Goal: Task Accomplishment & Management: Complete application form

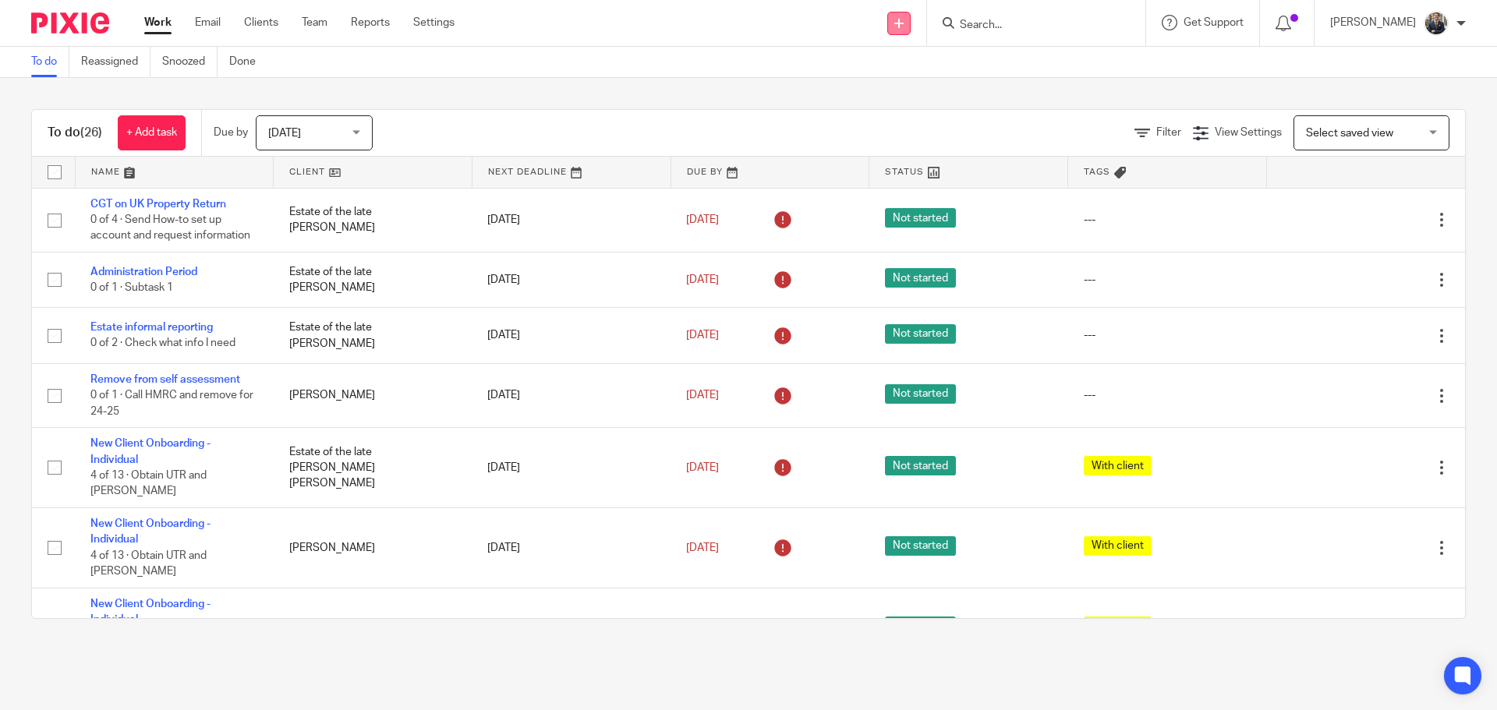
click at [910, 15] on link at bounding box center [898, 23] width 23 height 23
click at [901, 116] on link "Add client" at bounding box center [909, 119] width 96 height 23
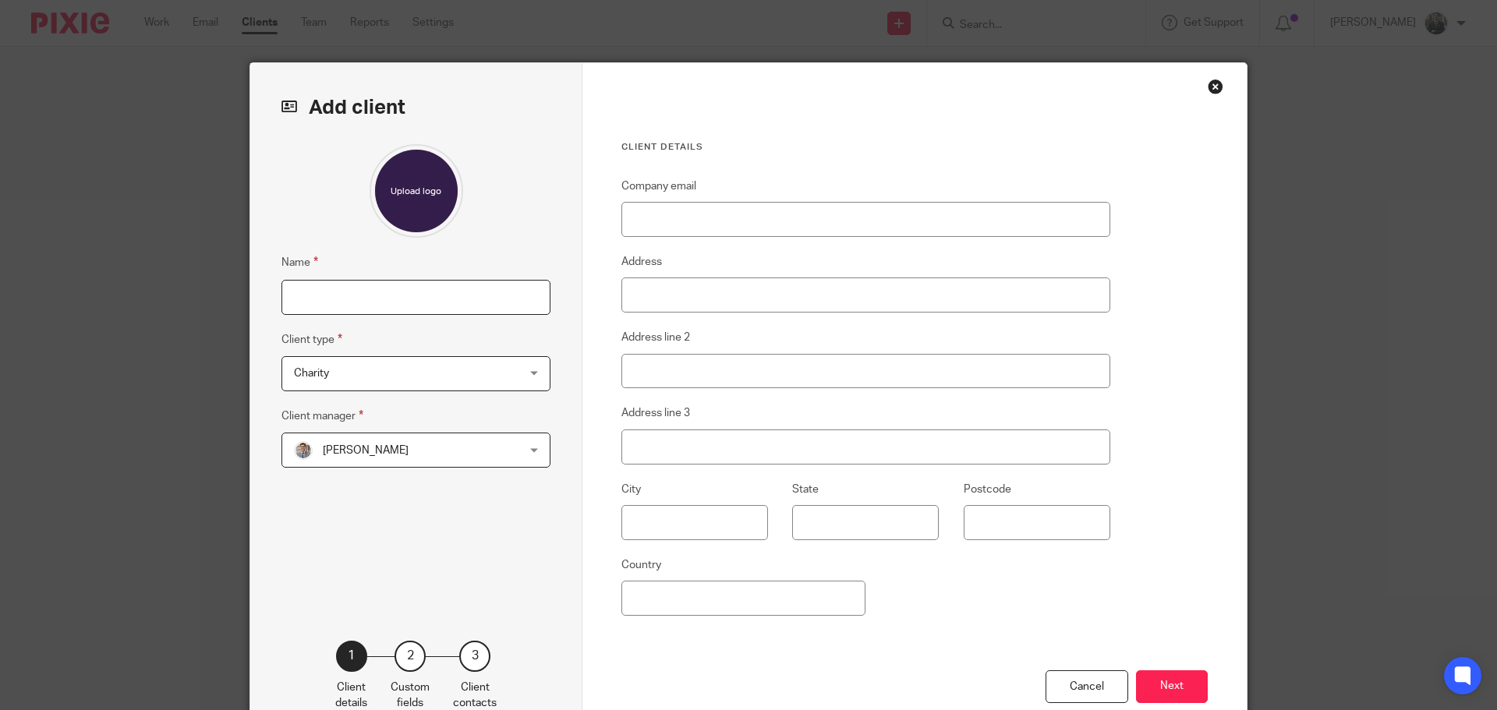
click at [364, 295] on input "Name" at bounding box center [415, 297] width 269 height 35
click at [435, 302] on input "Name" at bounding box center [415, 297] width 269 height 35
type input "[PERSON_NAME]"
click at [402, 366] on span "Charity" at bounding box center [396, 373] width 204 height 33
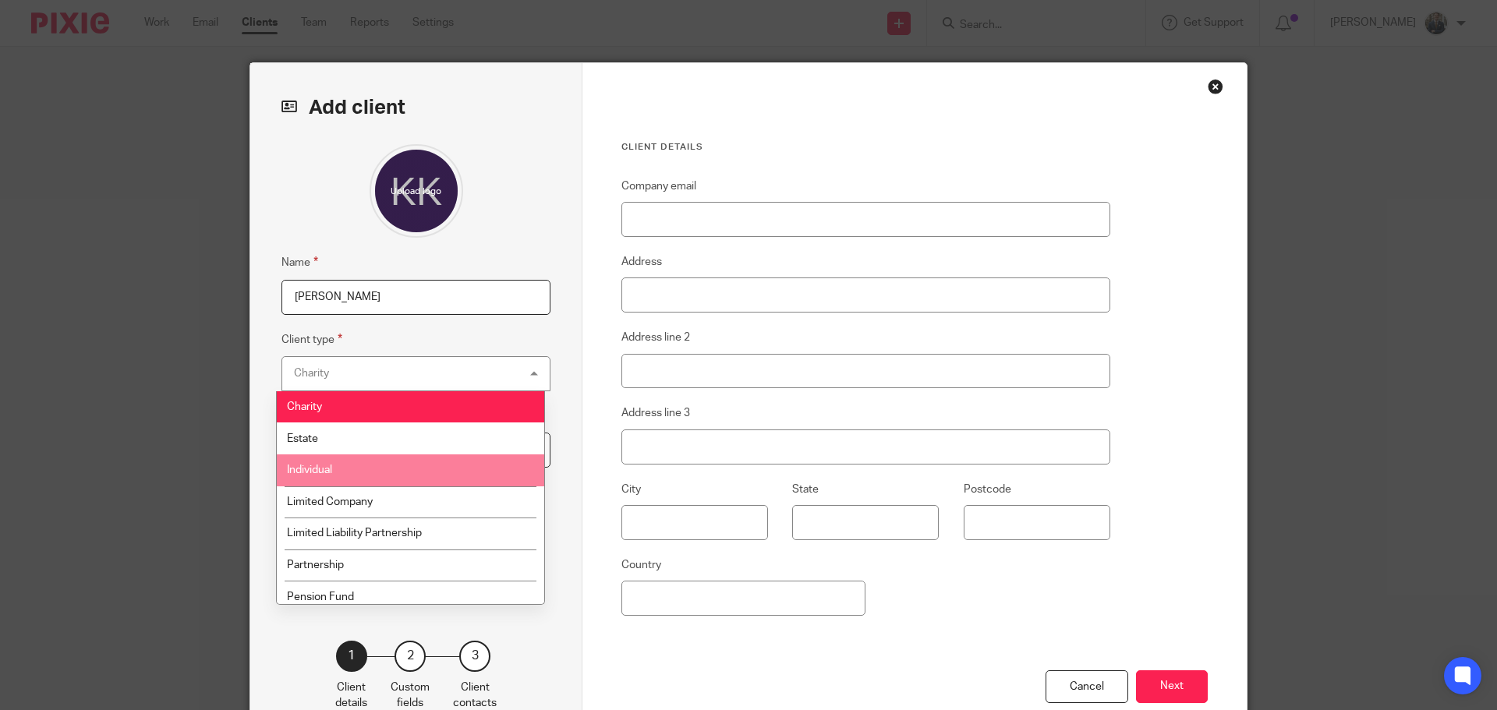
click at [338, 475] on li "Individual" at bounding box center [410, 470] width 267 height 32
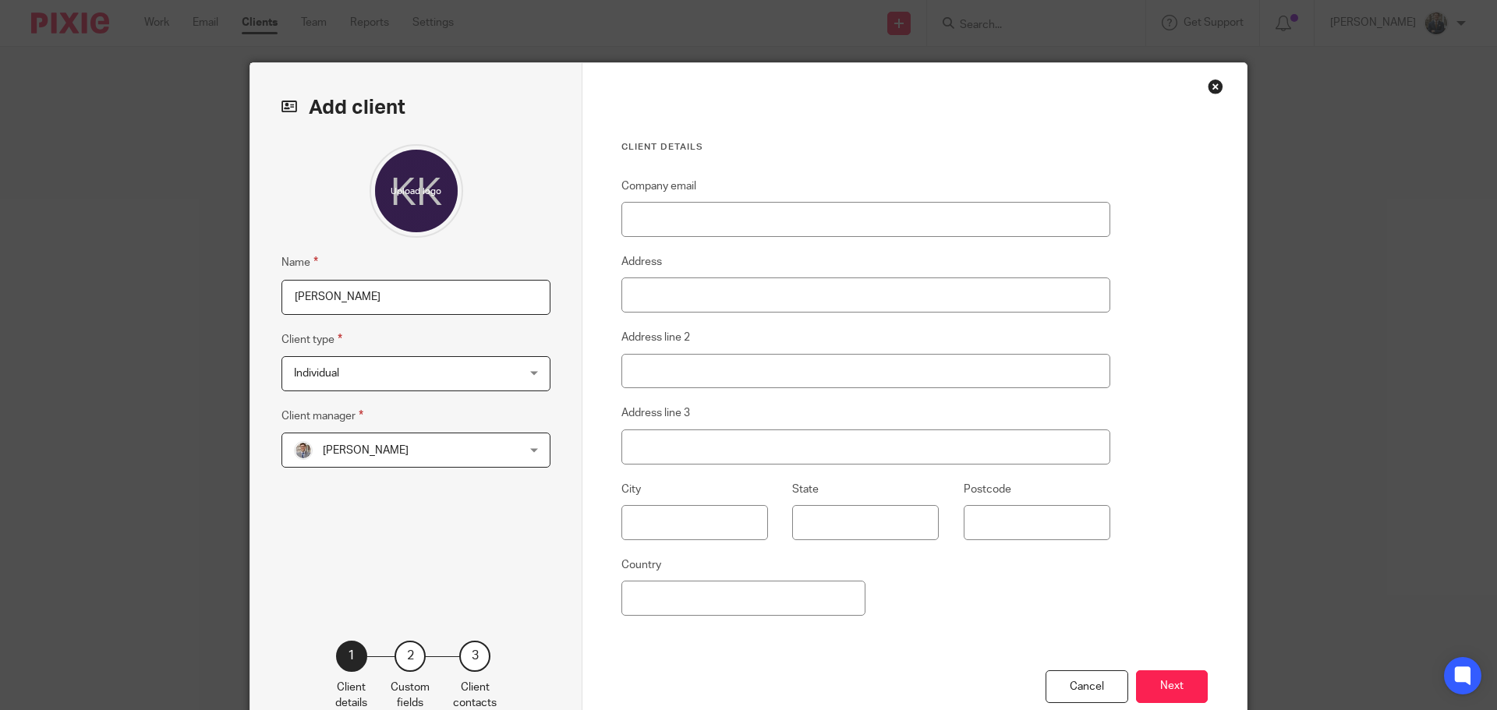
click at [351, 459] on span "[PERSON_NAME]" at bounding box center [396, 449] width 204 height 33
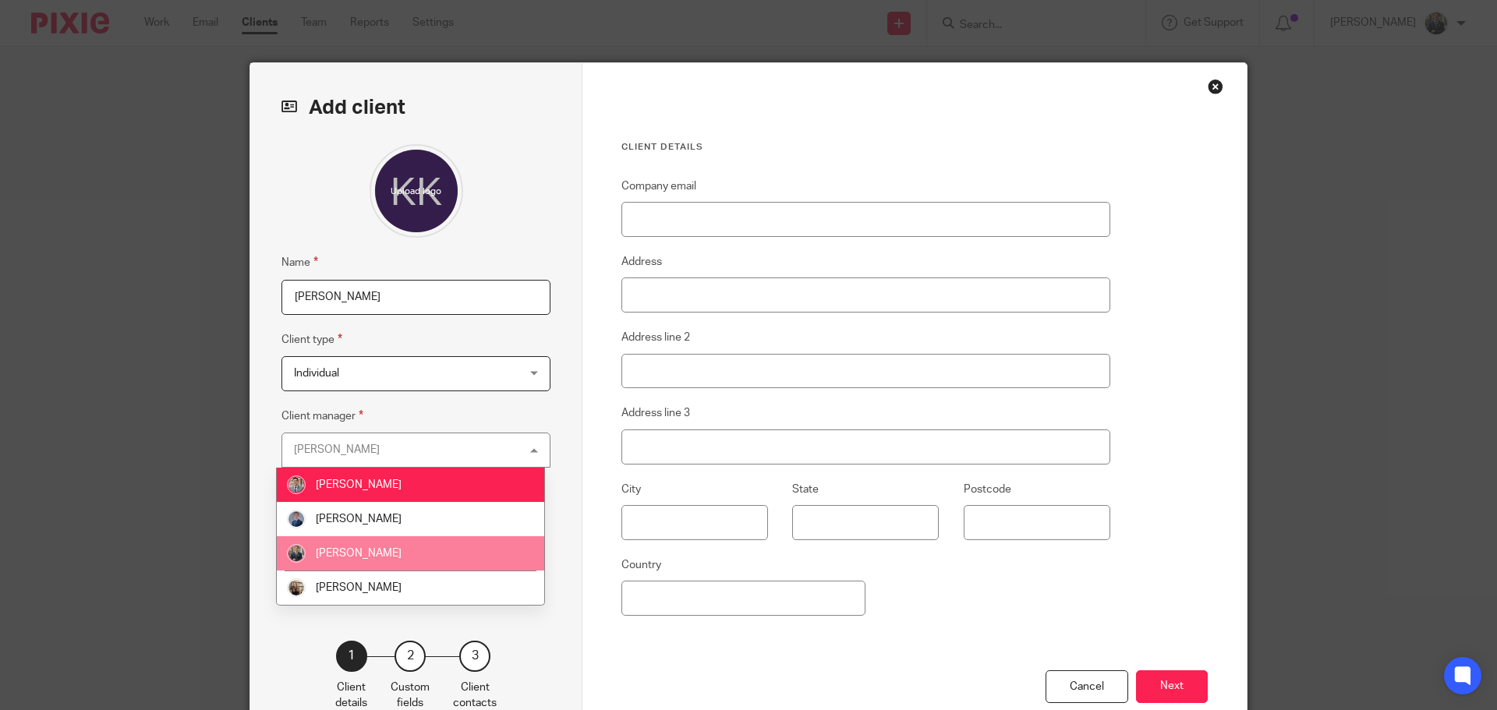
click at [339, 543] on li "[PERSON_NAME]" at bounding box center [410, 553] width 267 height 34
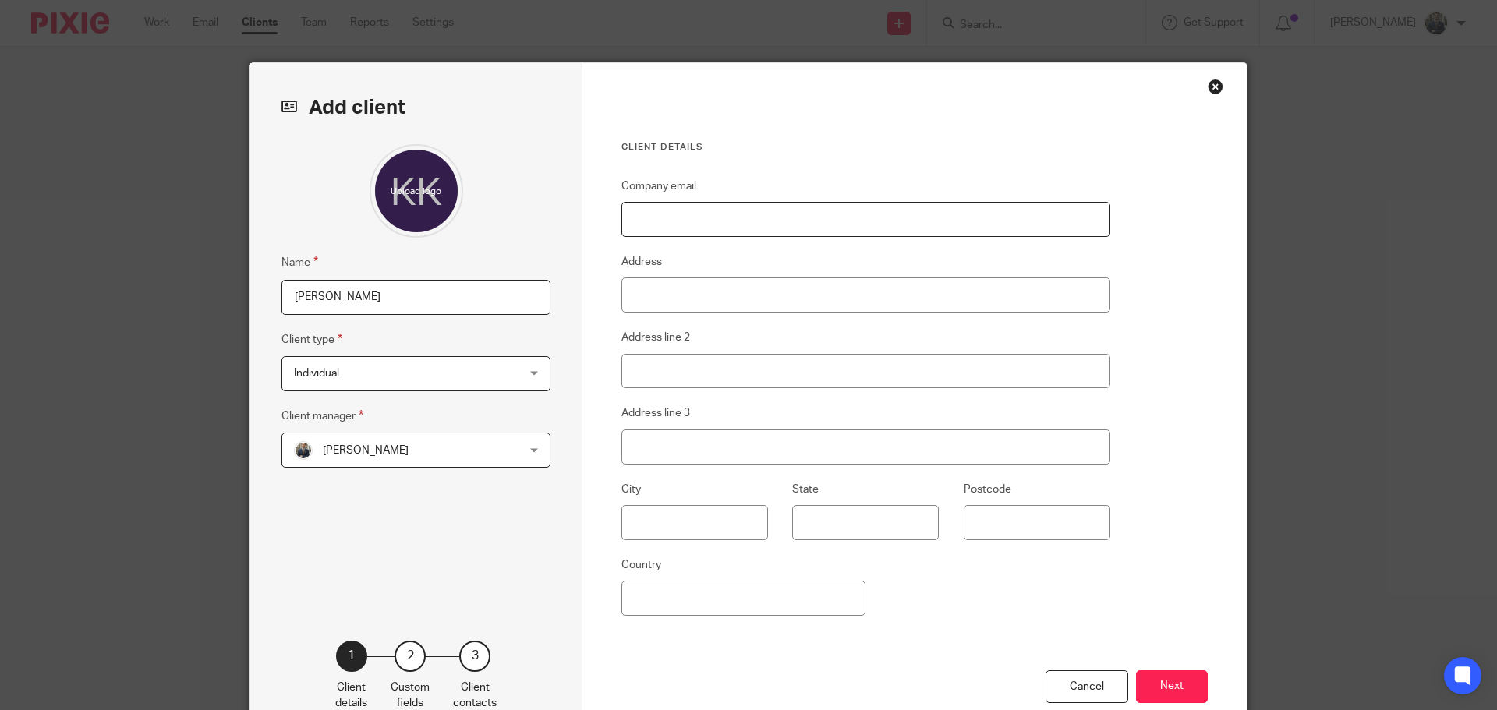
click at [726, 215] on input "Company email" at bounding box center [865, 219] width 489 height 35
paste input "kirsty.e.killick@gmail.com"
type input "kirsty.e.killick@gmail.com"
click at [1149, 684] on button "Next" at bounding box center [1172, 687] width 72 height 34
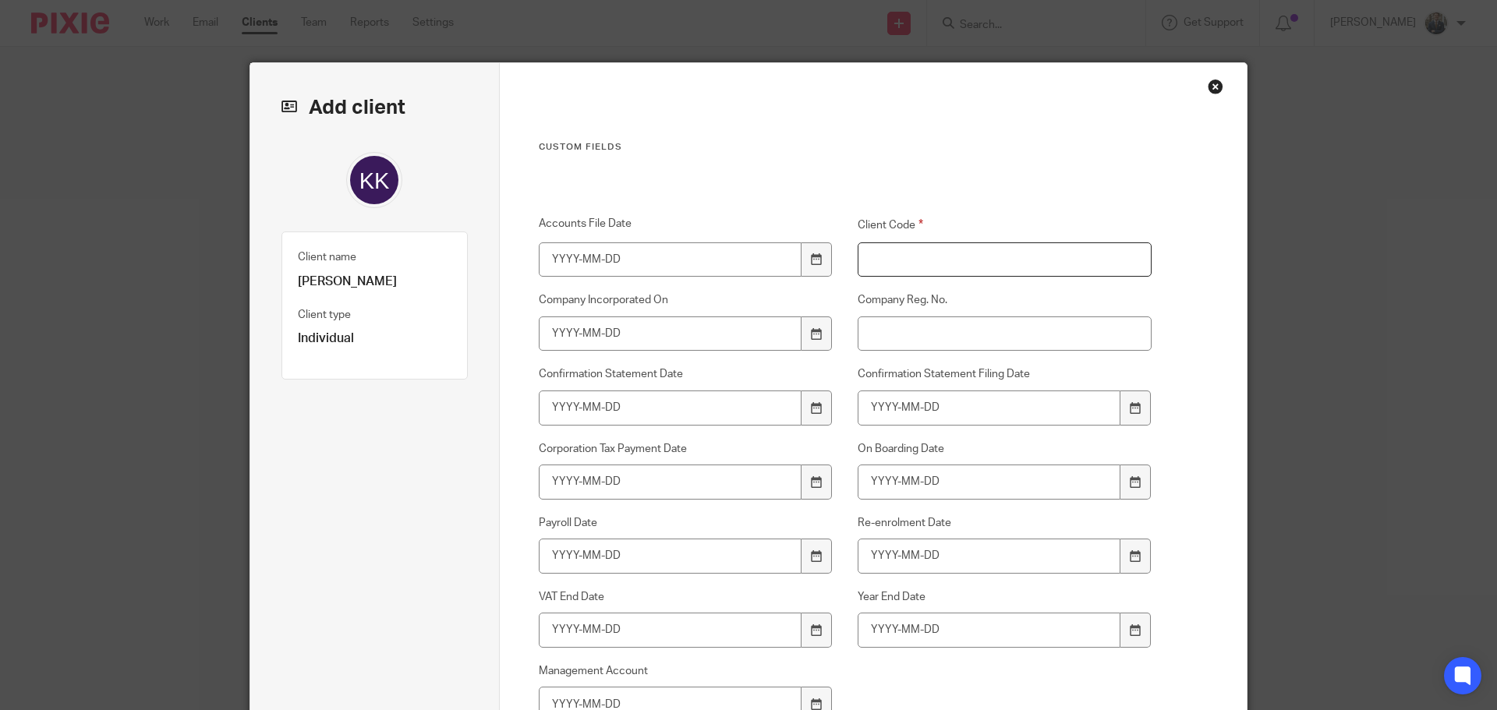
click at [937, 253] on input "Client Code" at bounding box center [1004, 259] width 295 height 35
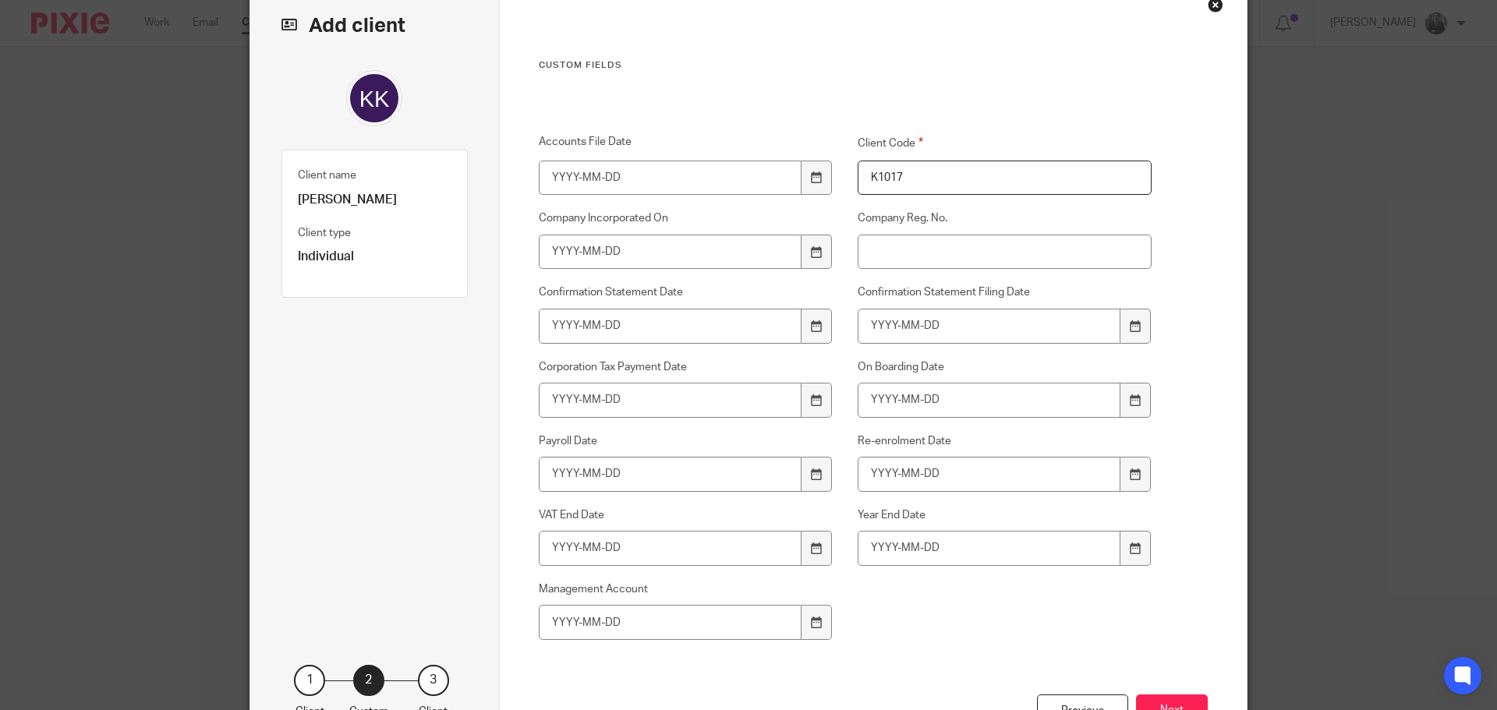
scroll to position [202, 0]
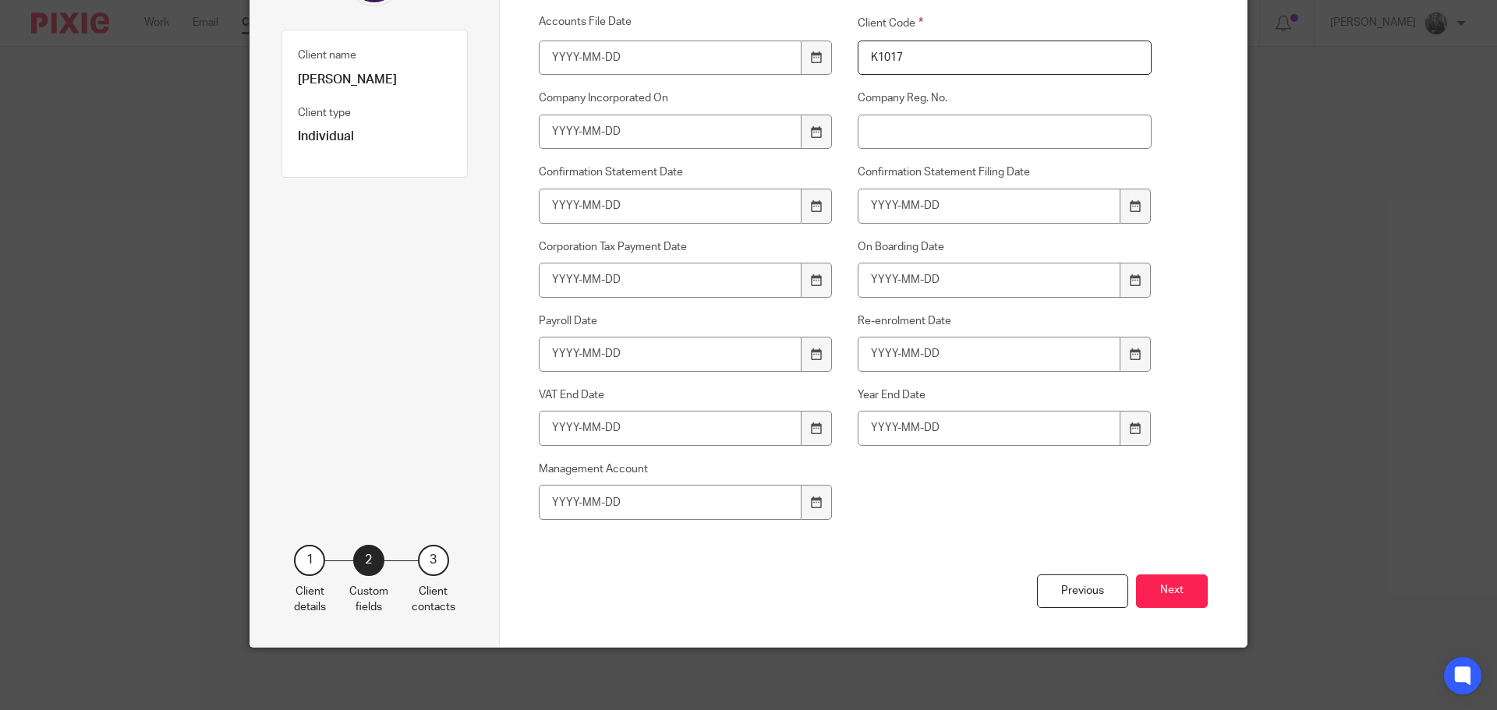
type input "K1017"
click at [1167, 574] on div "Previous Next" at bounding box center [874, 610] width 670 height 72
click at [1167, 590] on button "Next" at bounding box center [1172, 591] width 72 height 34
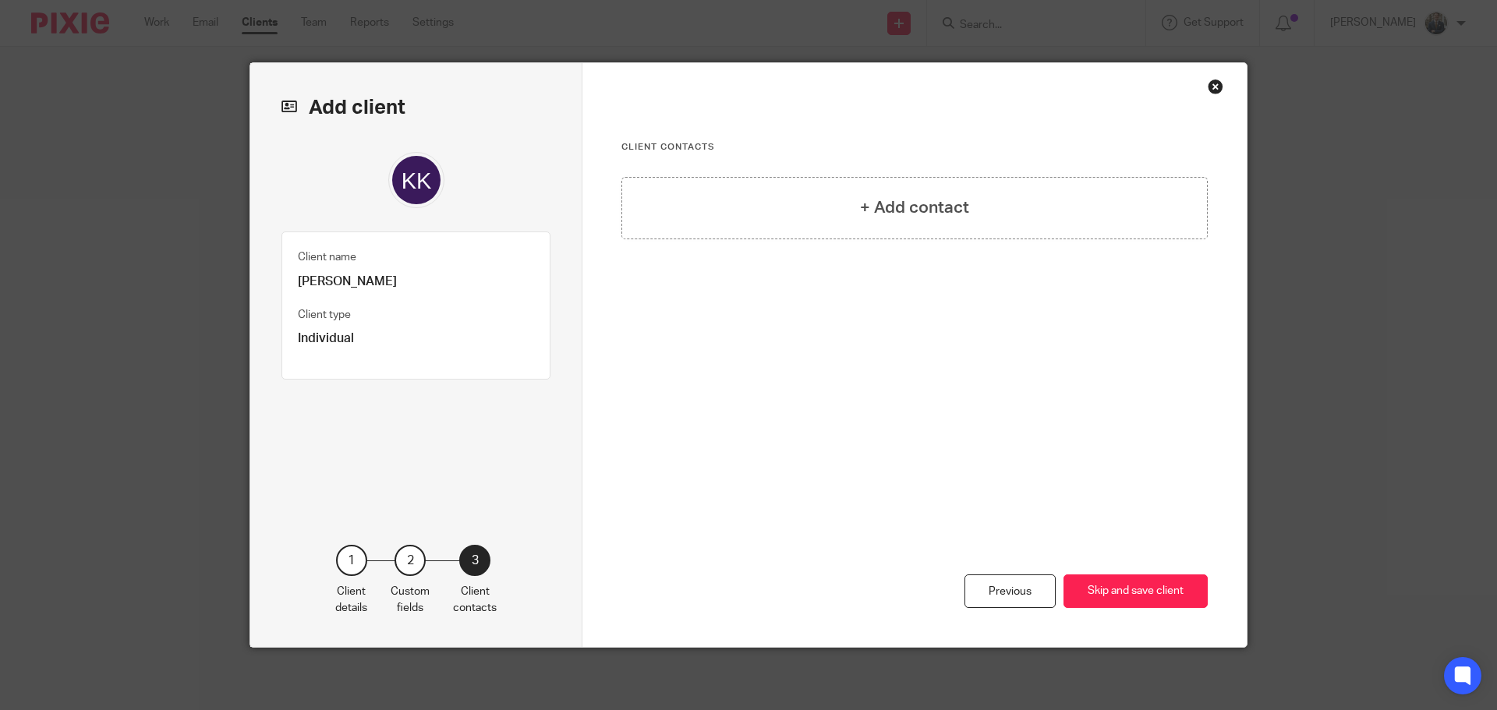
scroll to position [0, 0]
click at [1167, 599] on button "Skip and save client" at bounding box center [1135, 591] width 144 height 34
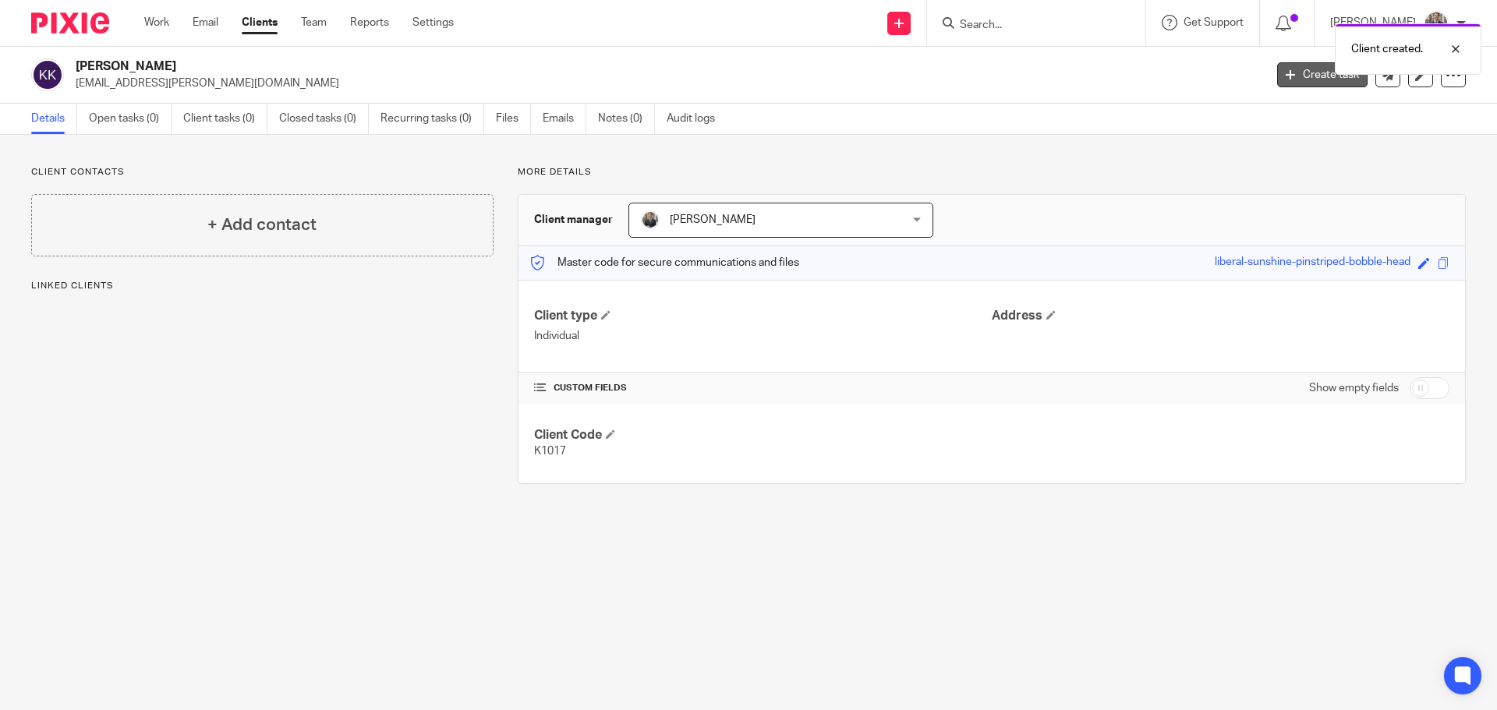
click at [1286, 76] on link "Create task" at bounding box center [1322, 74] width 90 height 25
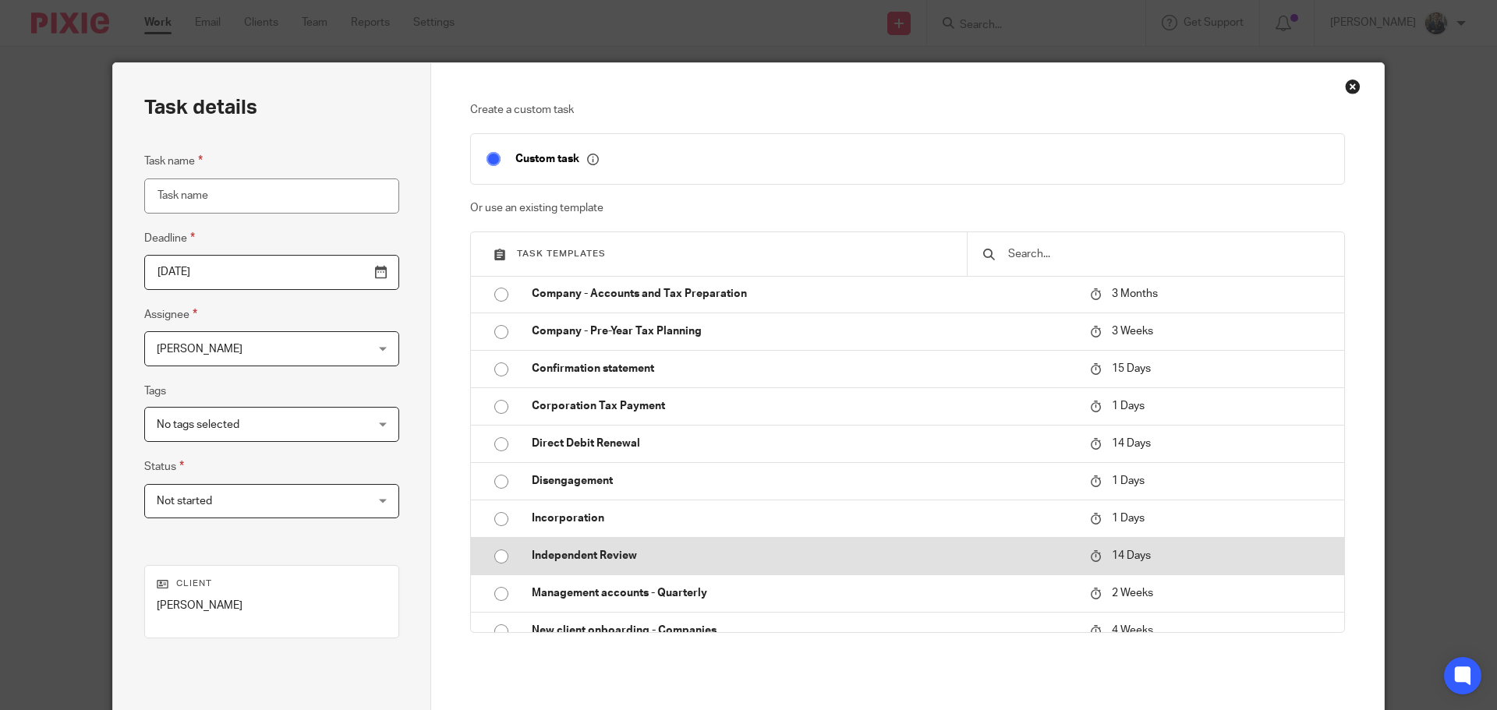
scroll to position [312, 0]
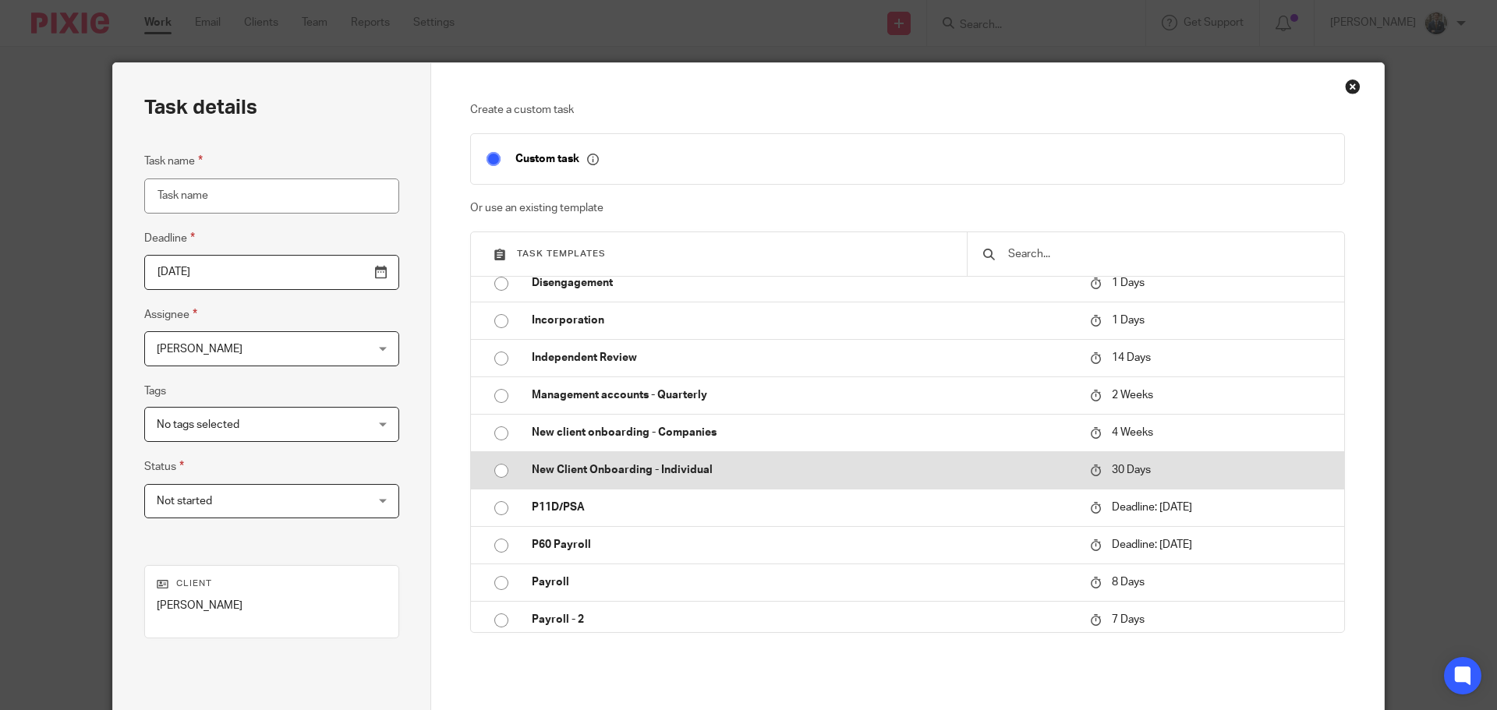
click at [615, 463] on p "New Client Onboarding - Individual" at bounding box center [803, 470] width 543 height 16
type input "2025-10-21"
type input "New Client Onboarding - Individual"
checkbox input "false"
radio input "true"
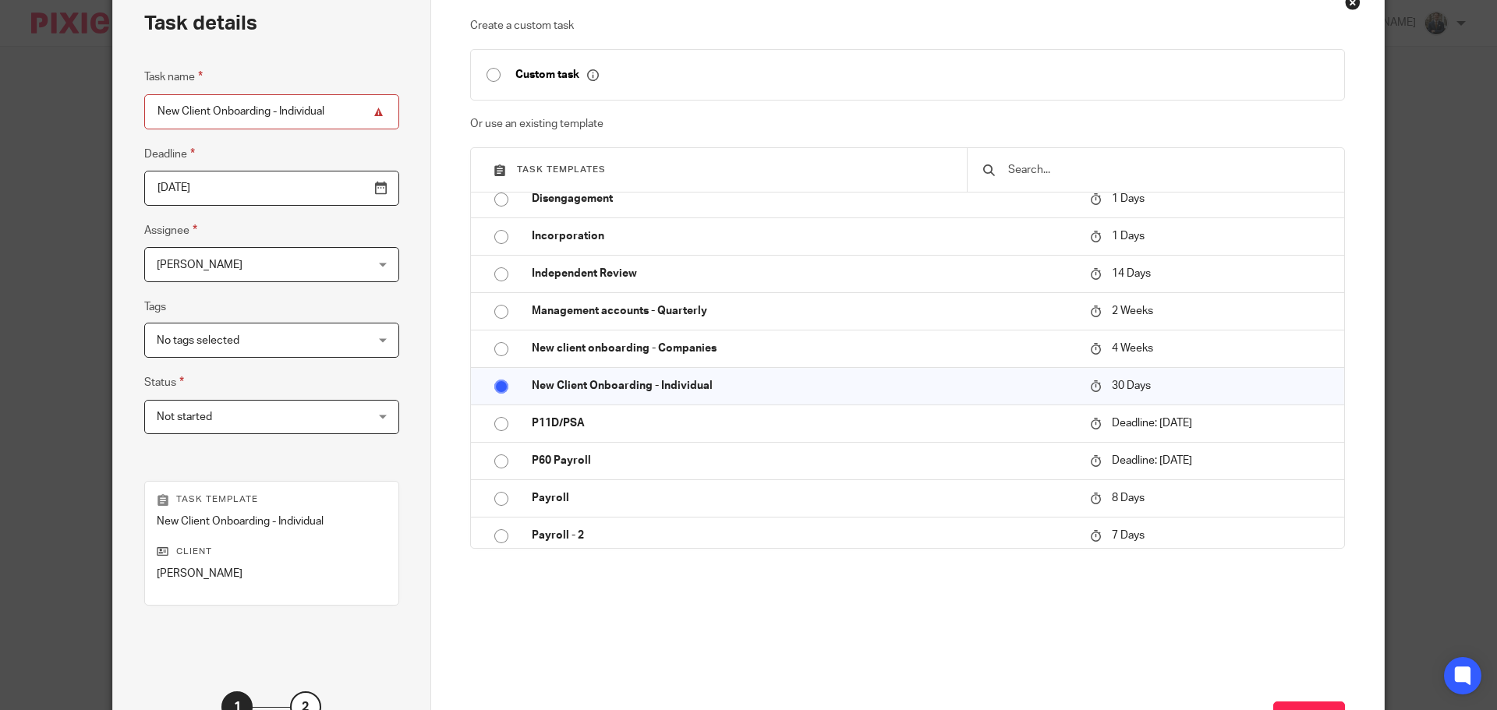
scroll to position [211, 0]
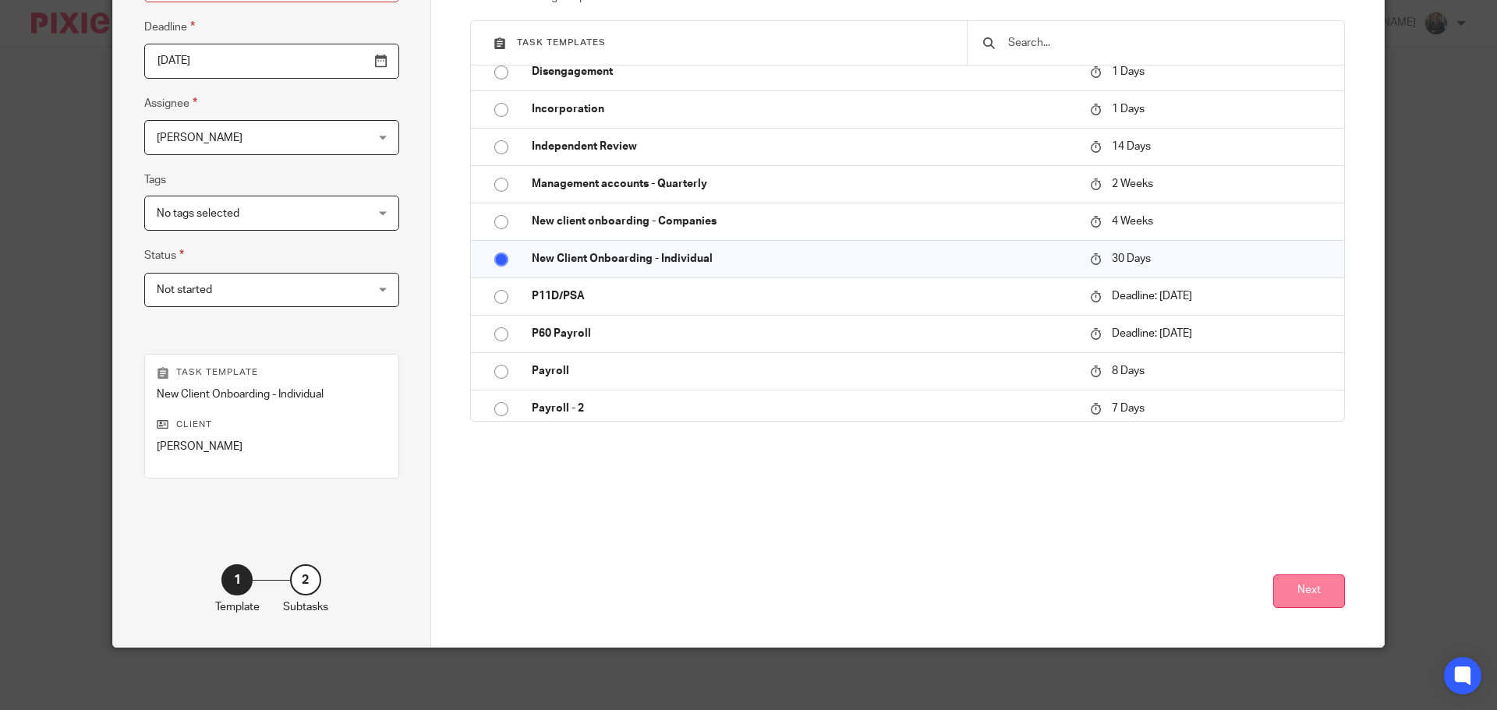
click at [1278, 578] on button "Next" at bounding box center [1309, 591] width 72 height 34
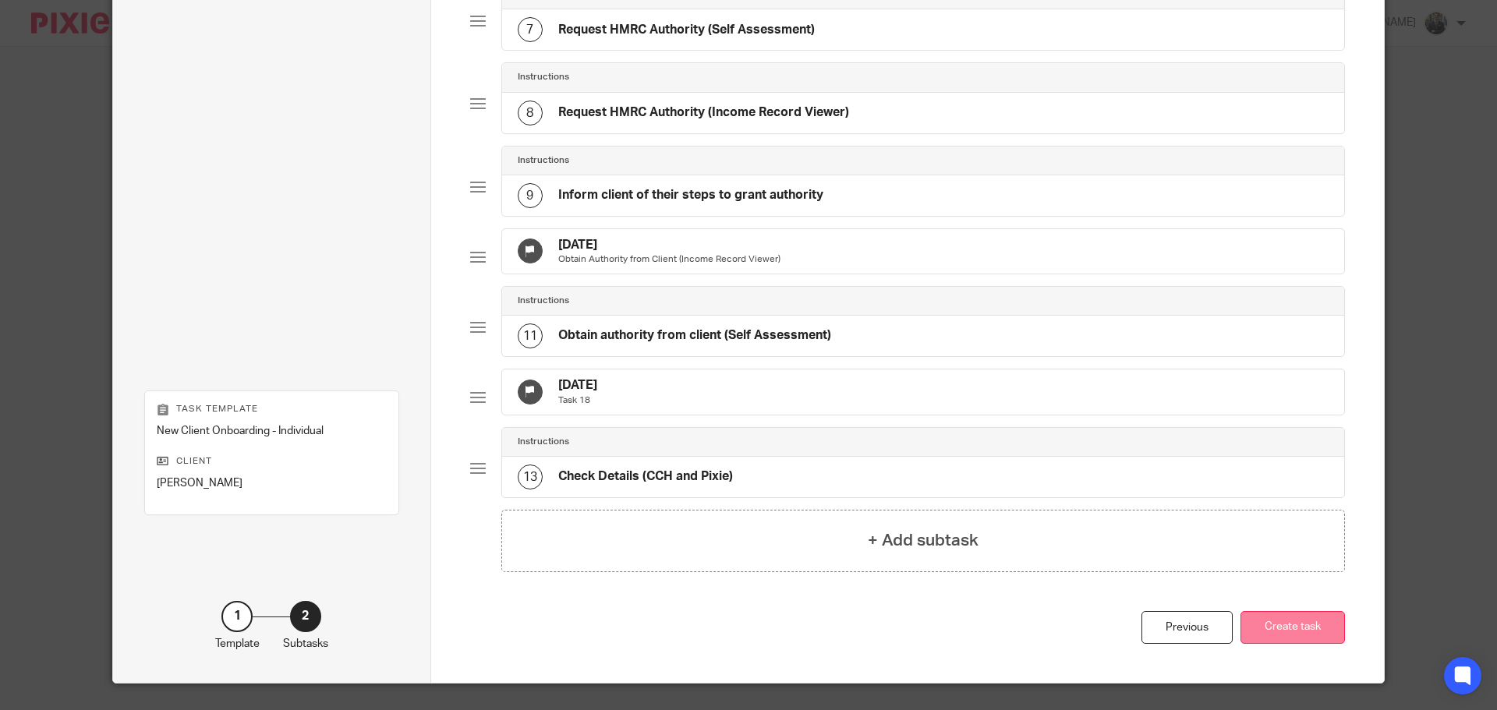
scroll to position [719, 0]
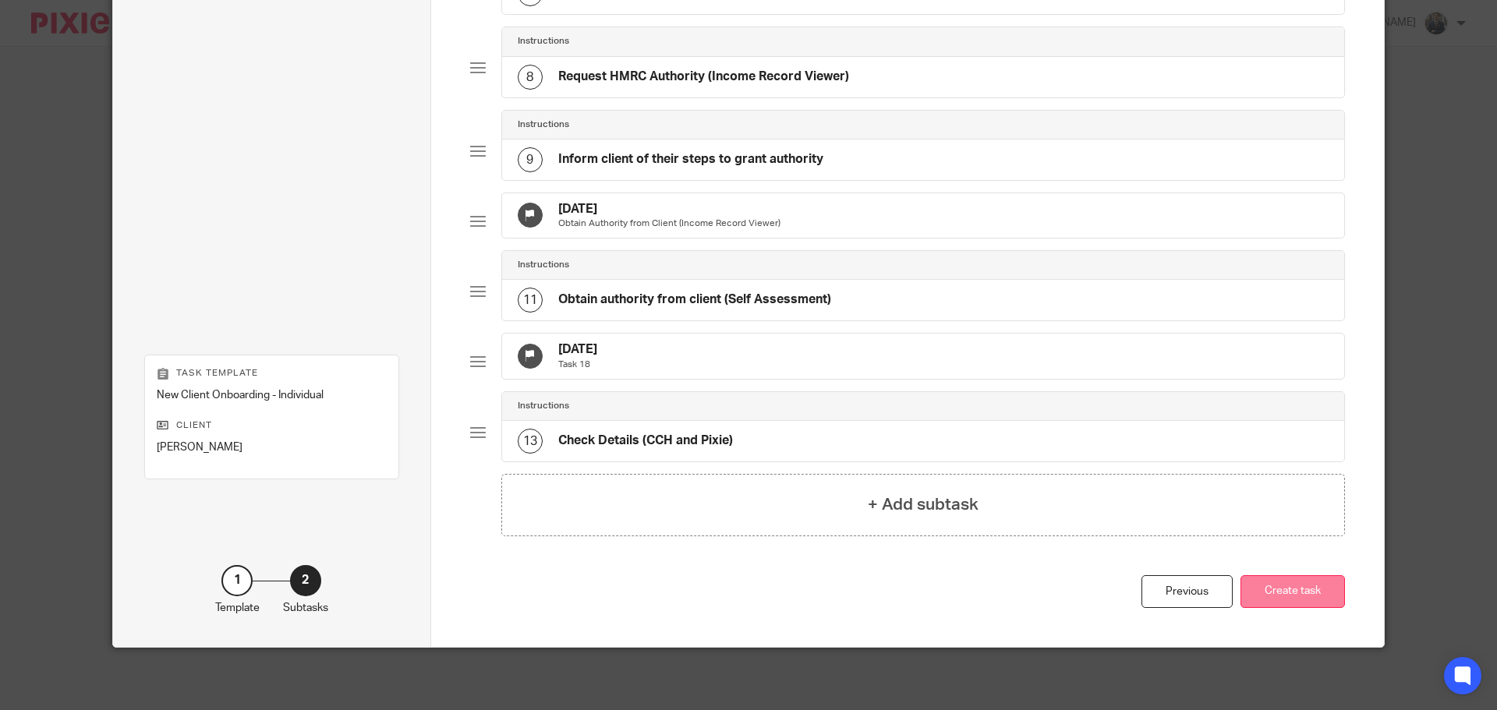
click at [1320, 586] on button "Create task" at bounding box center [1292, 592] width 104 height 34
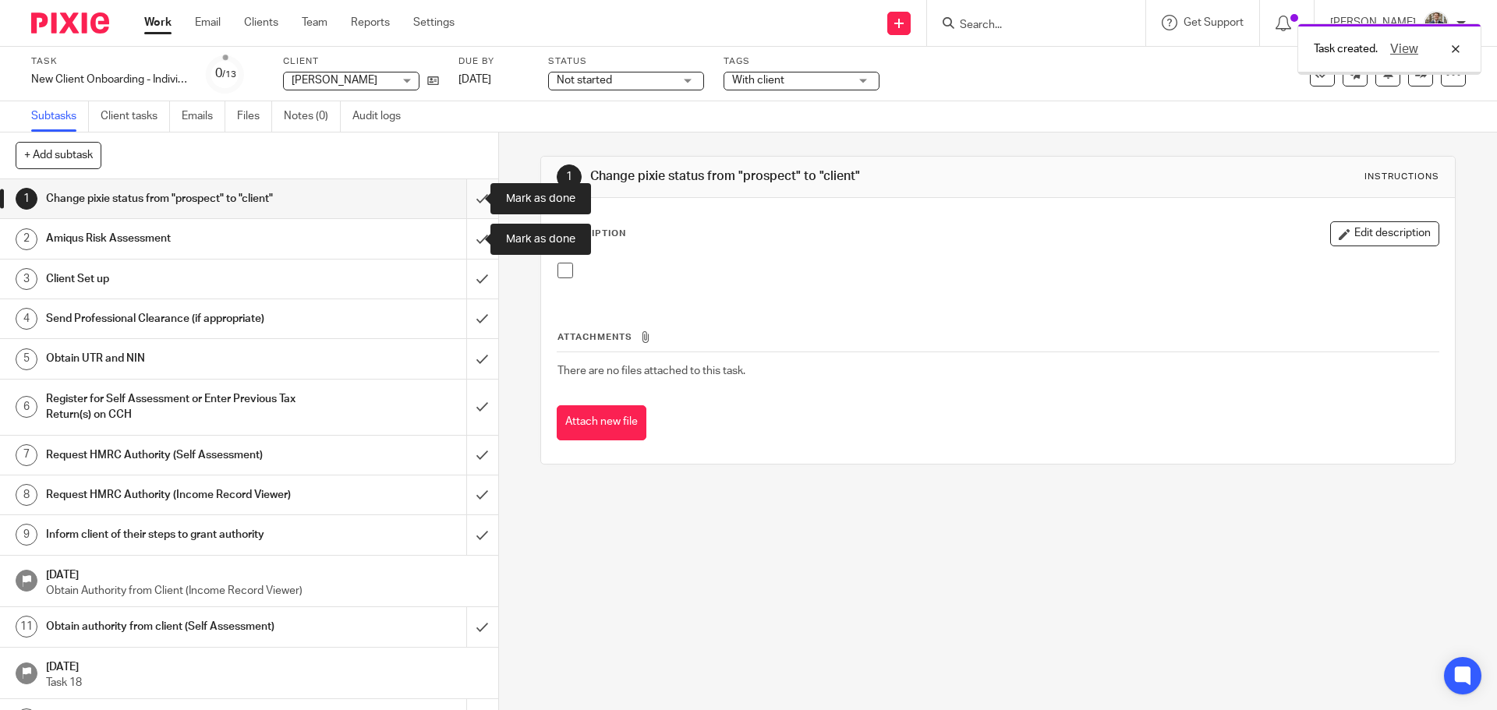
click at [461, 189] on input "submit" at bounding box center [249, 198] width 498 height 39
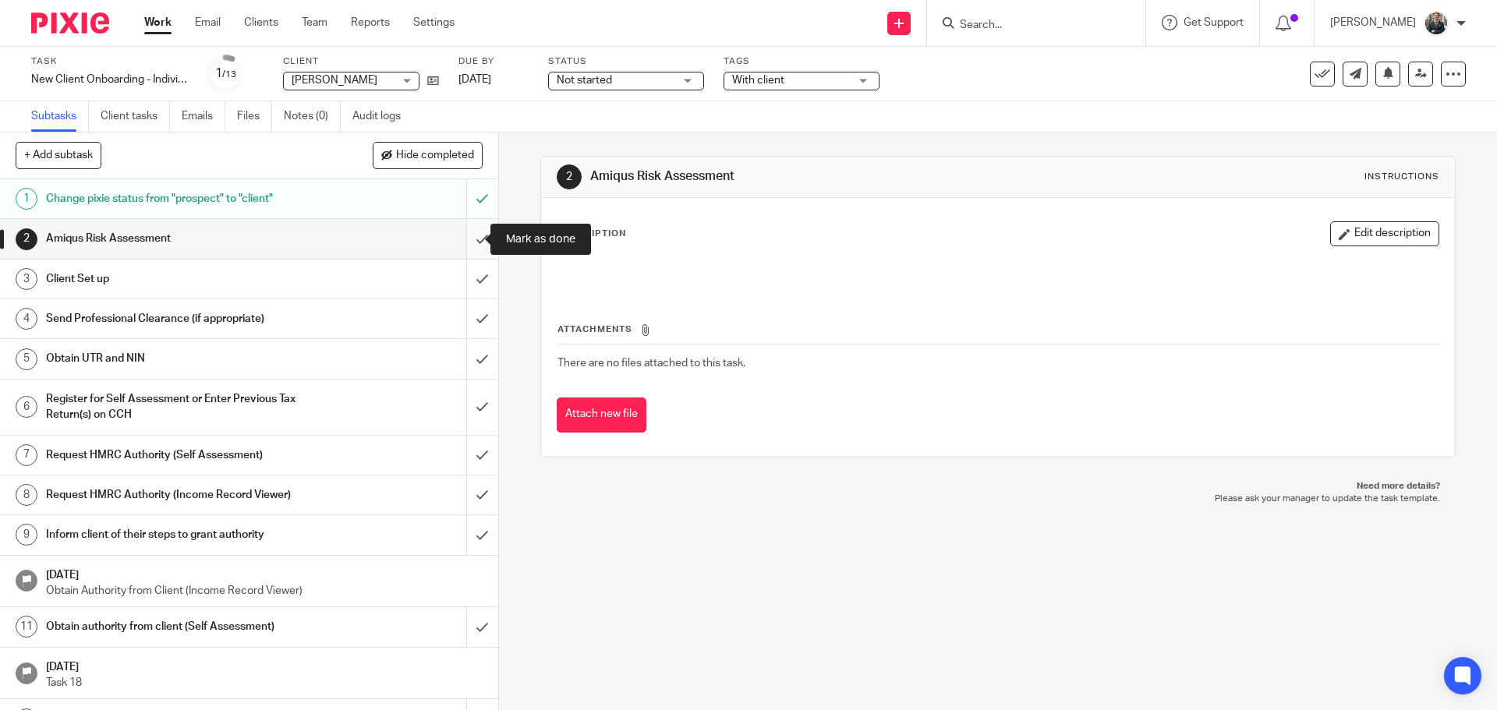
click at [462, 245] on input "submit" at bounding box center [249, 238] width 498 height 39
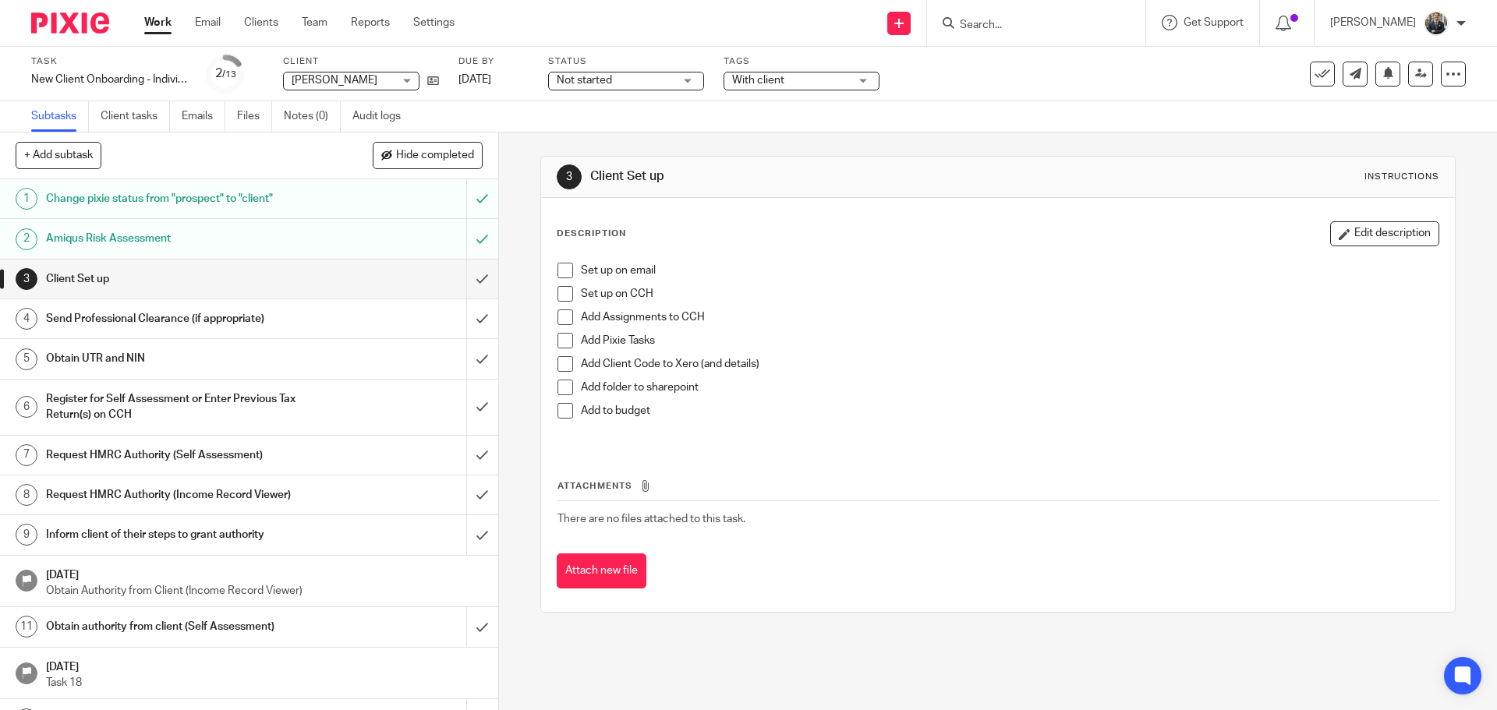
click at [560, 273] on span at bounding box center [565, 271] width 16 height 16
click at [560, 295] on span at bounding box center [565, 294] width 16 height 16
click at [559, 318] on span at bounding box center [565, 317] width 16 height 16
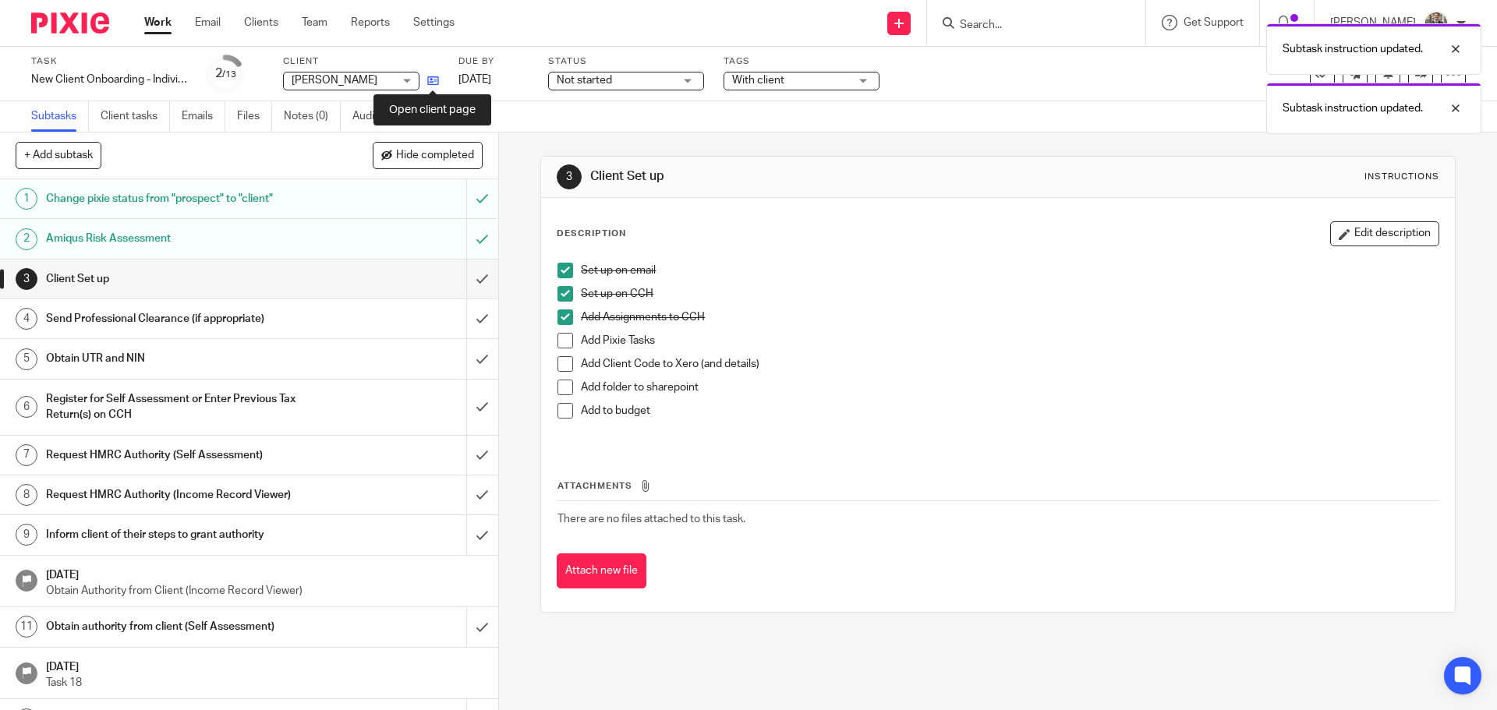
click at [437, 86] on icon at bounding box center [433, 81] width 12 height 12
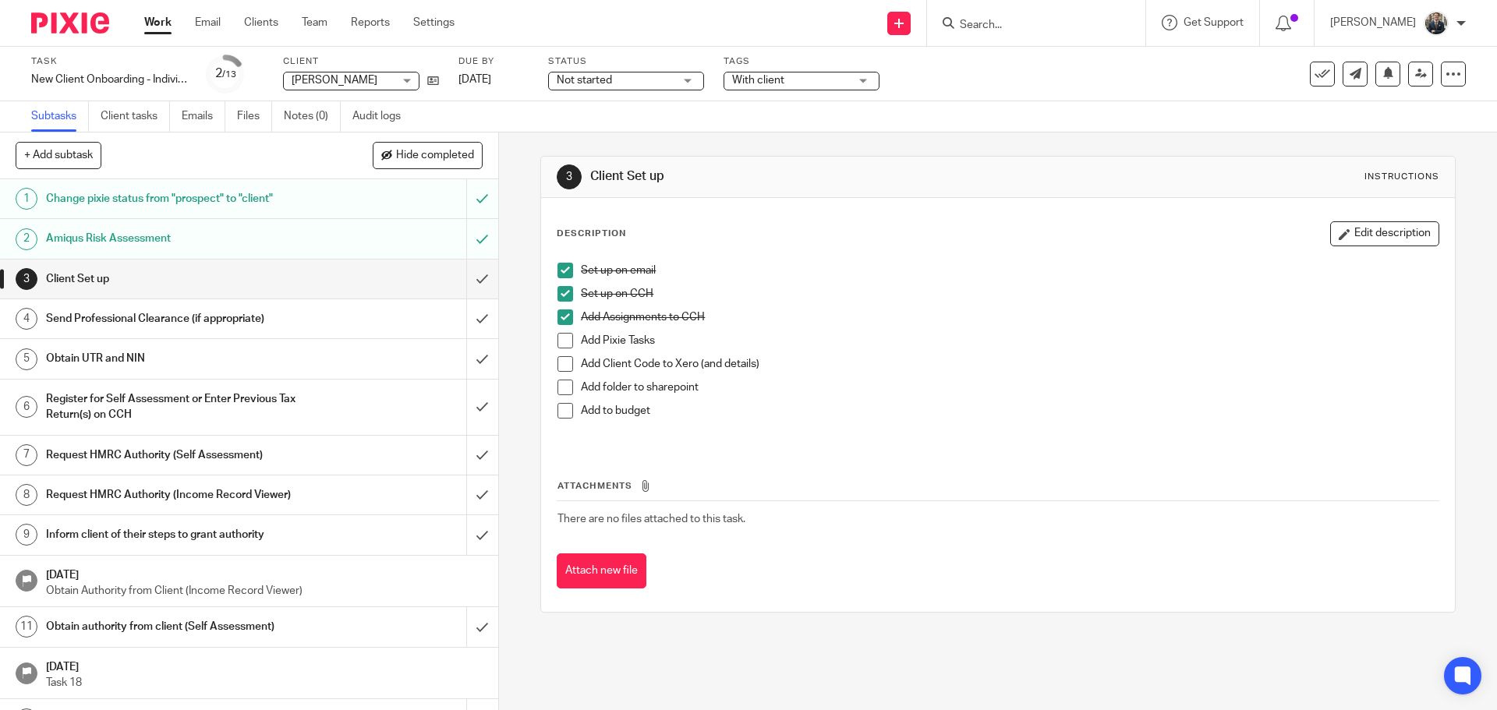
click at [558, 339] on span at bounding box center [565, 341] width 16 height 16
click at [560, 364] on span at bounding box center [565, 364] width 16 height 16
click at [557, 387] on span at bounding box center [565, 388] width 16 height 16
click at [557, 421] on li "Add to budget" at bounding box center [997, 419] width 880 height 32
click at [557, 410] on span at bounding box center [565, 411] width 16 height 16
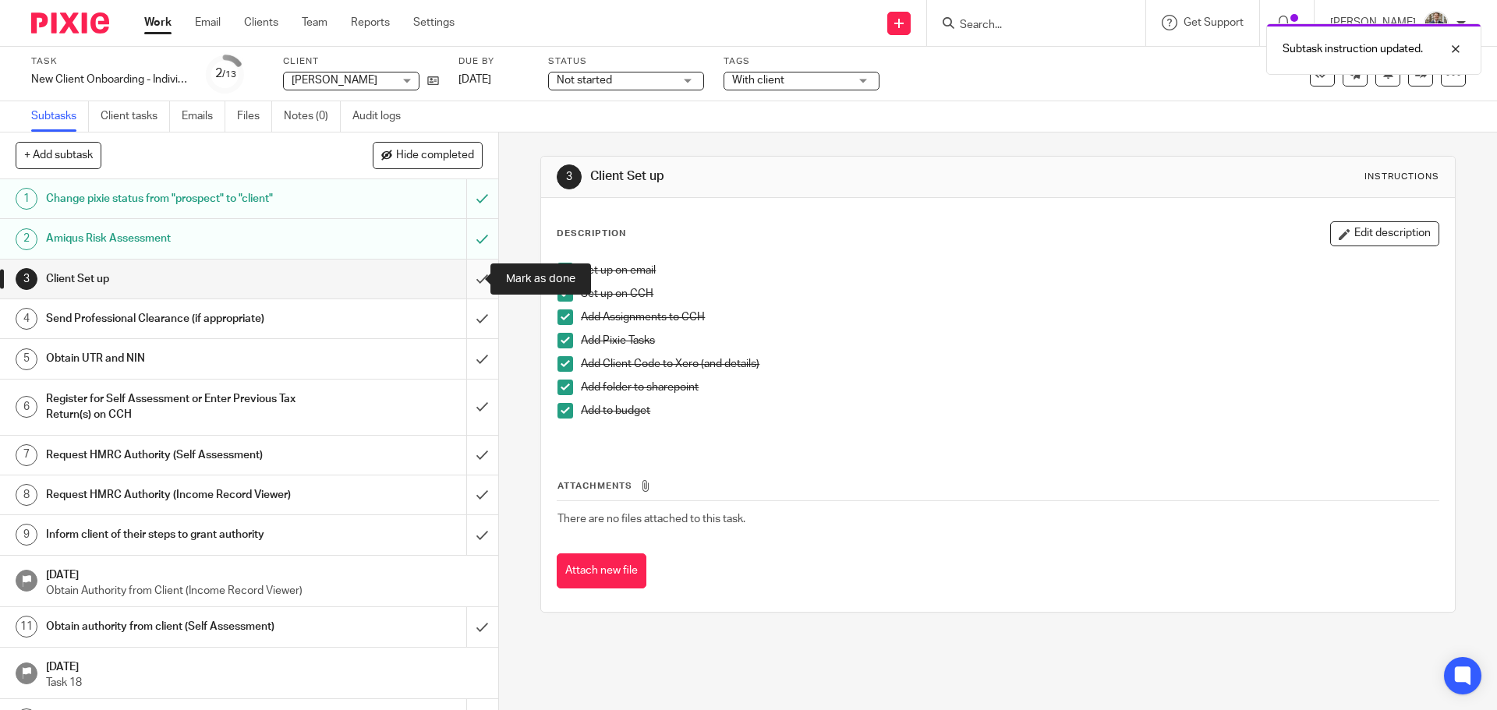
click at [468, 289] on input "submit" at bounding box center [249, 279] width 498 height 39
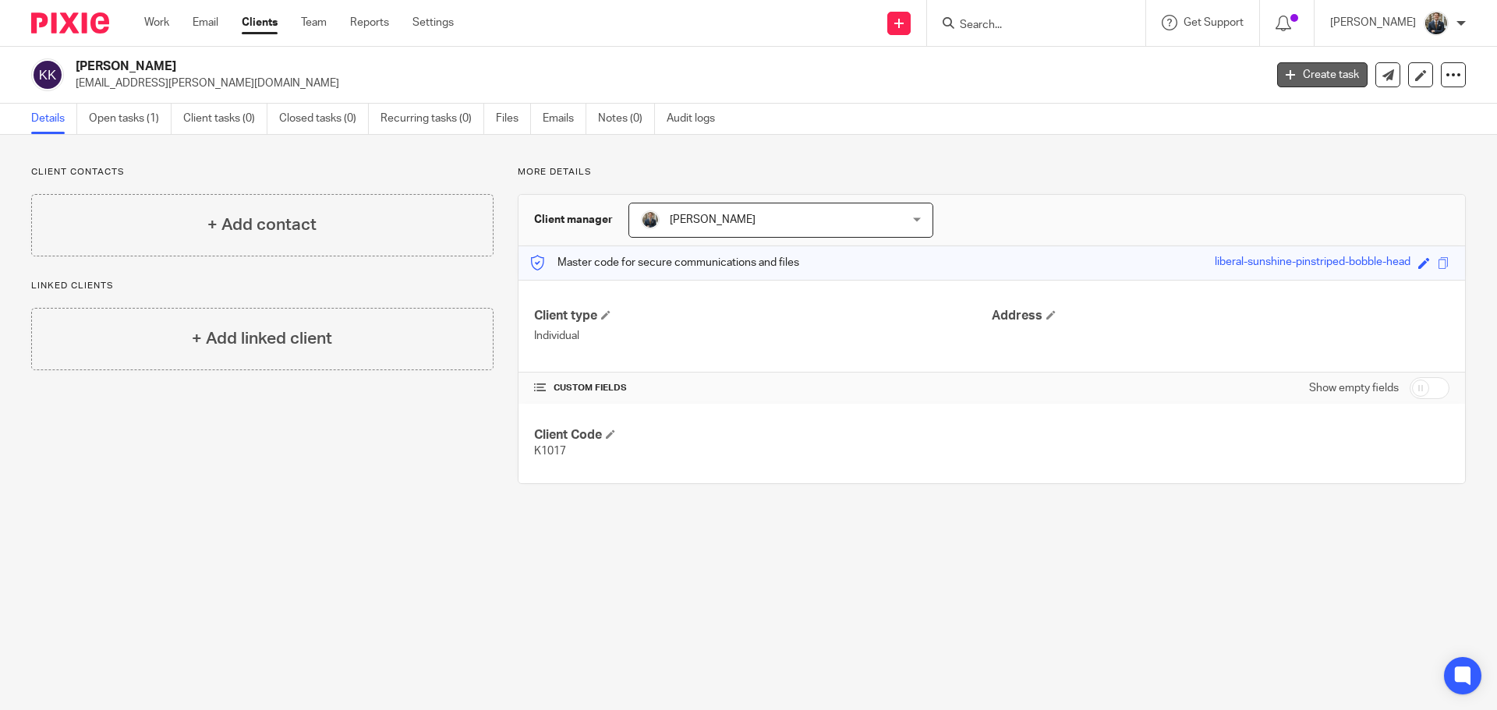
click at [1314, 87] on link "Create task" at bounding box center [1322, 74] width 90 height 25
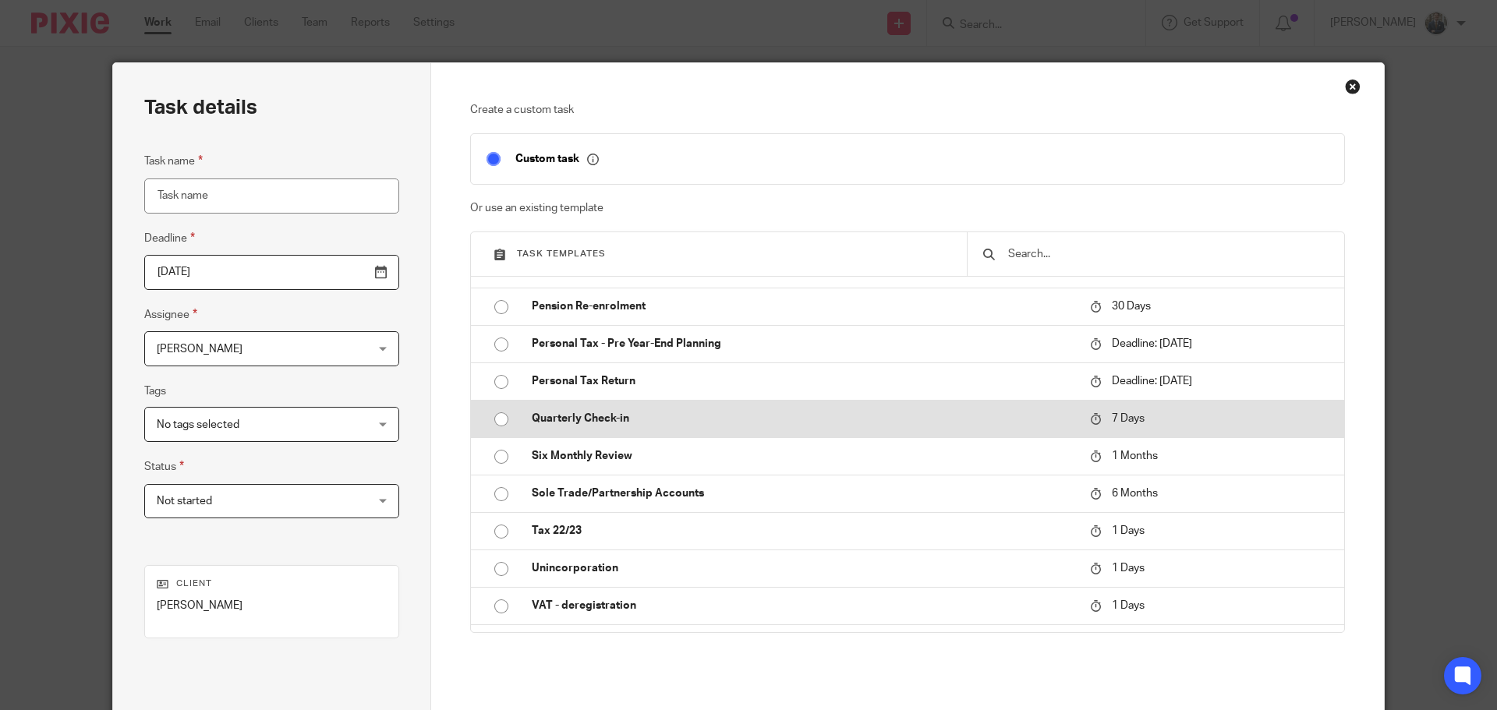
scroll to position [702, 0]
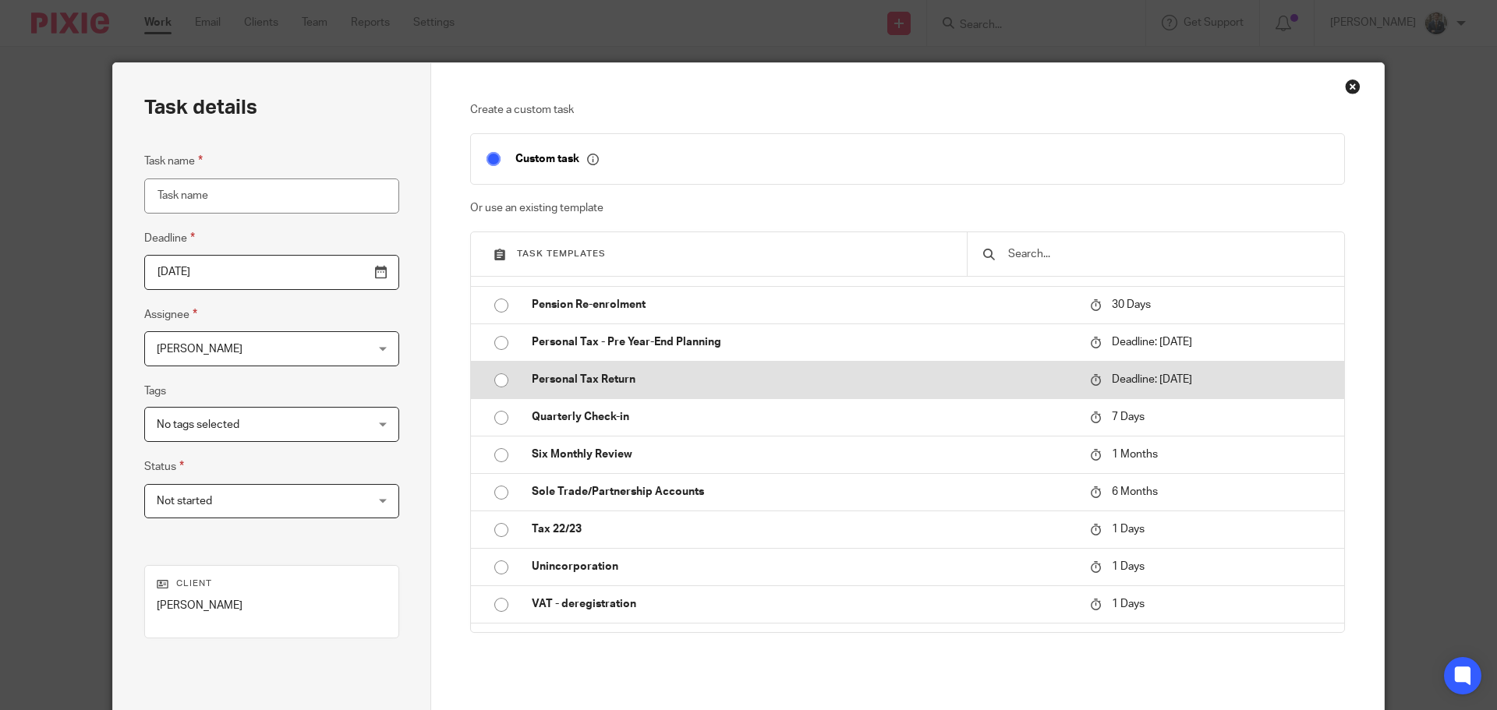
click at [675, 383] on p "Personal Tax Return" at bounding box center [803, 380] width 543 height 16
type input "[DATE]"
type input "Personal Tax Return"
checkbox input "false"
radio input "true"
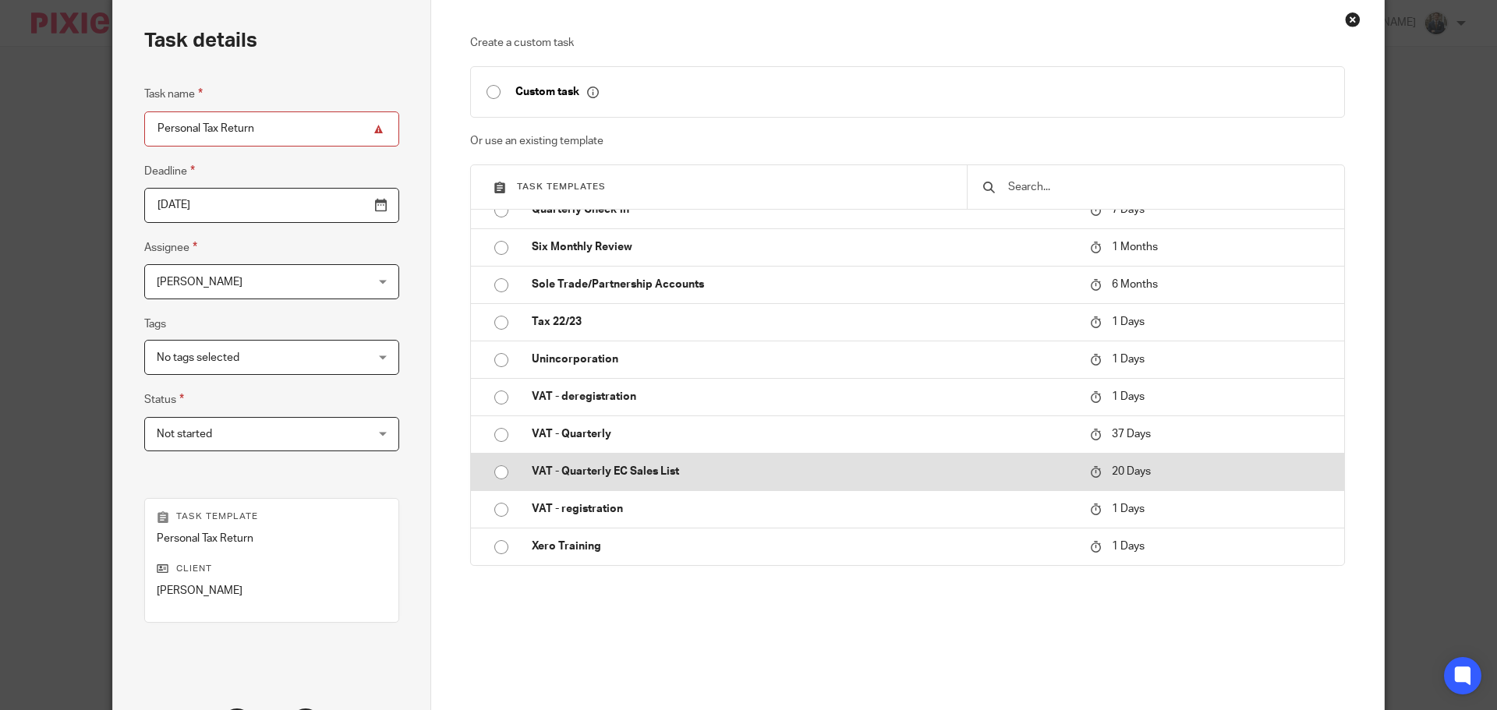
scroll to position [211, 0]
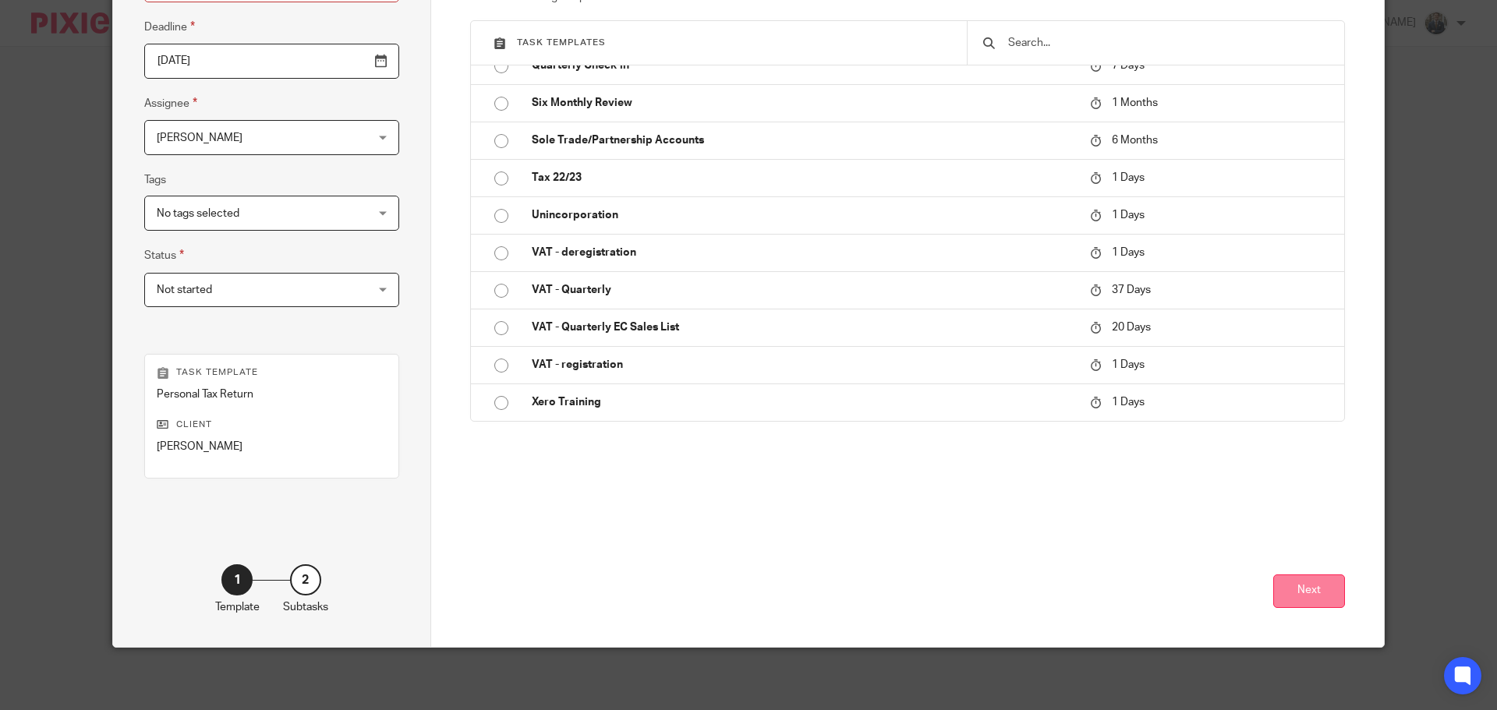
click at [1325, 592] on button "Next" at bounding box center [1309, 591] width 72 height 34
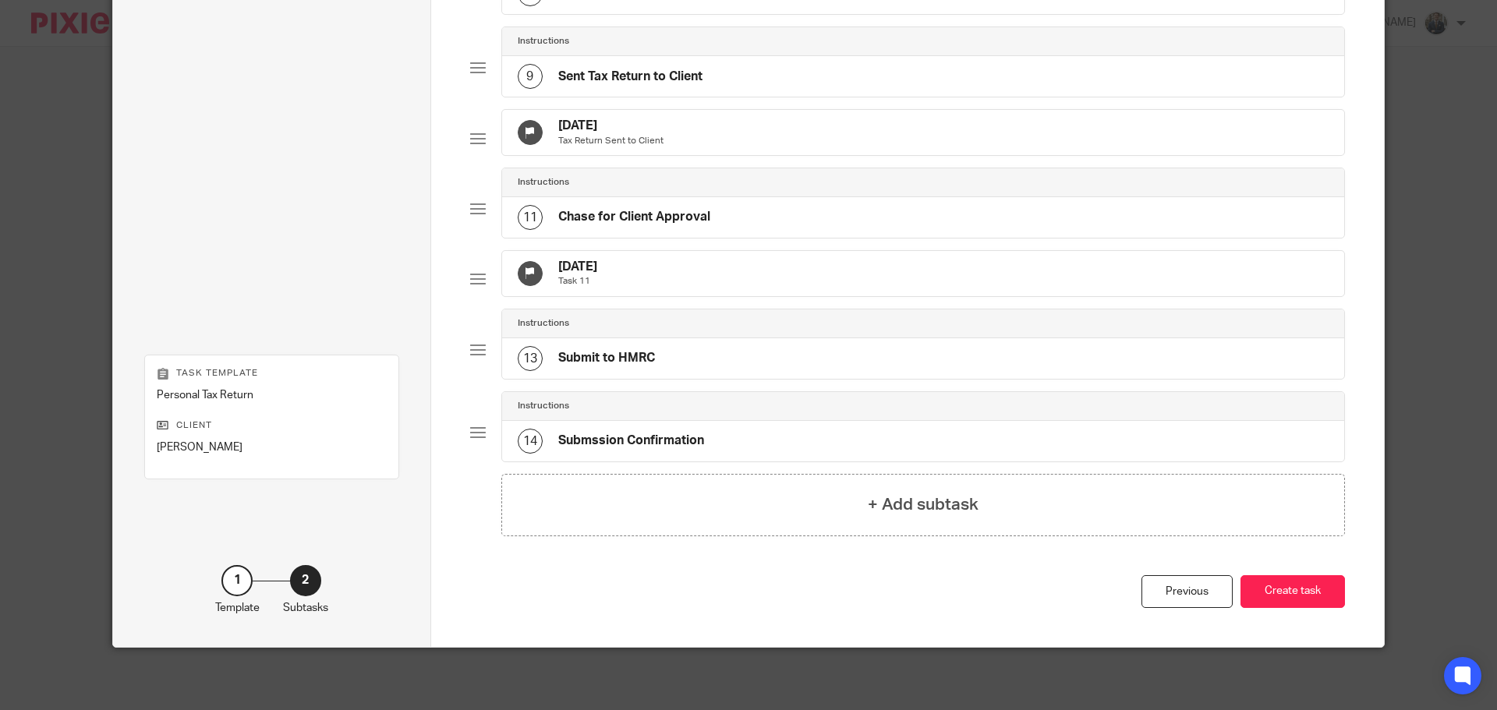
scroll to position [779, 0]
click at [1291, 597] on button "Create task" at bounding box center [1292, 592] width 104 height 34
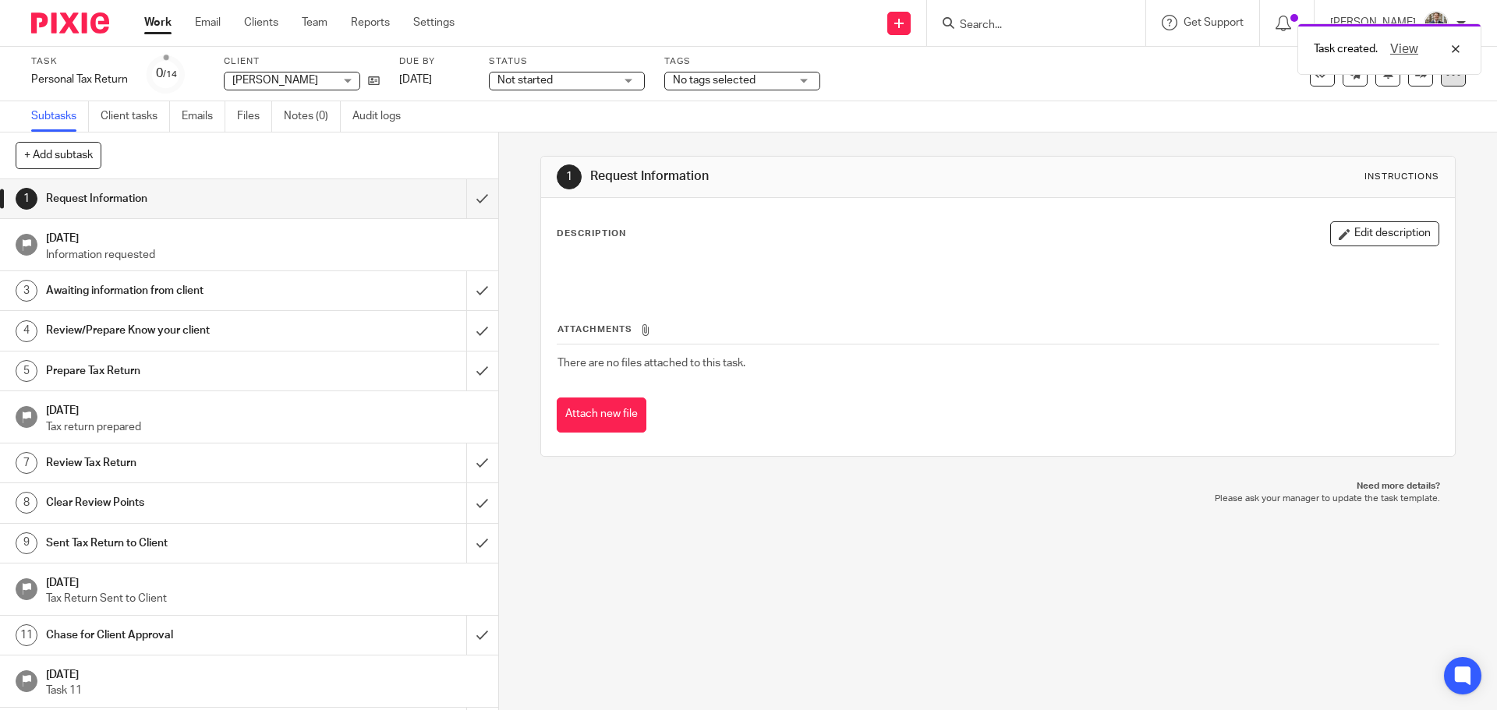
click at [1440, 79] on div at bounding box center [1452, 74] width 25 height 25
click at [1383, 139] on link "Advanced task editor" at bounding box center [1392, 136] width 103 height 11
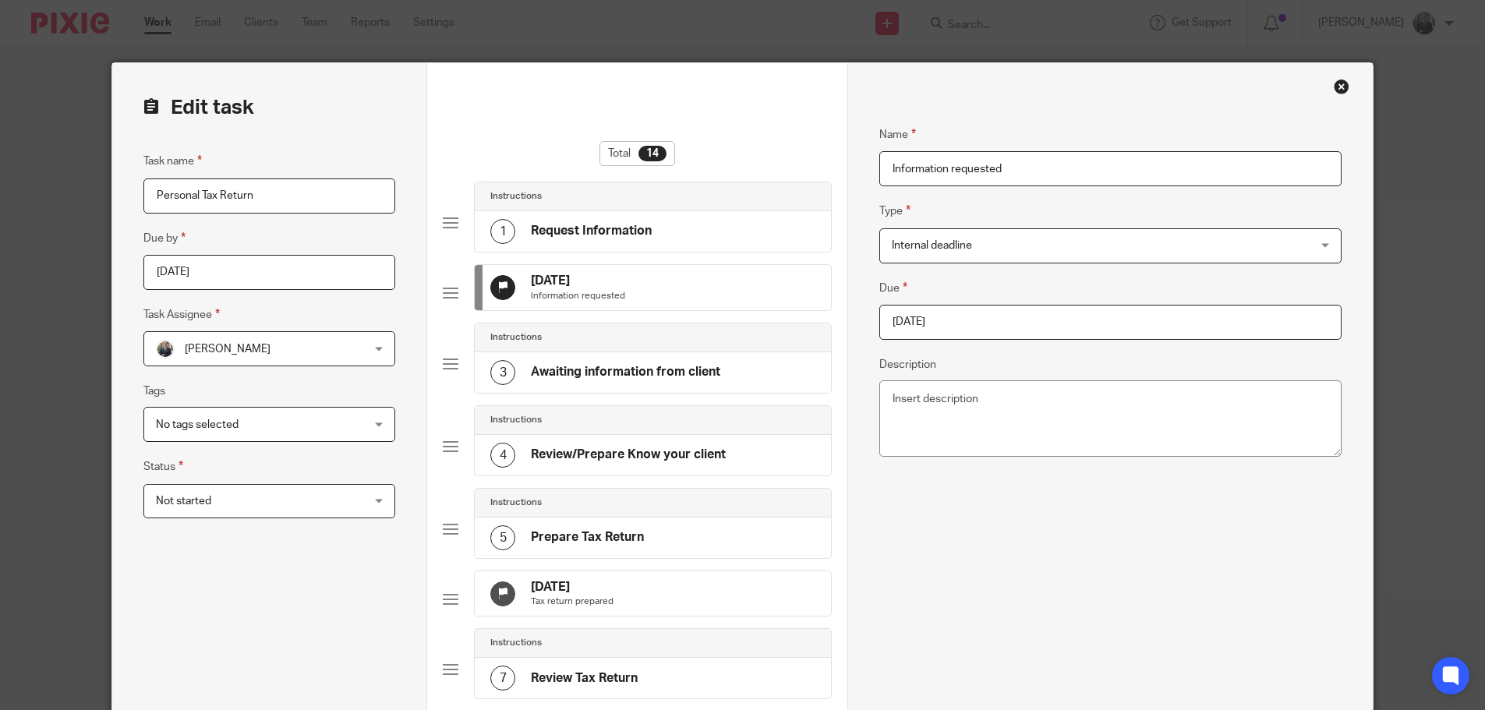
click at [976, 323] on input "[DATE]" at bounding box center [1110, 322] width 462 height 35
type input "[DATE]"
click at [660, 617] on div "20 Jan 2026 Tax return prepared" at bounding box center [658, 593] width 359 height 45
click at [1002, 311] on input "2026-01-20" at bounding box center [1119, 322] width 466 height 35
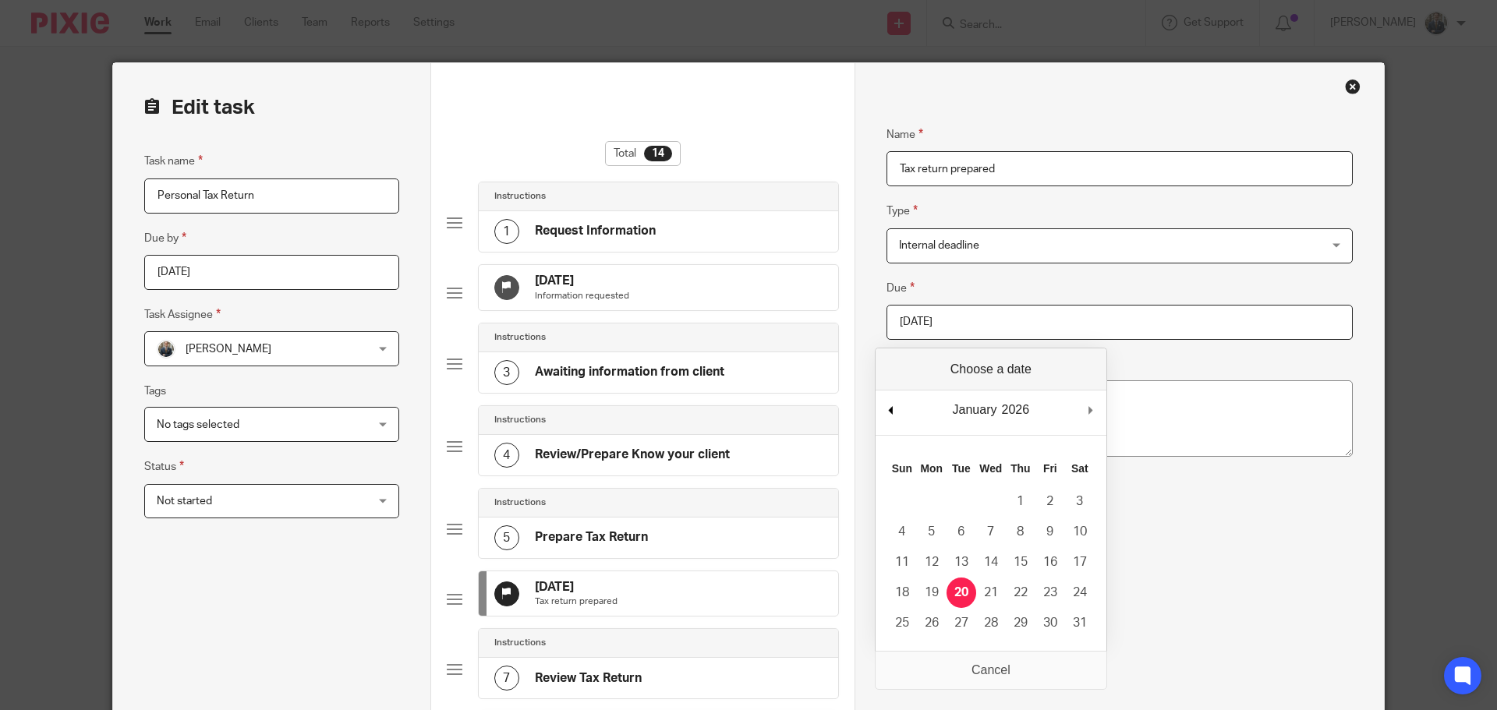
click at [896, 408] on div "January January February March April May June July August September October Nov…" at bounding box center [990, 413] width 231 height 44
type input "2026-01-01"
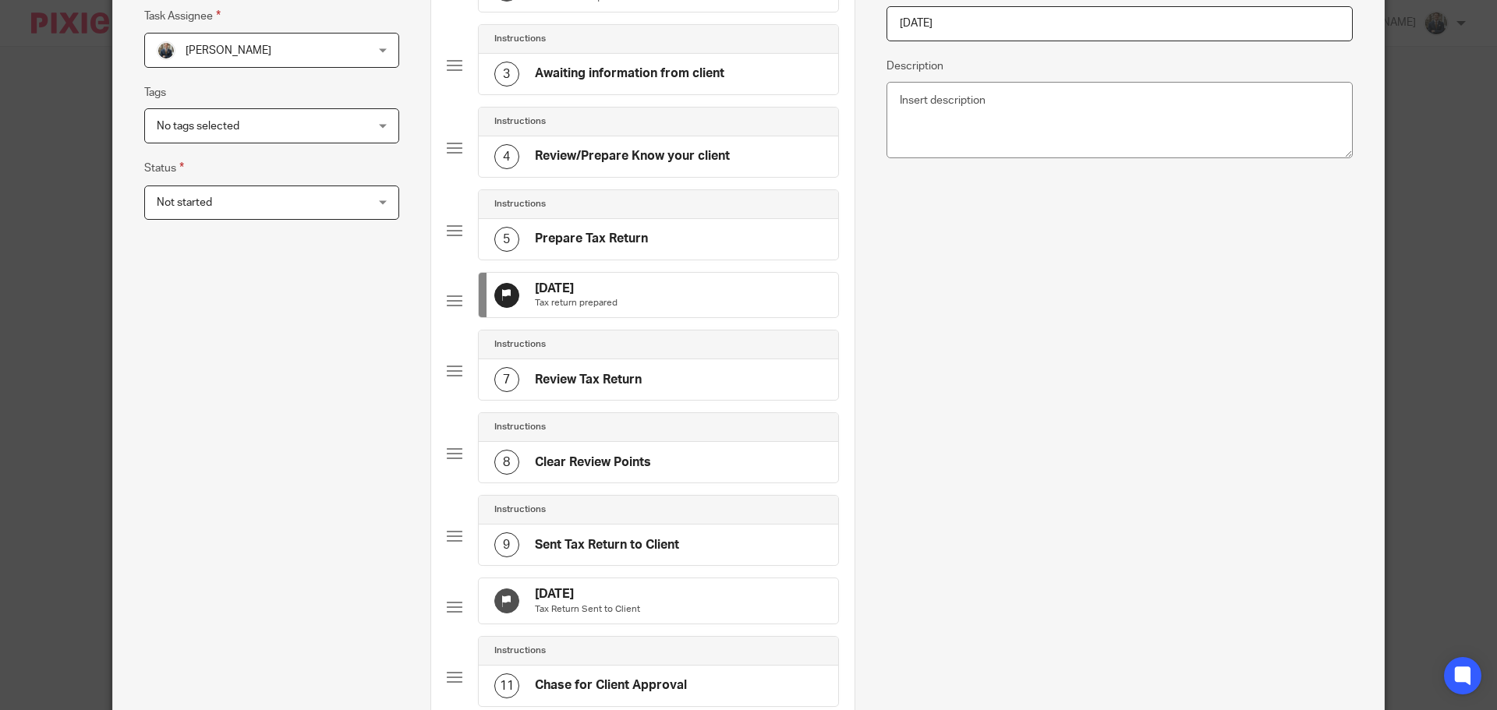
scroll to position [312, 0]
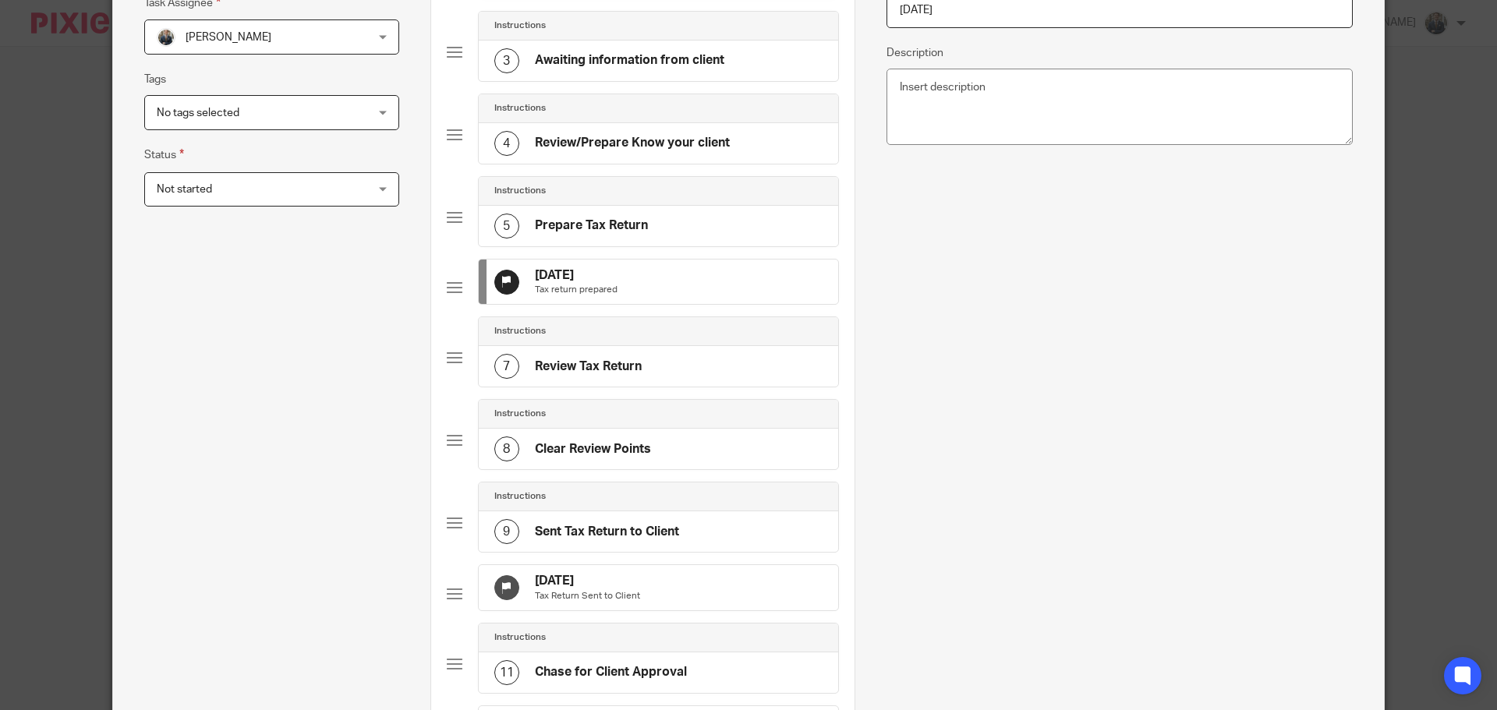
click at [643, 606] on div "20 Feb 2026 Tax Return Sent to Client" at bounding box center [658, 587] width 359 height 45
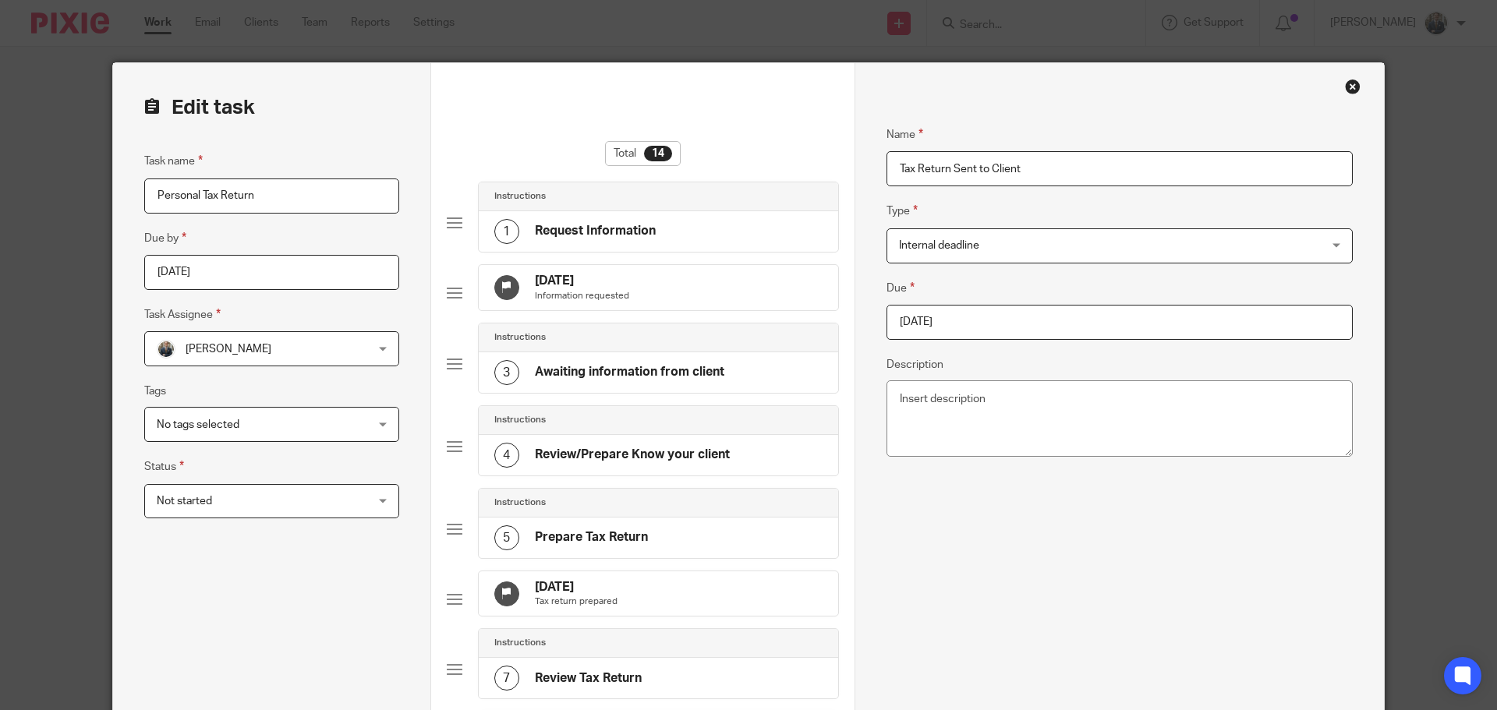
drag, startPoint x: 984, startPoint y: 350, endPoint x: 981, endPoint y: 341, distance: 9.6
click at [983, 350] on div "Due 2026-02-20 Description" at bounding box center [1119, 371] width 466 height 184
click at [981, 341] on div "Due 2026-02-20 Description" at bounding box center [1119, 371] width 466 height 184
click at [981, 328] on input "2026-02-20" at bounding box center [1119, 322] width 466 height 35
click at [882, 405] on div "February January February March April May June July August September October No…" at bounding box center [990, 413] width 231 height 44
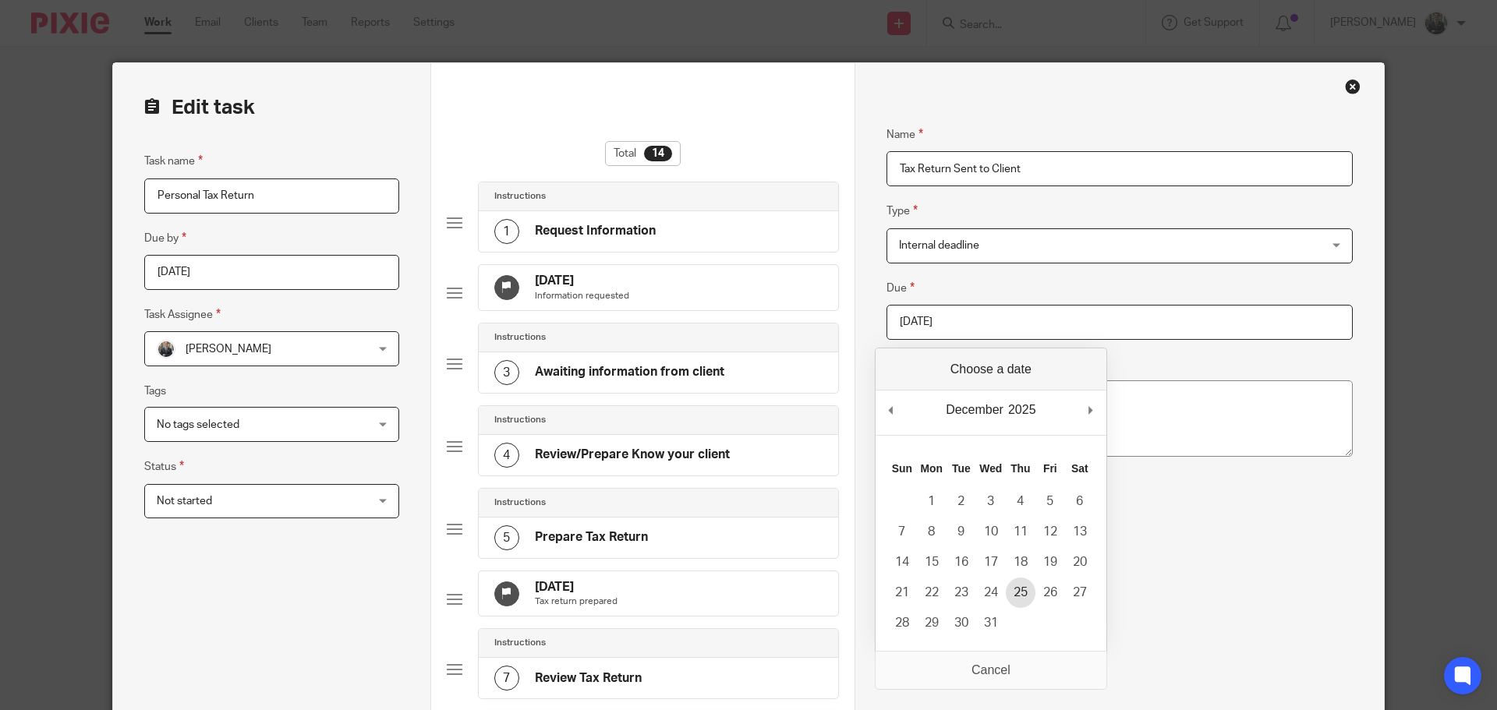
click at [1008, 578] on td "25" at bounding box center [1021, 593] width 30 height 30
type input "2025-12-25"
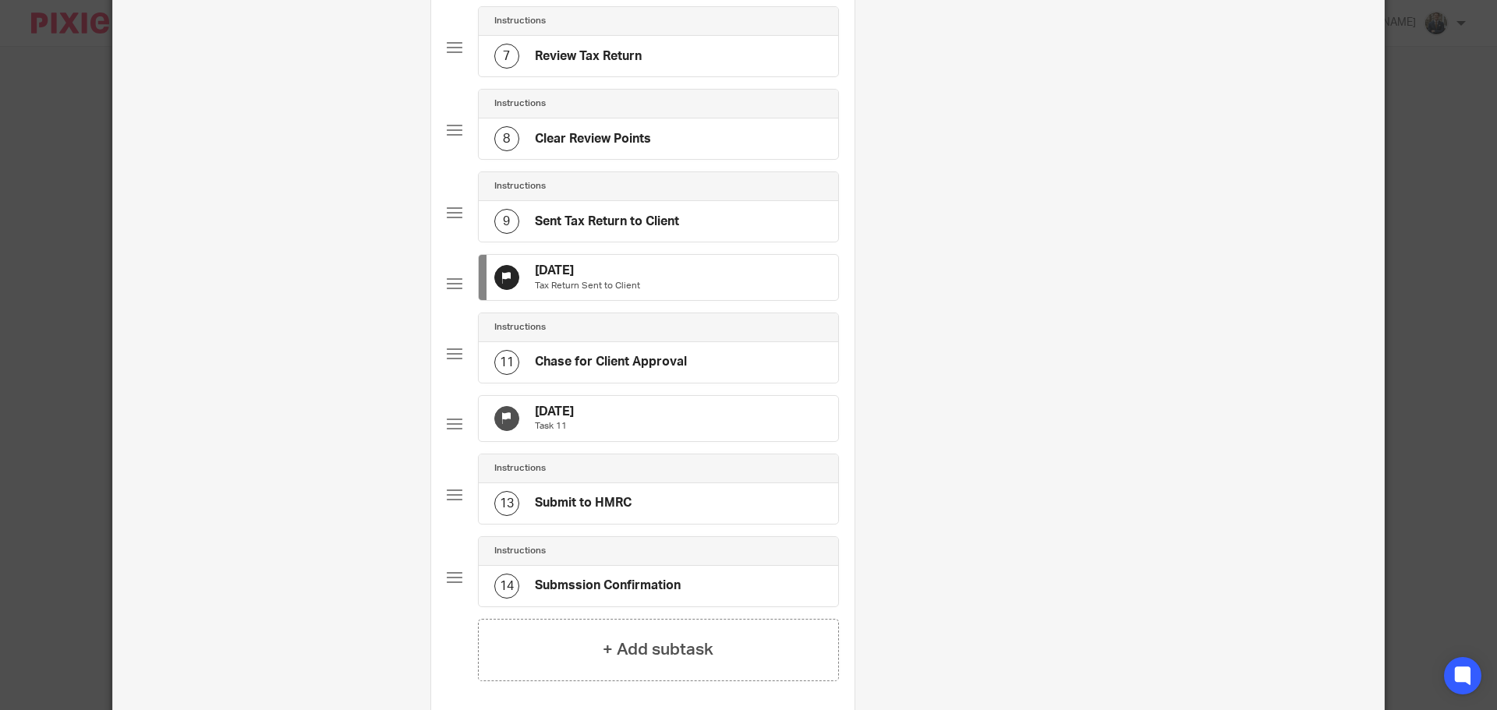
scroll to position [624, 0]
click at [654, 440] on div "22 Mar 2026 Task 11" at bounding box center [658, 416] width 359 height 45
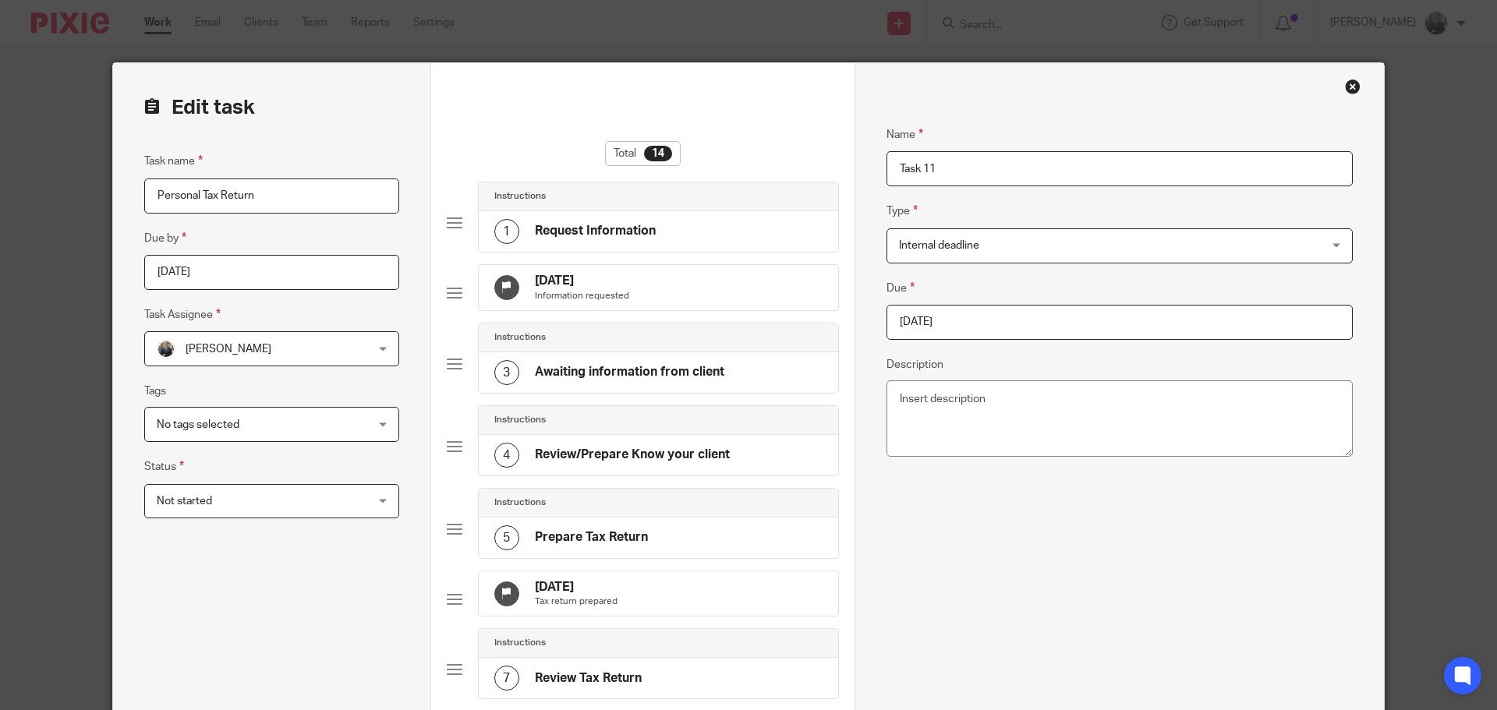
click at [998, 330] on input "2026-03-22" at bounding box center [1119, 322] width 466 height 35
type input "2026-01-29"
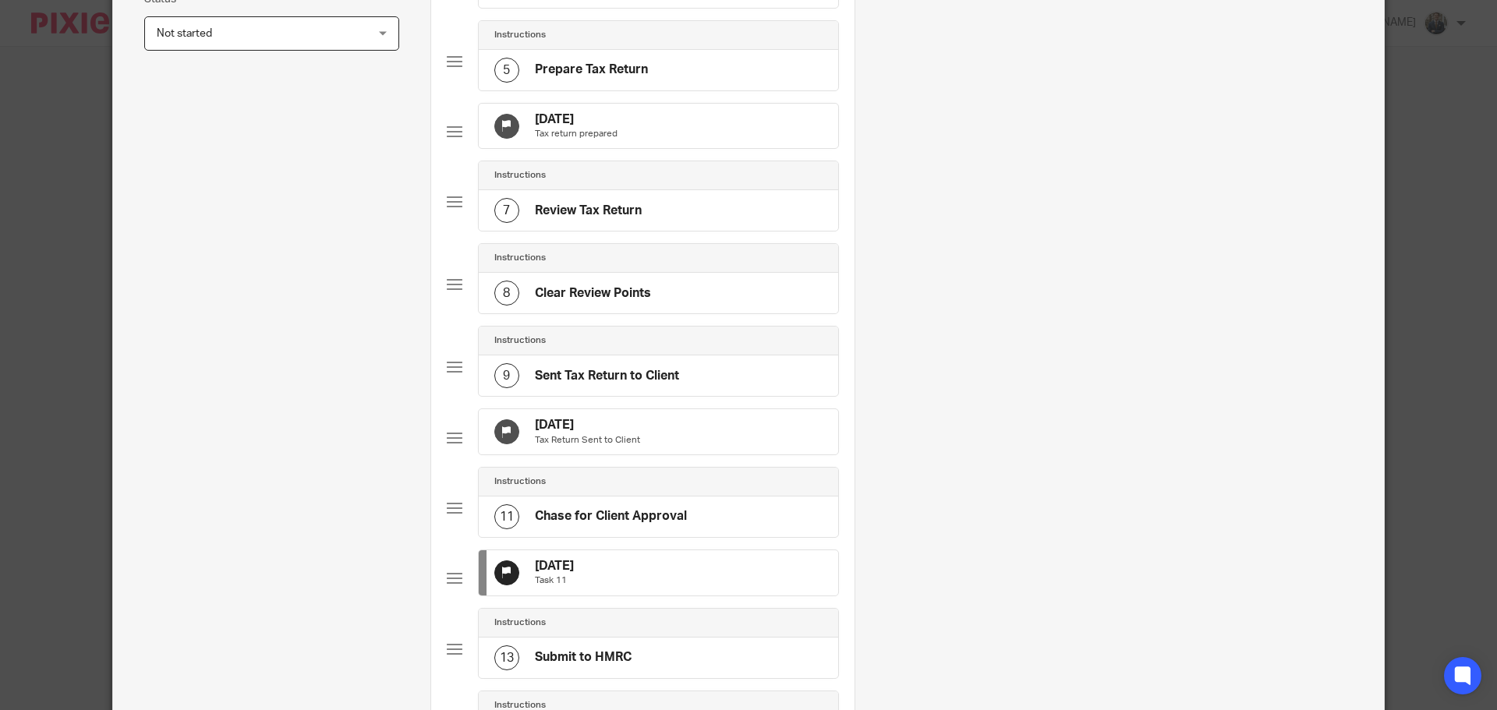
scroll to position [866, 0]
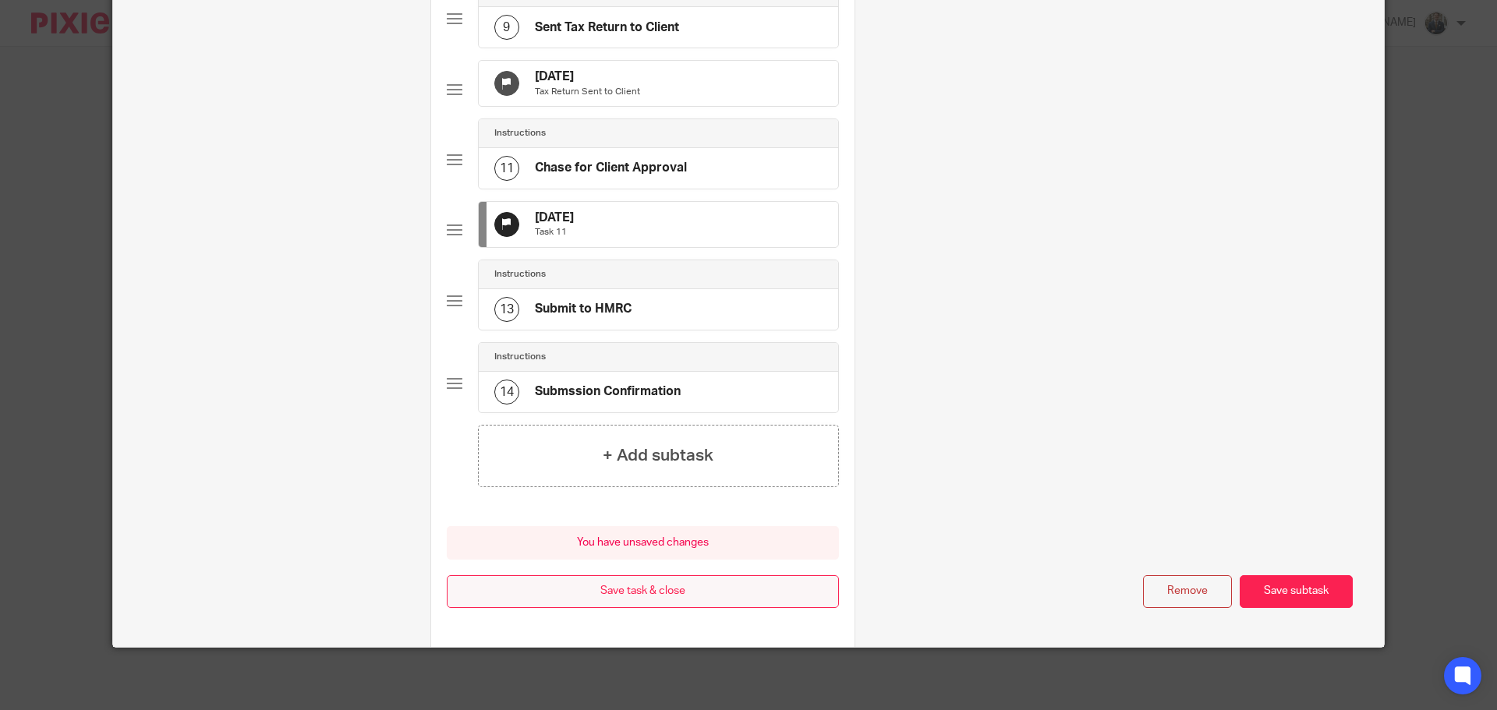
click at [656, 597] on button "Save task & close" at bounding box center [643, 592] width 392 height 34
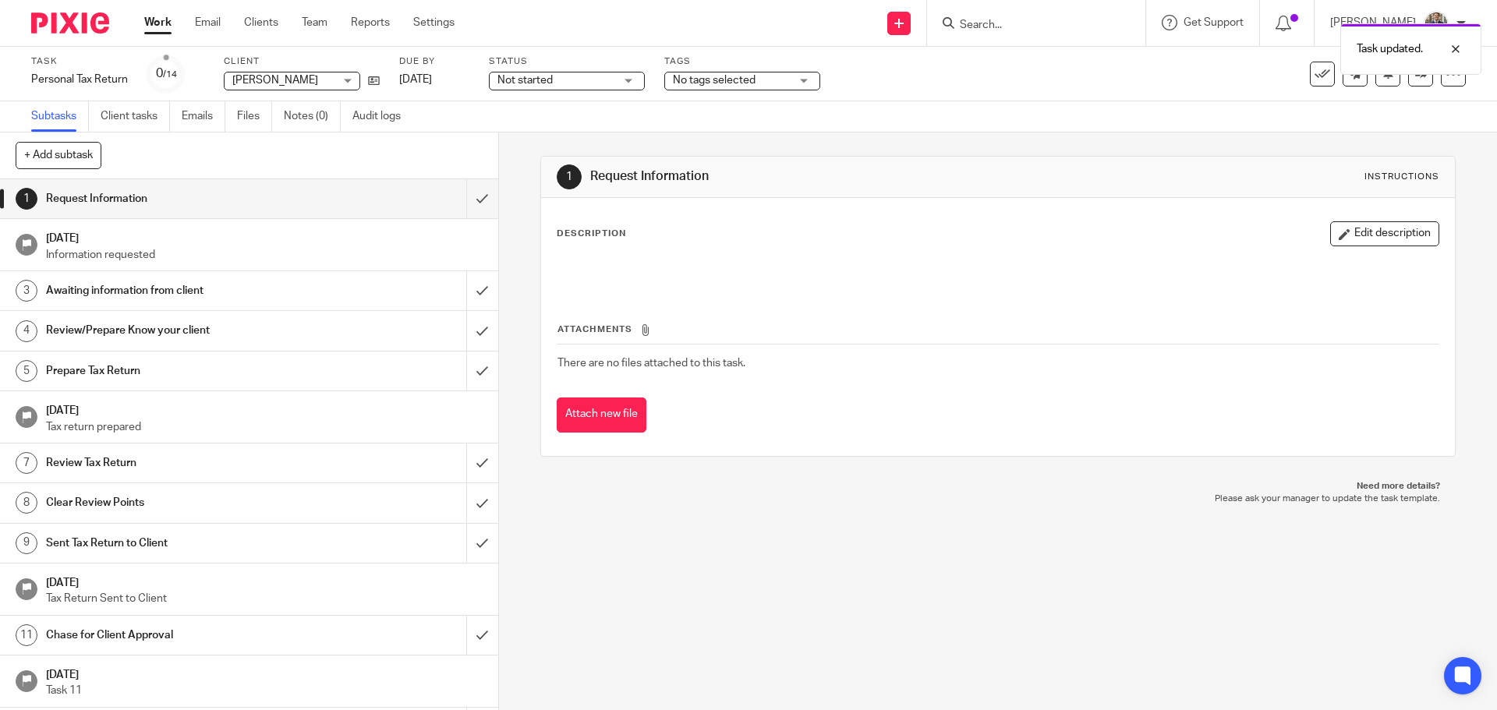
click at [70, 14] on img at bounding box center [70, 22] width 78 height 21
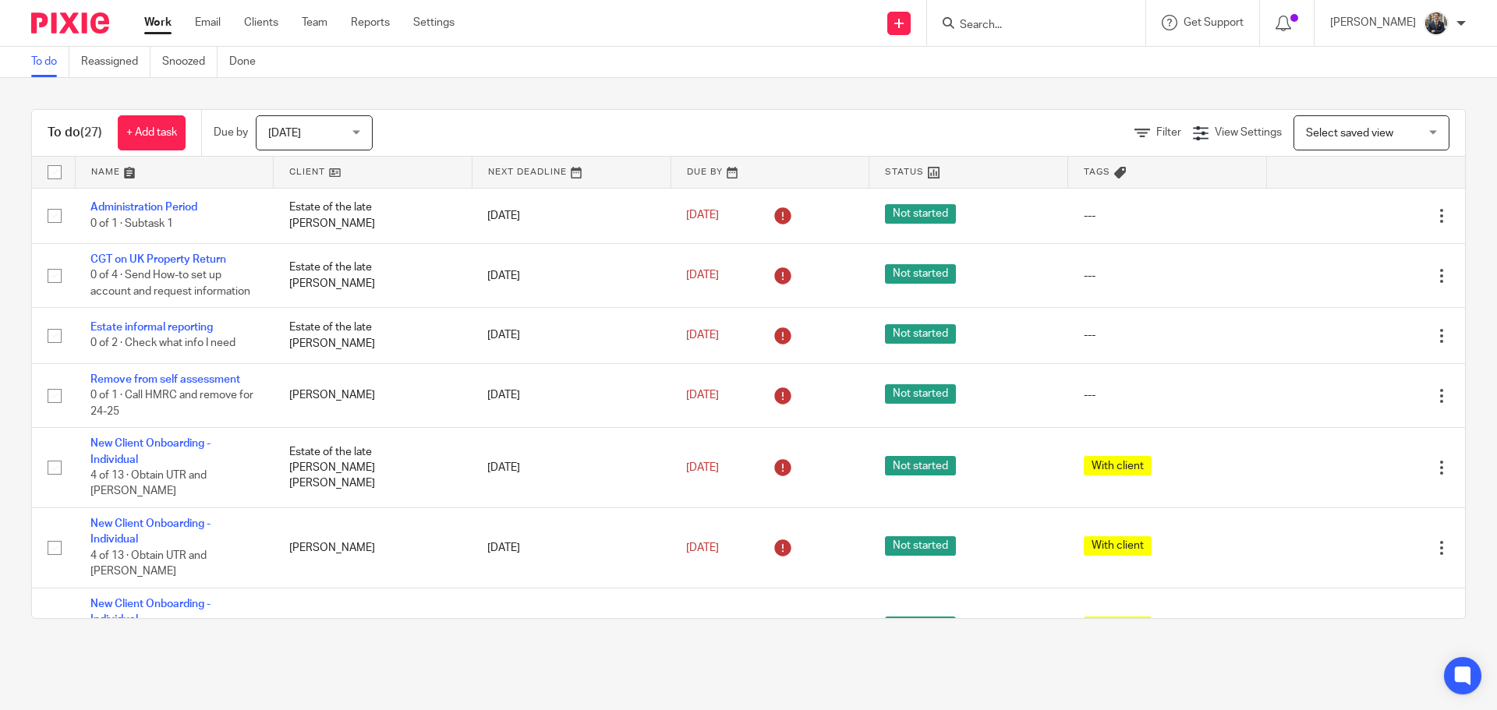
click at [925, 26] on div "Send new email Create task Add client" at bounding box center [898, 23] width 55 height 46
click at [903, 25] on icon at bounding box center [898, 23] width 9 height 9
click at [912, 118] on link "Add client" at bounding box center [909, 119] width 96 height 23
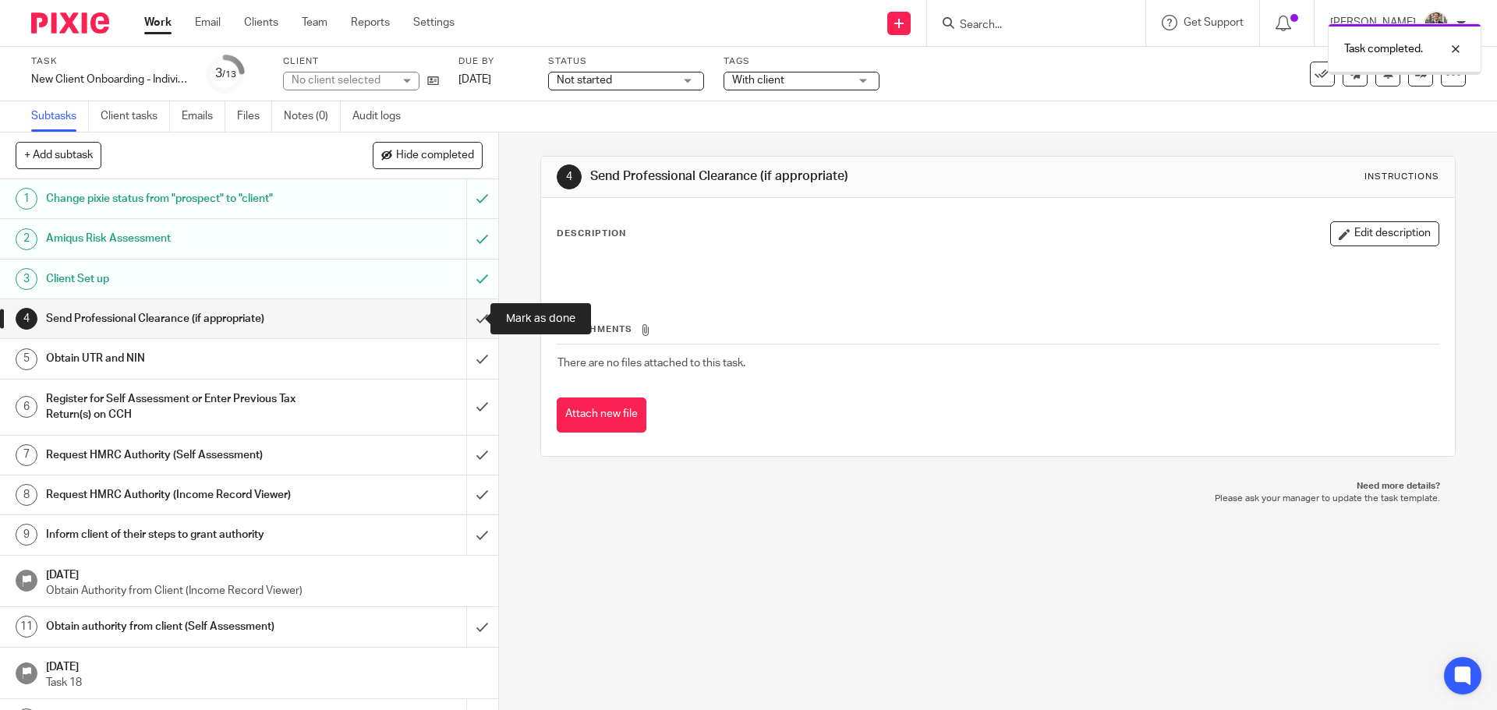
click at [469, 311] on input "submit" at bounding box center [249, 318] width 498 height 39
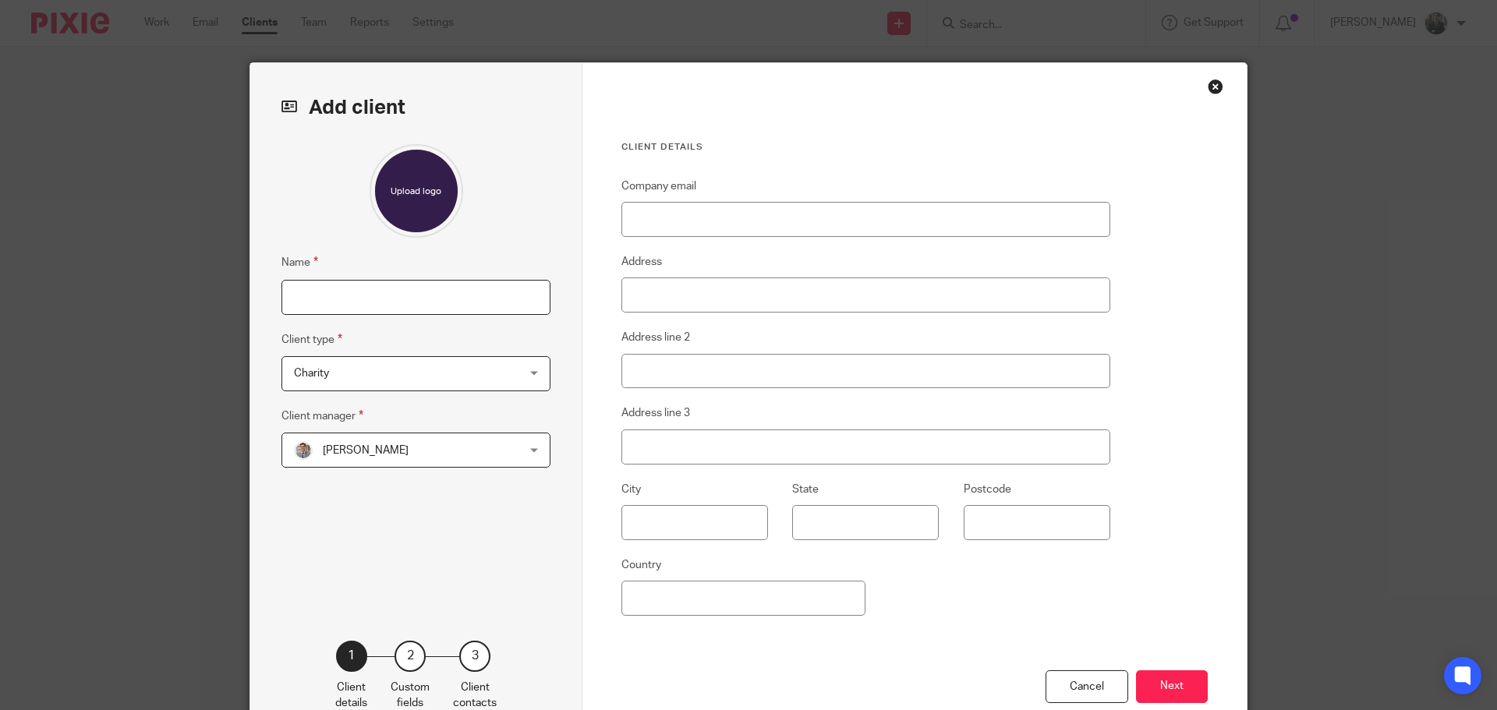
click at [343, 295] on input "Name" at bounding box center [415, 297] width 269 height 35
type input "[PERSON_NAME]"
click at [300, 369] on span "Charity" at bounding box center [311, 373] width 35 height 11
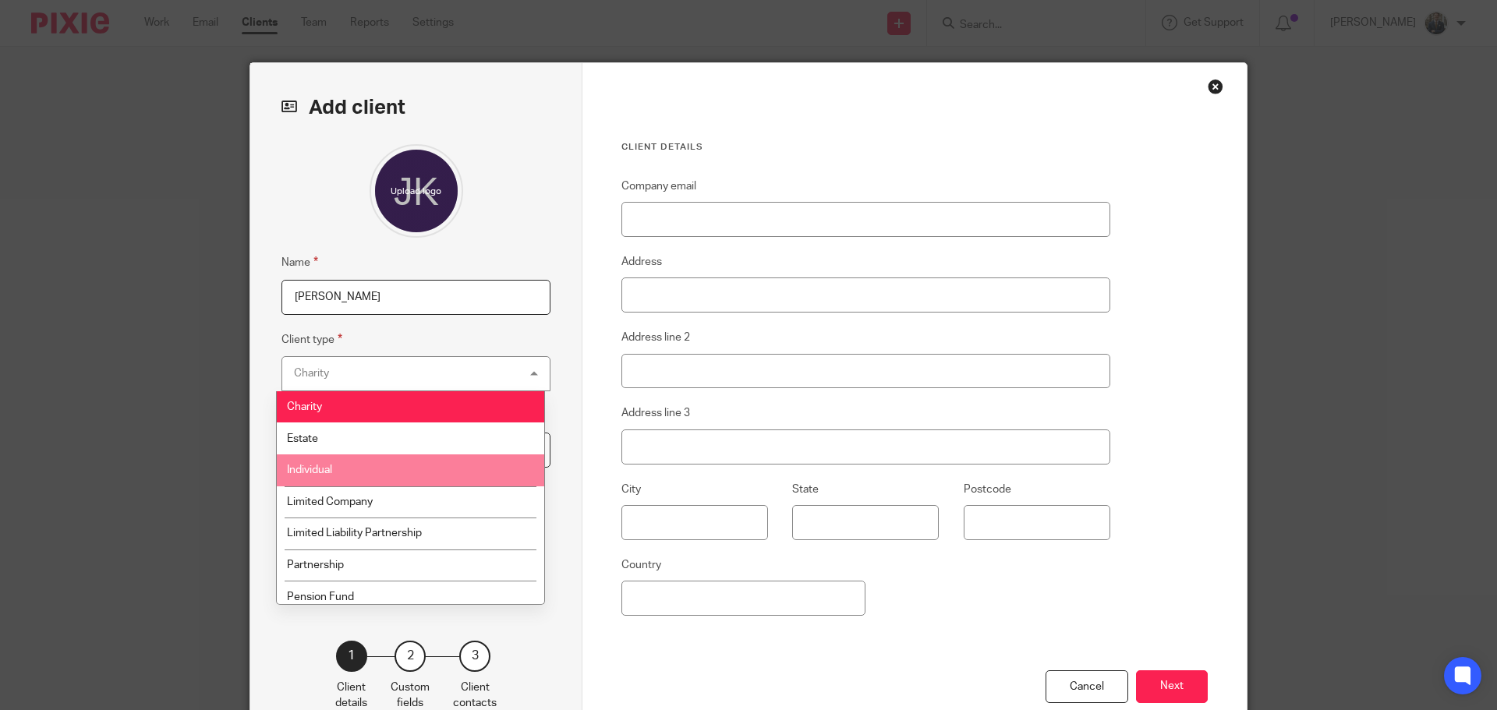
click at [344, 461] on li "Individual" at bounding box center [410, 470] width 267 height 32
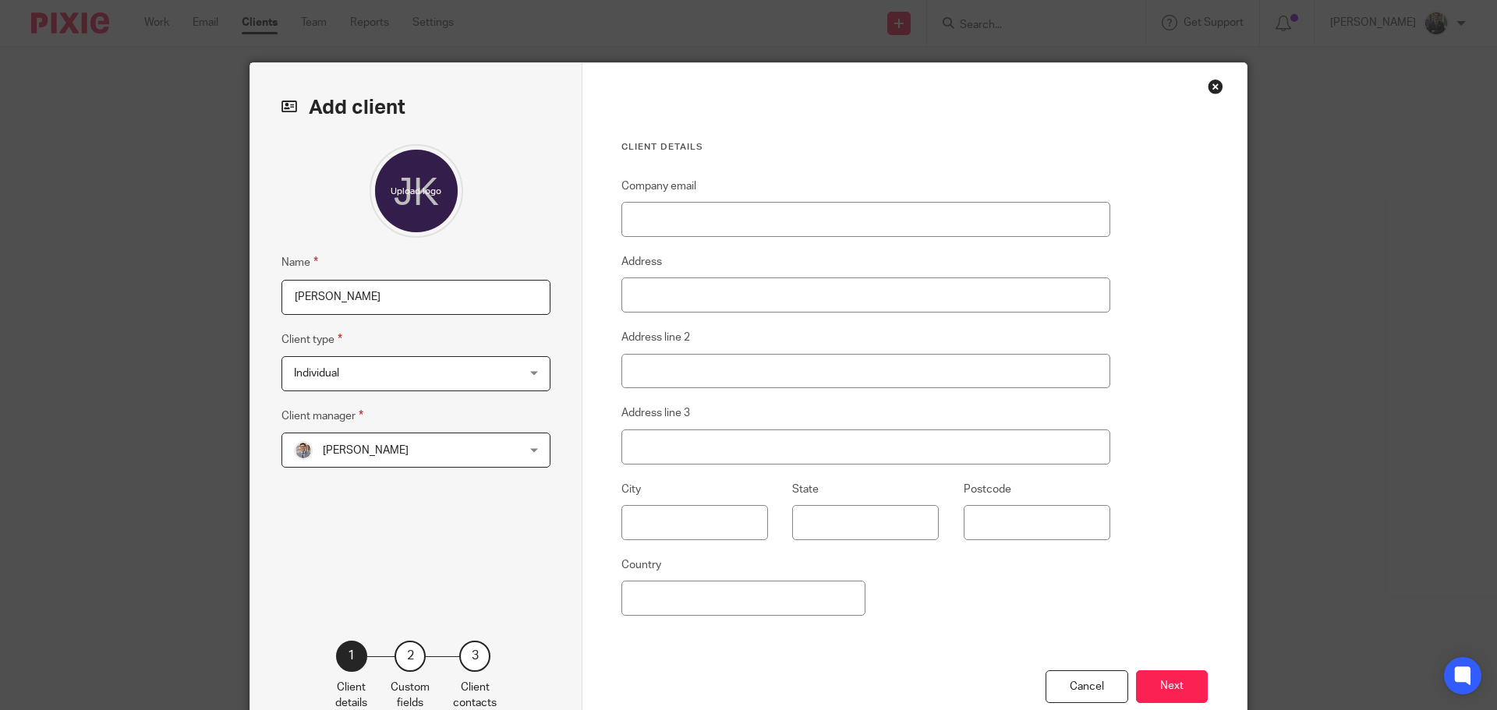
click at [351, 442] on span "[PERSON_NAME]" at bounding box center [396, 449] width 204 height 33
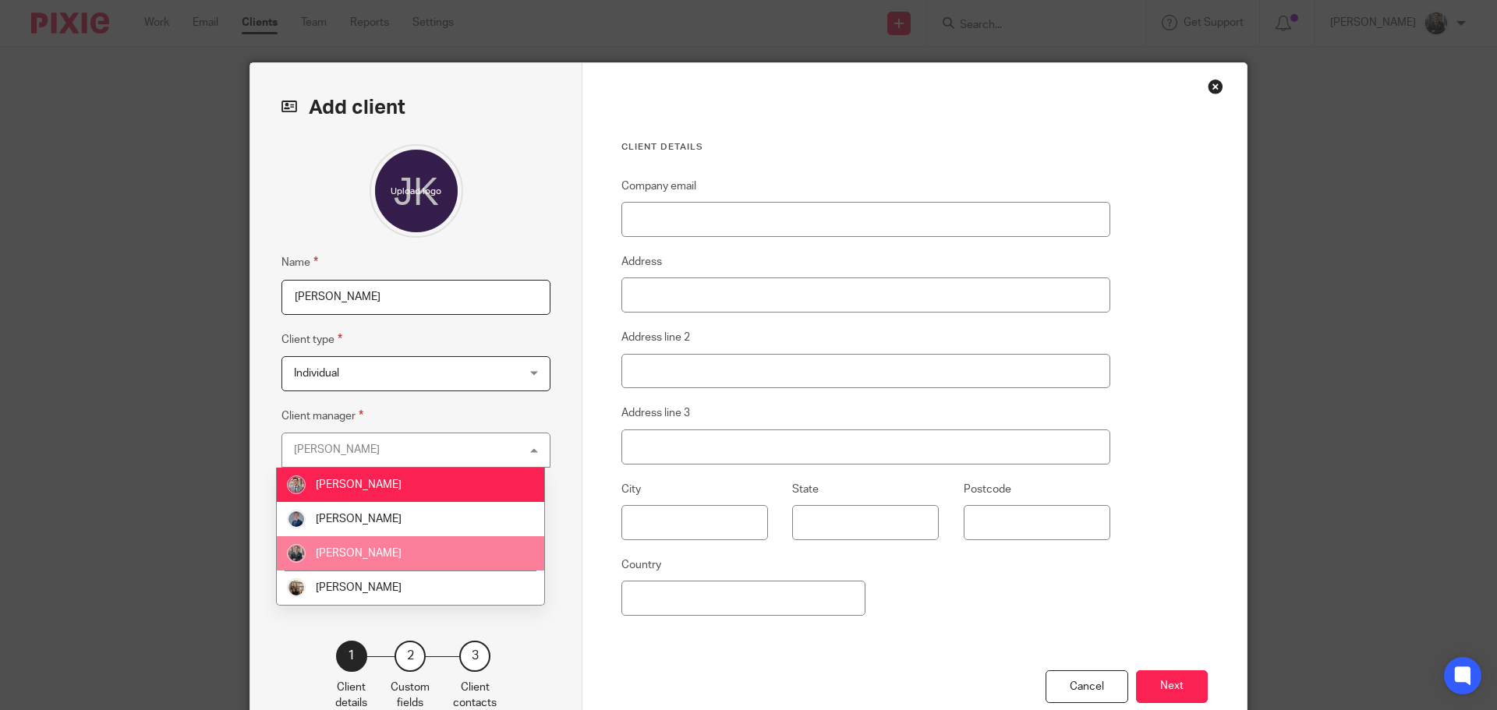
click at [362, 546] on li "[PERSON_NAME]" at bounding box center [410, 553] width 267 height 34
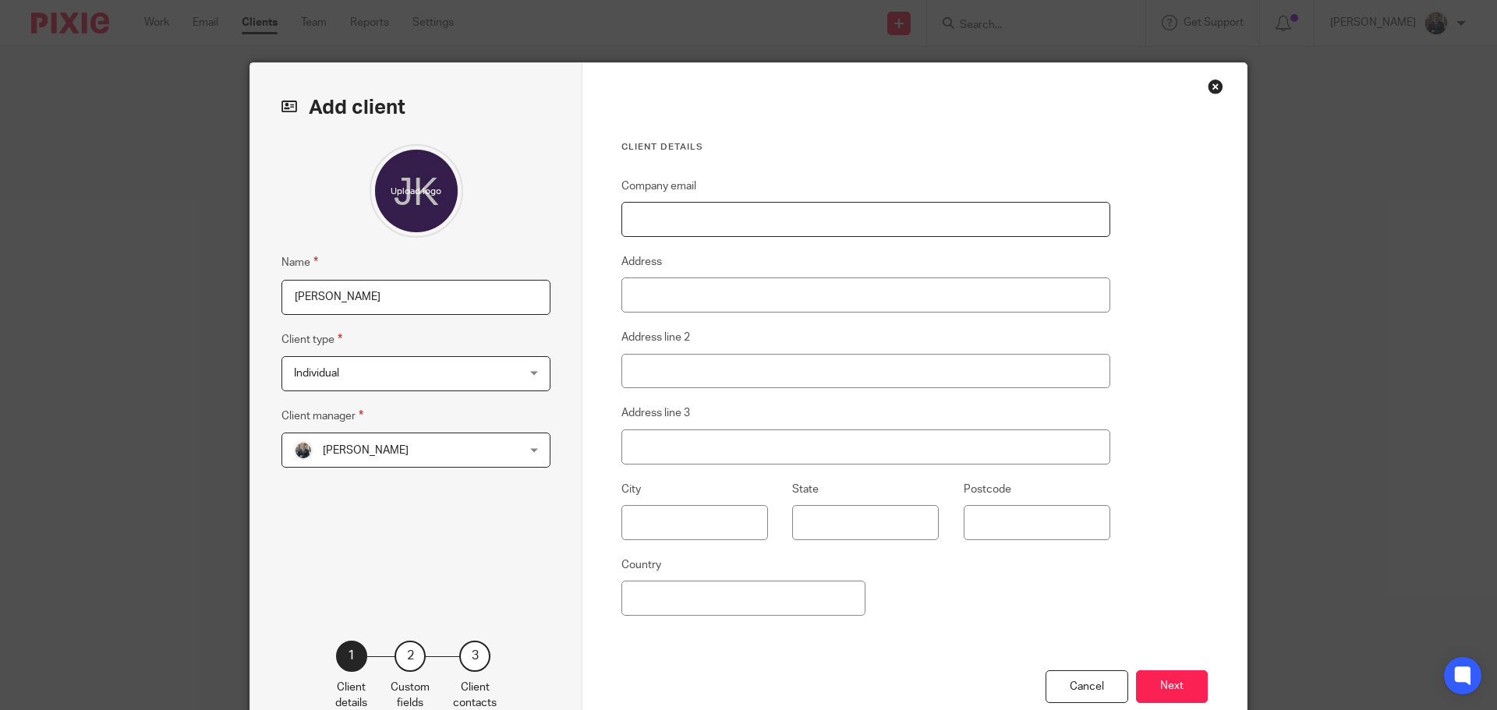
click at [787, 212] on input "Company email" at bounding box center [865, 219] width 489 height 35
paste input "killickj@hotmail.co.uk"
type input "killickj@hotmail.co.uk"
click at [1155, 685] on button "Next" at bounding box center [1172, 687] width 72 height 34
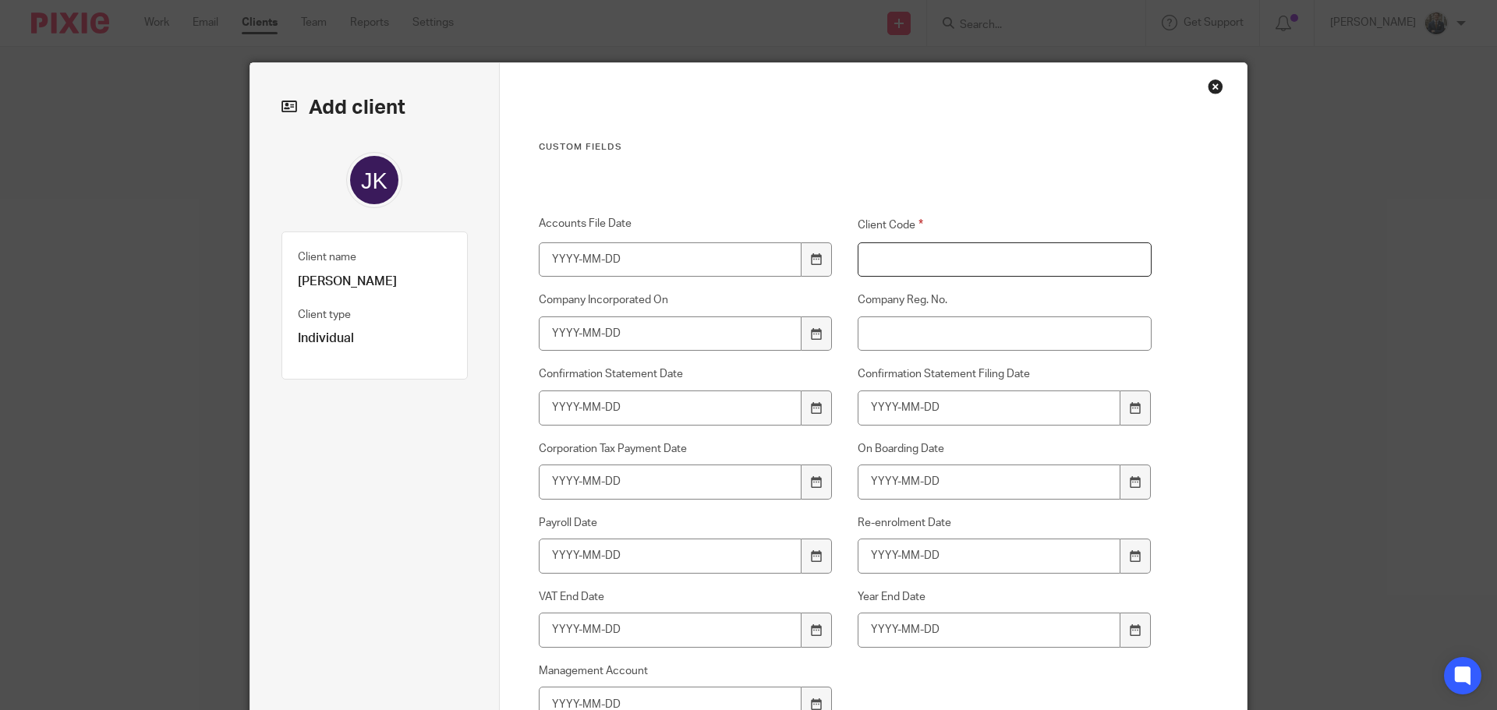
click at [921, 267] on input "Client Code" at bounding box center [1004, 259] width 295 height 35
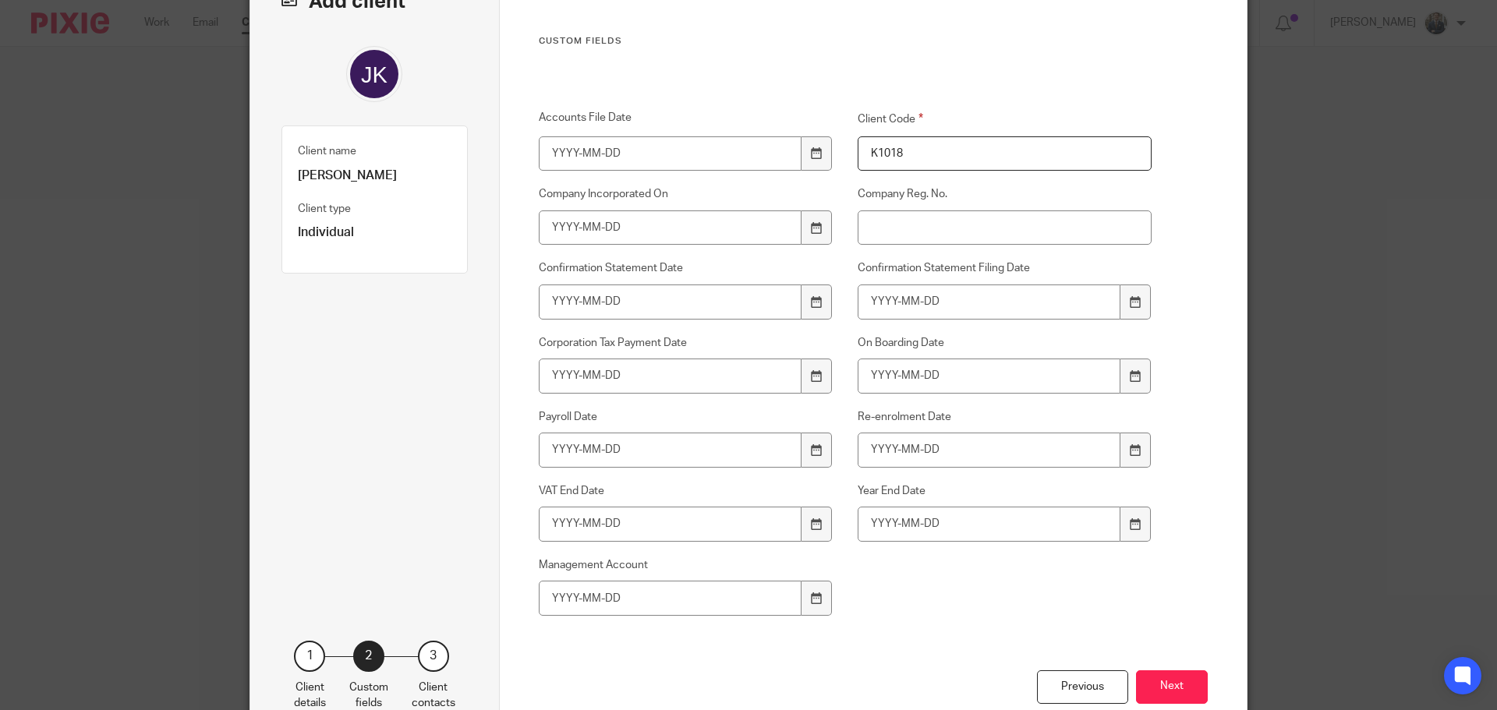
scroll to position [202, 0]
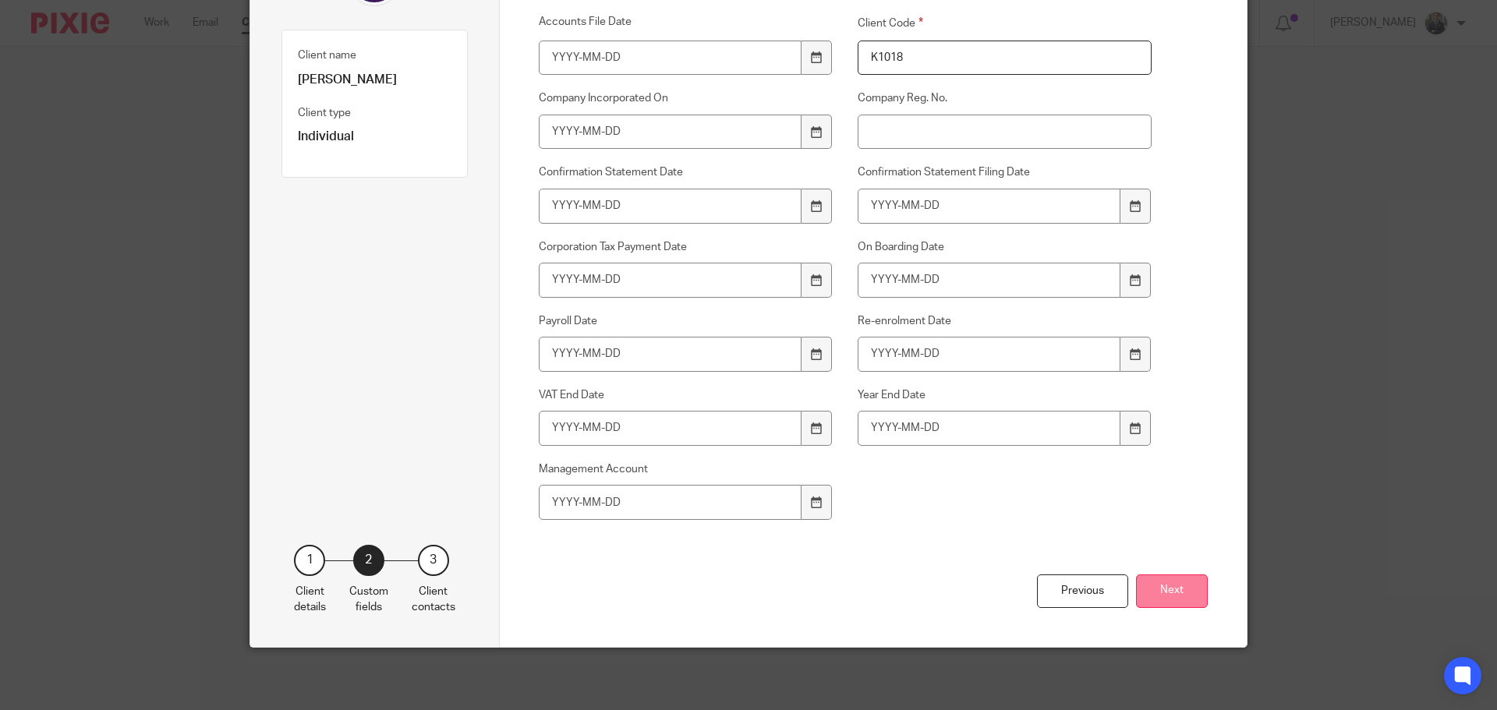
type input "K1018"
click at [1174, 592] on button "Next" at bounding box center [1172, 591] width 72 height 34
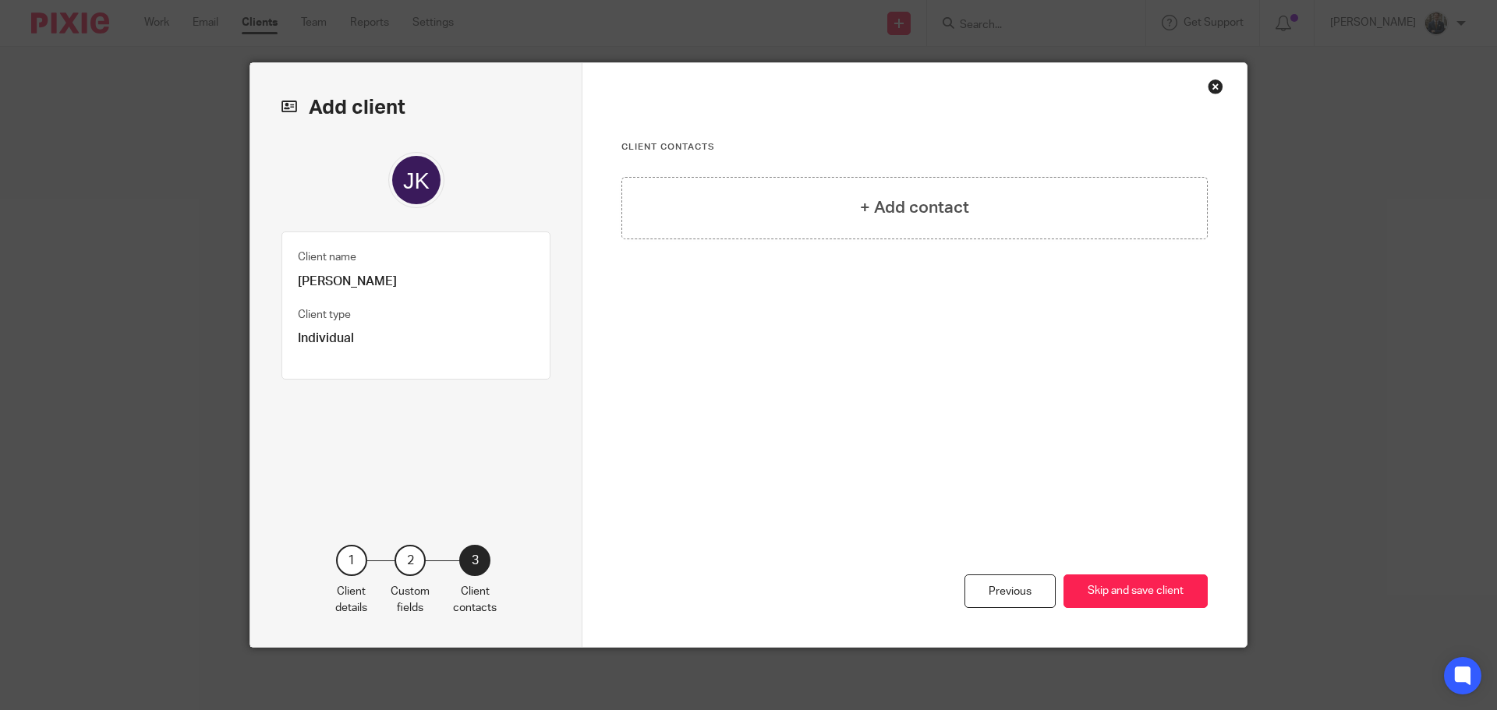
scroll to position [0, 0]
click at [1174, 592] on button "Skip and save client" at bounding box center [1135, 591] width 144 height 34
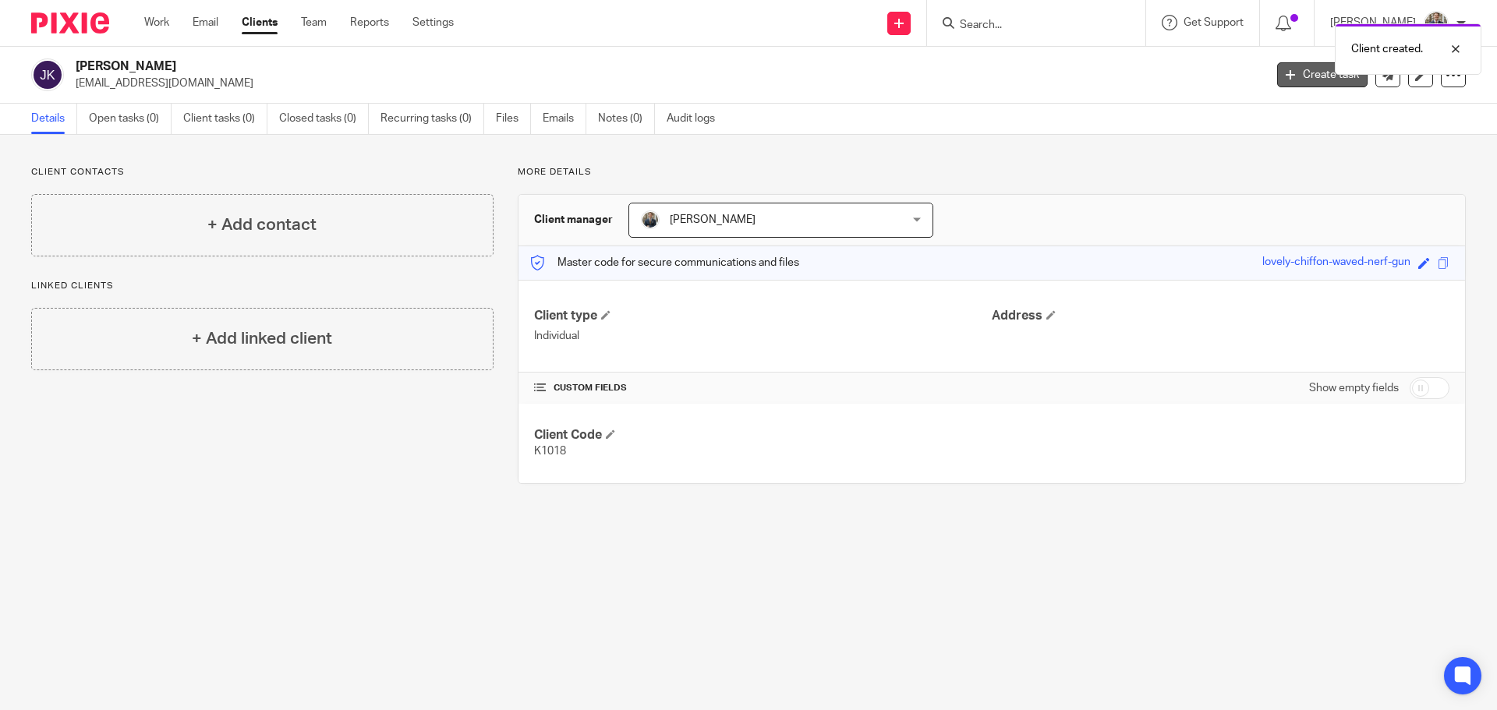
click at [1306, 76] on link "Create task" at bounding box center [1322, 74] width 90 height 25
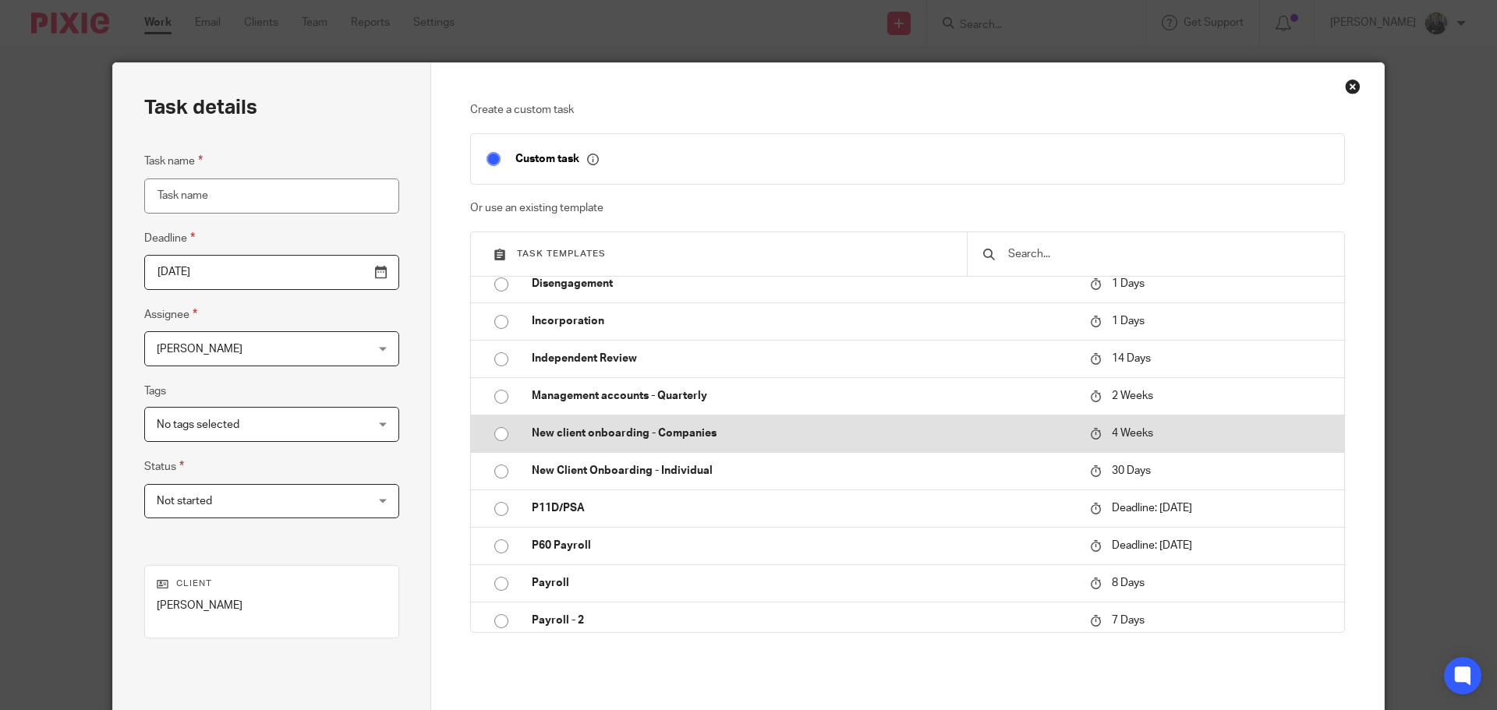
scroll to position [312, 0]
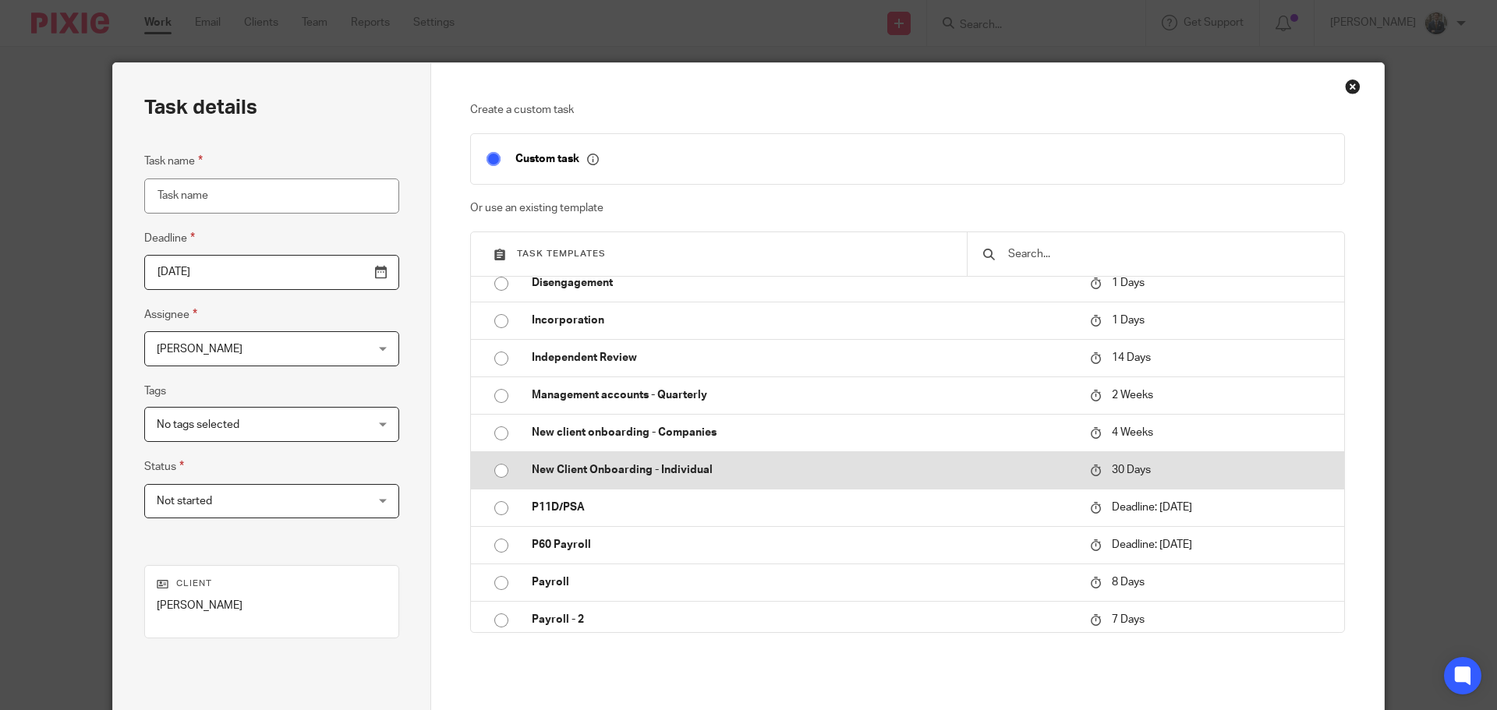
click at [642, 470] on p "New Client Onboarding - Individual" at bounding box center [803, 470] width 543 height 16
type input "[DATE]"
type input "New Client Onboarding - Individual"
checkbox input "false"
radio input "true"
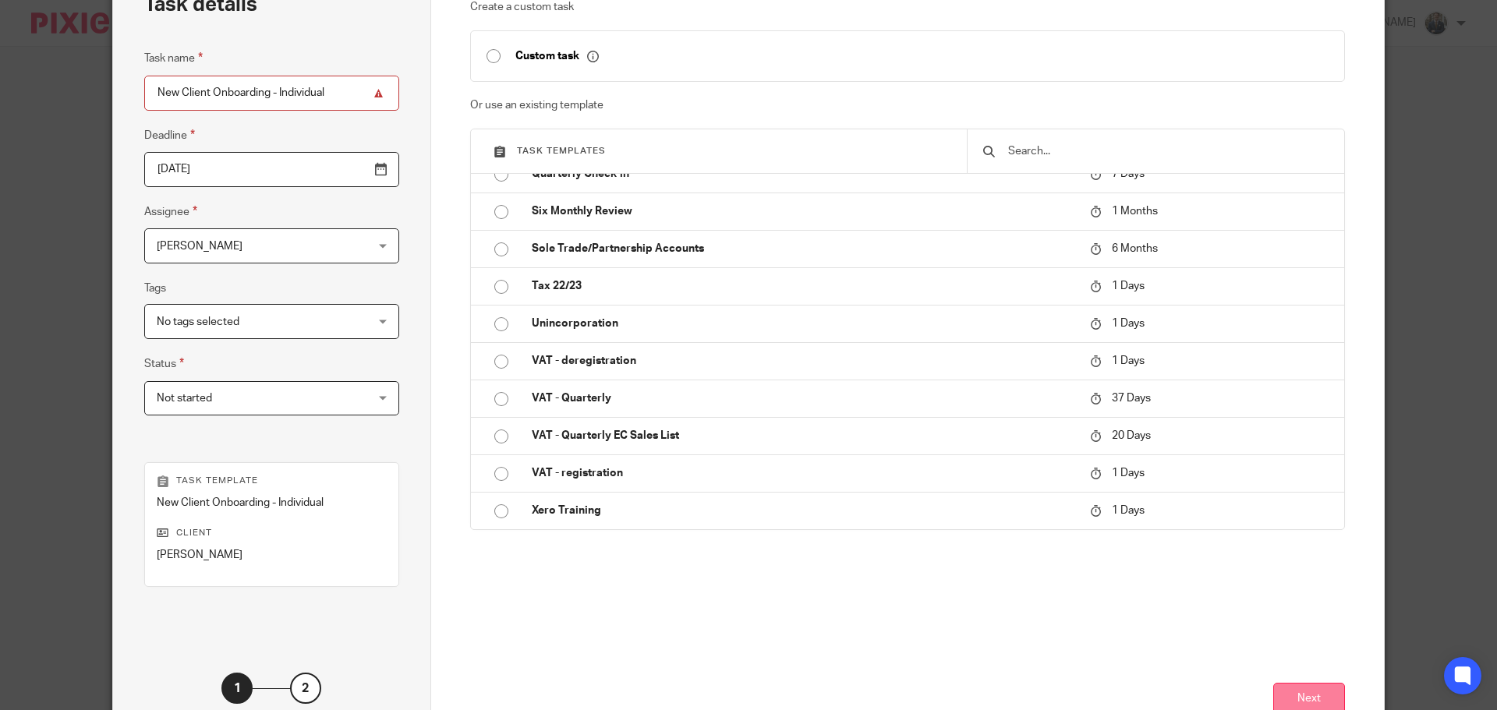
scroll to position [211, 0]
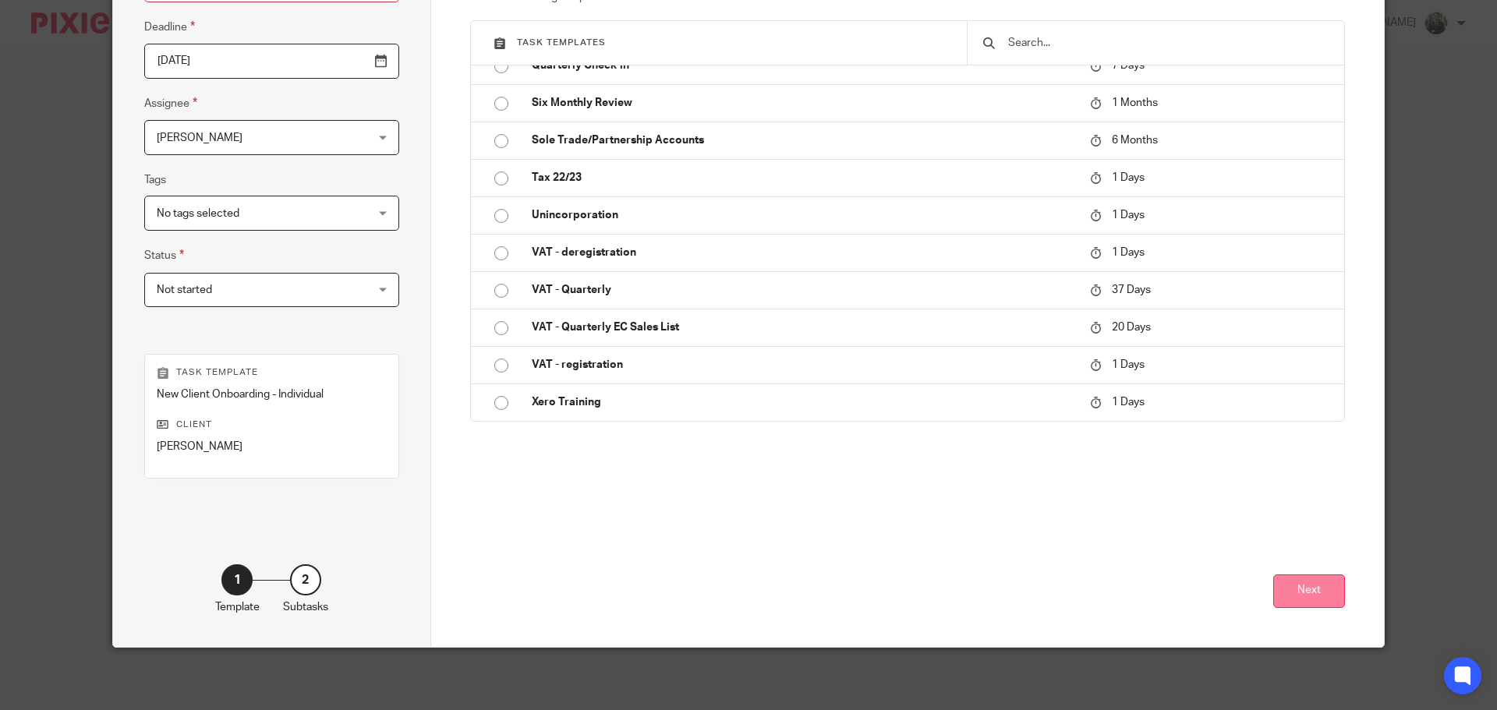
click at [1277, 596] on button "Next" at bounding box center [1309, 591] width 72 height 34
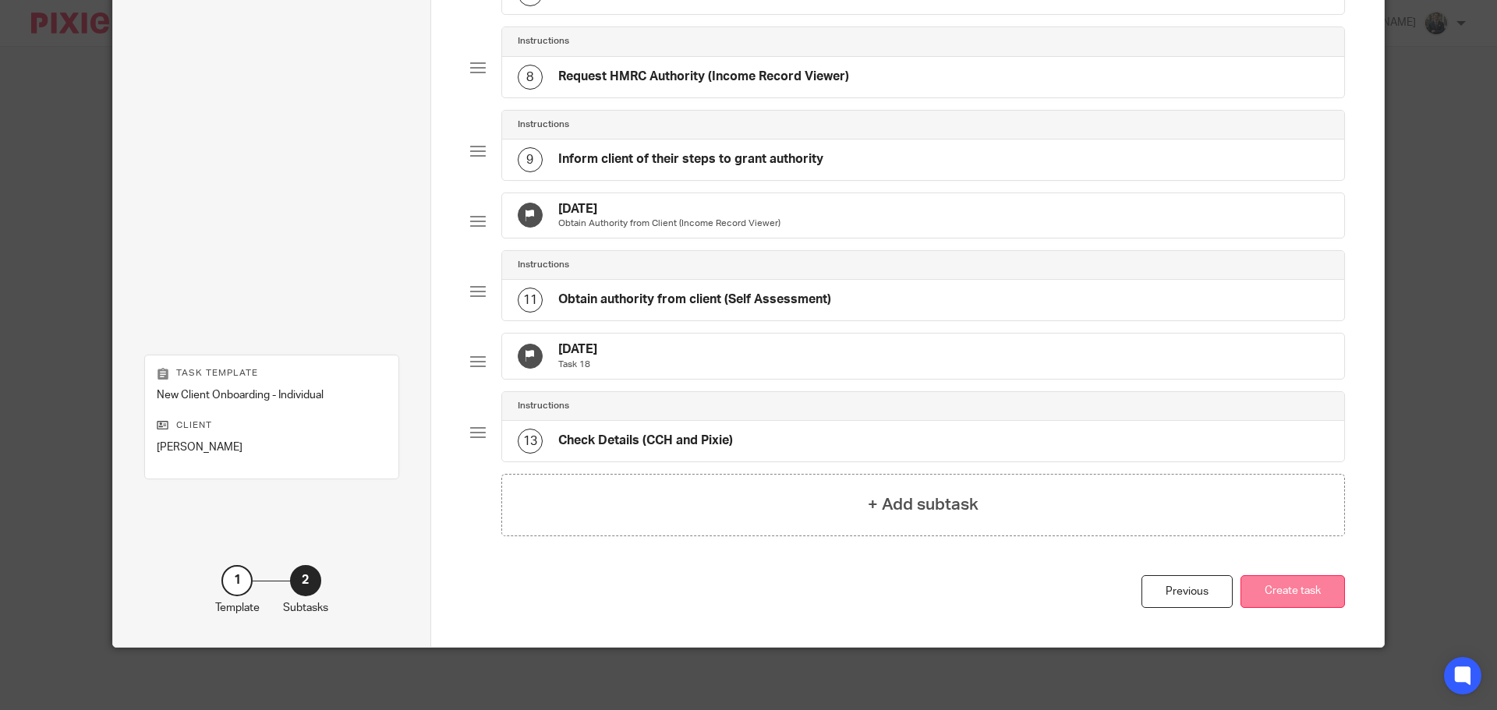
scroll to position [719, 0]
click at [1281, 589] on button "Create task" at bounding box center [1292, 592] width 104 height 34
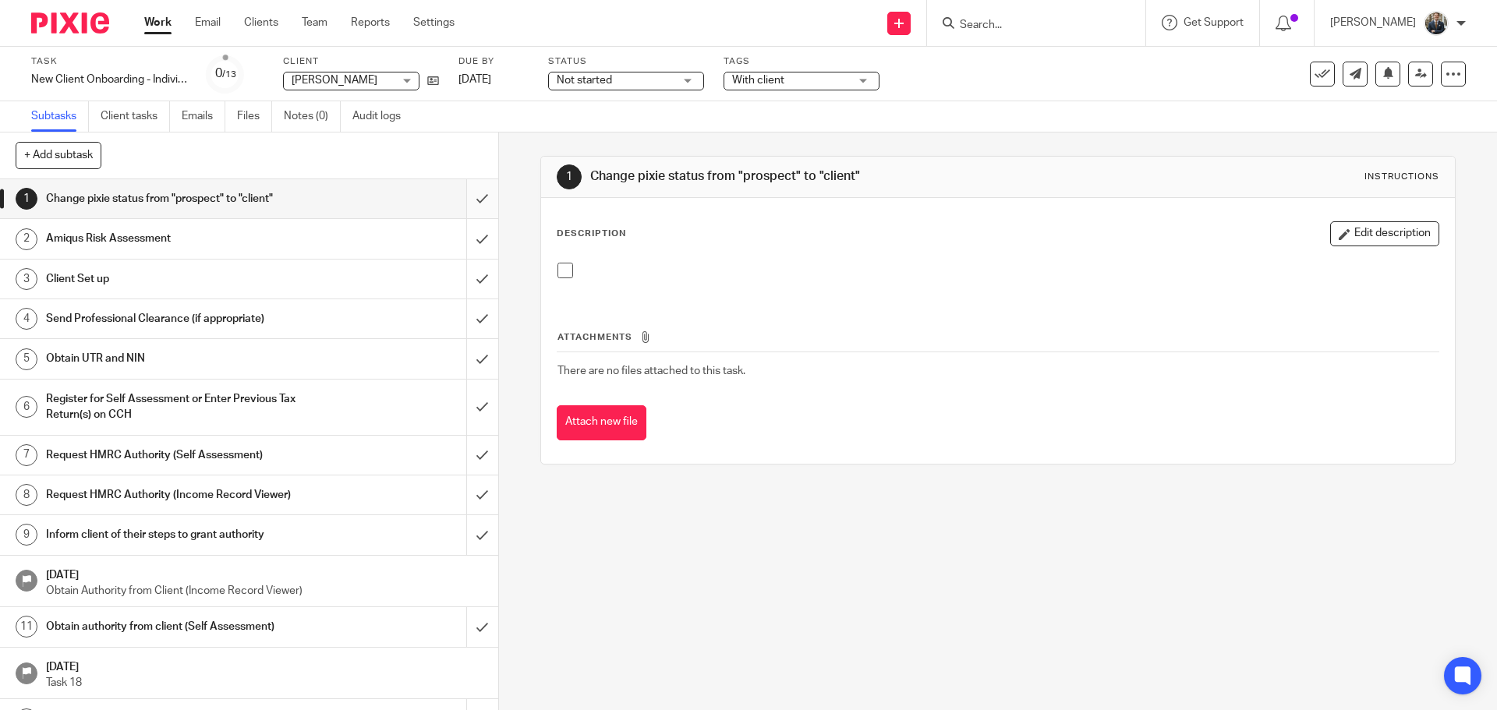
click at [468, 200] on input "submit" at bounding box center [249, 198] width 498 height 39
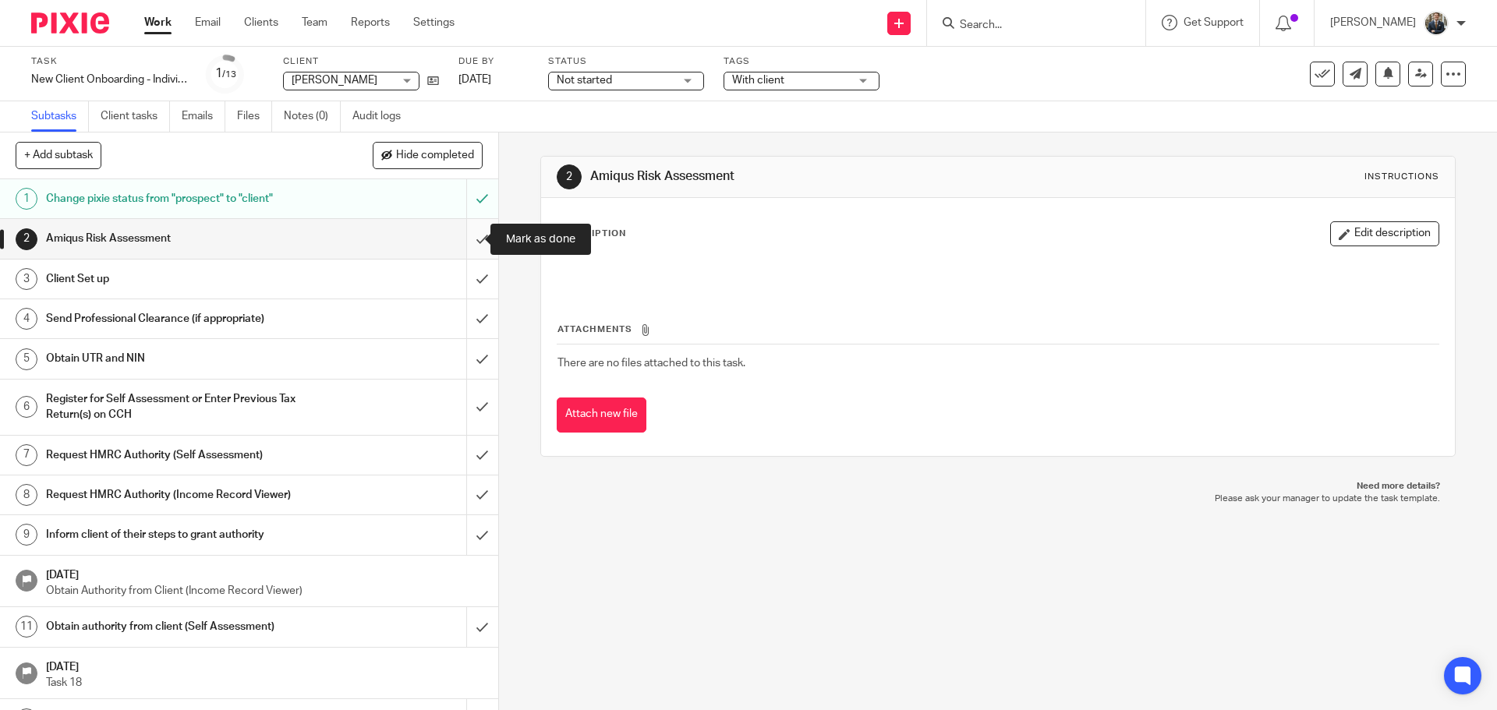
click at [471, 239] on input "submit" at bounding box center [249, 238] width 498 height 39
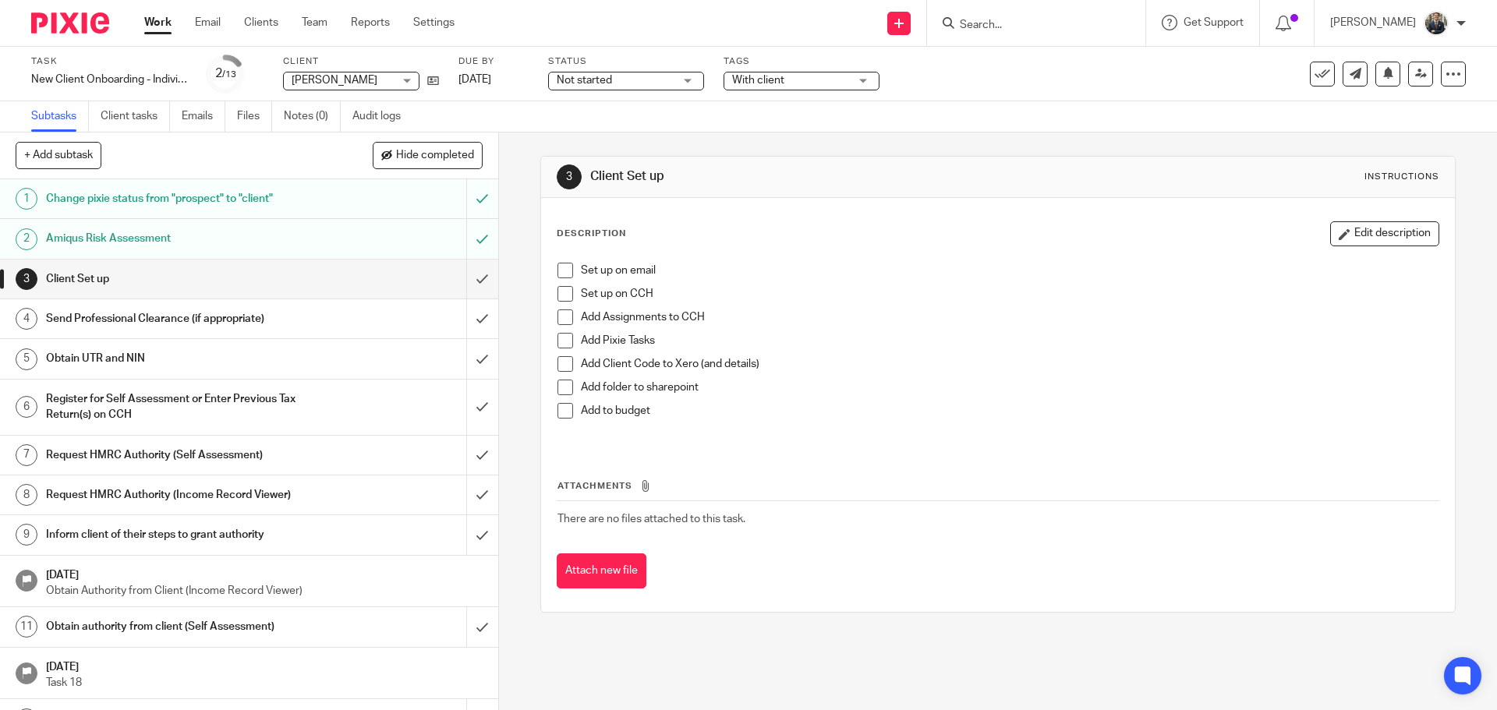
click at [557, 271] on span at bounding box center [565, 271] width 16 height 16
click at [560, 295] on span at bounding box center [565, 294] width 16 height 16
click at [562, 313] on span at bounding box center [565, 317] width 16 height 16
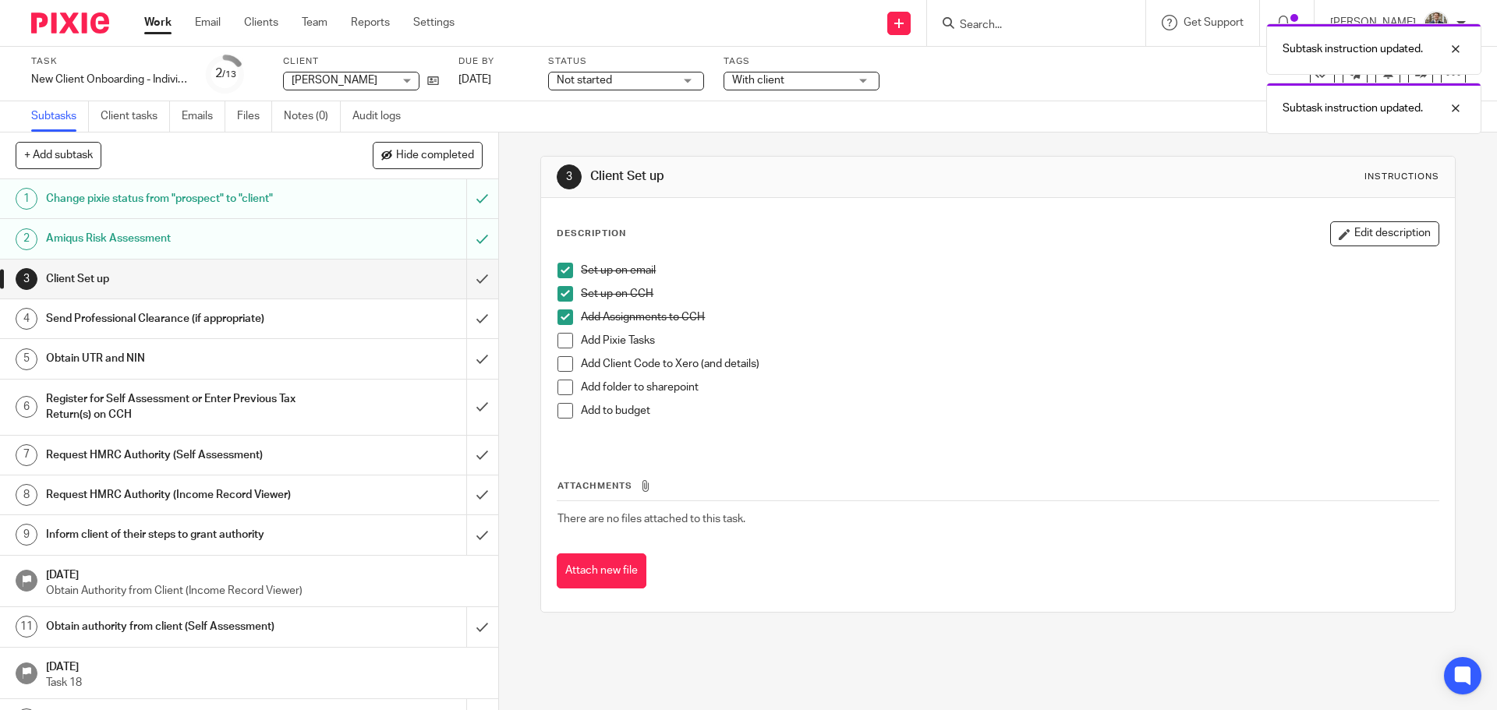
click at [562, 341] on span at bounding box center [565, 341] width 16 height 16
click at [422, 76] on link at bounding box center [428, 80] width 19 height 16
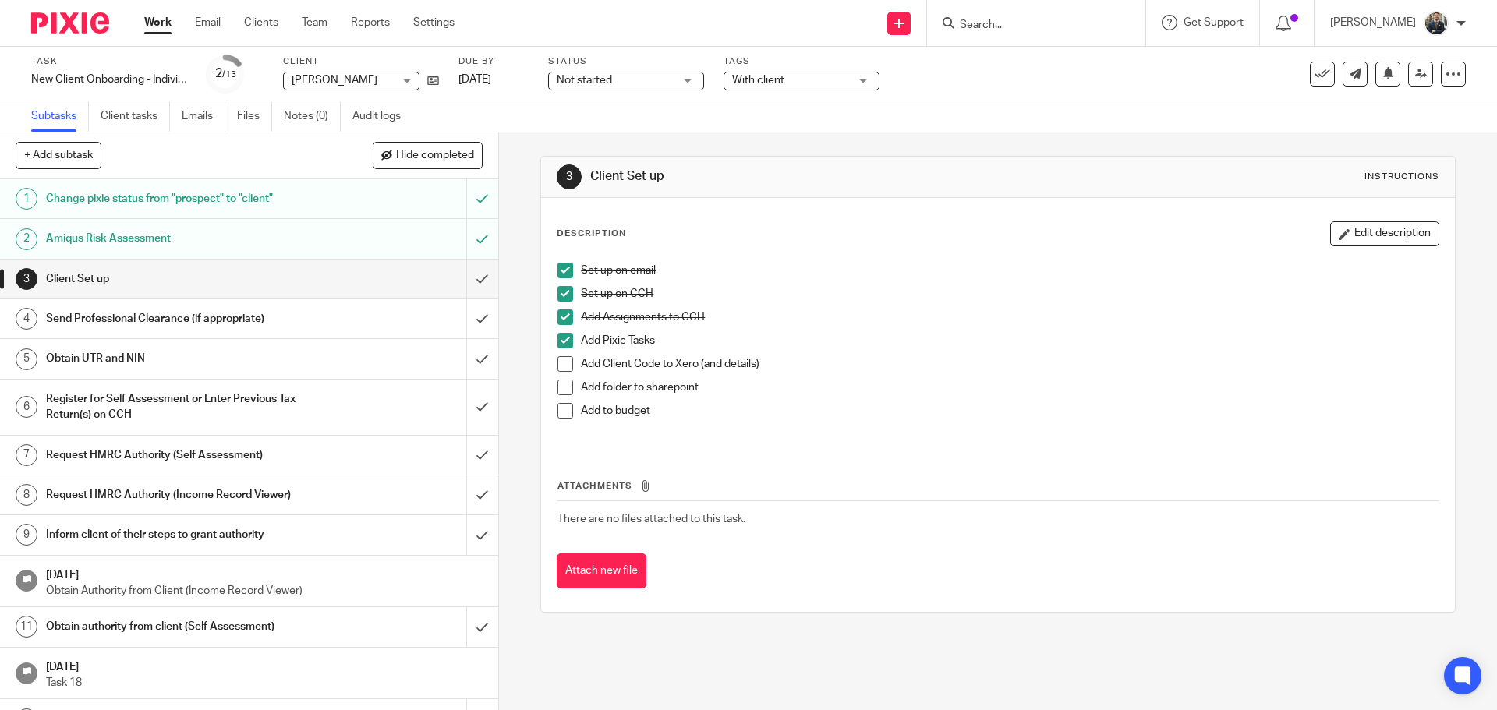
click at [557, 362] on span at bounding box center [565, 364] width 16 height 16
click at [557, 386] on span at bounding box center [565, 388] width 16 height 16
click at [558, 414] on span at bounding box center [565, 411] width 16 height 16
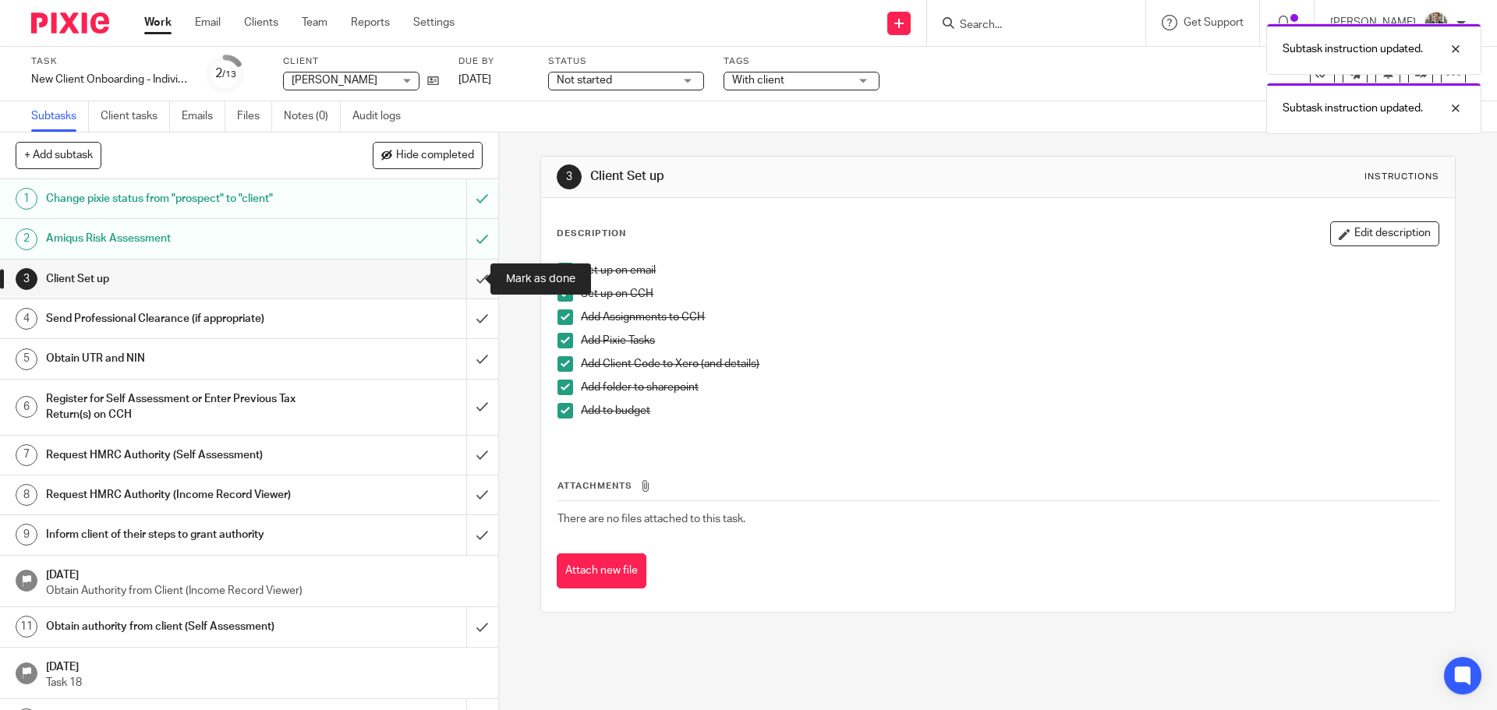
click at [474, 278] on input "submit" at bounding box center [249, 279] width 498 height 39
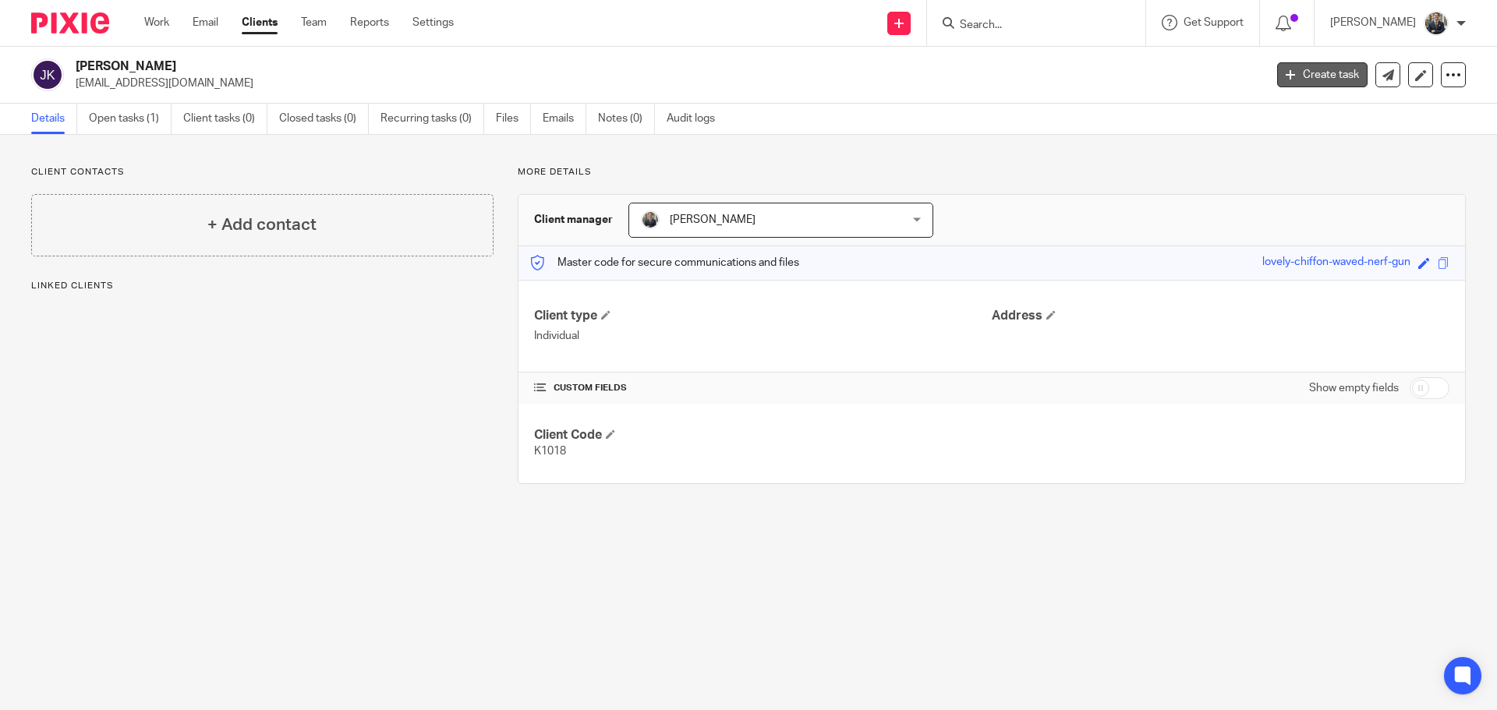
click at [1317, 75] on link "Create task" at bounding box center [1322, 74] width 90 height 25
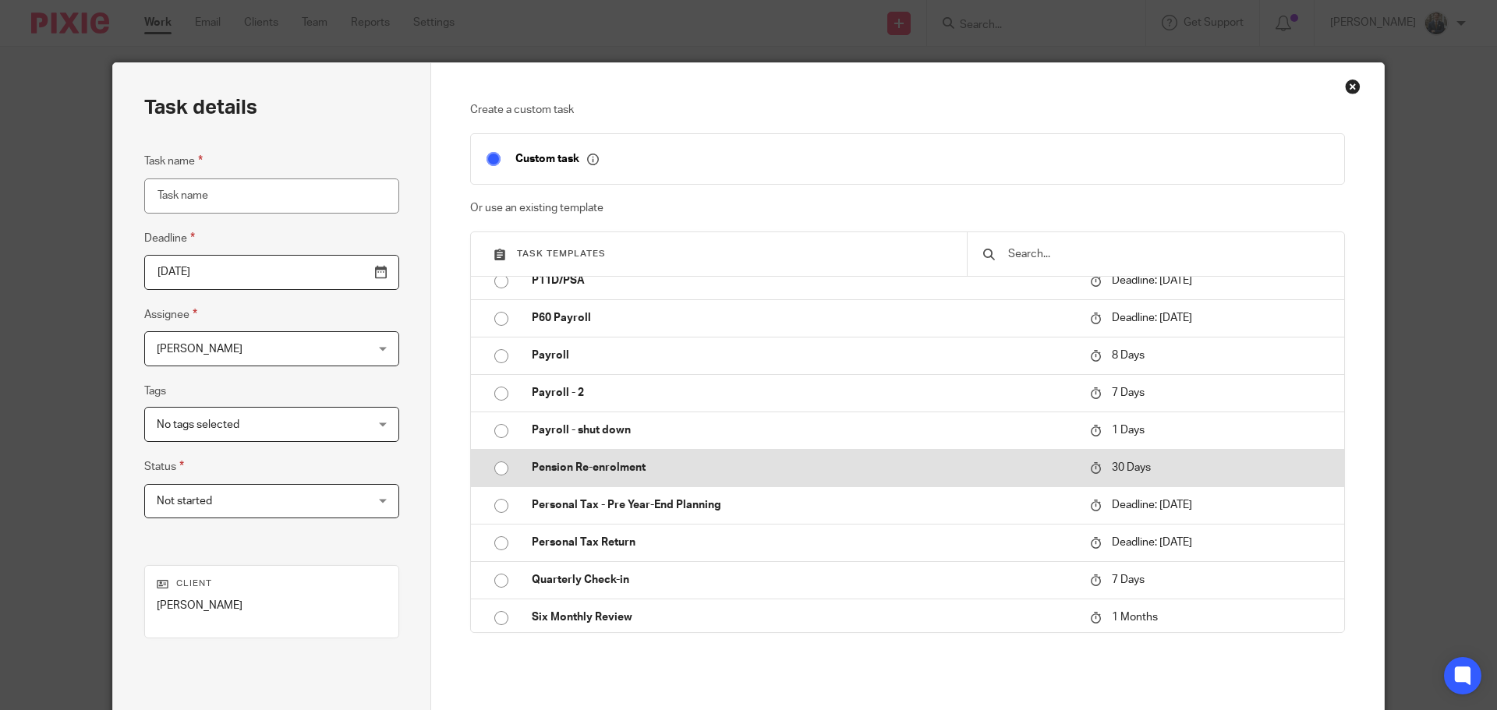
scroll to position [546, 0]
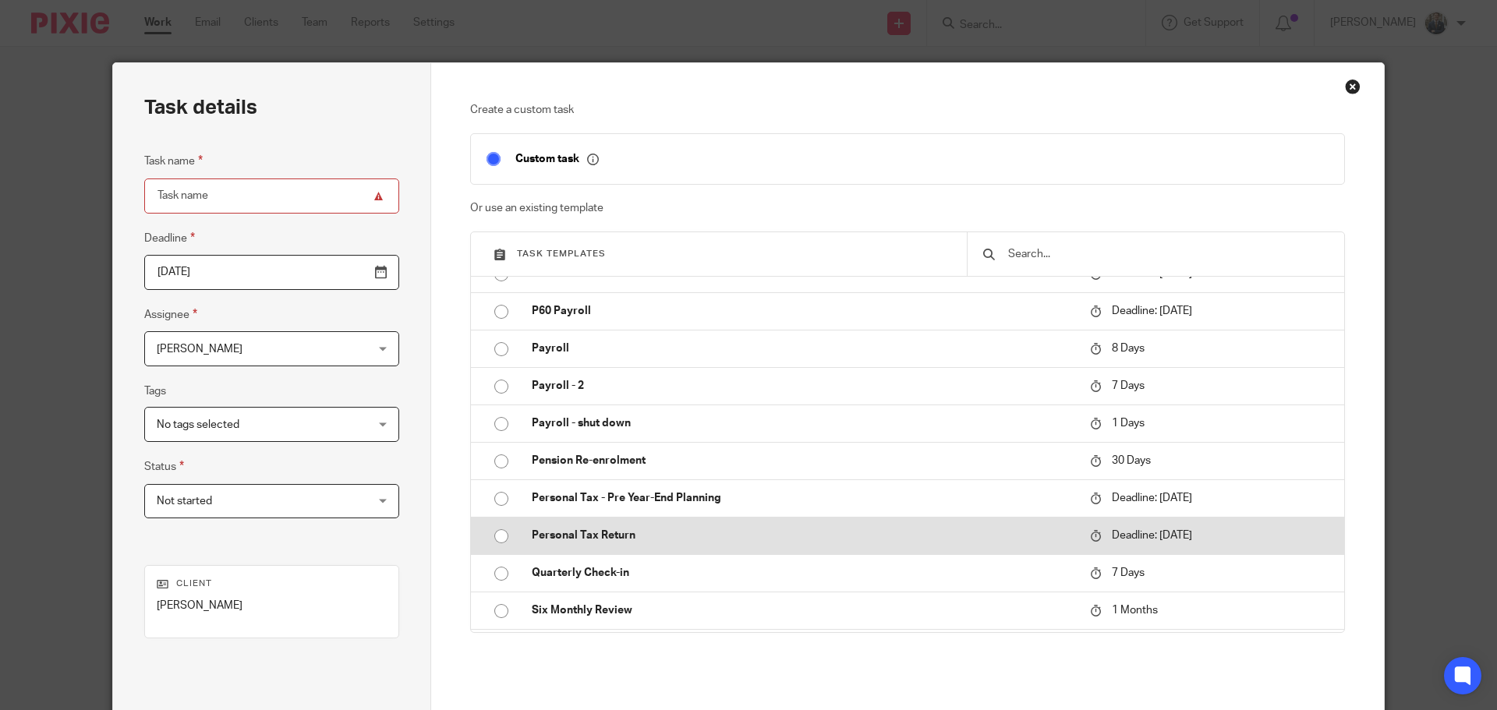
click at [612, 534] on p "Personal Tax Return" at bounding box center [803, 536] width 543 height 16
type input "[DATE]"
type input "Personal Tax Return"
checkbox input "false"
radio input "true"
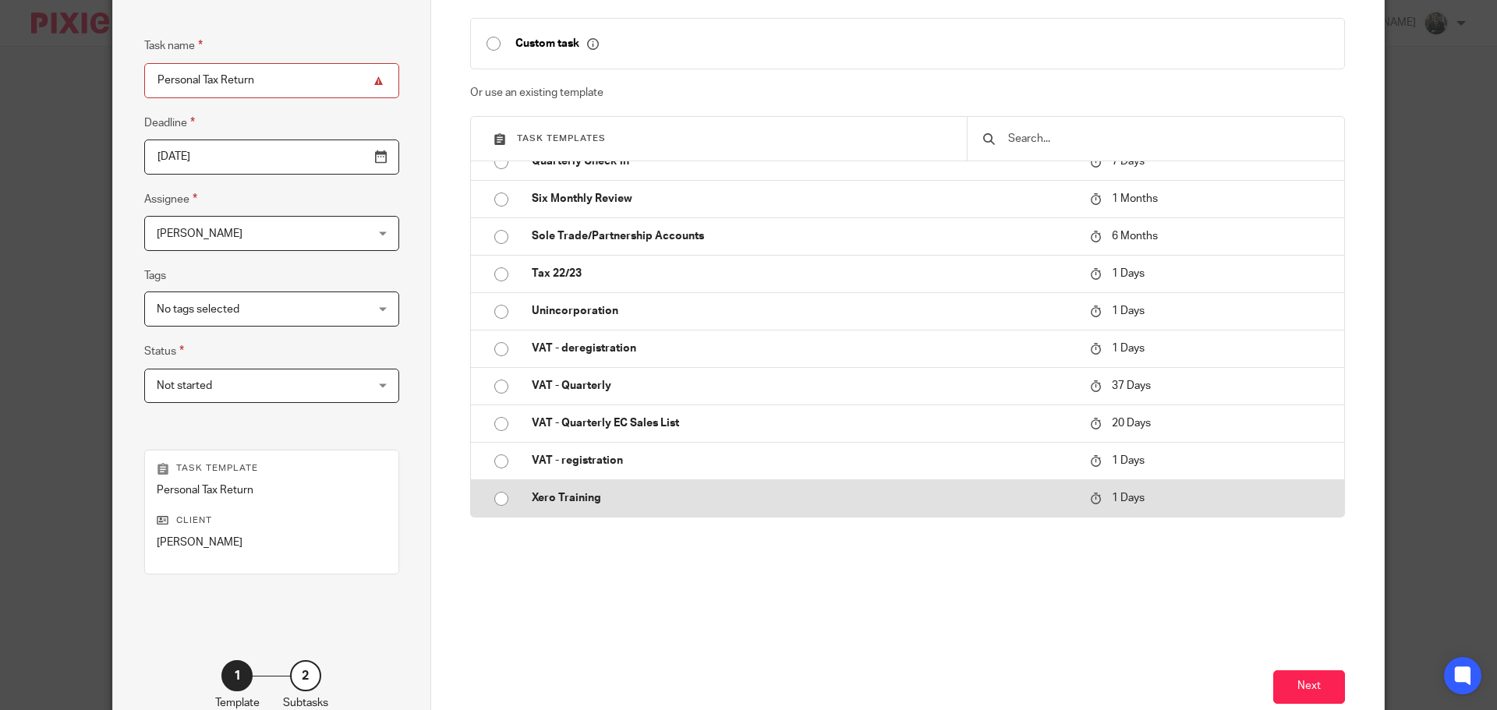
scroll to position [211, 0]
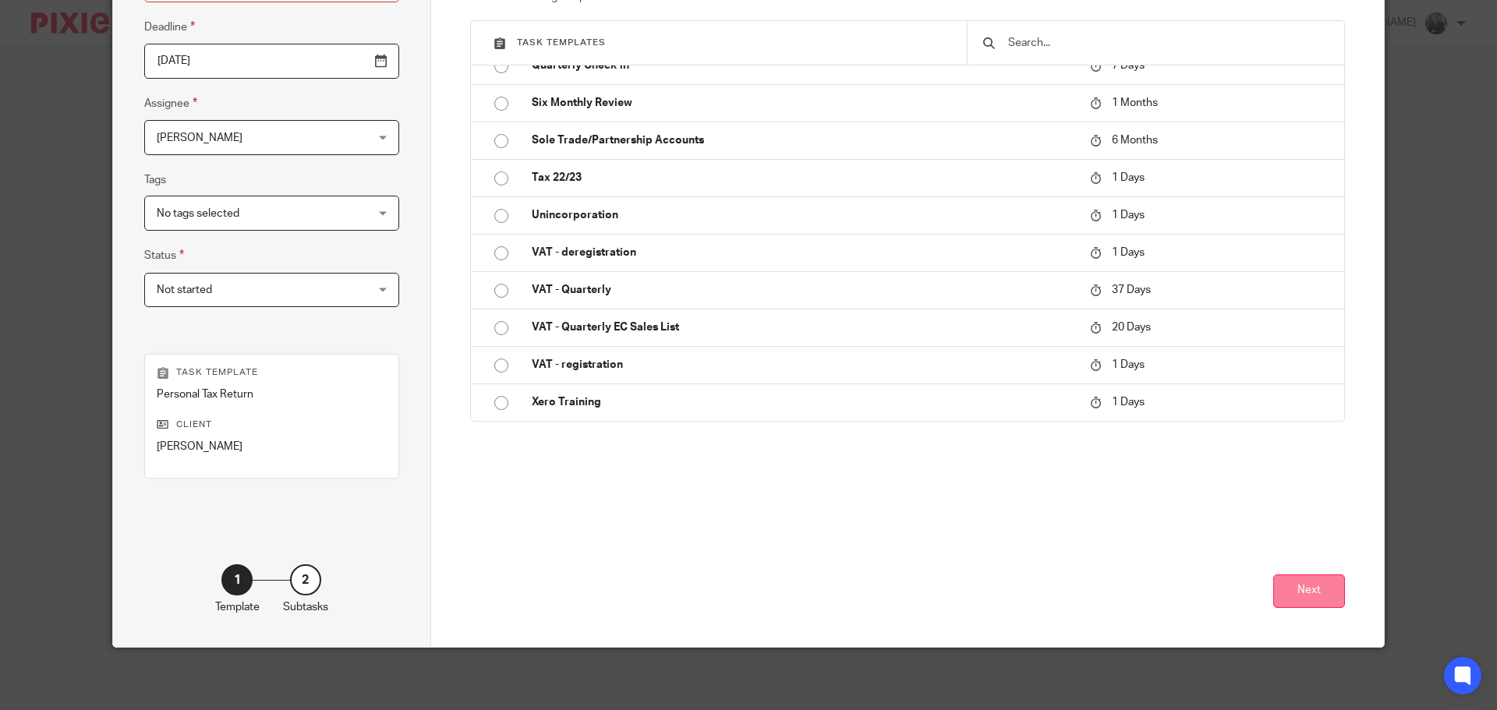
click at [1298, 602] on button "Next" at bounding box center [1309, 591] width 72 height 34
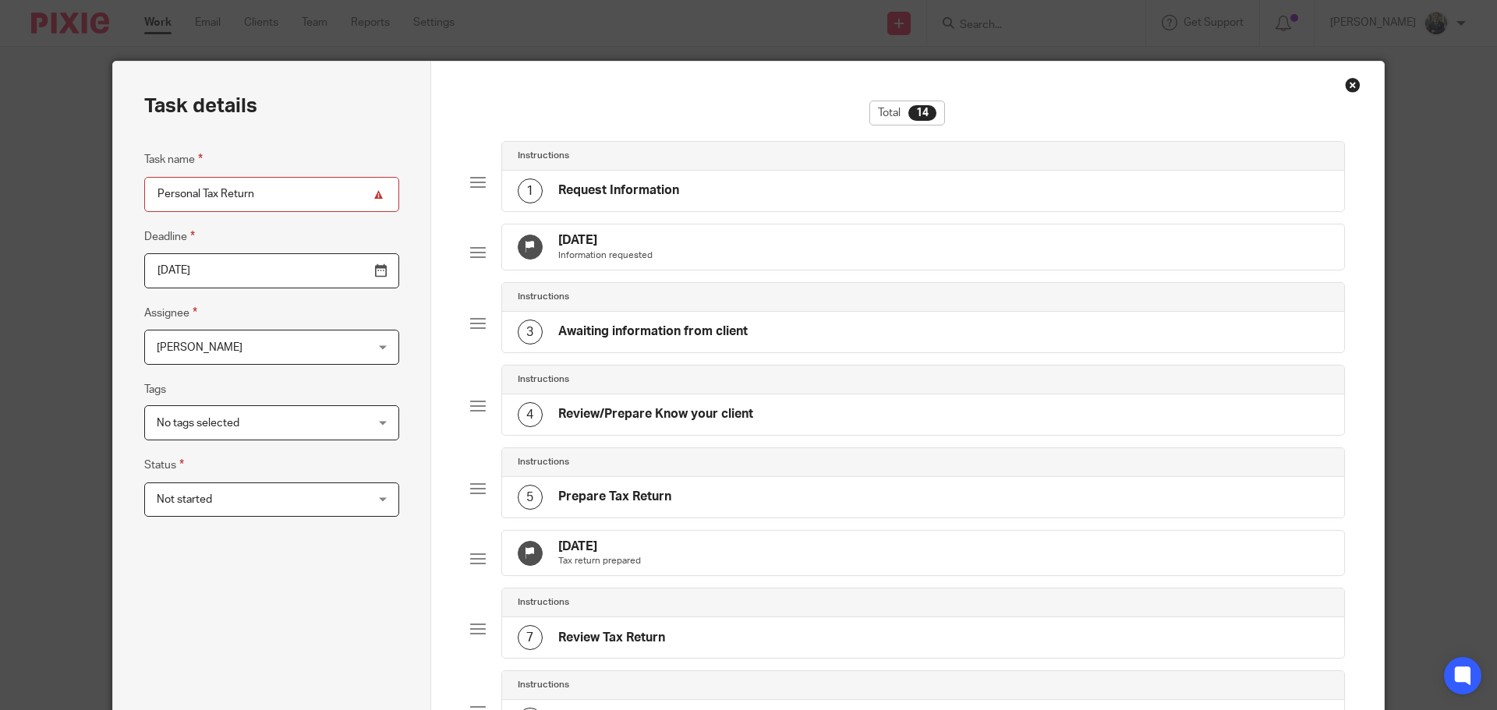
scroll to position [0, 0]
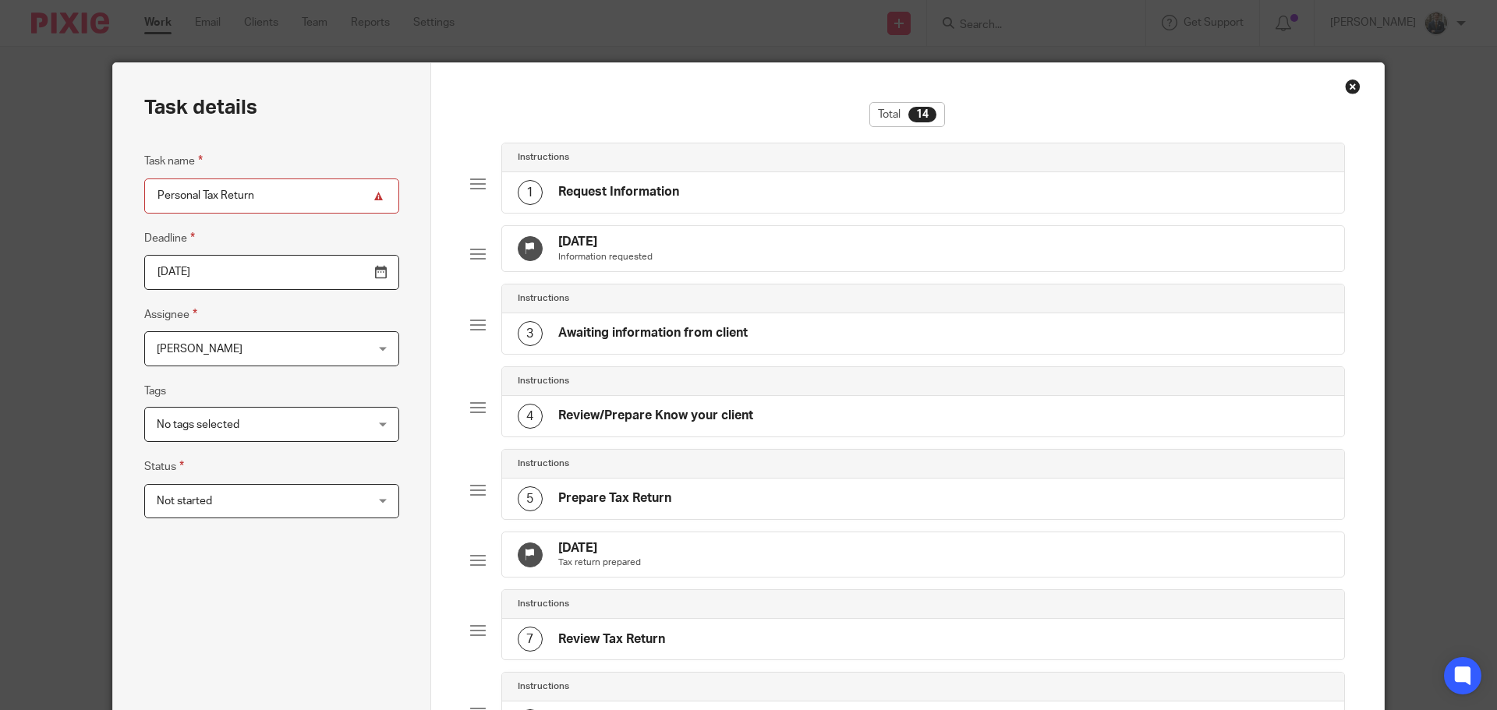
click at [769, 271] on div "[DATE] Information requested" at bounding box center [923, 248] width 843 height 45
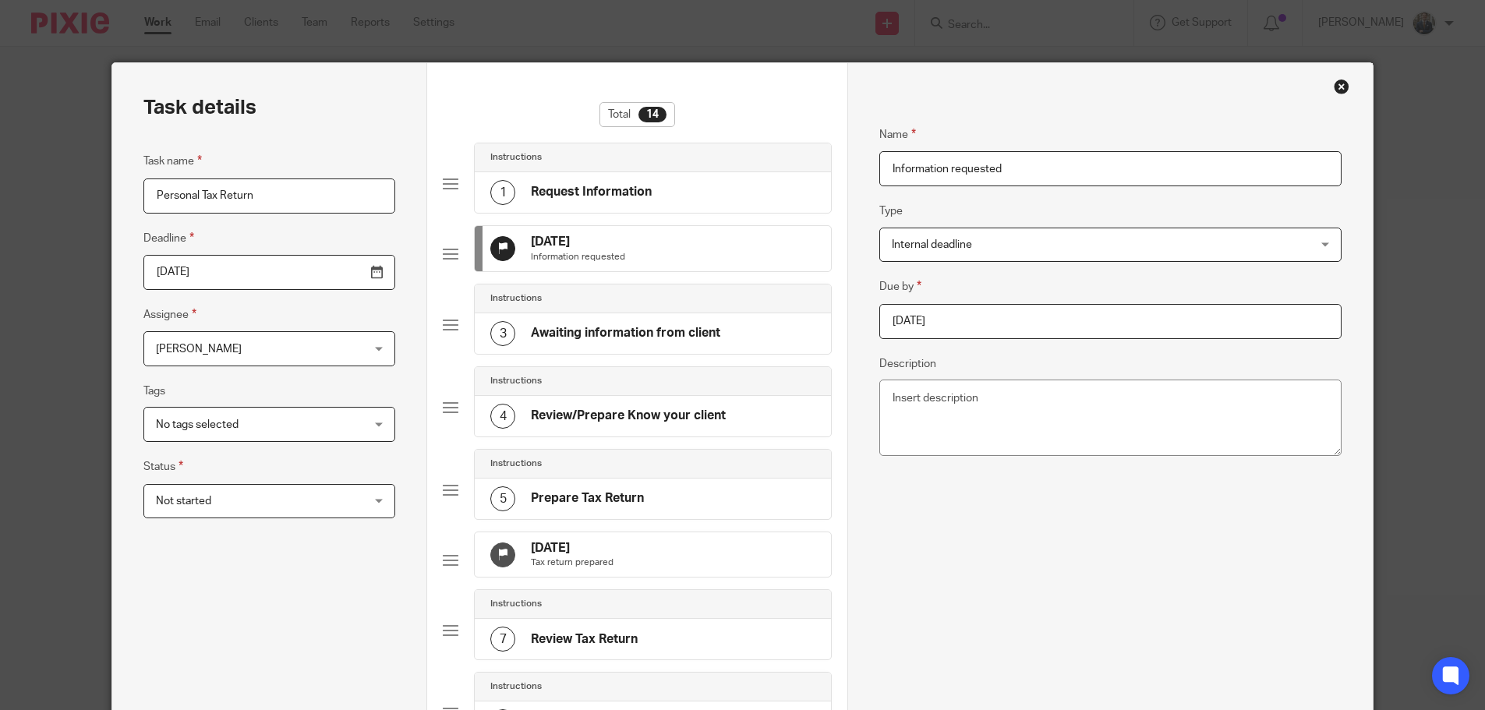
click at [1029, 322] on input "[DATE]" at bounding box center [1110, 321] width 462 height 35
type input "[DATE]"
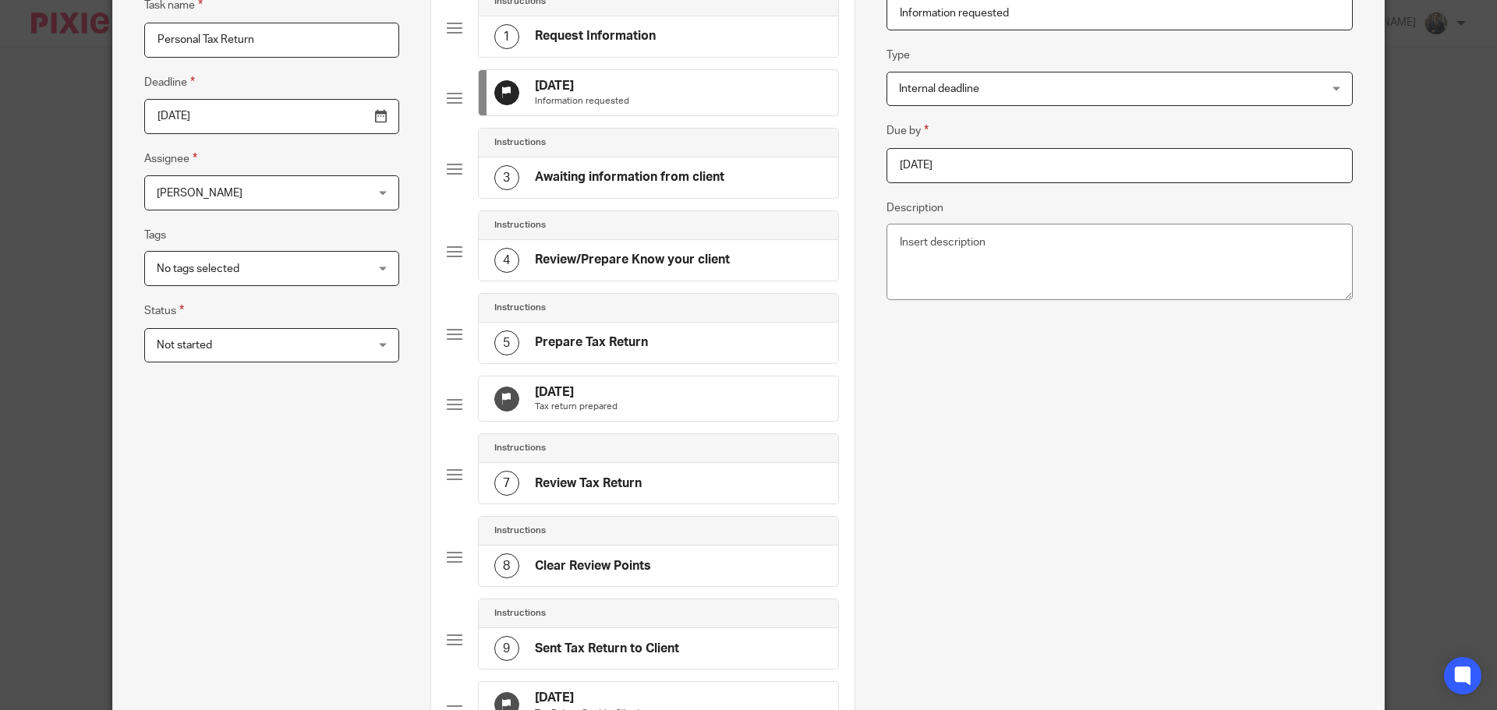
click at [680, 409] on div "[DATE] Tax return prepared" at bounding box center [658, 398] width 359 height 45
click at [1023, 171] on input "2026-01-20" at bounding box center [1119, 165] width 466 height 35
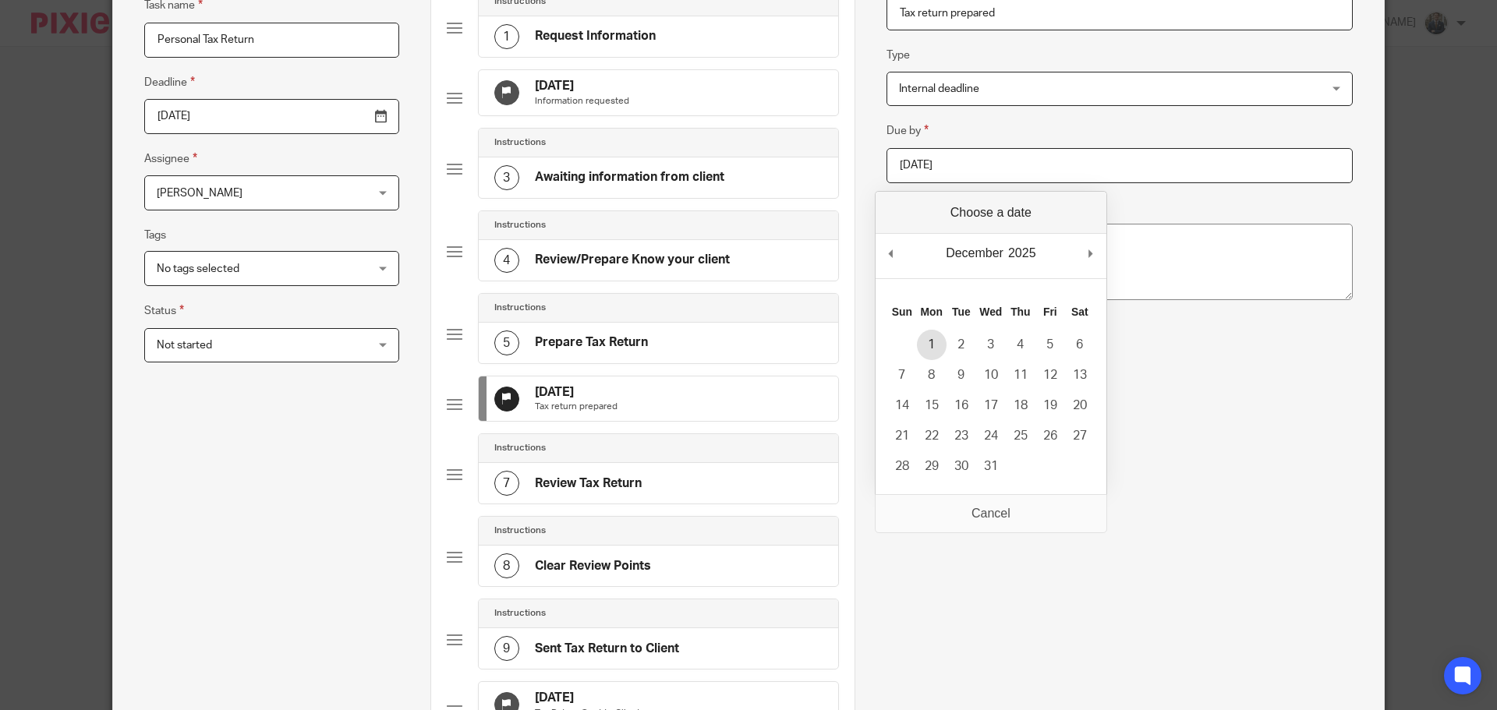
type input "2025-12-01"
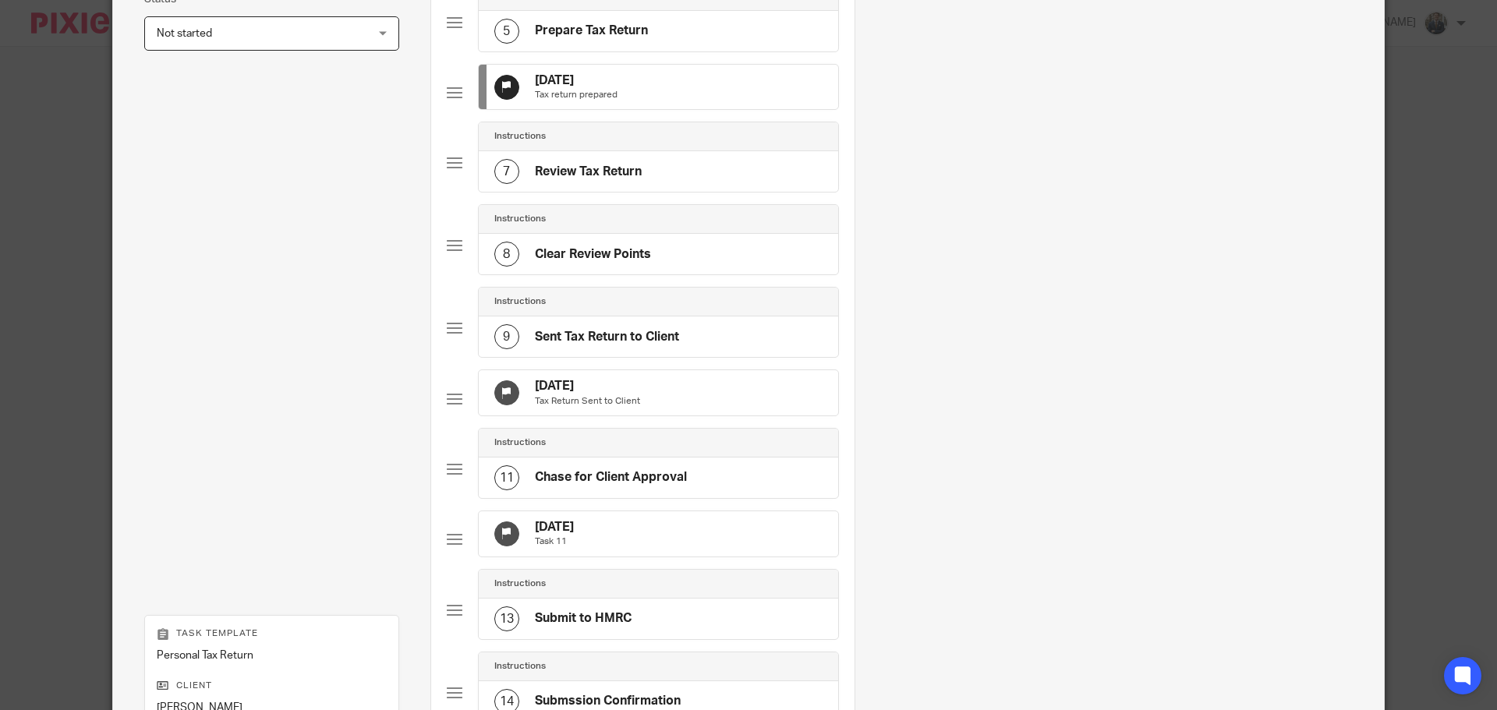
click at [645, 415] on div "20 Feb 2026 Tax Return Sent to Client" at bounding box center [658, 392] width 359 height 45
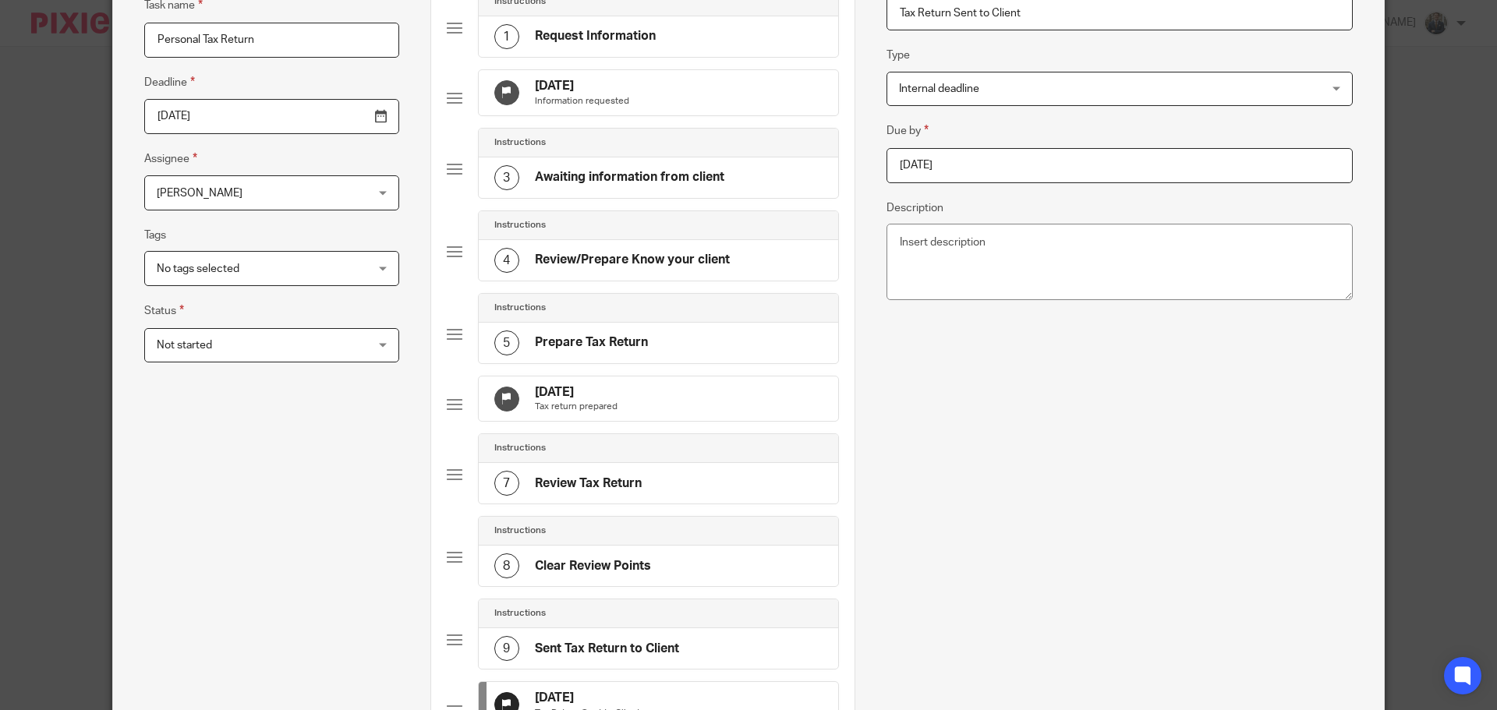
click at [988, 192] on div "Due by 2026-02-20 Description" at bounding box center [1119, 214] width 466 height 184
click at [995, 173] on input "2026-02-20" at bounding box center [1119, 165] width 466 height 35
click at [878, 264] on div "February January February March April May June July August September October No…" at bounding box center [990, 256] width 231 height 44
type input "2025-12-31"
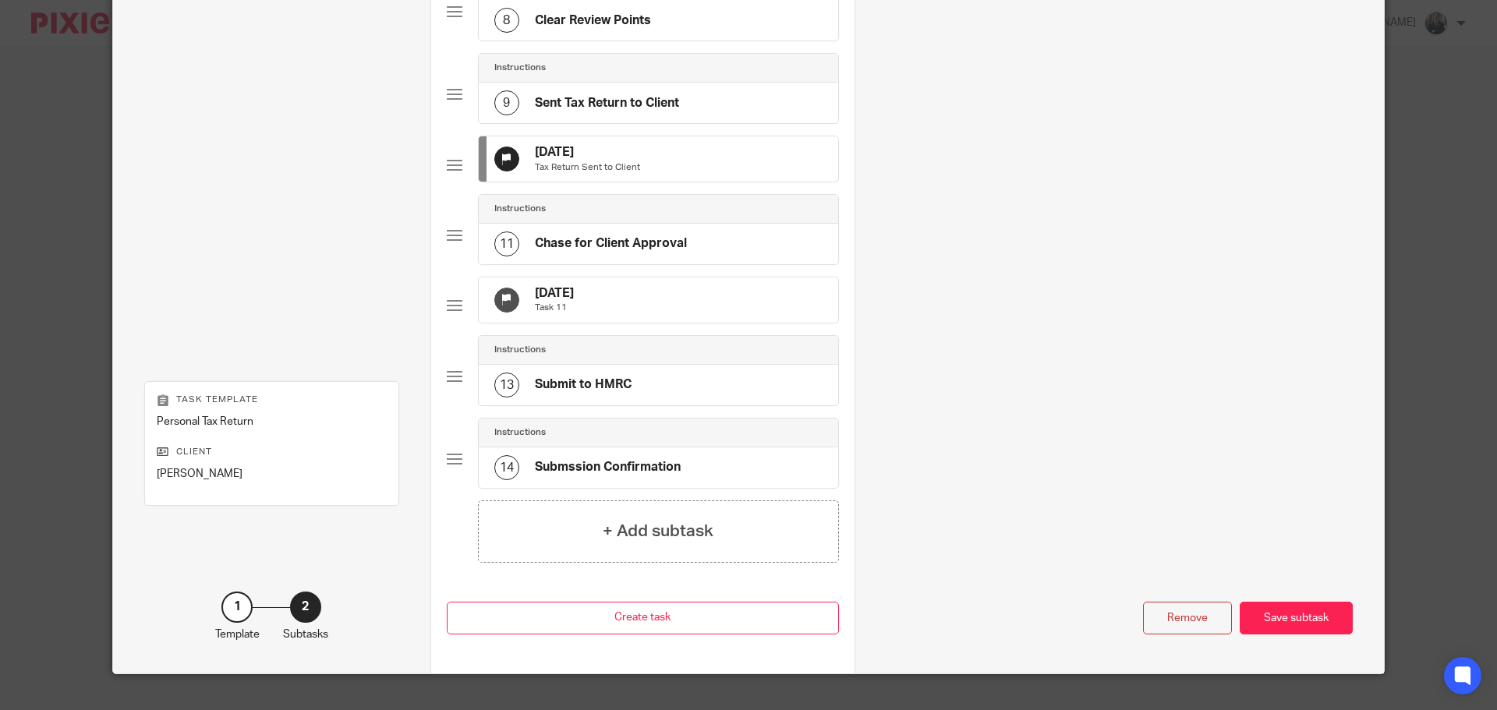
click at [673, 323] on div "22 Mar 2026 Task 11" at bounding box center [658, 299] width 359 height 45
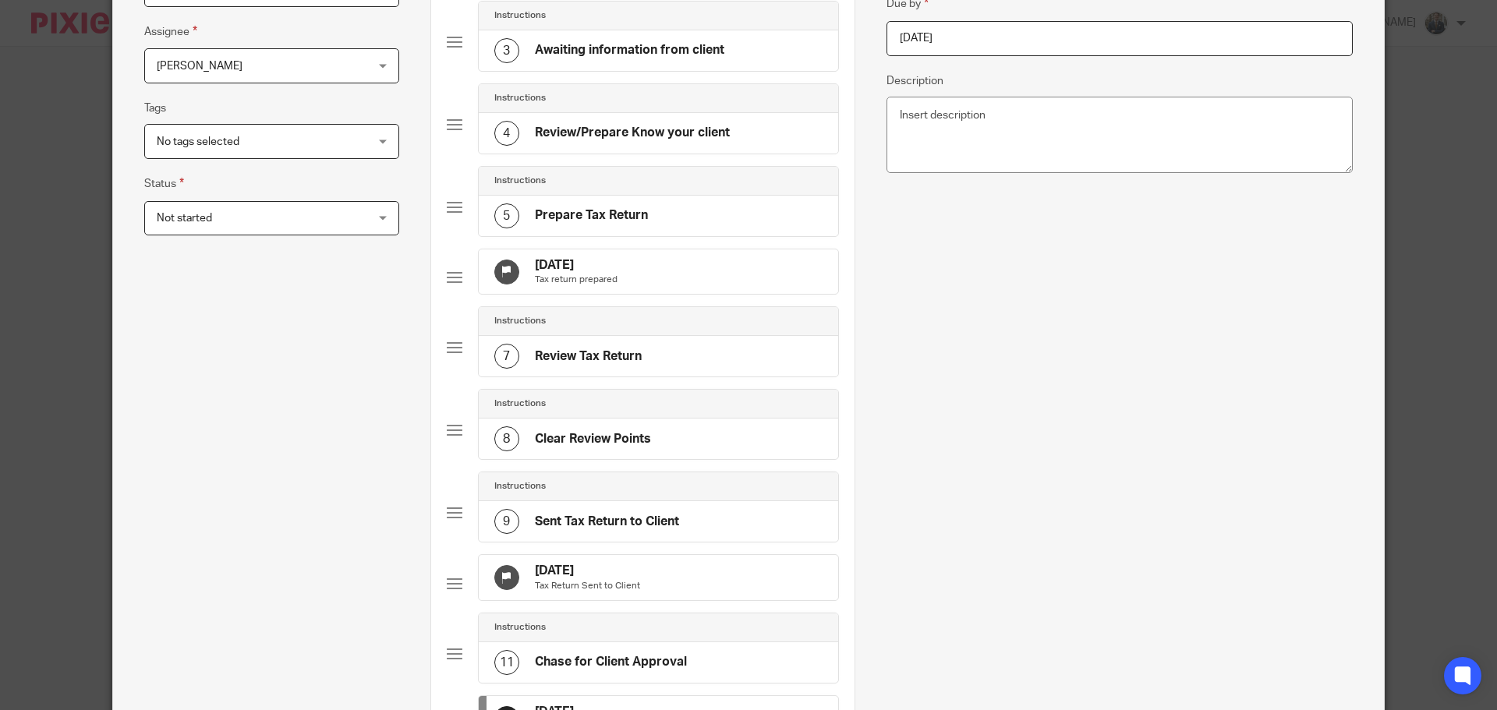
scroll to position [78, 0]
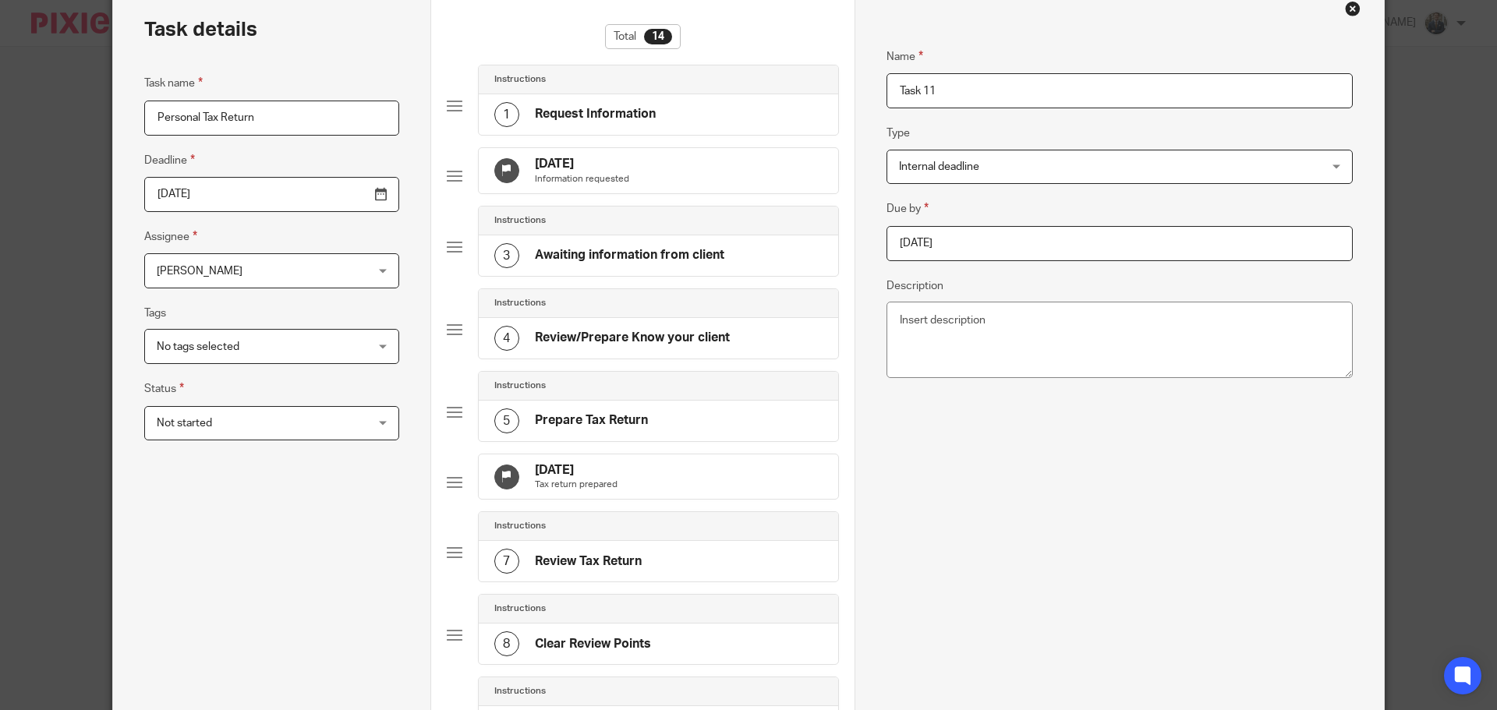
click at [992, 264] on div "Due by 2026-03-22 Description" at bounding box center [1119, 292] width 466 height 184
click at [982, 230] on input "2026-03-22" at bounding box center [1119, 243] width 466 height 35
type input "2026-01-29"
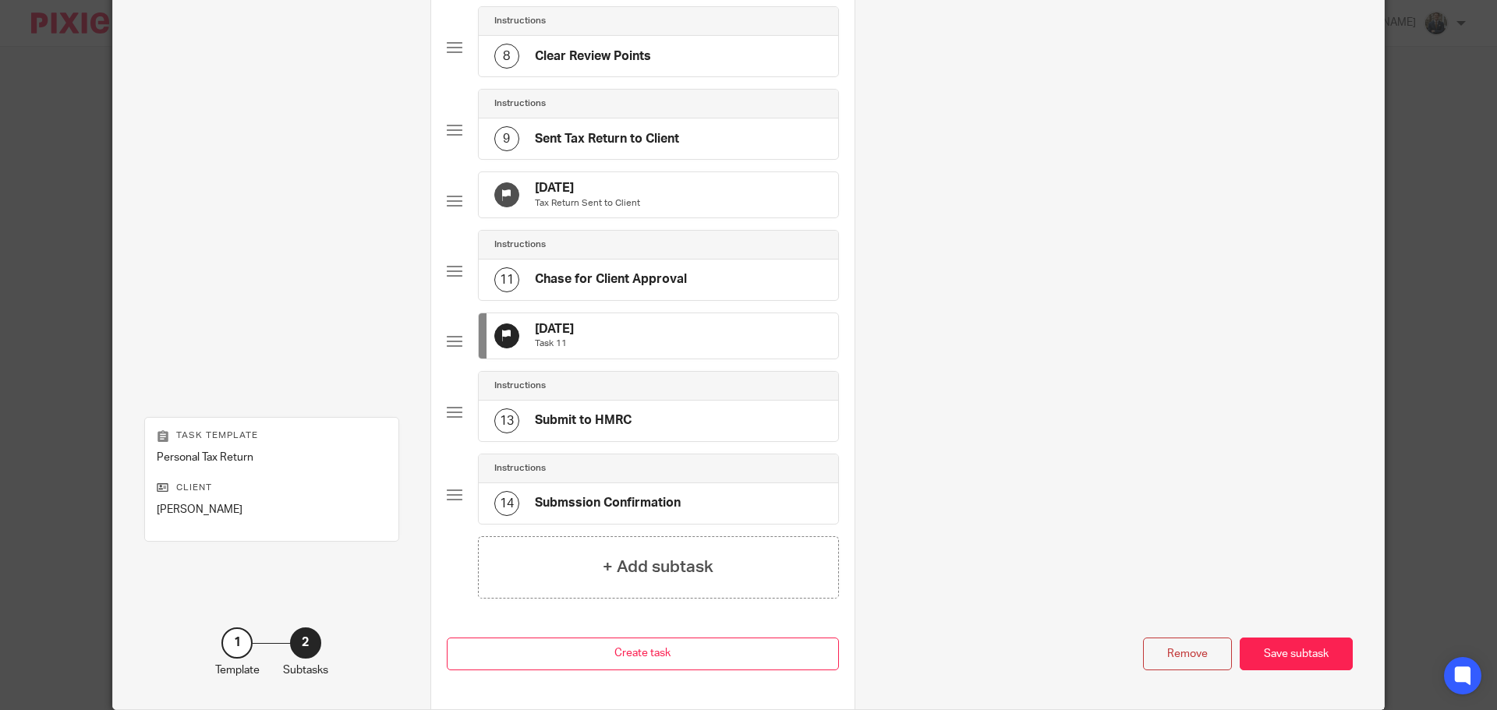
scroll to position [779, 0]
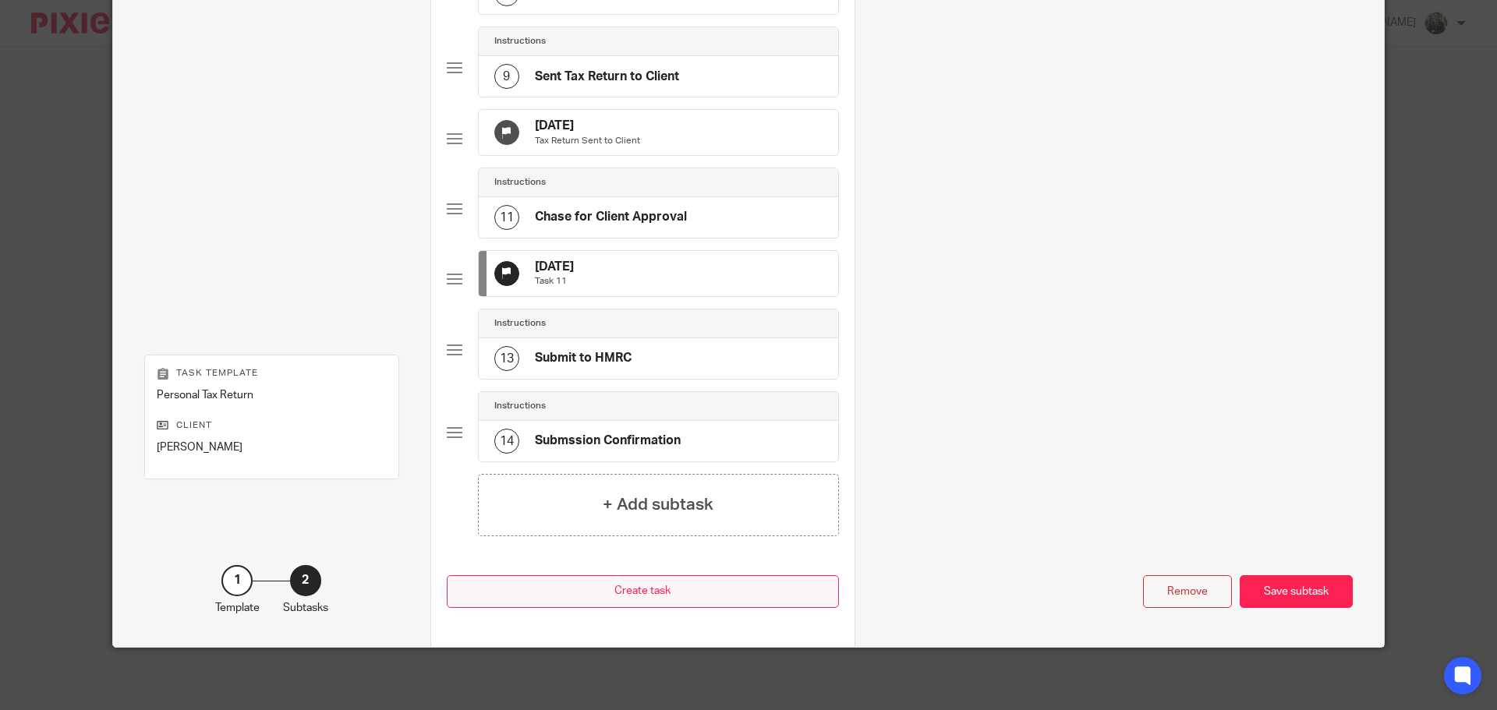
click at [631, 581] on button "Create task" at bounding box center [643, 592] width 392 height 34
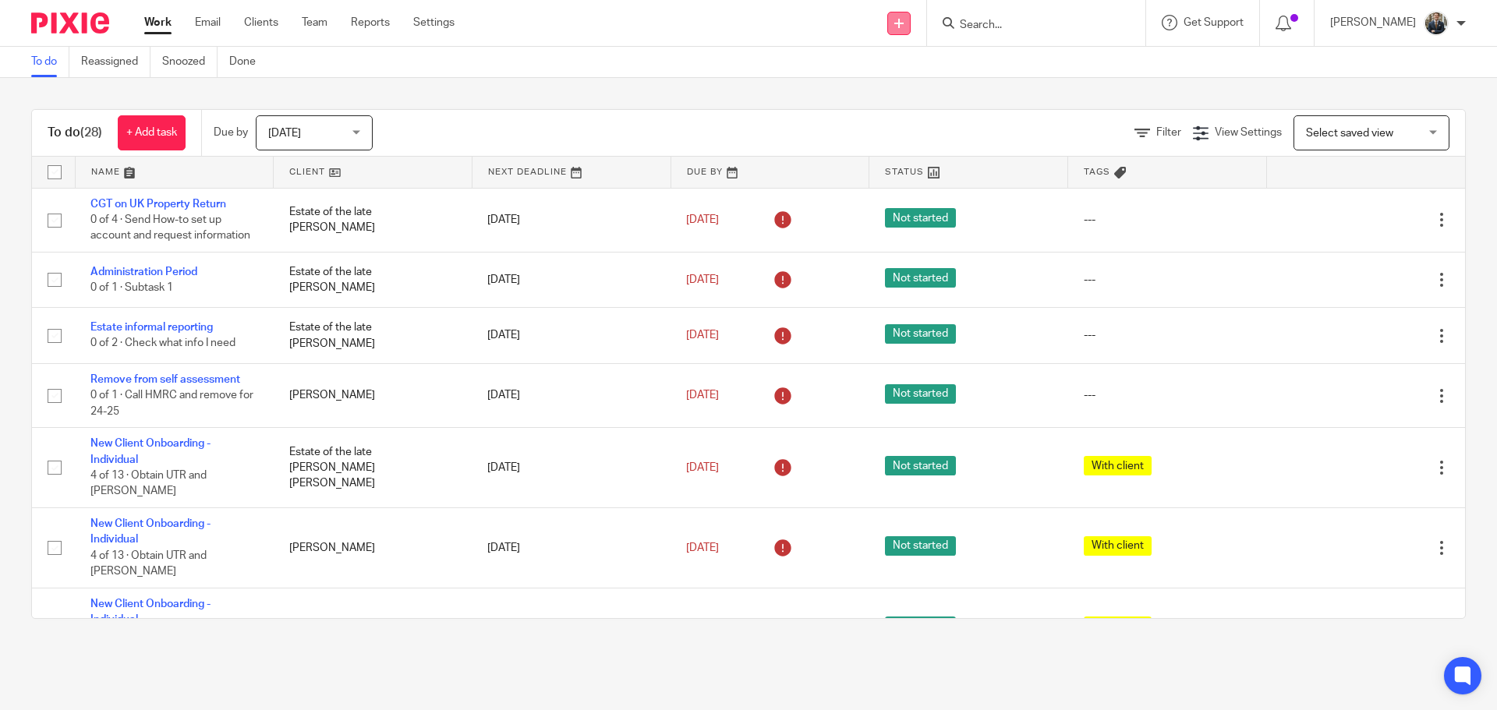
click at [903, 26] on icon at bounding box center [898, 23] width 9 height 9
click at [907, 122] on link "Add client" at bounding box center [909, 119] width 96 height 23
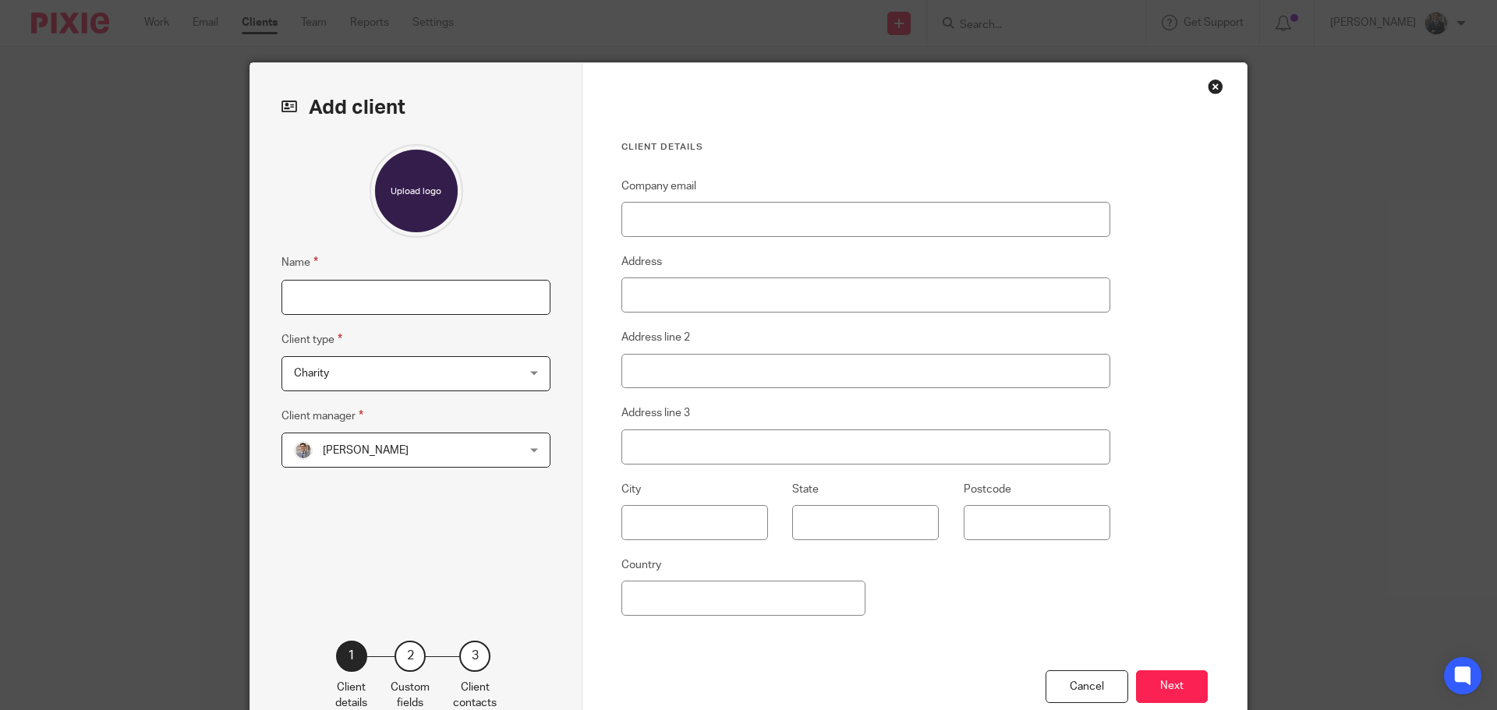
click at [368, 300] on input "Name" at bounding box center [415, 297] width 269 height 35
type input "E"
type input "[PERSON_NAME]"
click at [419, 379] on span "Charity" at bounding box center [396, 373] width 204 height 33
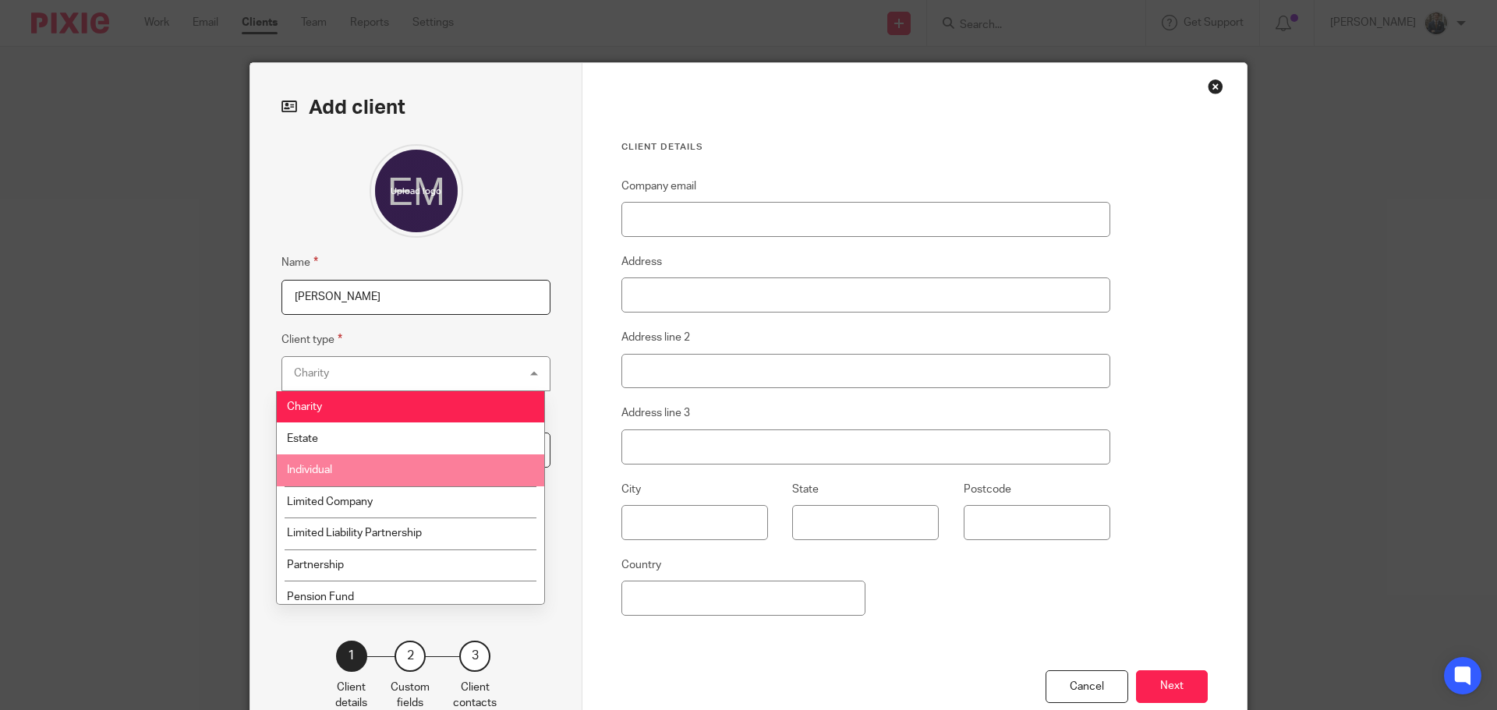
click at [358, 473] on li "Individual" at bounding box center [410, 470] width 267 height 32
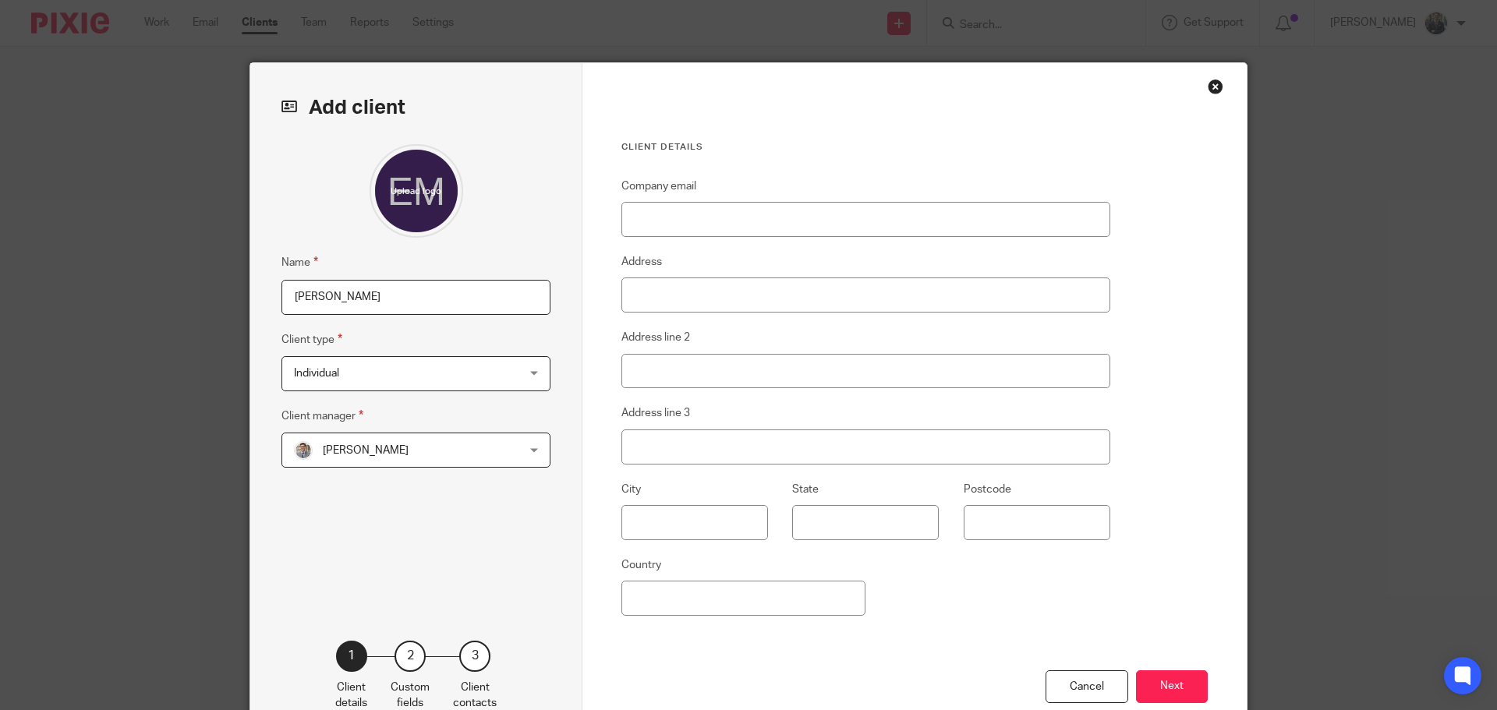
click at [374, 454] on span "[PERSON_NAME]" at bounding box center [366, 450] width 86 height 11
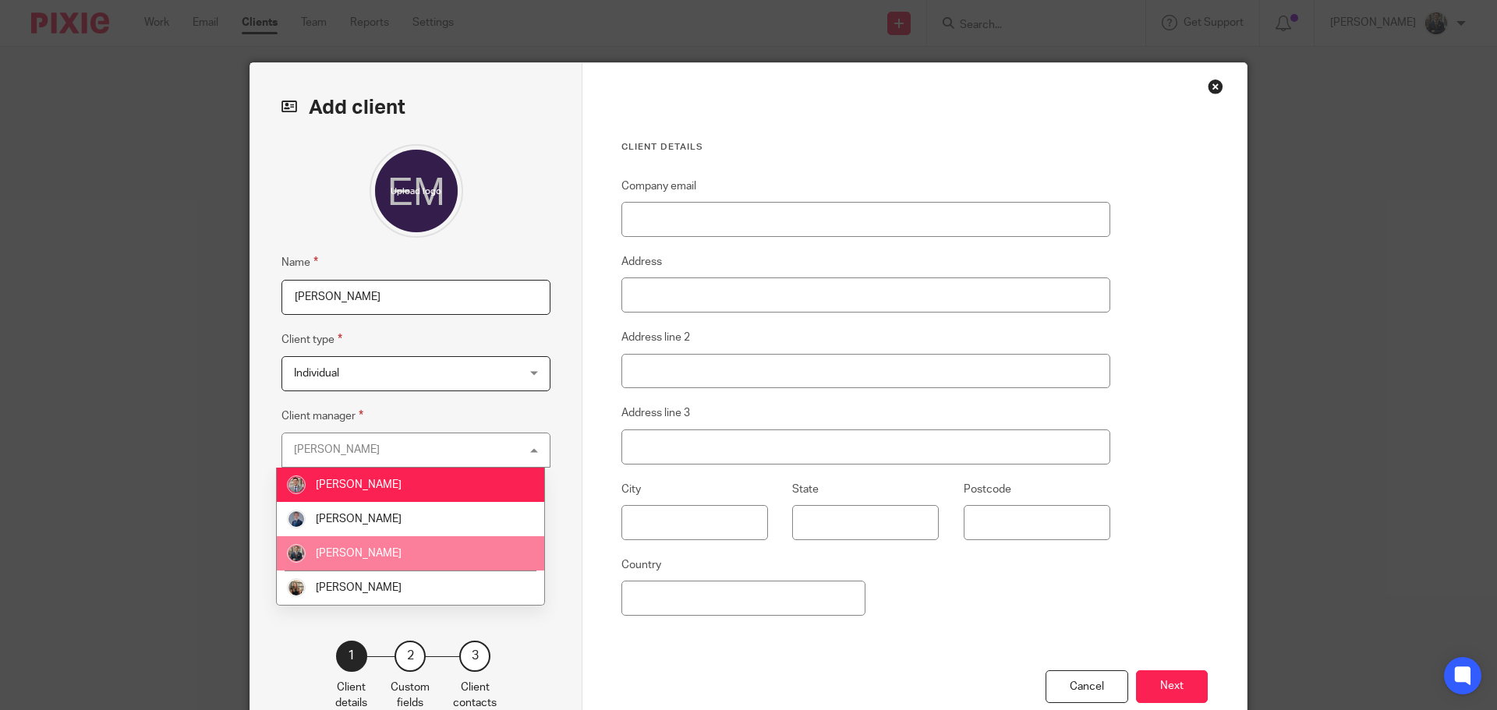
click at [376, 555] on span "[PERSON_NAME]" at bounding box center [359, 553] width 86 height 11
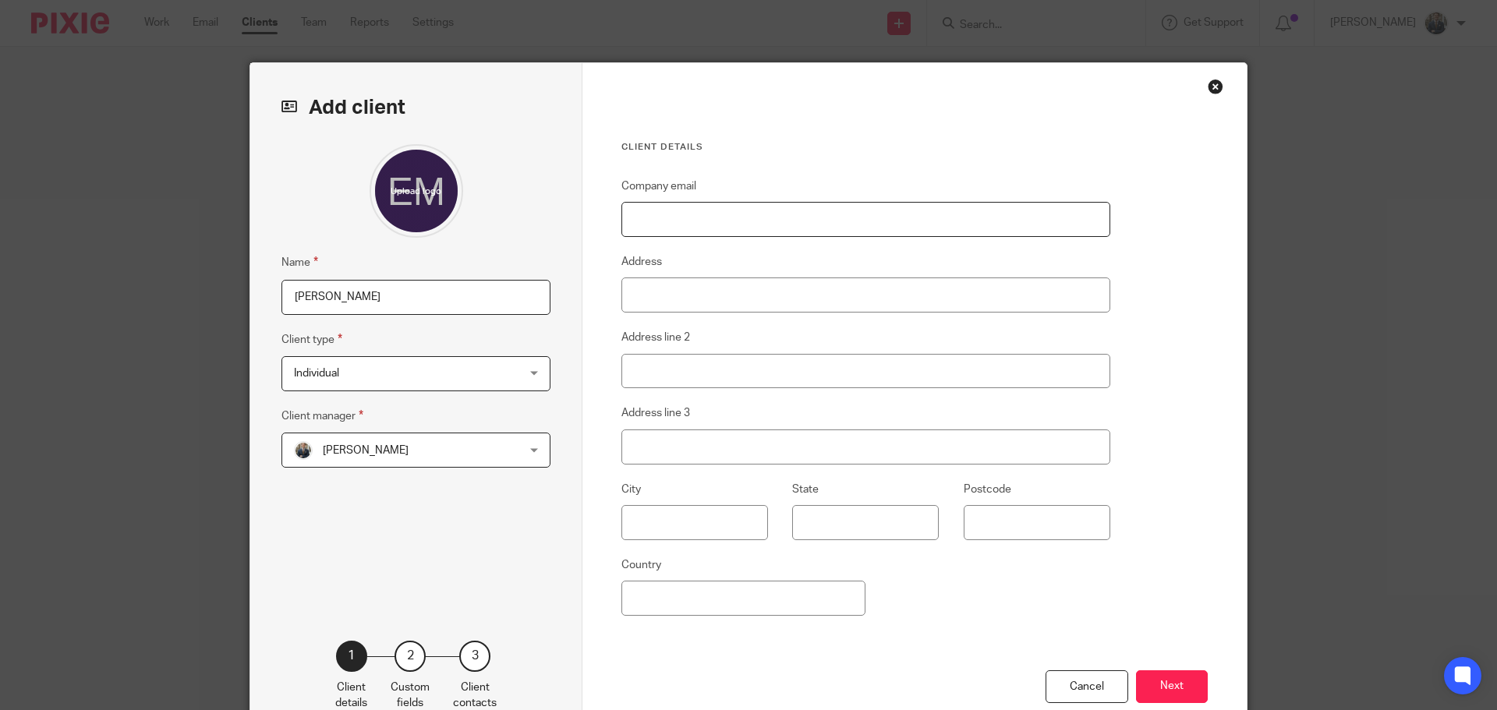
click at [819, 217] on input "Company email" at bounding box center [865, 219] width 489 height 35
click at [716, 217] on input "Company email" at bounding box center [865, 219] width 489 height 35
paste input "barry@prp-legal.co.uk"
type input "barry@prp-legal.co.uk"
click at [1161, 670] on div "Cancel Next" at bounding box center [914, 706] width 586 height 72
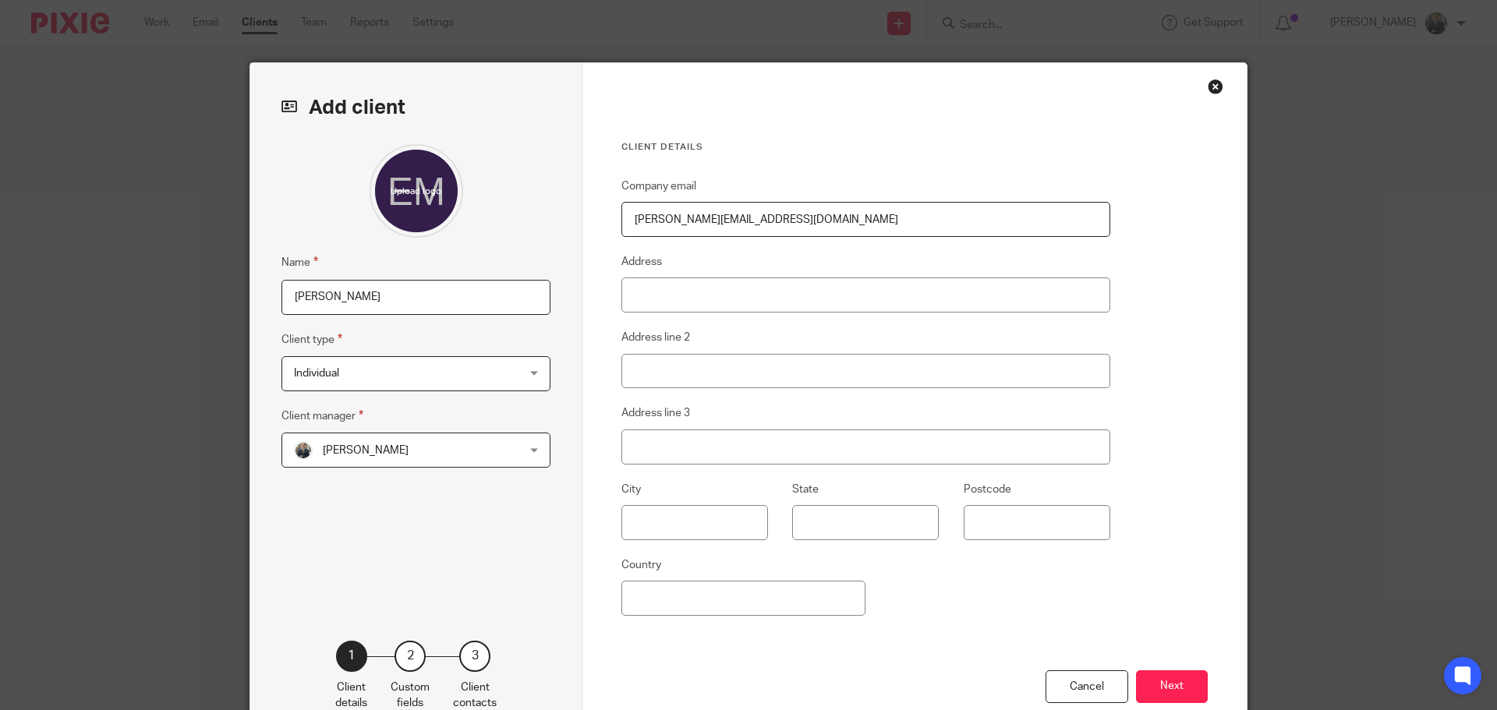
drag, startPoint x: 1161, startPoint y: 680, endPoint x: 1151, endPoint y: 681, distance: 10.9
click at [1151, 681] on button "Next" at bounding box center [1172, 687] width 72 height 34
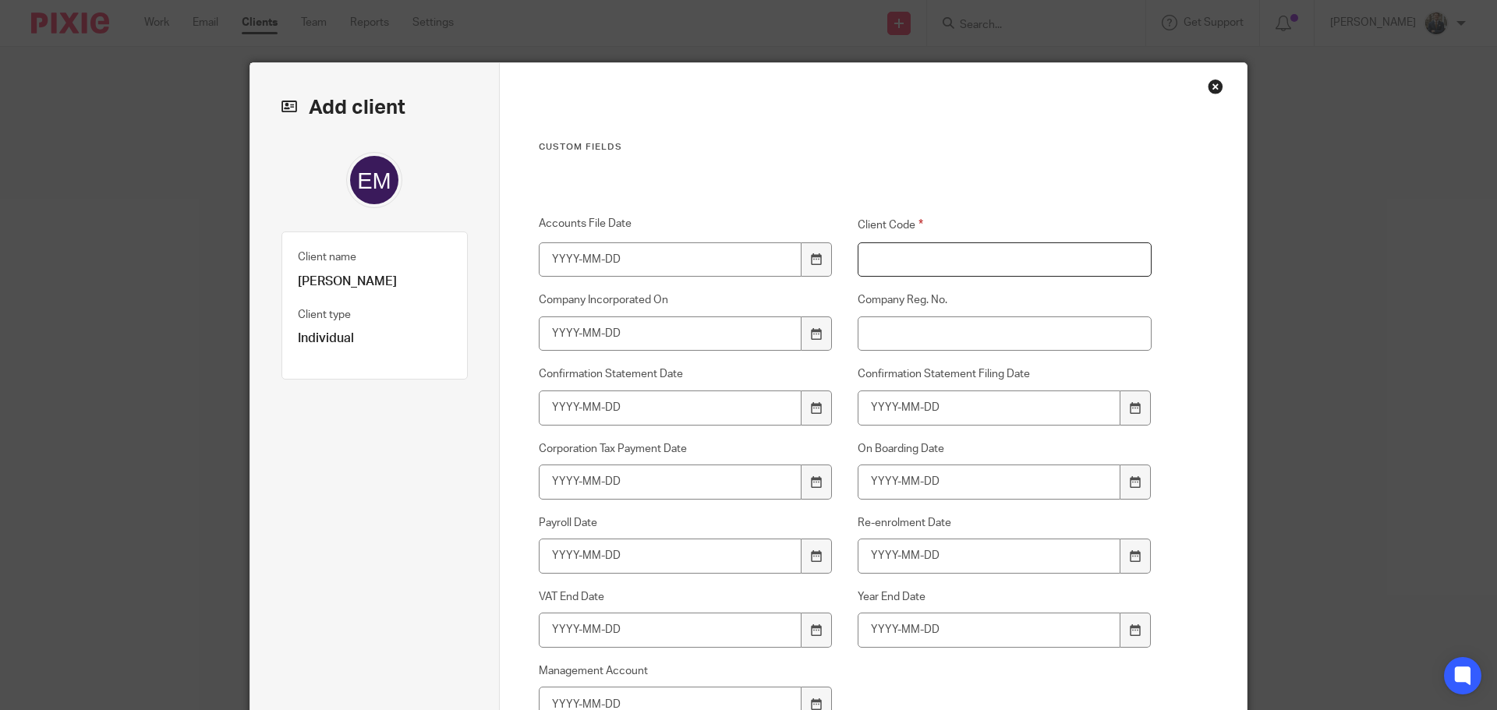
click at [949, 257] on input "Client Code" at bounding box center [1004, 259] width 295 height 35
click at [920, 248] on input "M10" at bounding box center [1004, 259] width 295 height 35
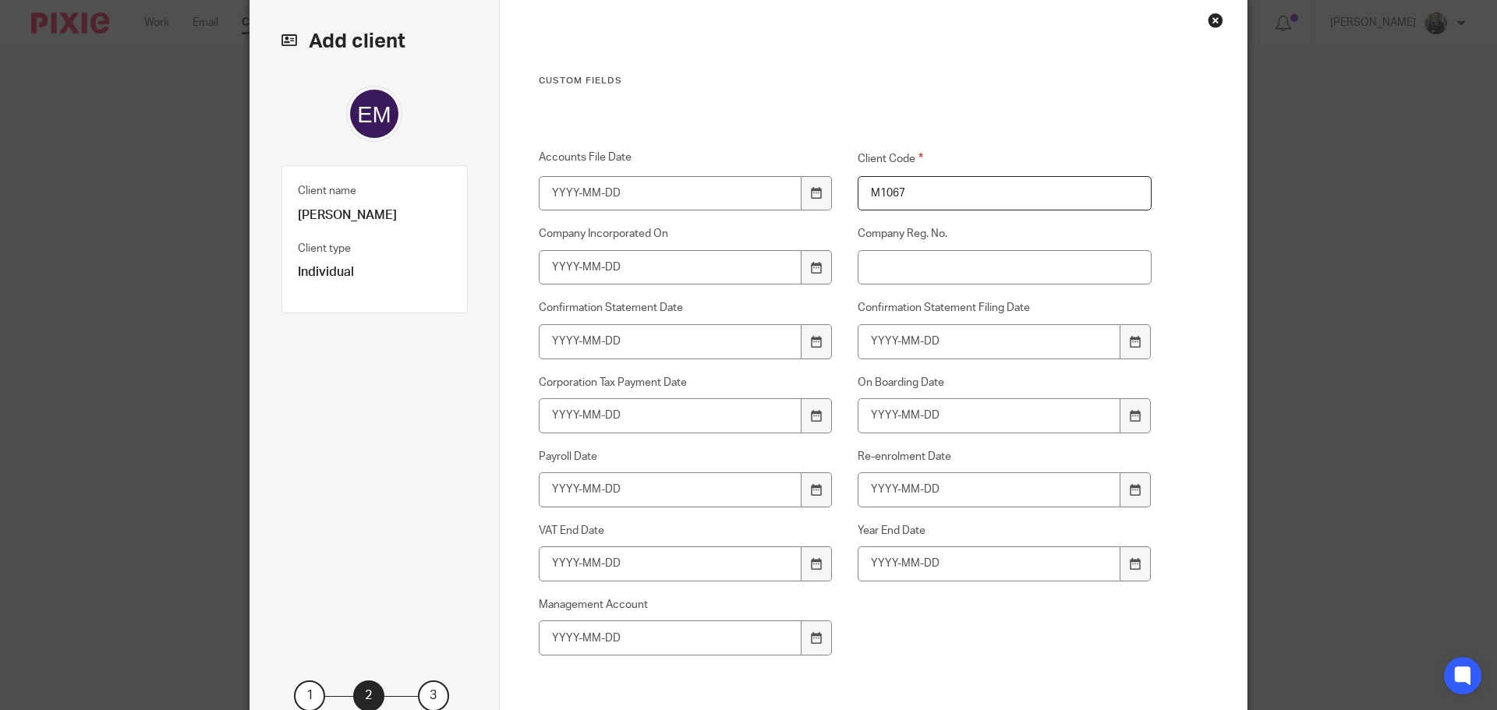
scroll to position [202, 0]
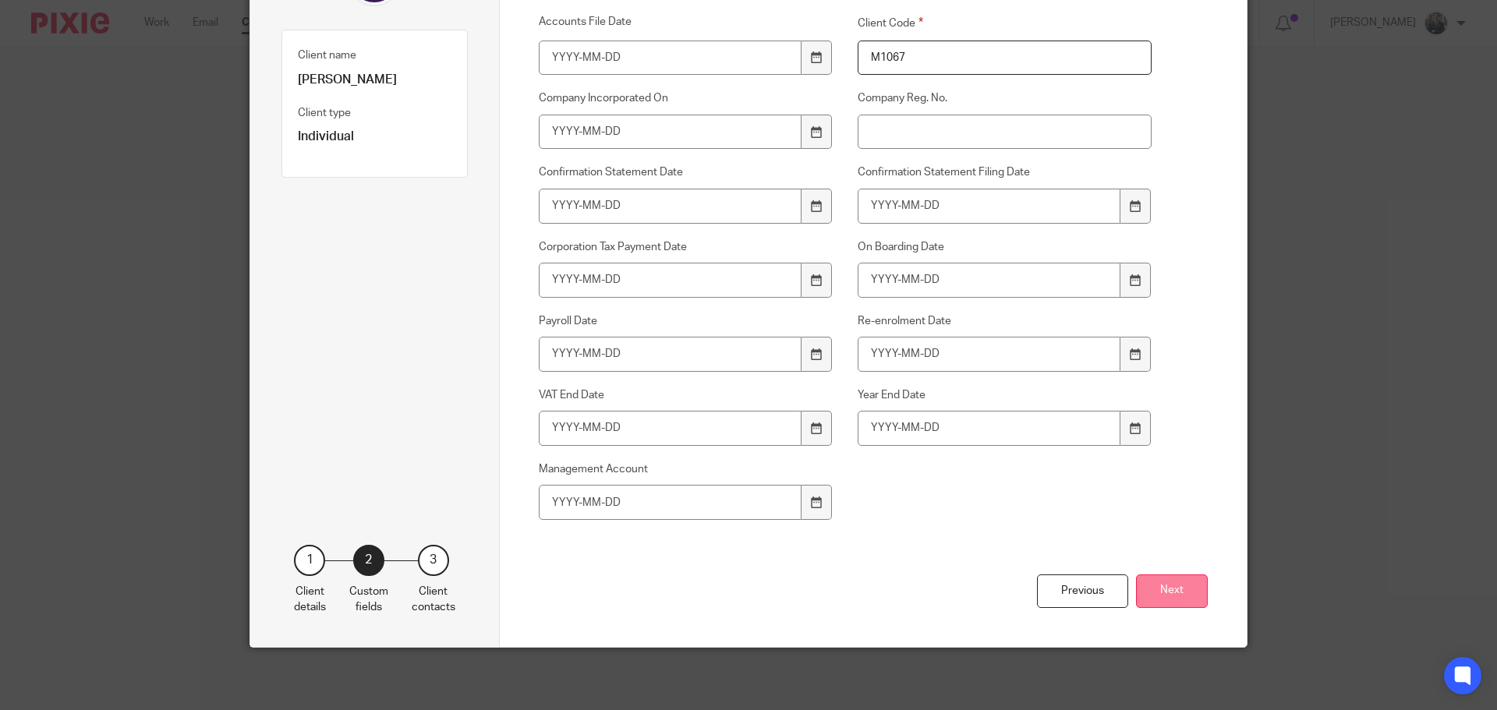
type input "M1067"
click at [1200, 598] on button "Next" at bounding box center [1172, 591] width 72 height 34
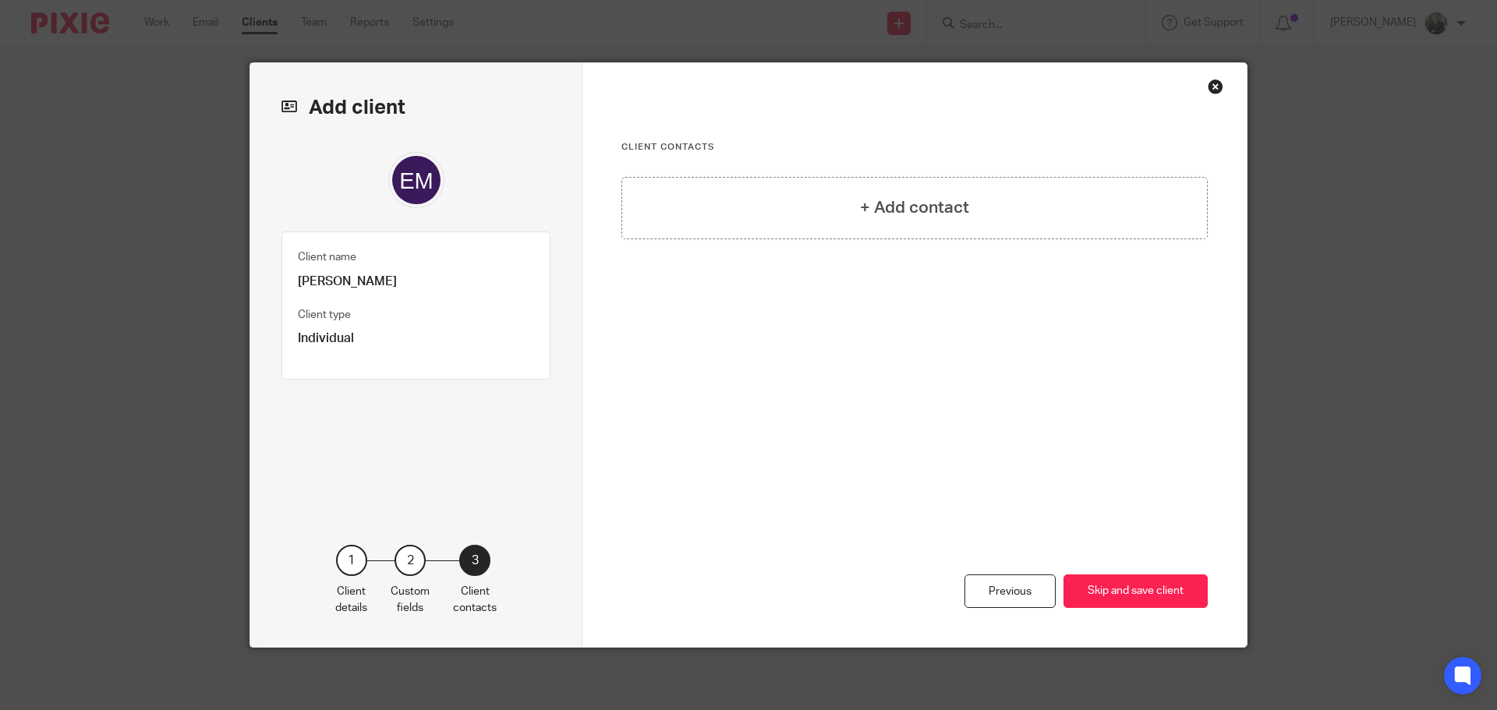
scroll to position [0, 0]
click at [1191, 595] on button "Skip and save client" at bounding box center [1135, 591] width 144 height 34
click at [1172, 591] on button "Skip and save client" at bounding box center [1135, 591] width 144 height 34
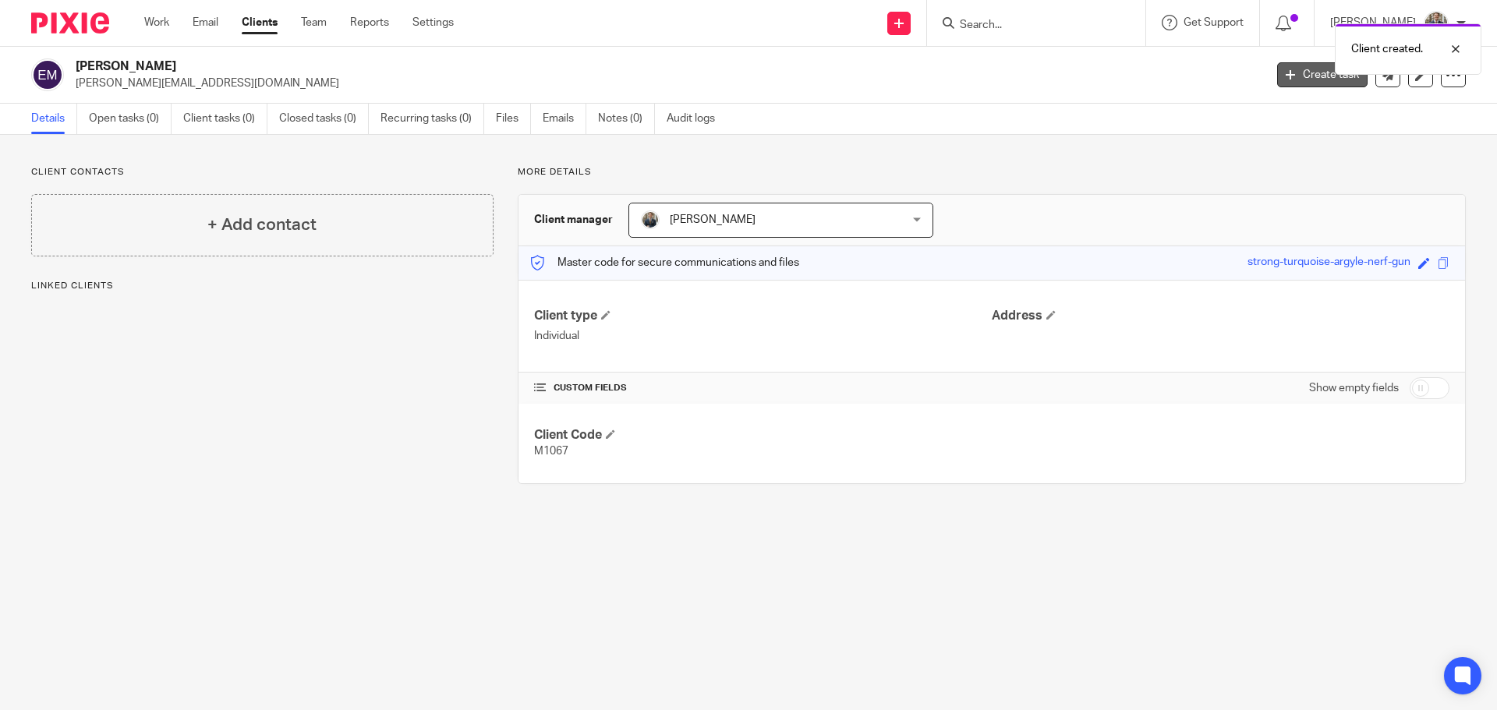
click at [1294, 82] on link "Create task" at bounding box center [1322, 74] width 90 height 25
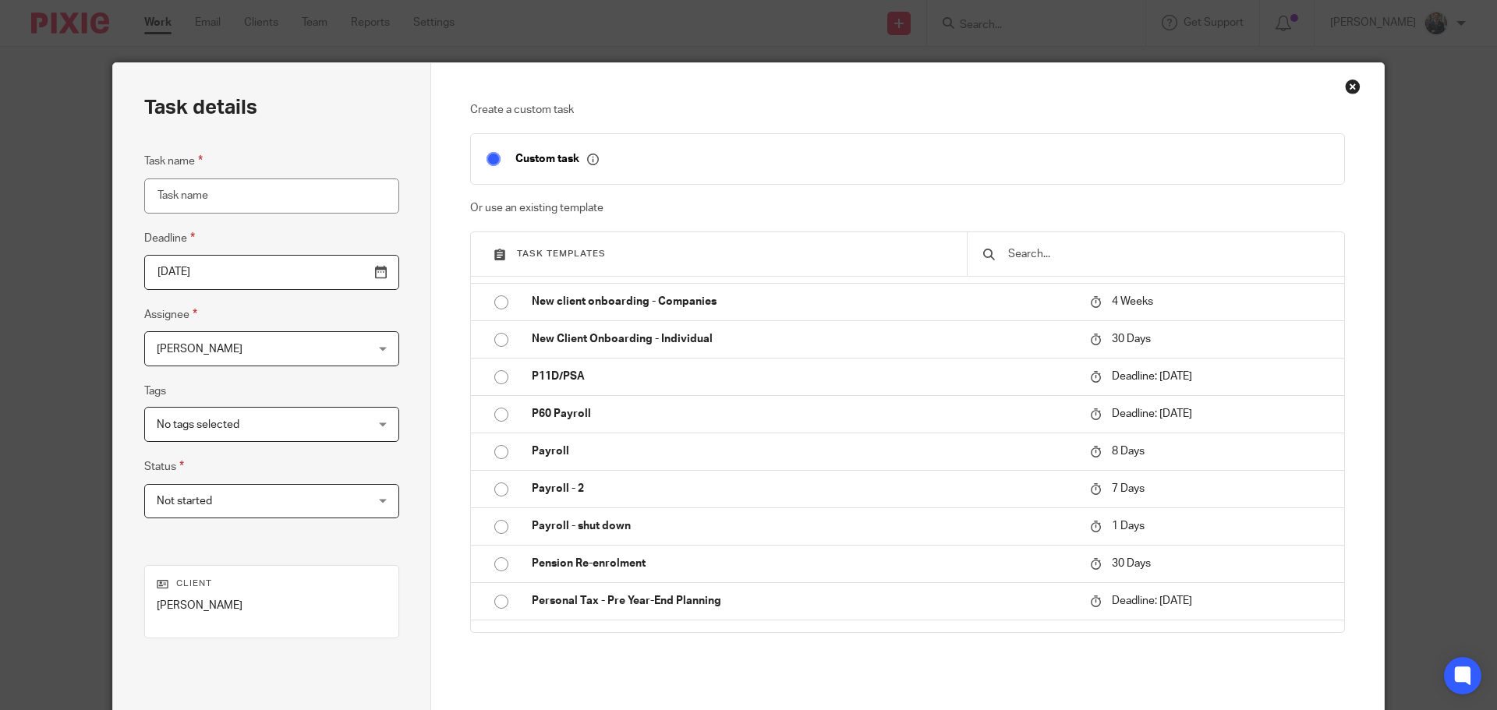
scroll to position [468, 0]
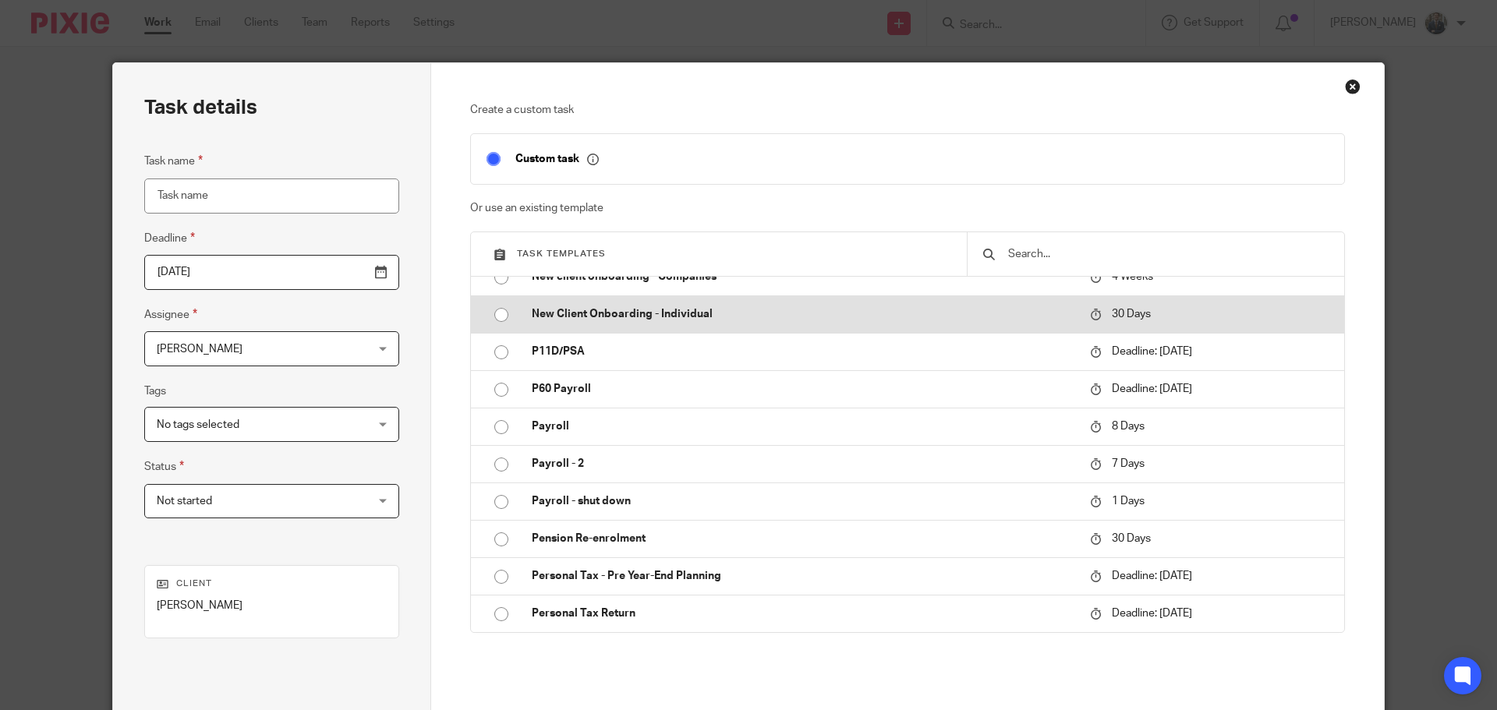
click at [688, 319] on p "New Client Onboarding - Individual" at bounding box center [803, 314] width 543 height 16
type input "2025-10-21"
type input "New Client Onboarding - Individual"
checkbox input "false"
radio input "true"
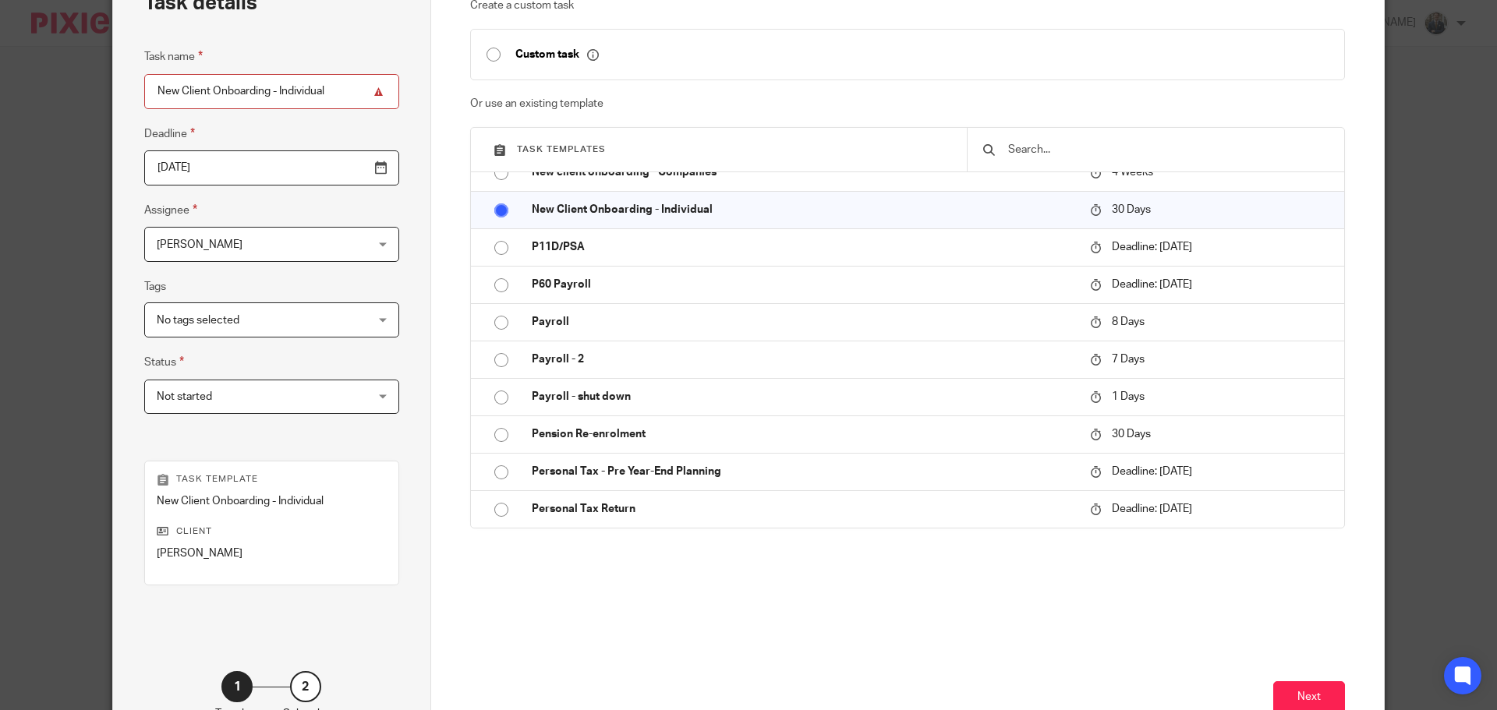
scroll to position [211, 0]
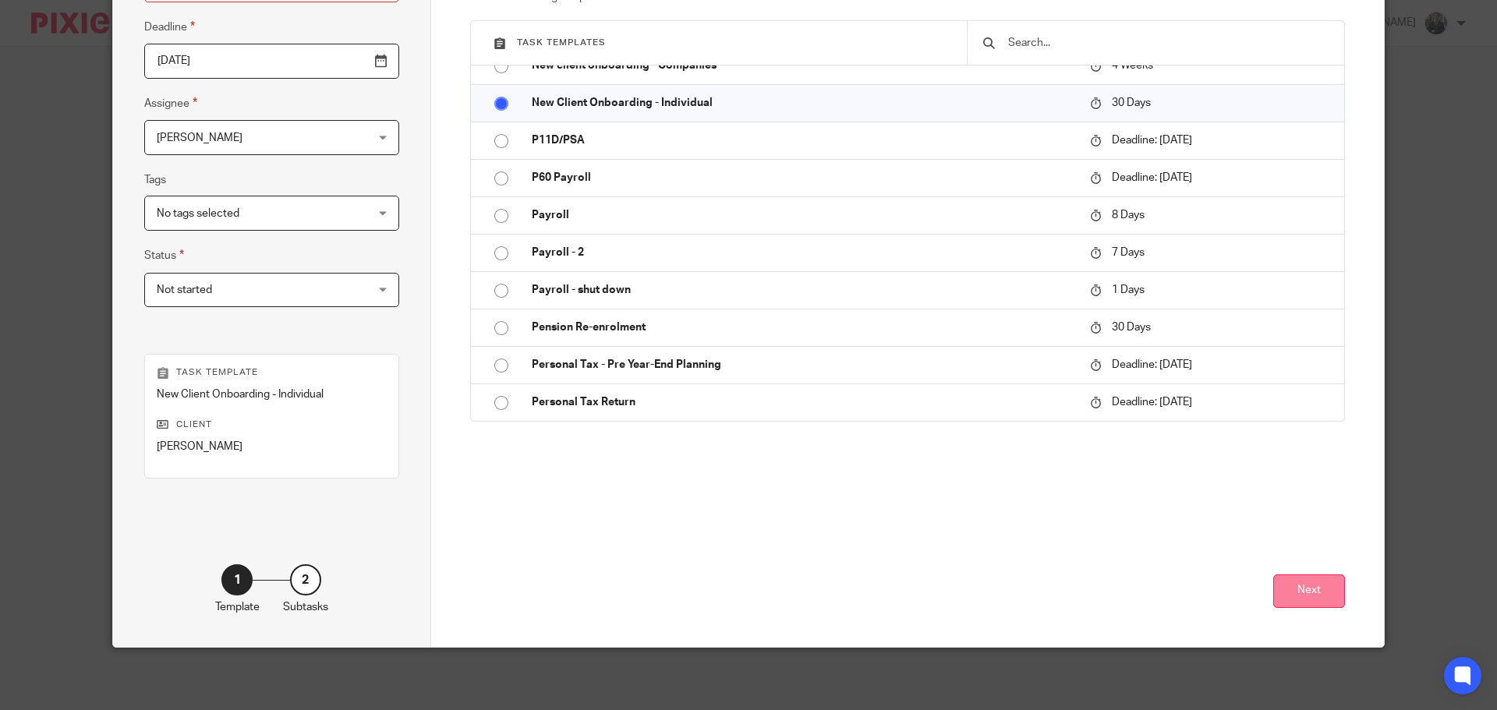
click at [1296, 599] on button "Next" at bounding box center [1309, 591] width 72 height 34
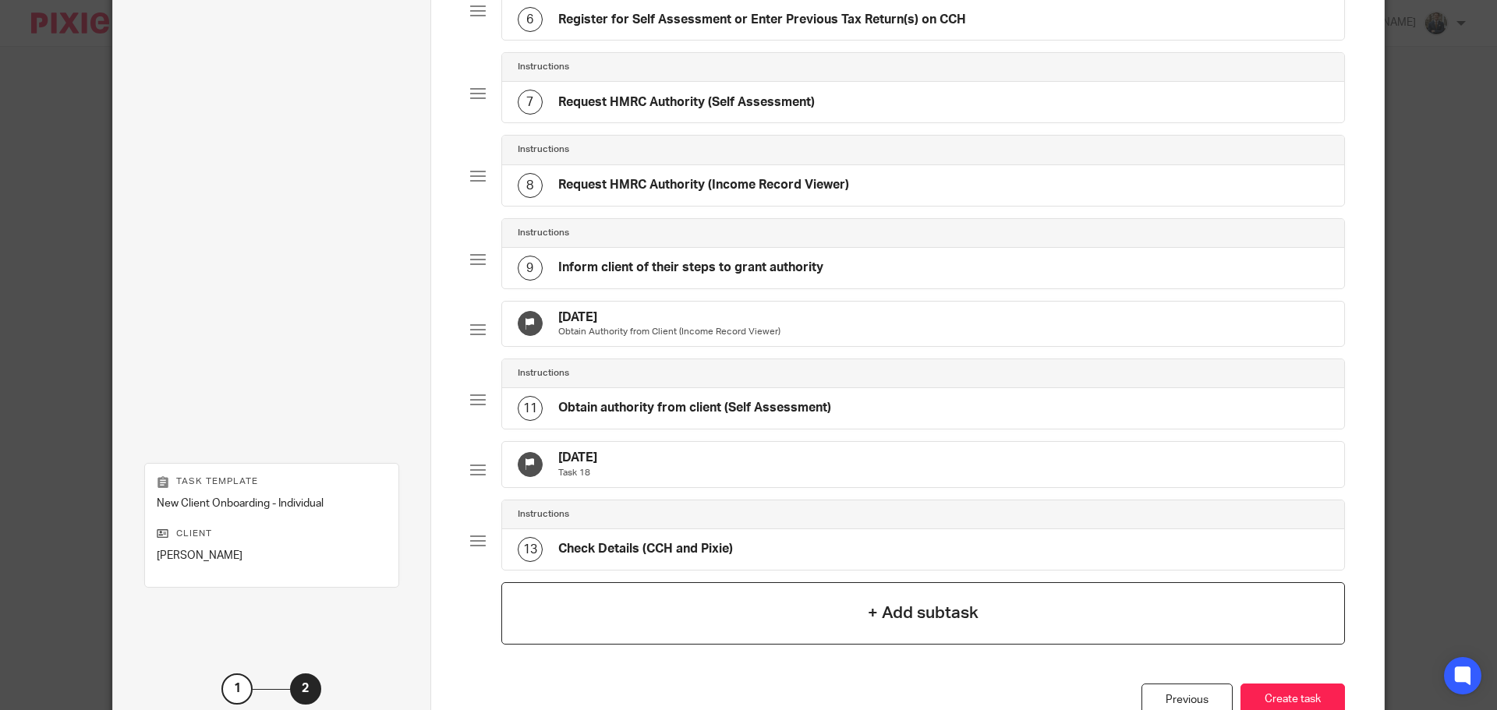
scroll to position [679, 0]
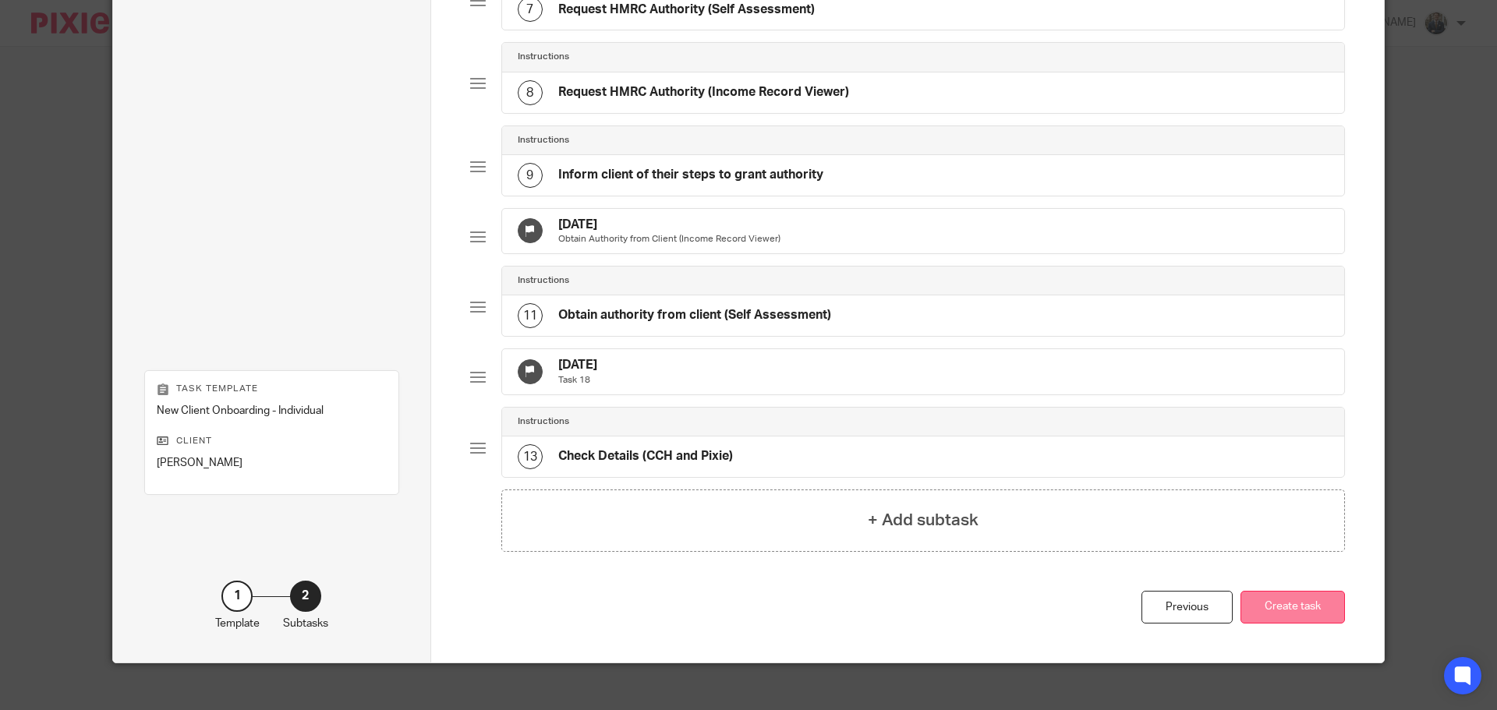
click at [1310, 624] on button "Create task" at bounding box center [1292, 608] width 104 height 34
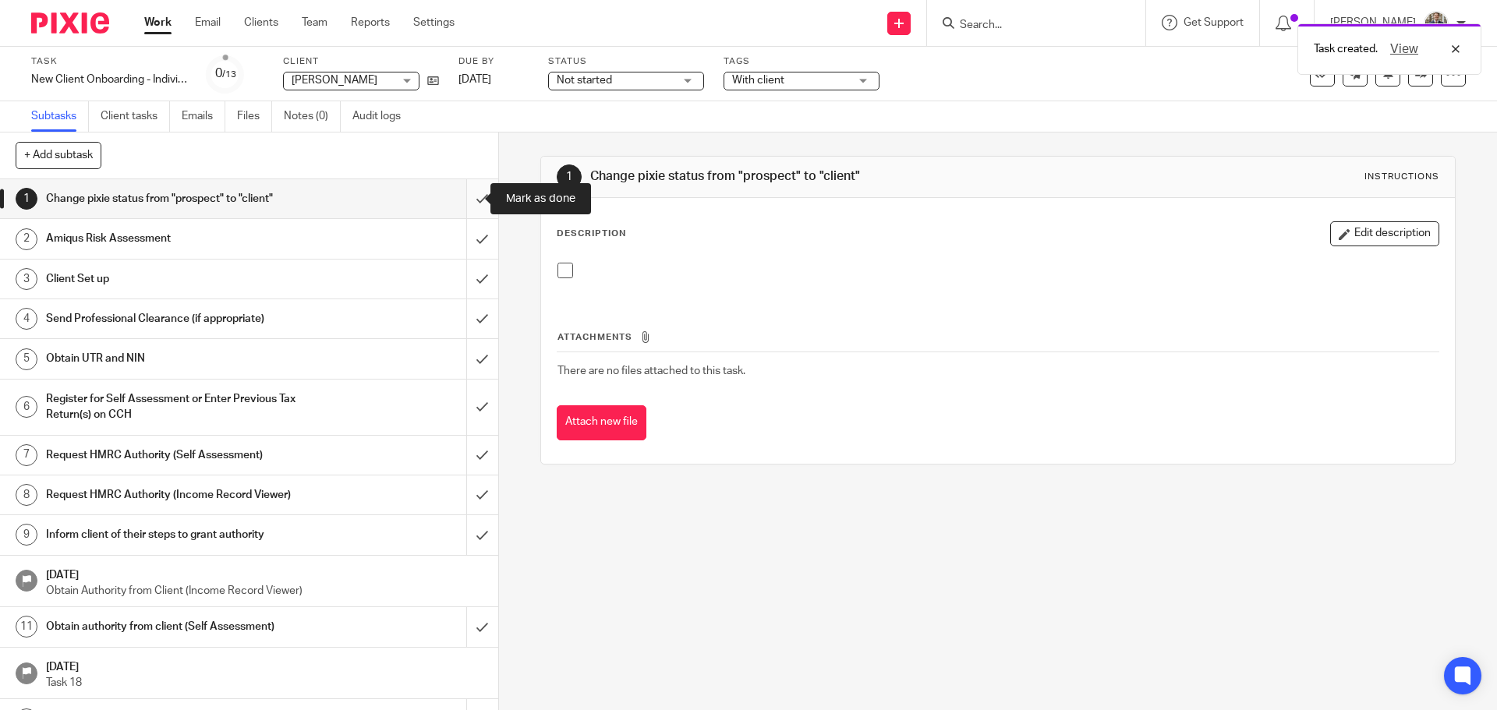
click at [467, 205] on input "submit" at bounding box center [249, 198] width 498 height 39
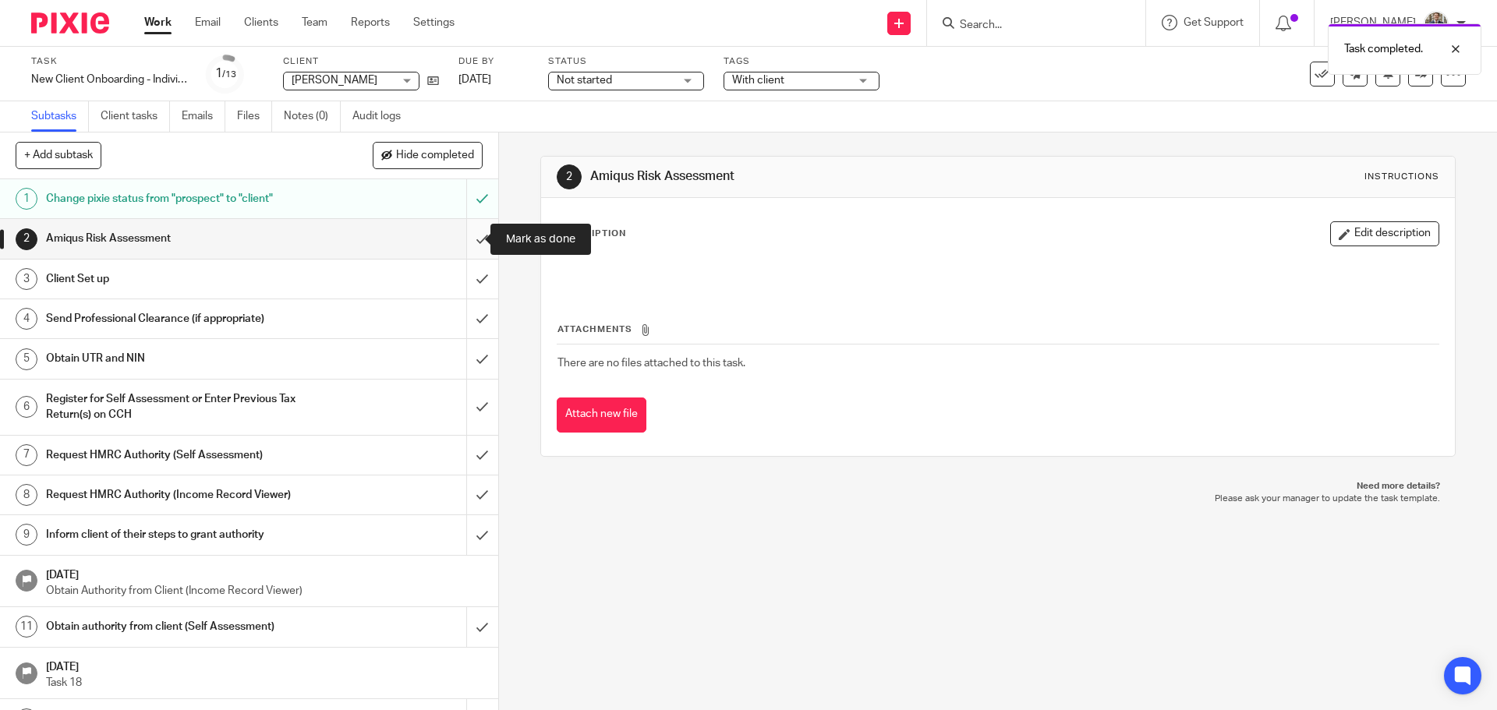
click at [462, 240] on input "submit" at bounding box center [249, 238] width 498 height 39
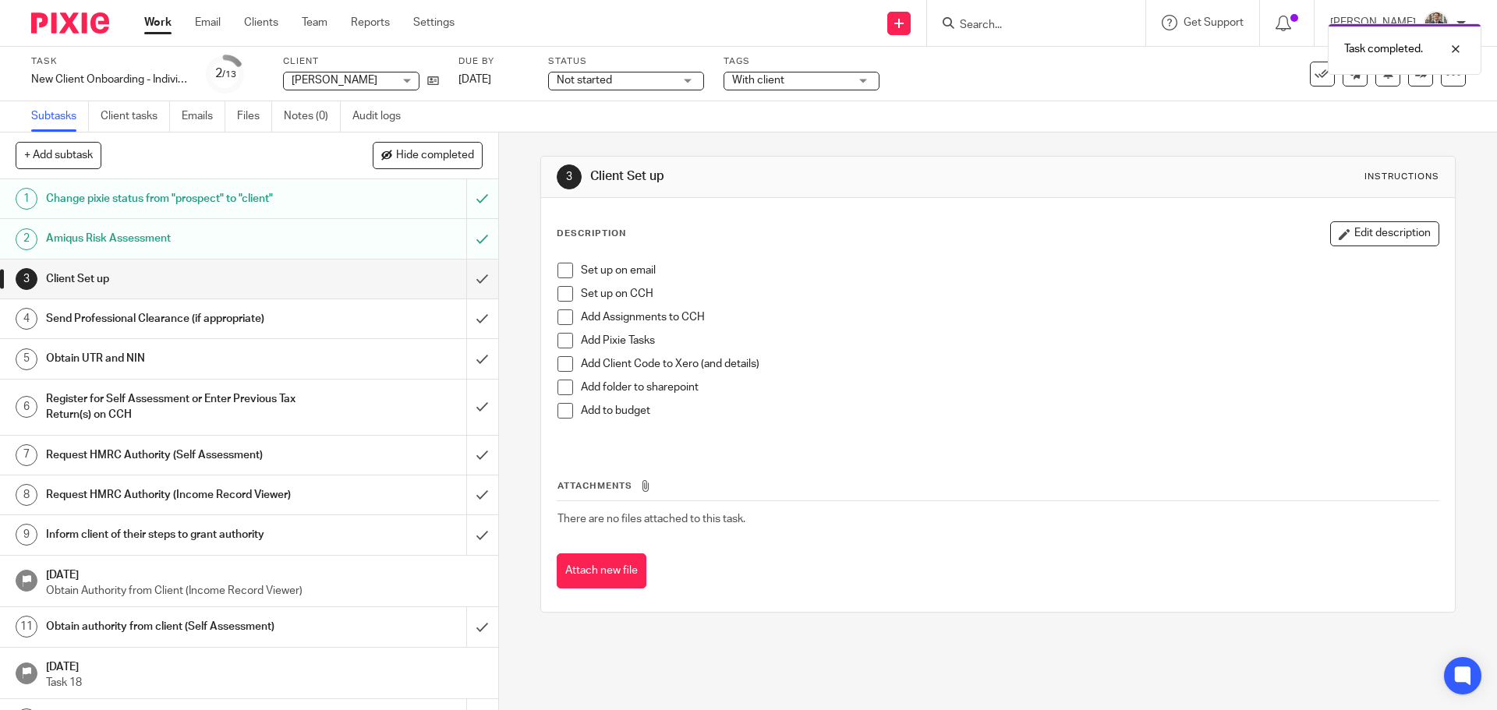
click at [560, 274] on span at bounding box center [565, 271] width 16 height 16
click at [560, 299] on span at bounding box center [565, 294] width 16 height 16
click at [563, 313] on span at bounding box center [565, 317] width 16 height 16
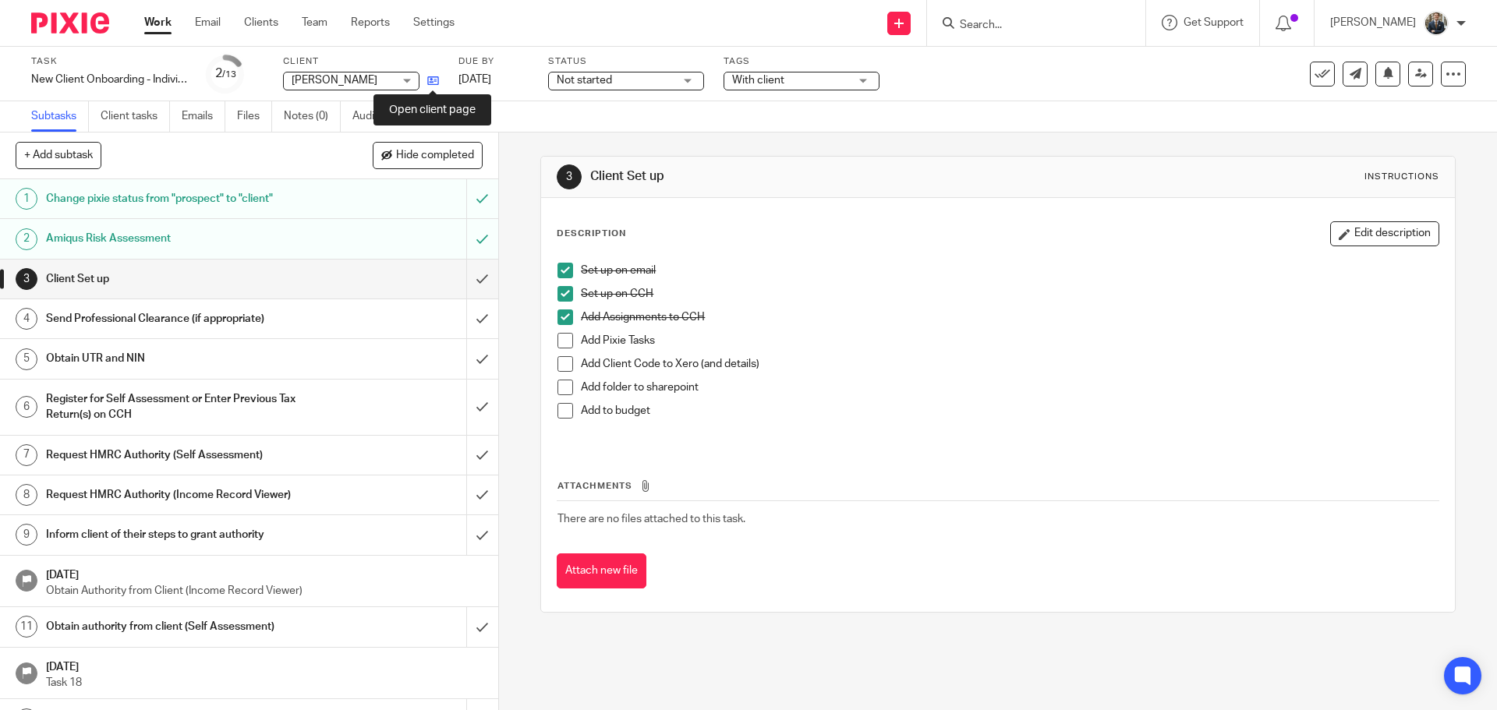
click at [434, 80] on icon at bounding box center [433, 81] width 12 height 12
click at [560, 343] on span at bounding box center [565, 341] width 16 height 16
click at [557, 364] on span at bounding box center [565, 364] width 16 height 16
click at [560, 390] on span at bounding box center [565, 388] width 16 height 16
click at [564, 415] on span at bounding box center [565, 411] width 16 height 16
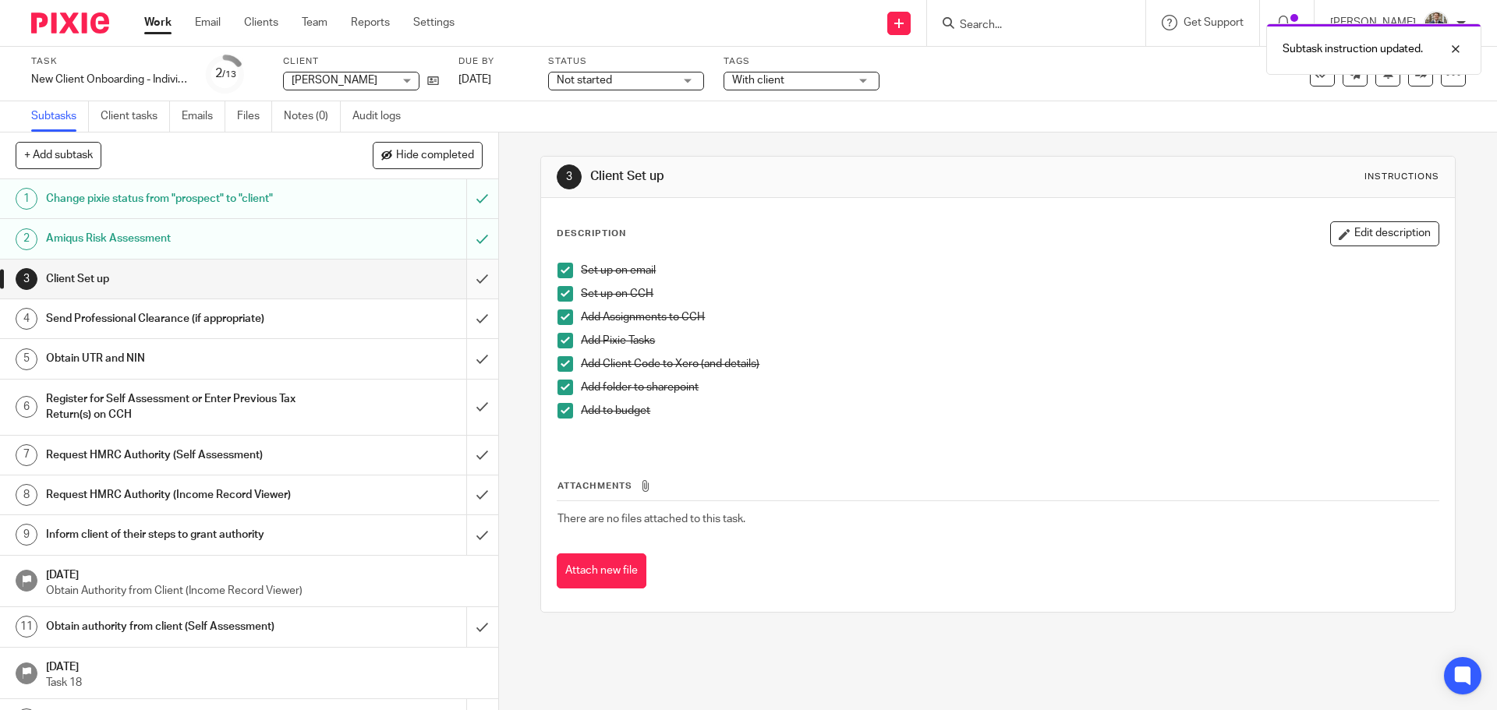
click at [478, 276] on input "submit" at bounding box center [249, 279] width 498 height 39
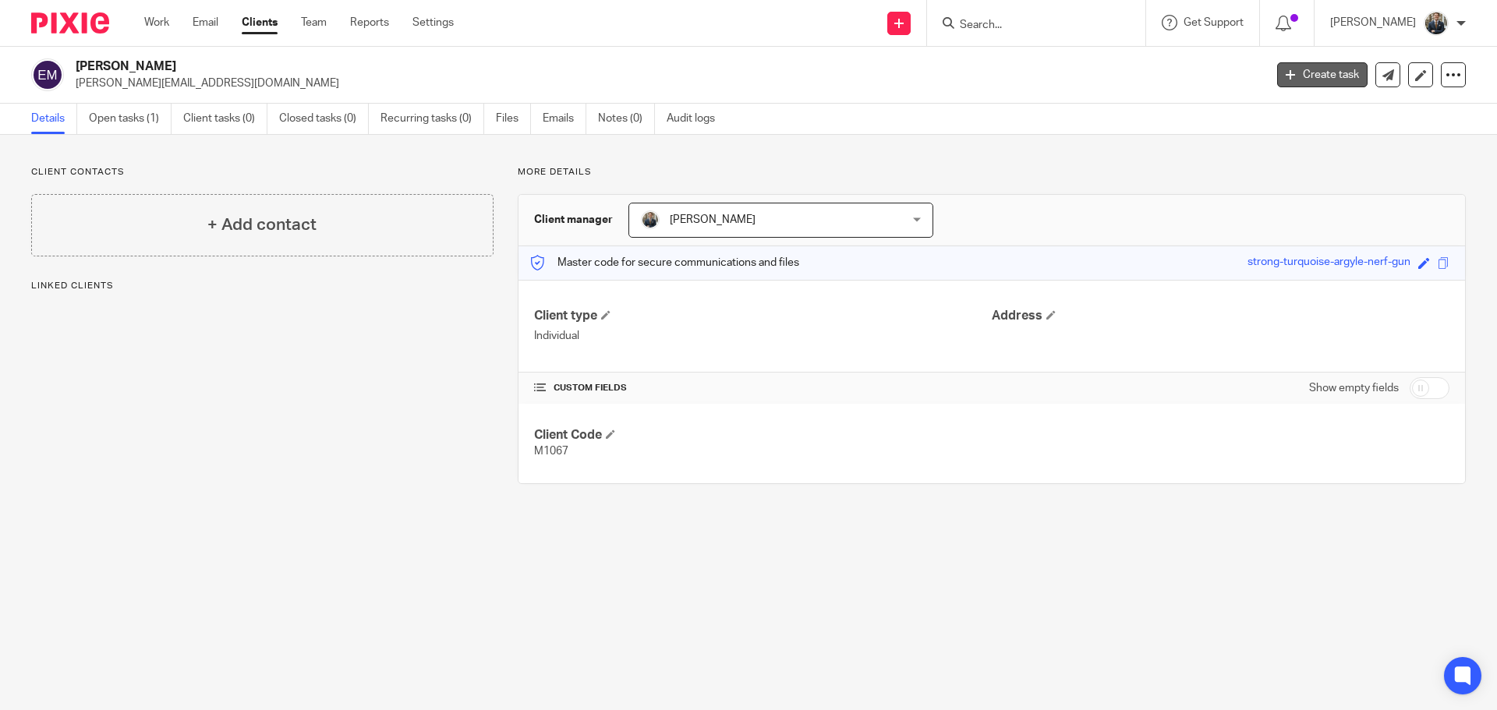
click at [1312, 64] on link "Create task" at bounding box center [1322, 74] width 90 height 25
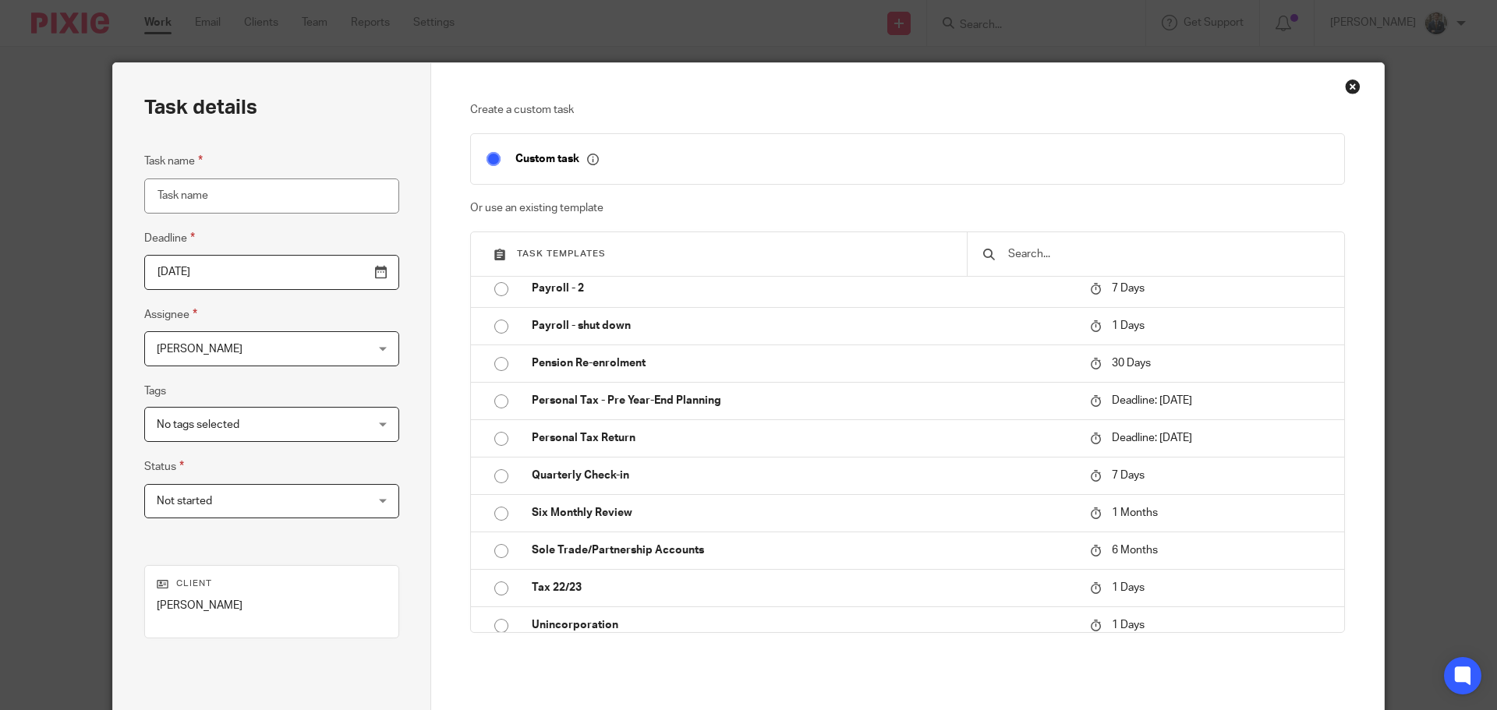
scroll to position [608, 0]
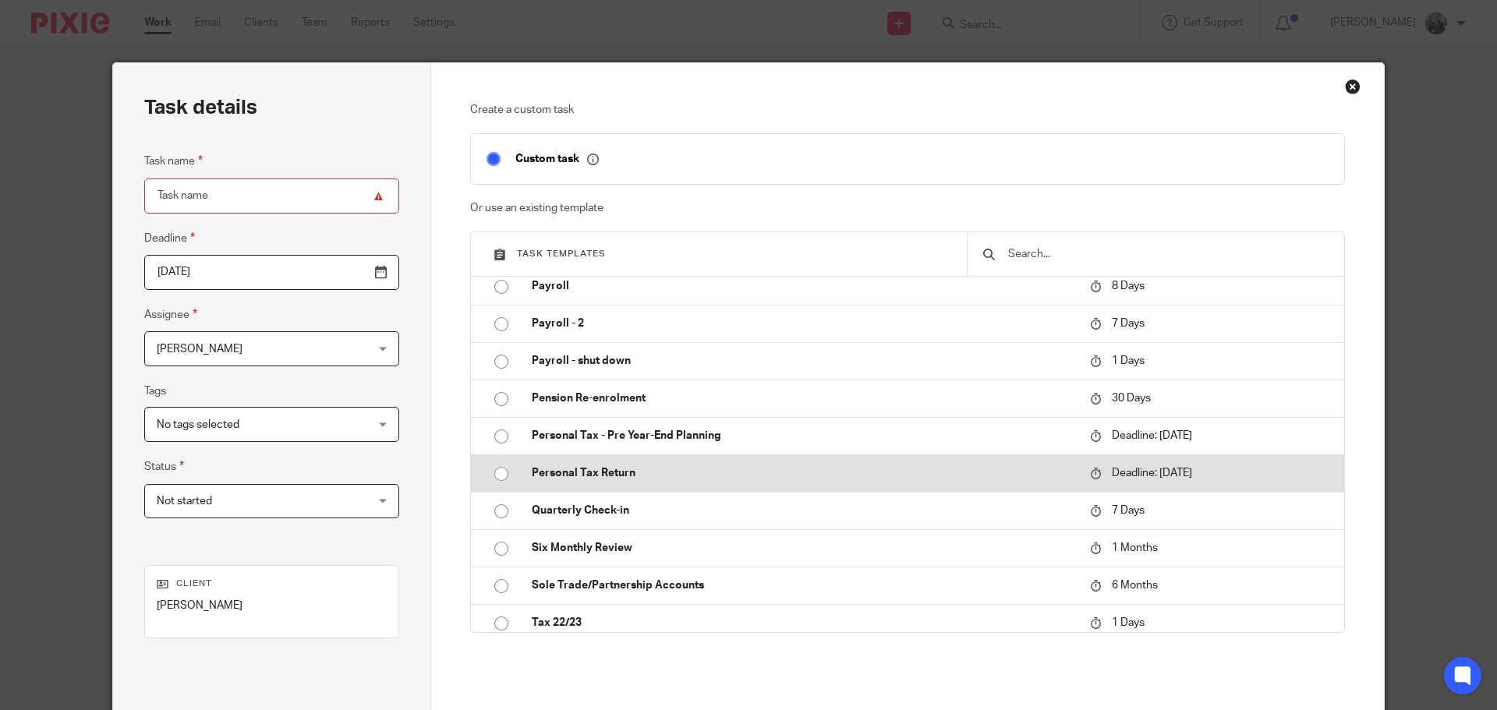
click at [617, 472] on p "Personal Tax Return" at bounding box center [803, 473] width 543 height 16
type input "[DATE]"
type input "Personal Tax Return"
checkbox input "false"
radio input "true"
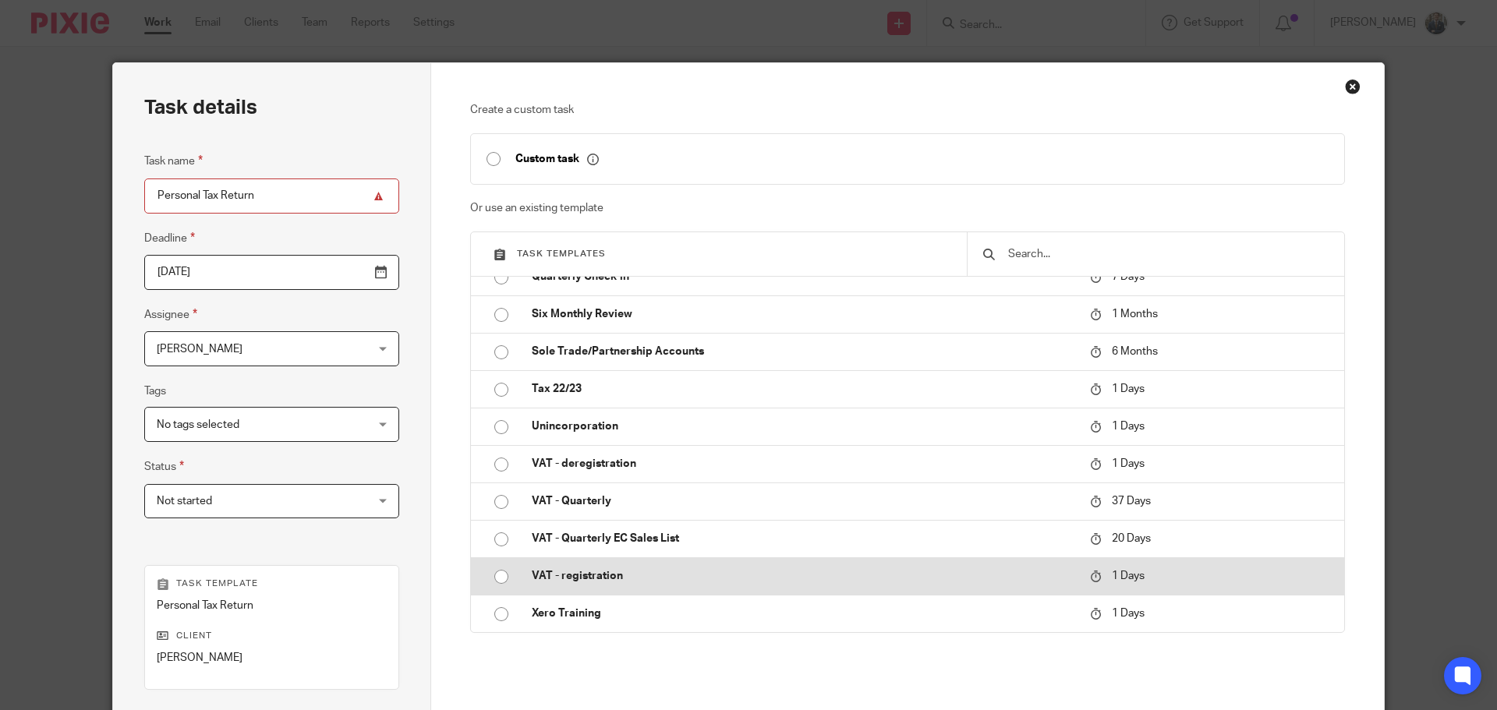
scroll to position [211, 0]
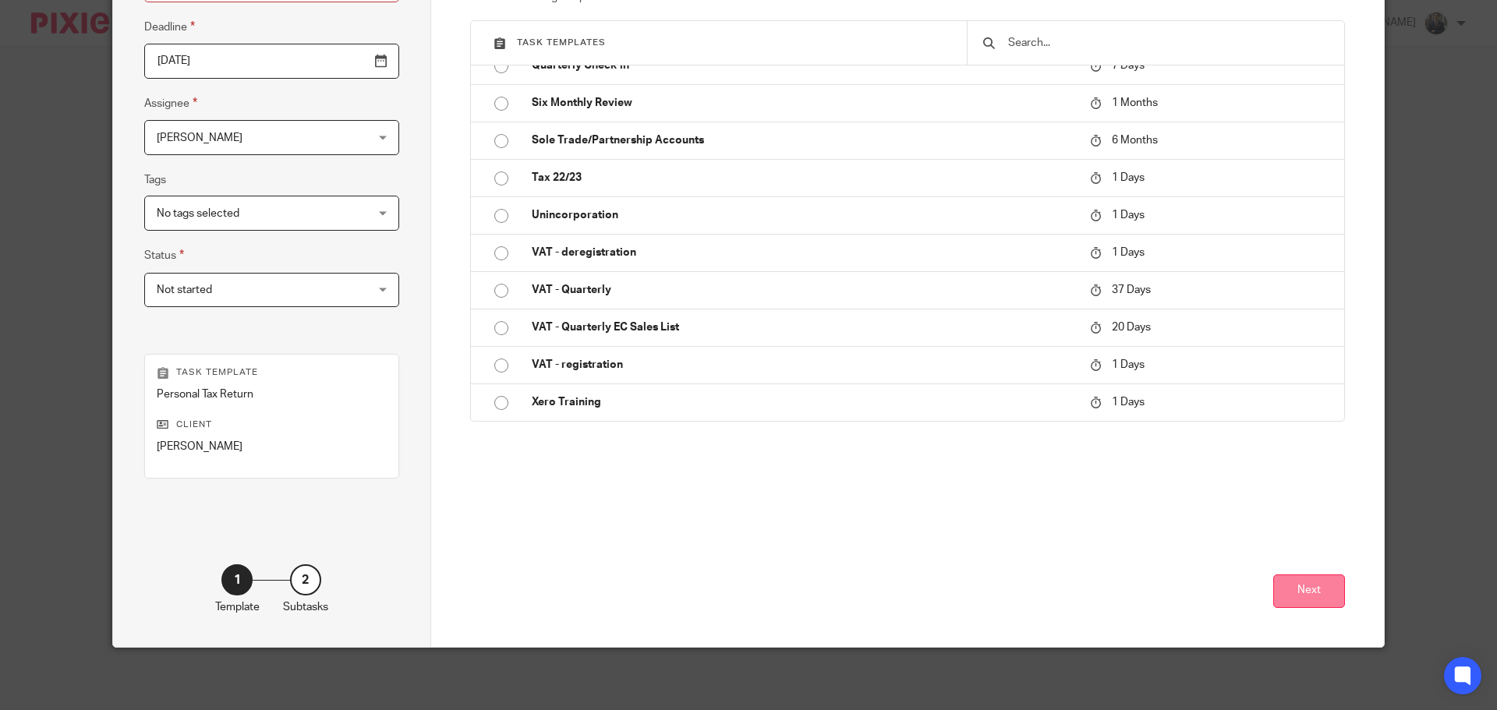
click at [1322, 575] on button "Next" at bounding box center [1309, 591] width 72 height 34
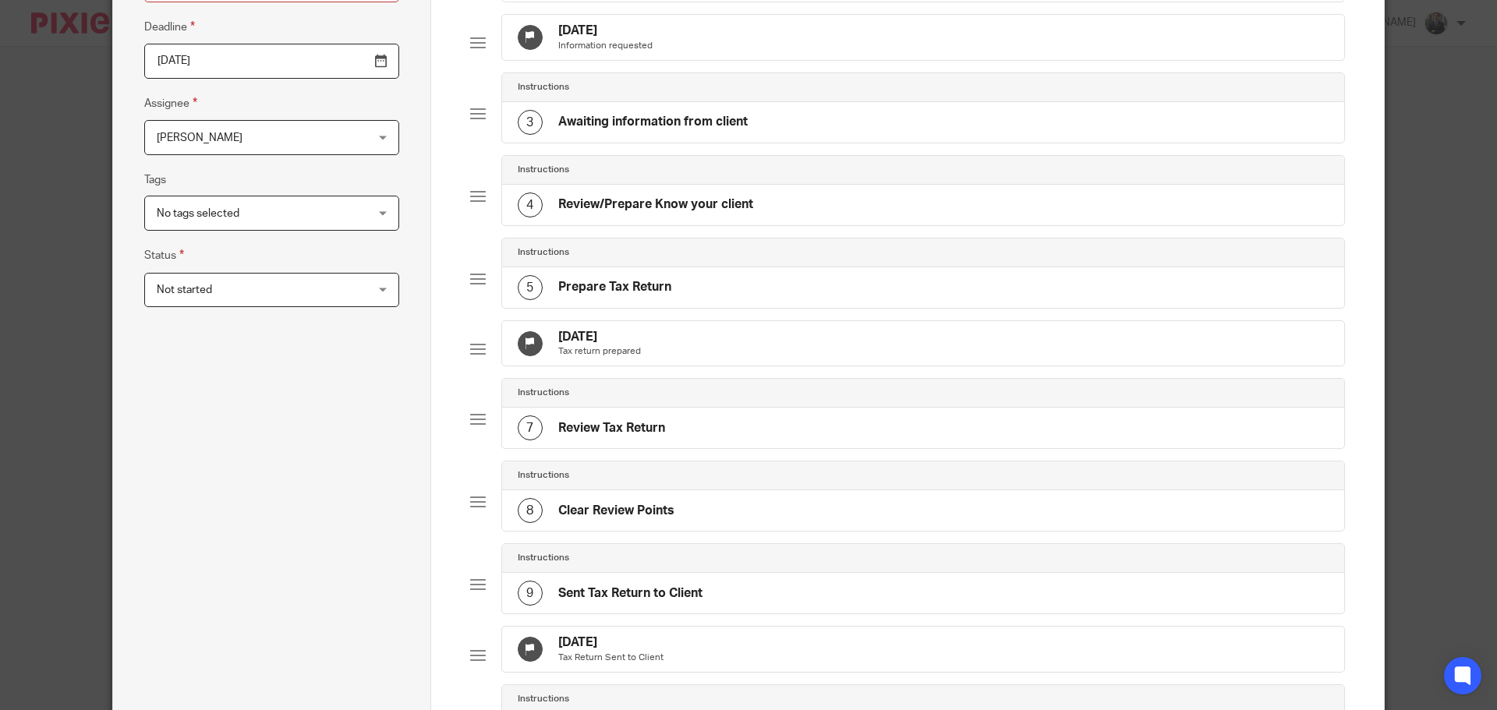
scroll to position [0, 0]
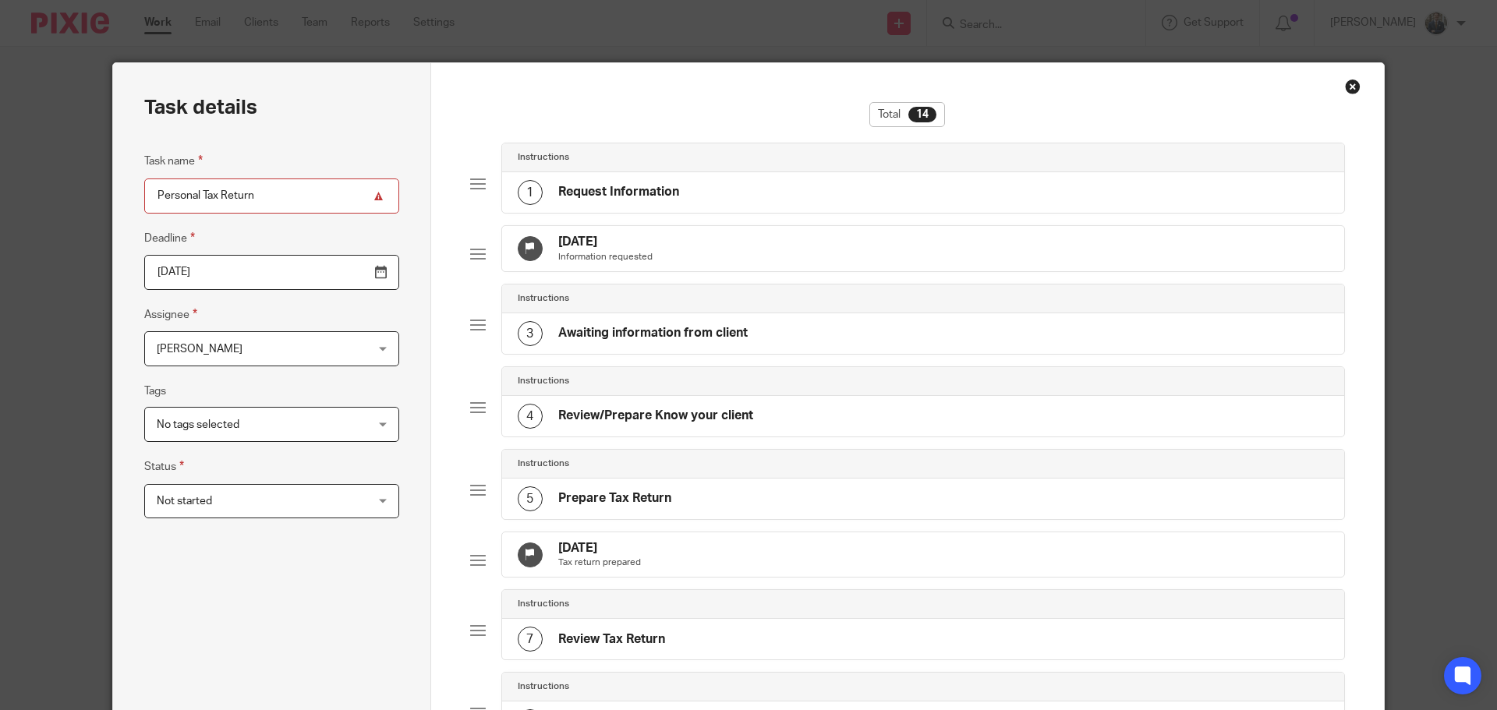
click at [718, 250] on div "20 Nov 2025 Information requested" at bounding box center [923, 248] width 843 height 45
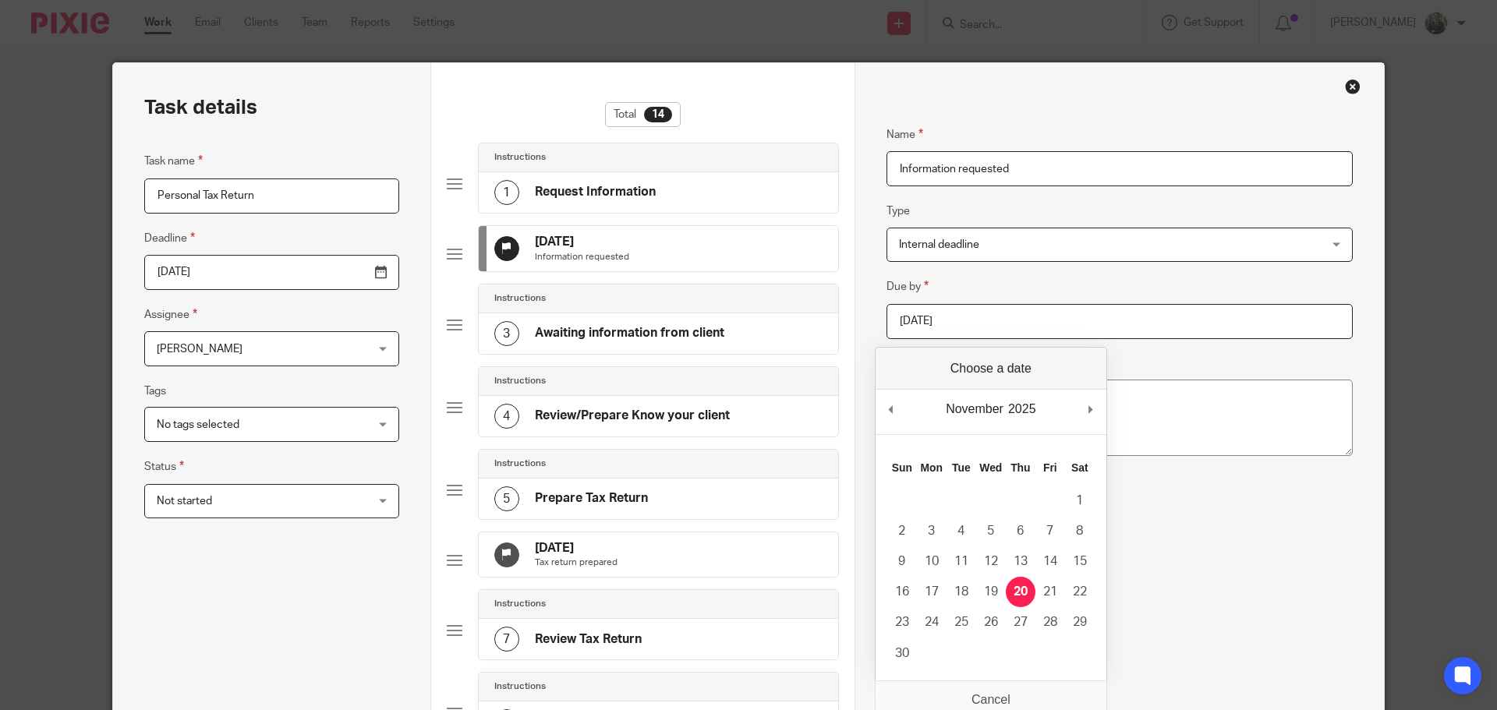
click at [955, 331] on input "2025-11-20" at bounding box center [1119, 321] width 466 height 35
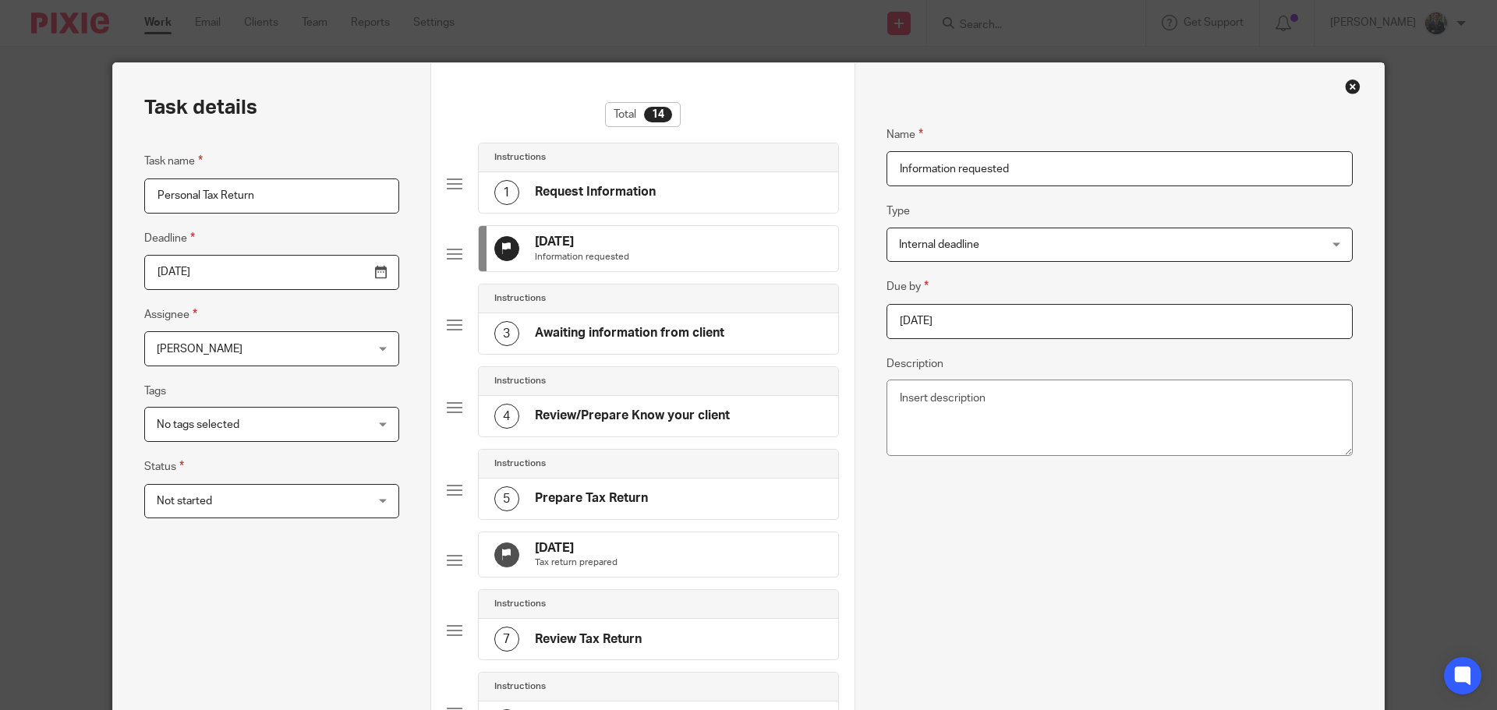
click at [718, 572] on div "20 Jan 2026 Tax return prepared" at bounding box center [658, 554] width 359 height 45
click at [992, 314] on input "2026-01-20" at bounding box center [1119, 321] width 466 height 35
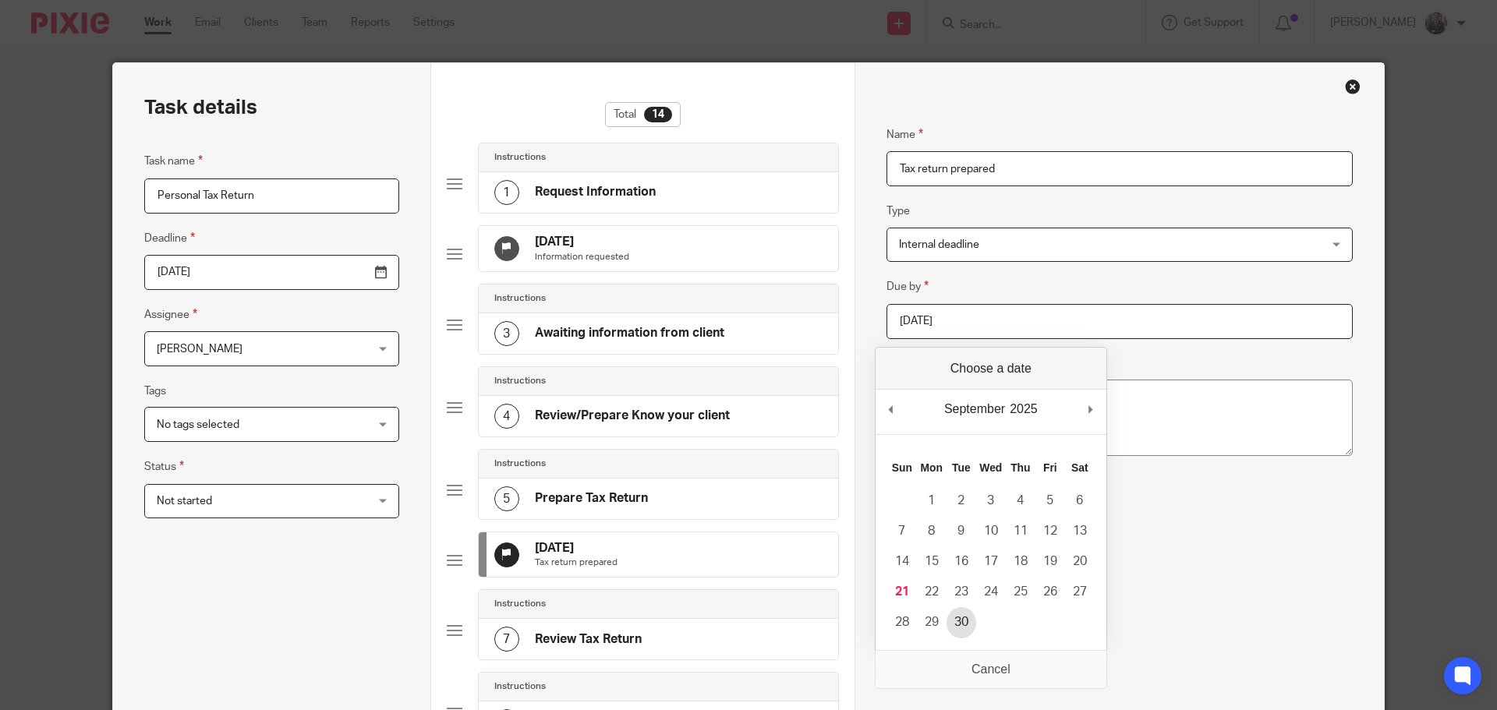
type input "2025-09-30"
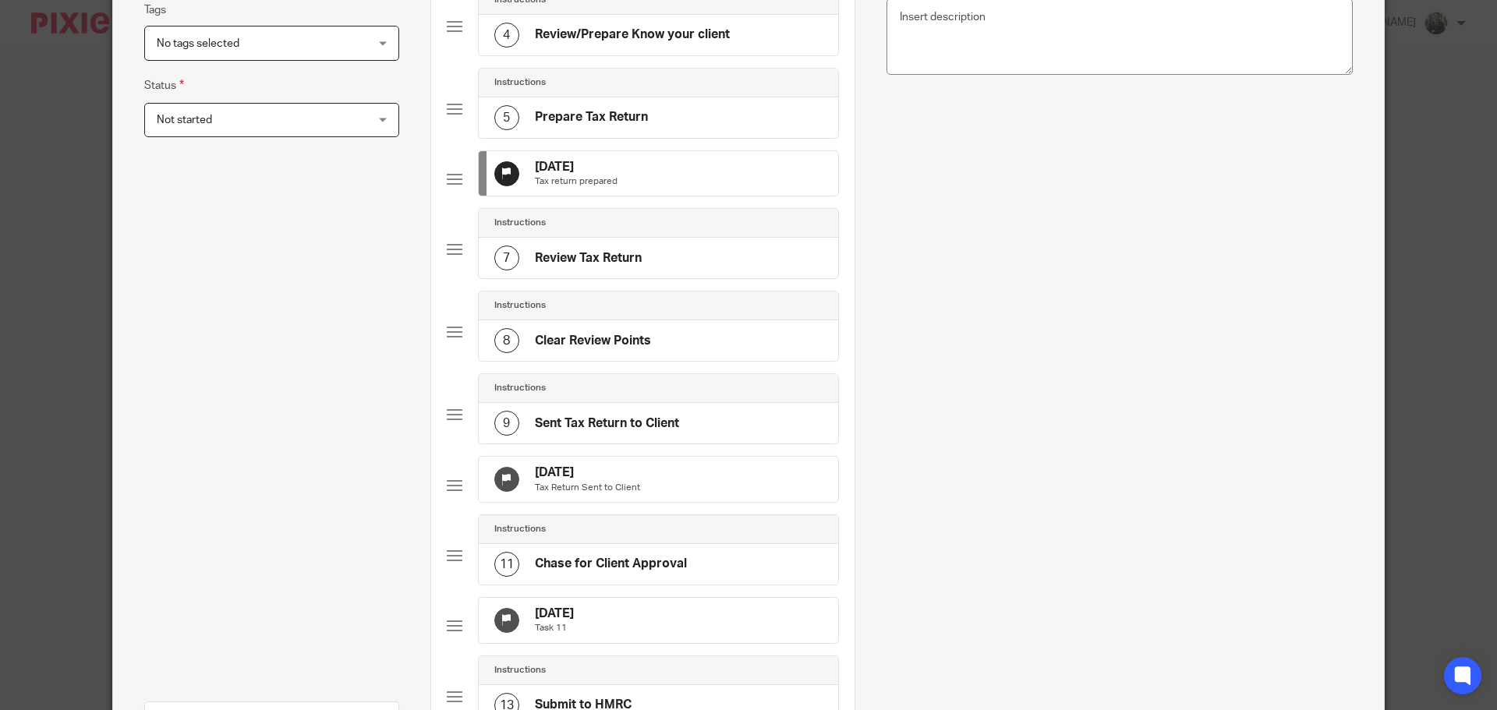
scroll to position [390, 0]
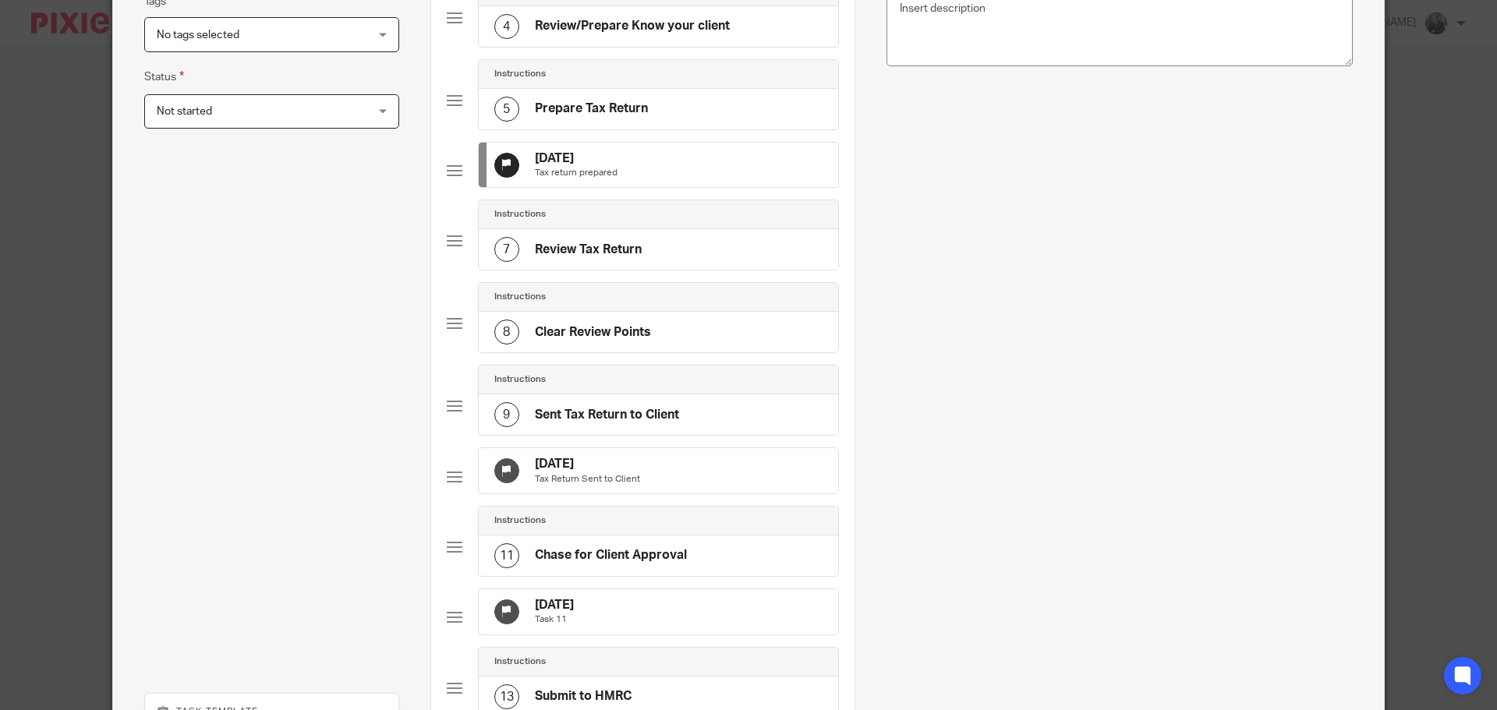
click at [673, 493] on div "20 Feb 2026 Tax Return Sent to Client" at bounding box center [658, 470] width 359 height 45
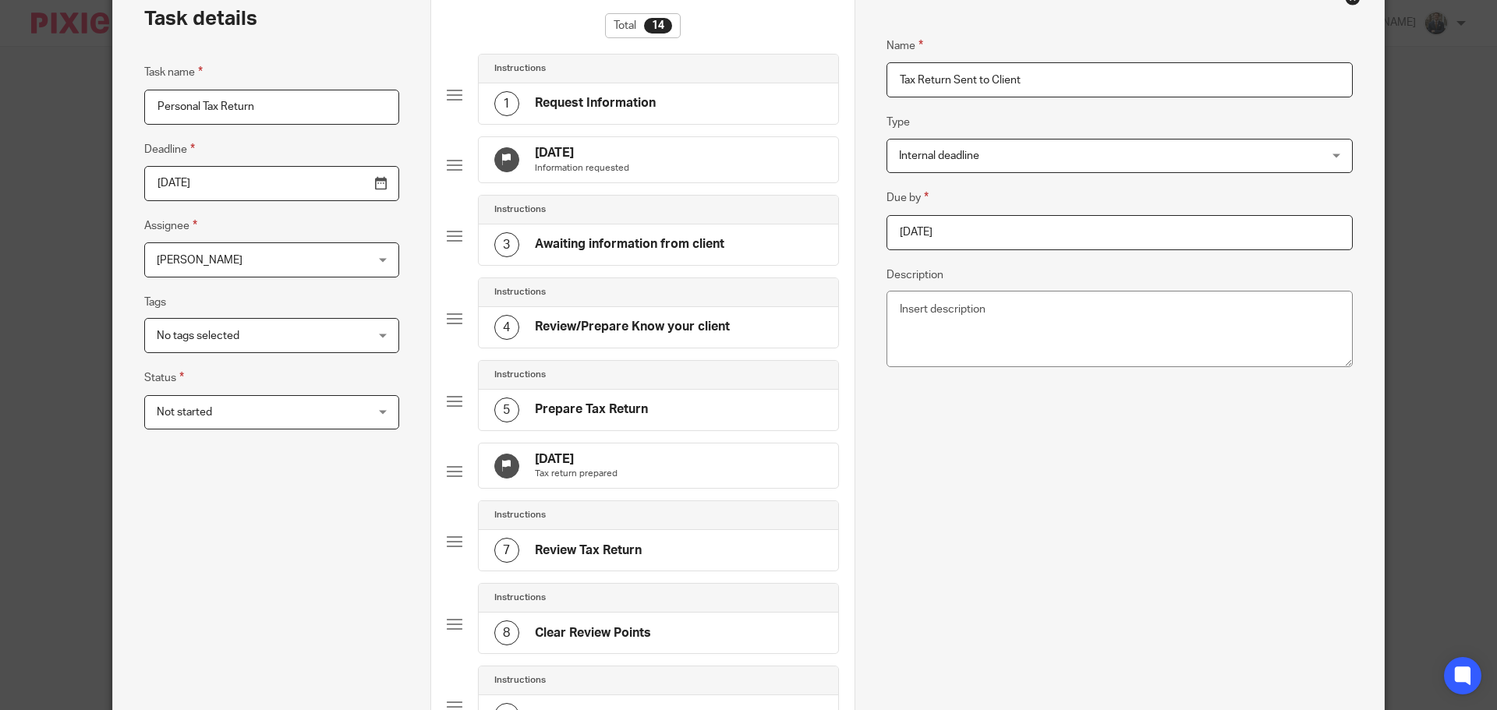
scroll to position [78, 0]
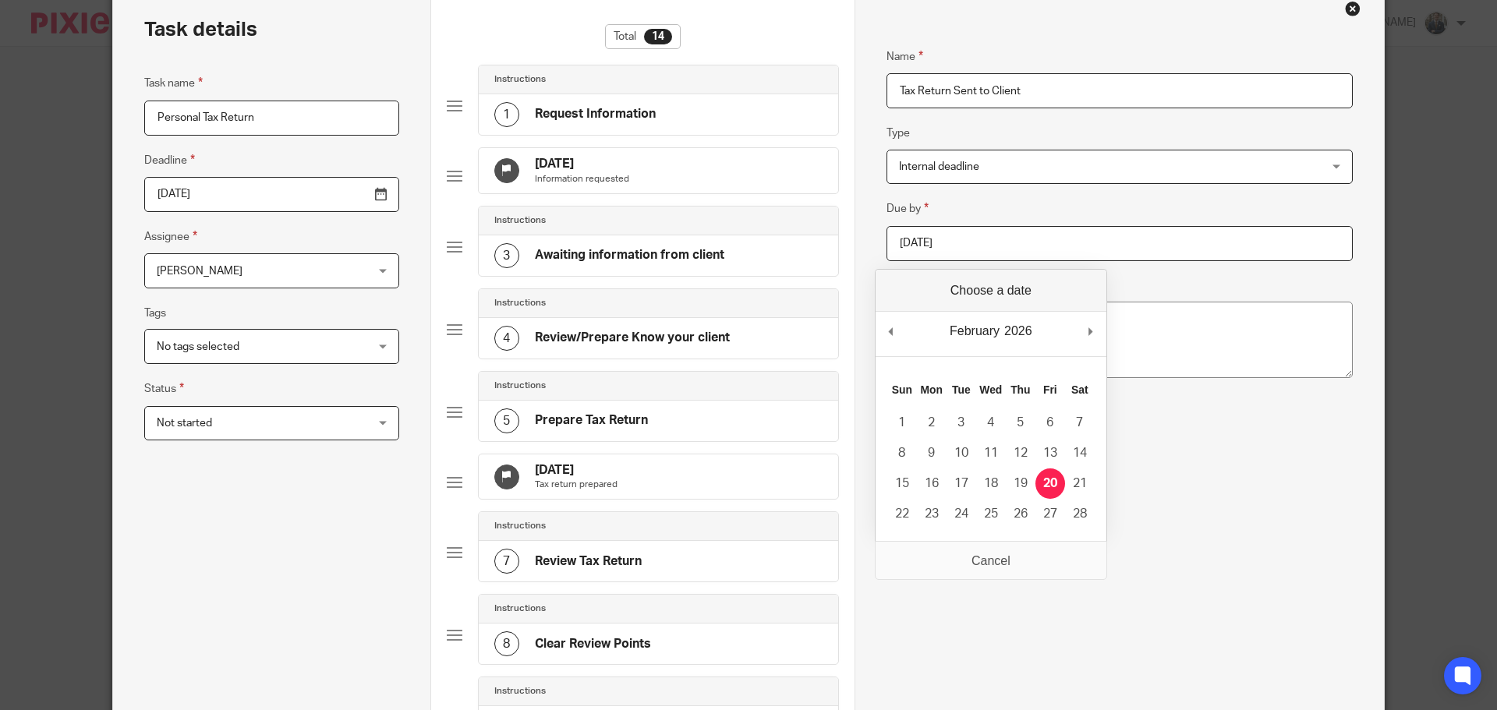
click at [940, 246] on input "2026-02-20" at bounding box center [1119, 243] width 466 height 35
type input "2025-09-30"
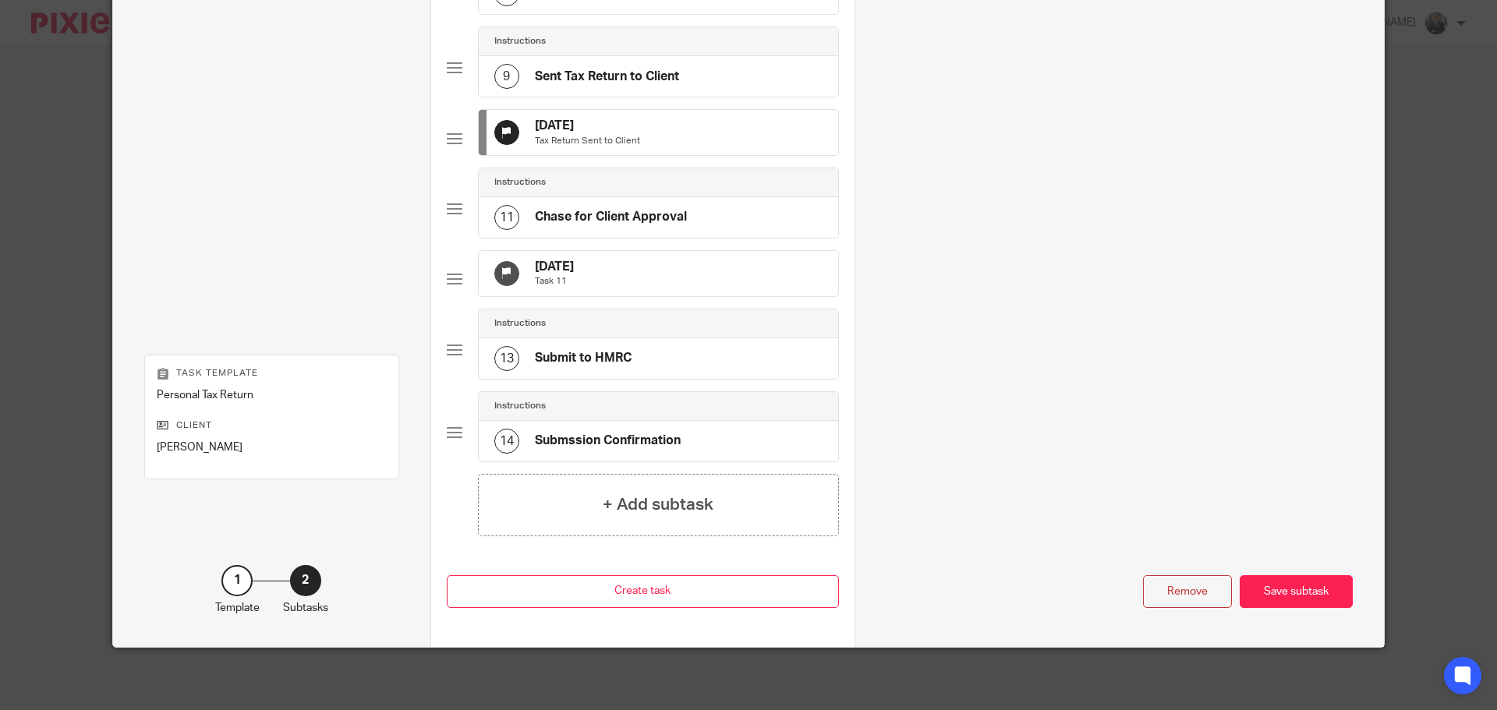
click at [680, 285] on div "22 Mar 2026 Task 11" at bounding box center [658, 273] width 359 height 45
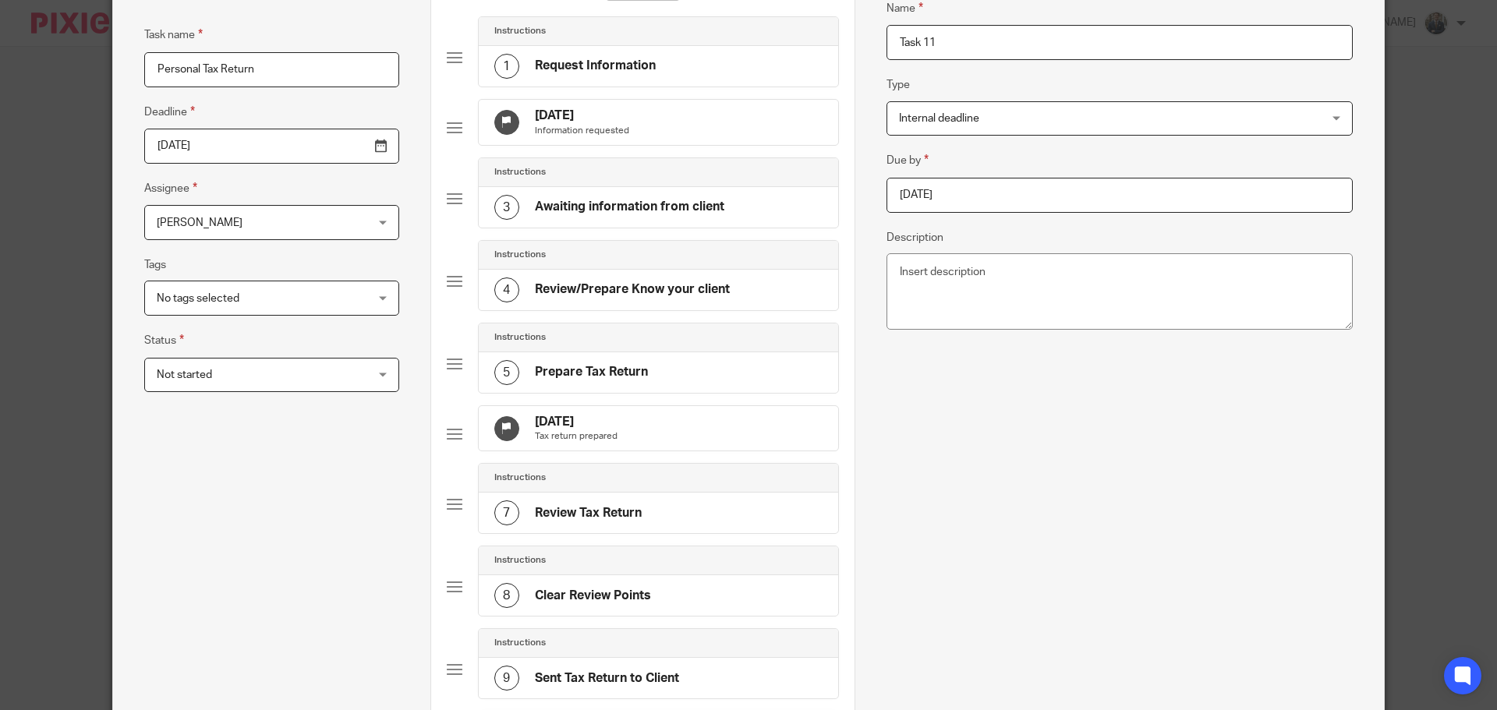
scroll to position [0, 0]
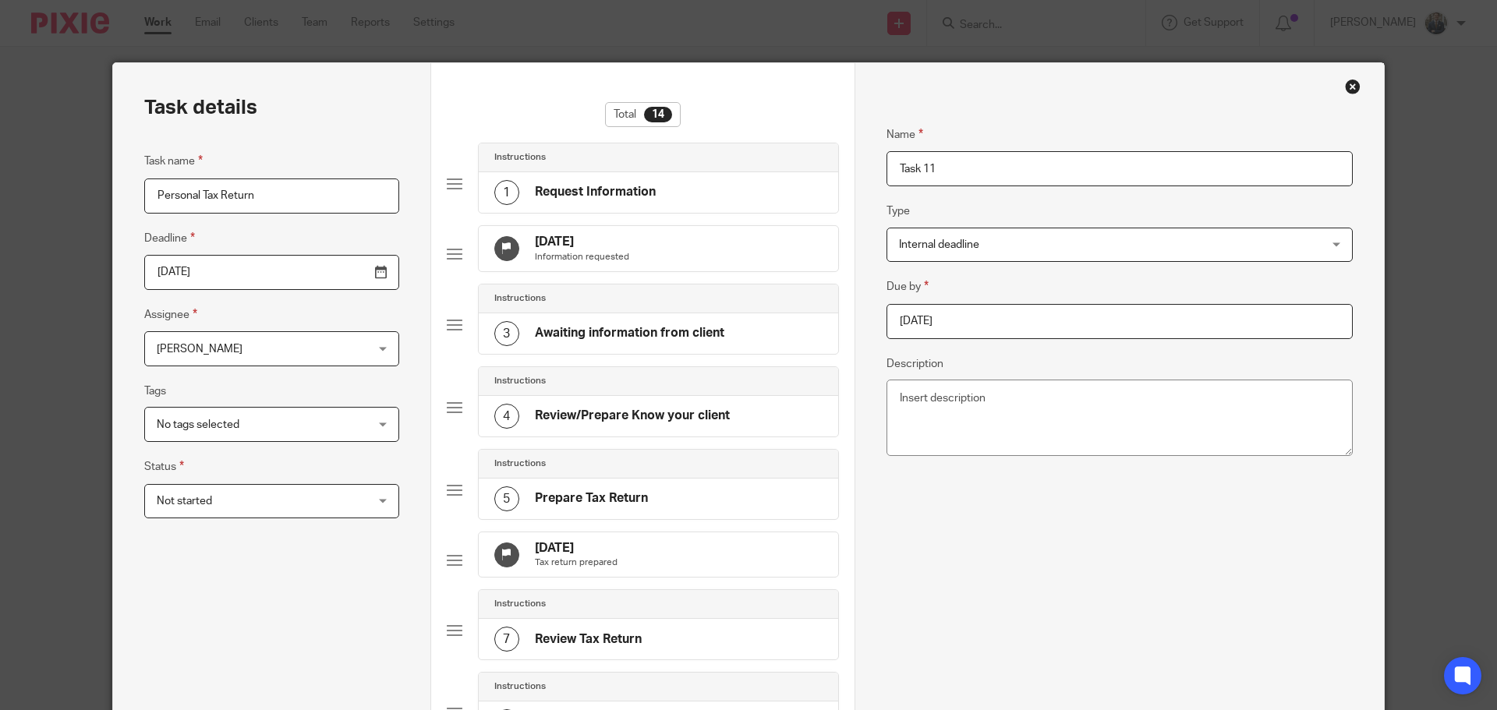
click at [959, 340] on div "Due by 2026-03-22 Description" at bounding box center [1119, 369] width 466 height 184
click at [968, 326] on input "2026-03-22" at bounding box center [1119, 321] width 466 height 35
type input "2025-12-31"
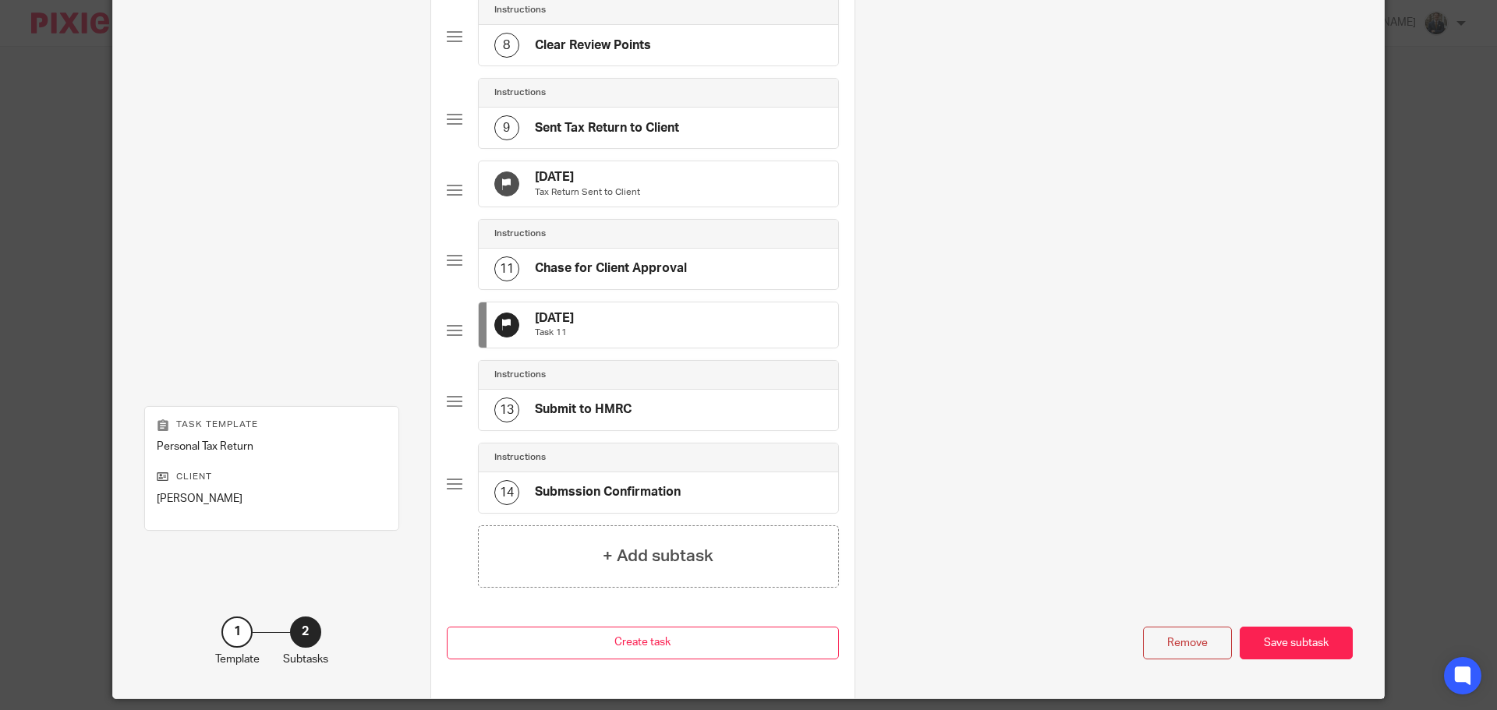
scroll to position [779, 0]
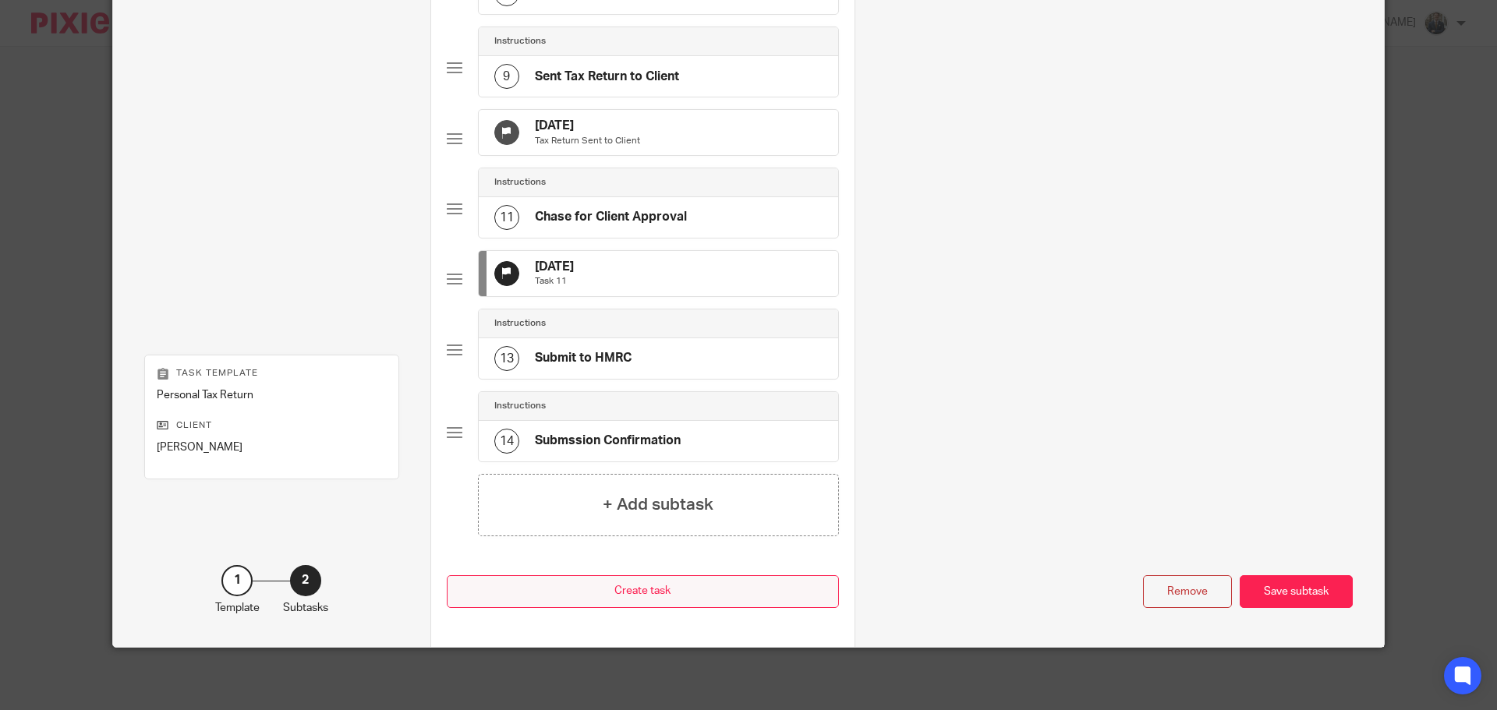
click at [734, 585] on button "Create task" at bounding box center [643, 592] width 392 height 34
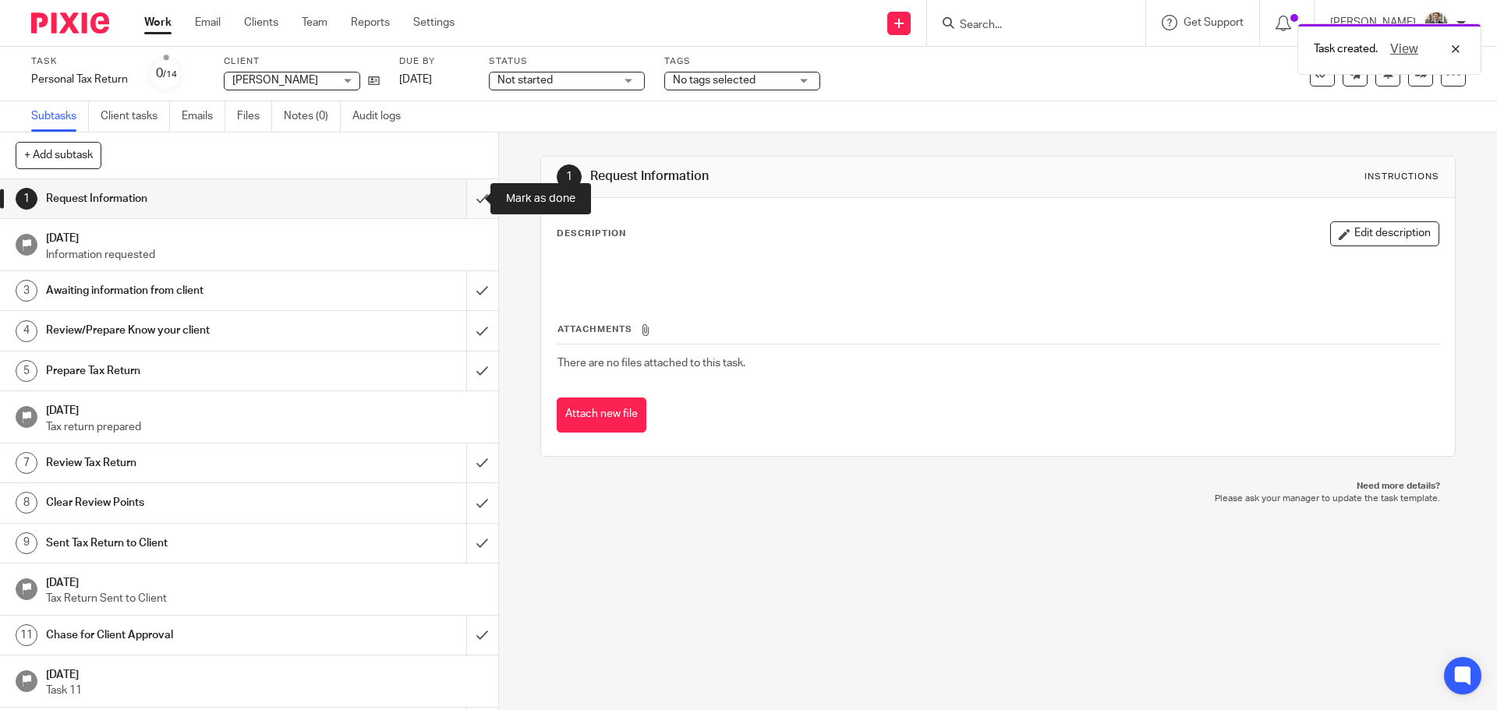
click at [467, 205] on input "submit" at bounding box center [249, 198] width 498 height 39
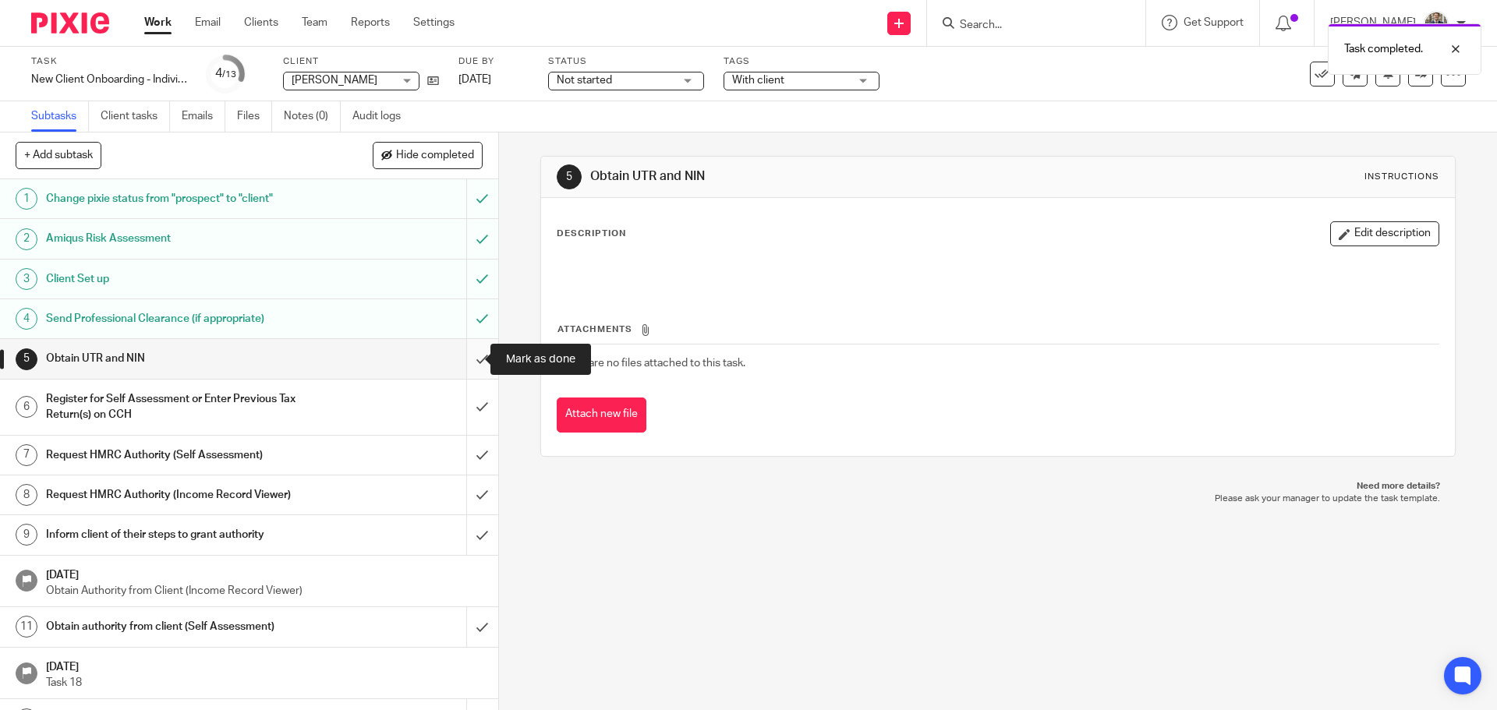
click at [468, 355] on input "submit" at bounding box center [249, 358] width 498 height 39
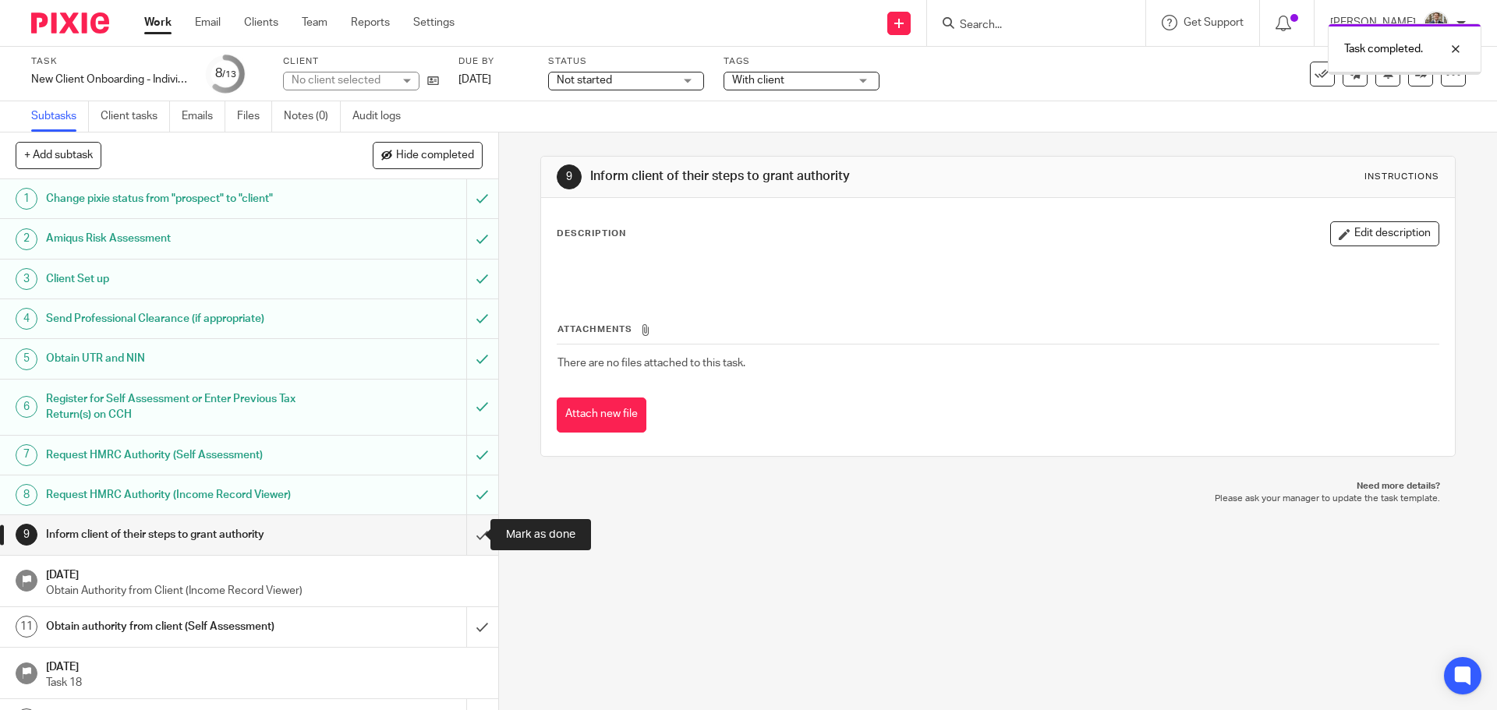
click at [472, 524] on input "submit" at bounding box center [249, 534] width 498 height 39
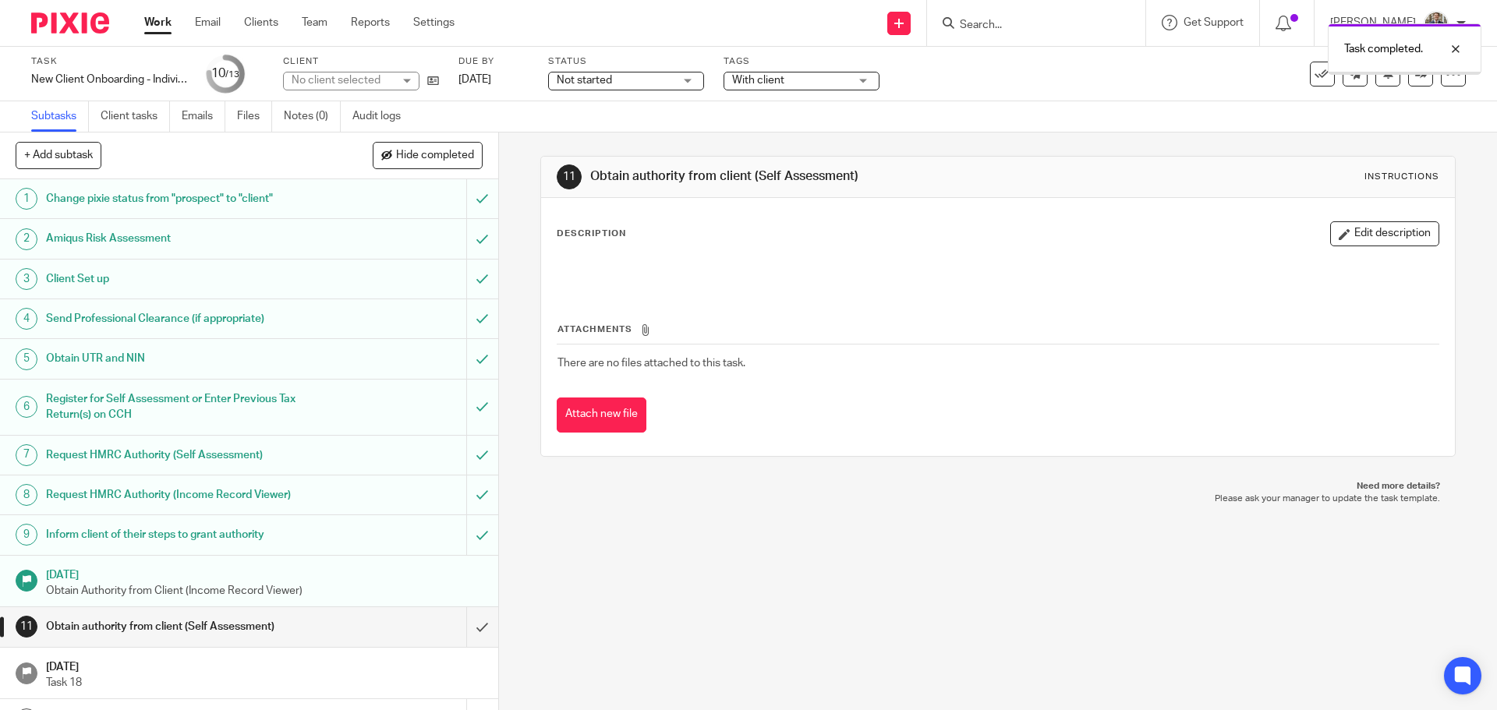
scroll to position [30, 0]
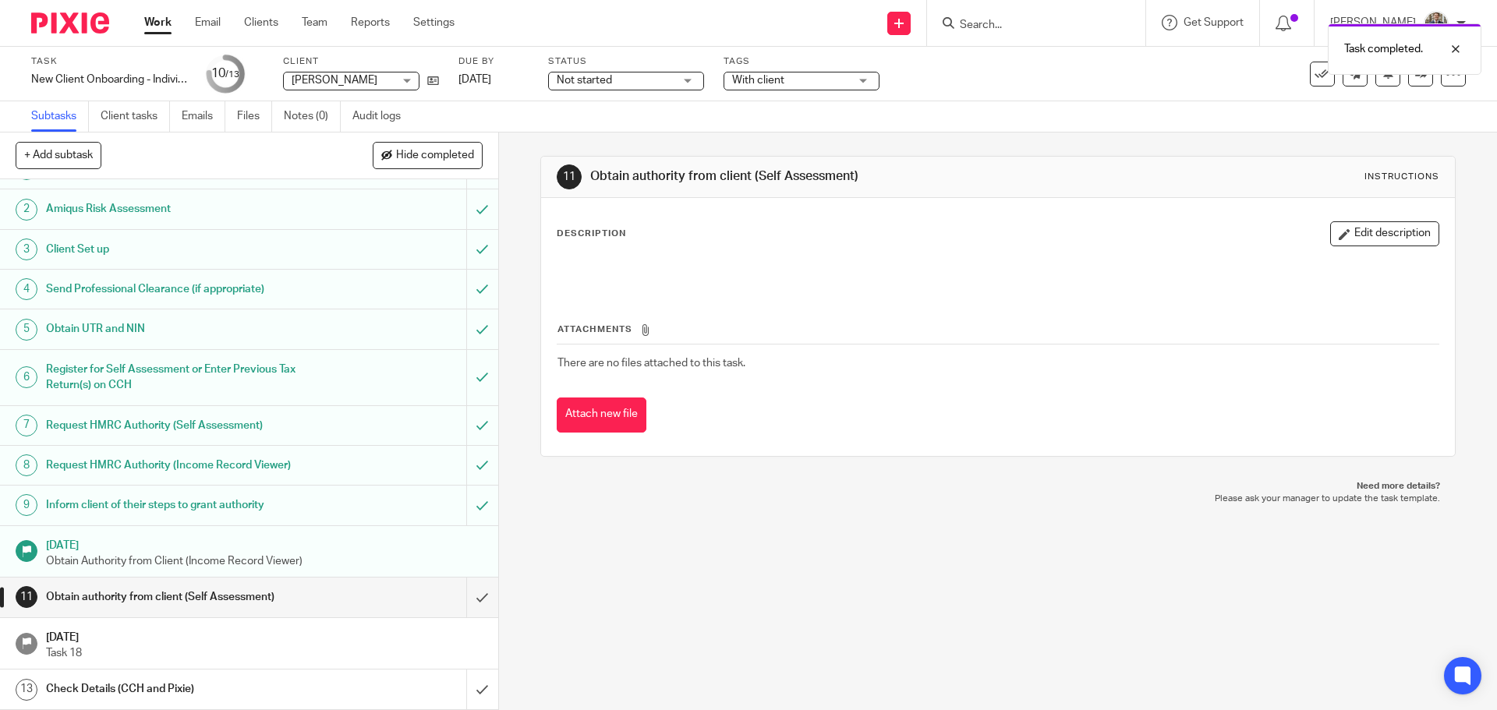
click at [68, 24] on img at bounding box center [70, 22] width 78 height 21
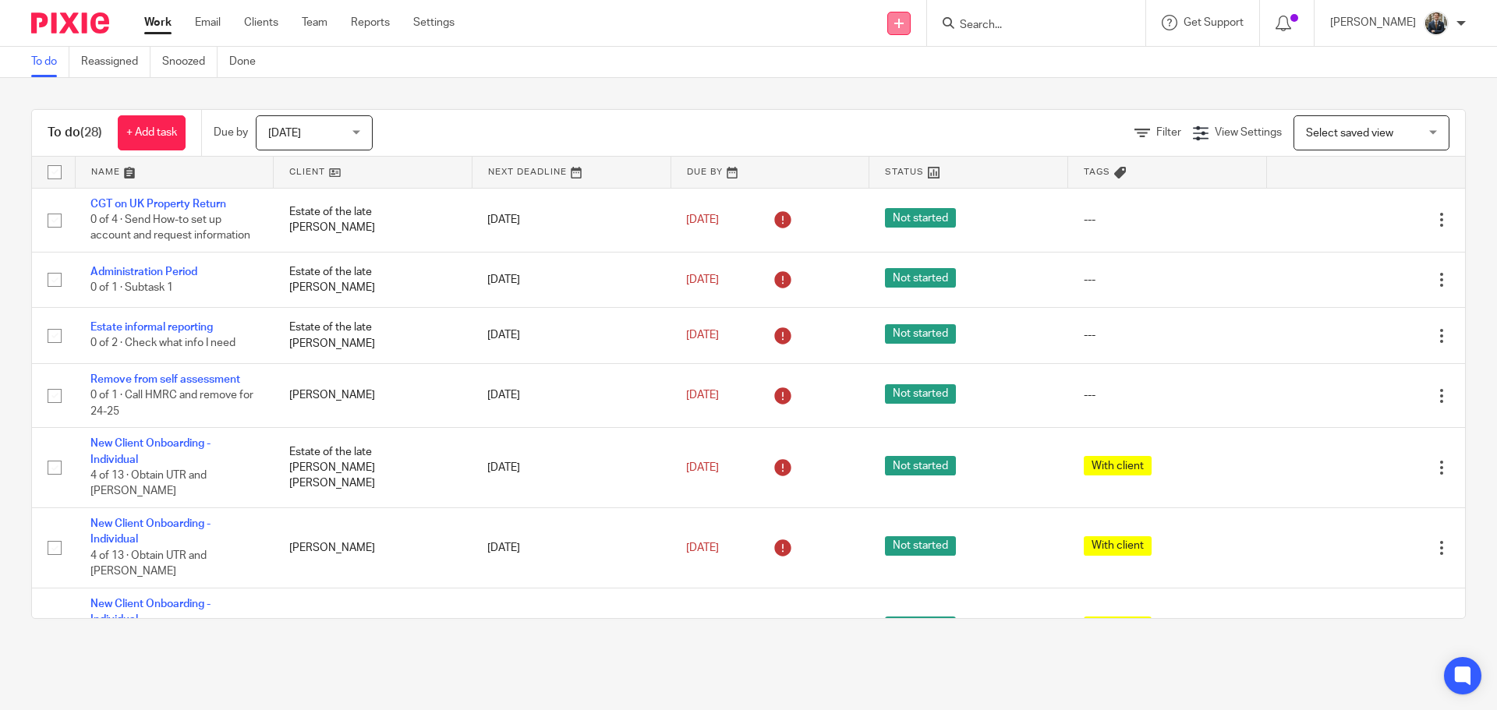
click at [903, 20] on icon at bounding box center [898, 23] width 9 height 9
click at [903, 118] on link "Add client" at bounding box center [909, 119] width 96 height 23
